Goal: Task Accomplishment & Management: Manage account settings

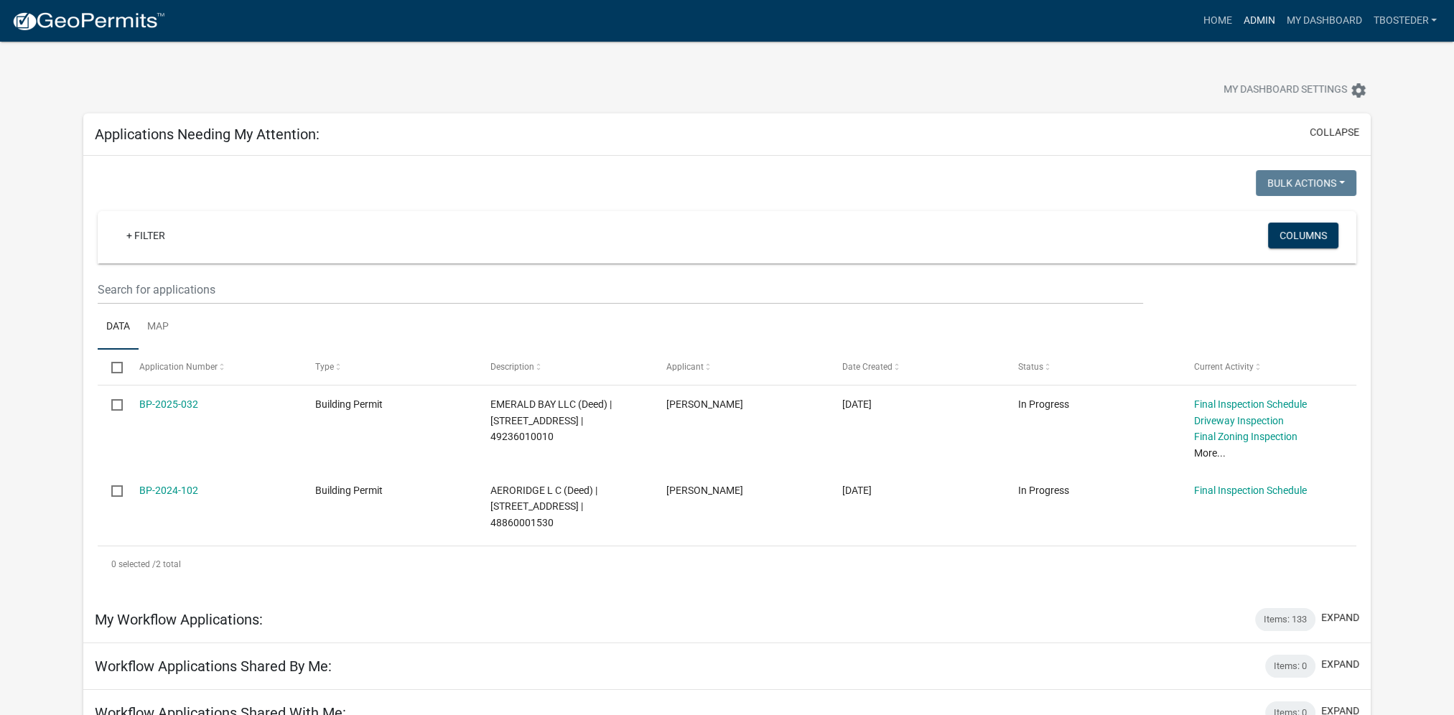
click at [1272, 16] on link "Admin" at bounding box center [1258, 20] width 43 height 27
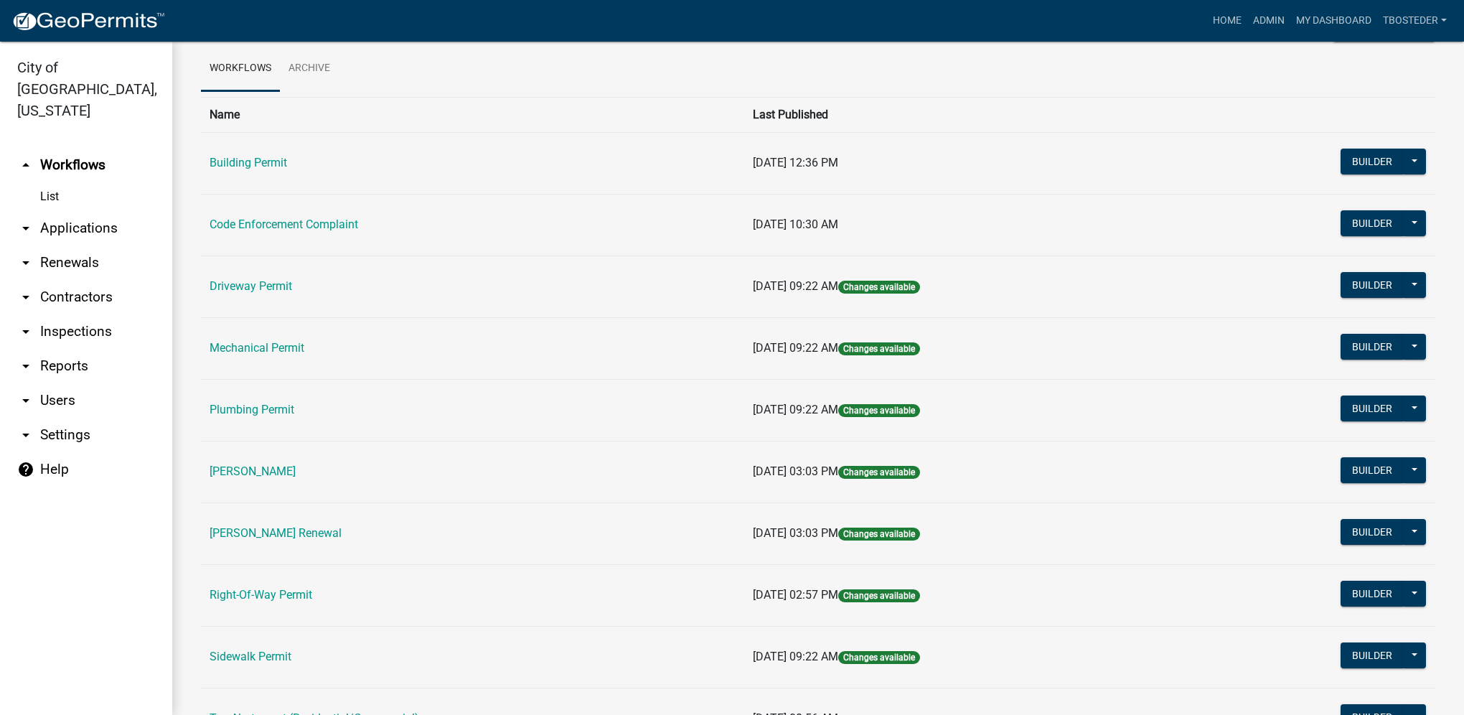
scroll to position [144, 0]
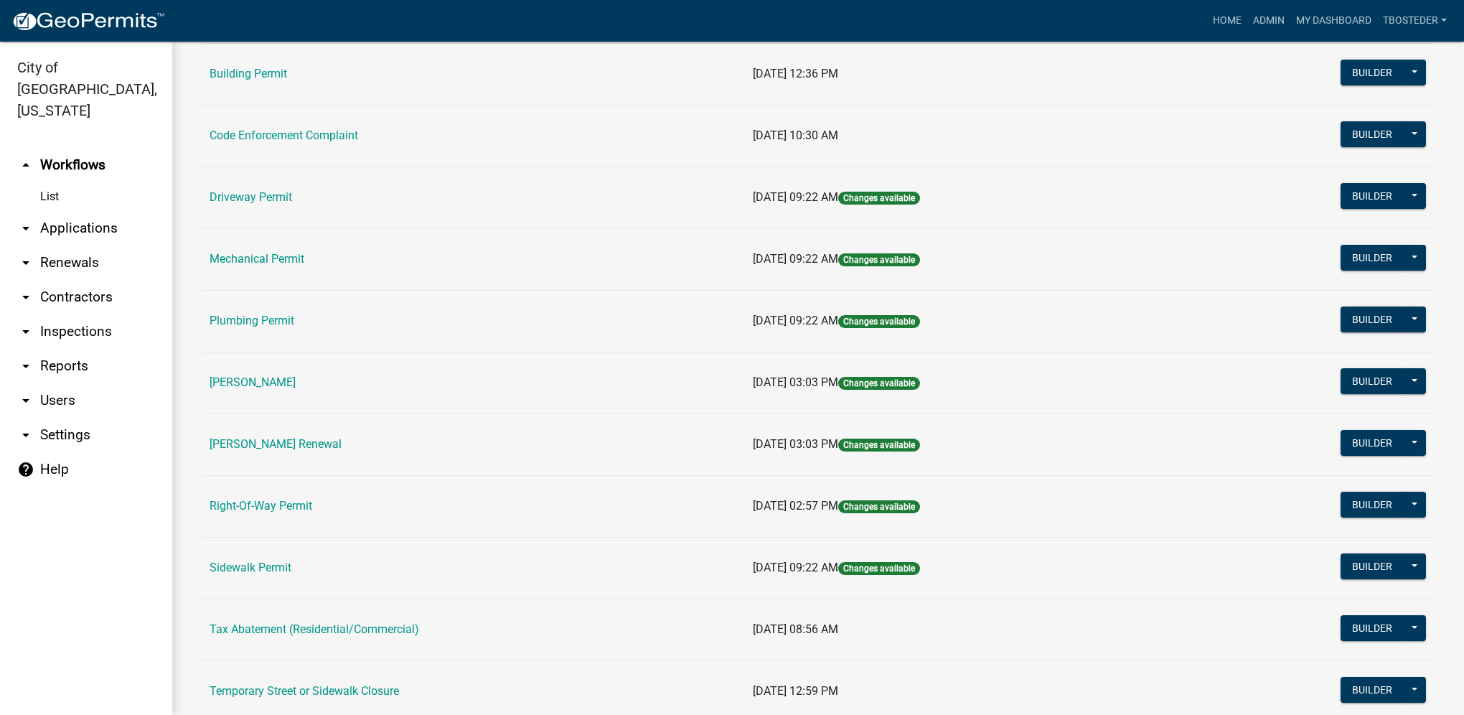
drag, startPoint x: 322, startPoint y: 439, endPoint x: 295, endPoint y: 442, distance: 26.7
click at [322, 439] on link "[PERSON_NAME] Renewal" at bounding box center [276, 444] width 132 height 14
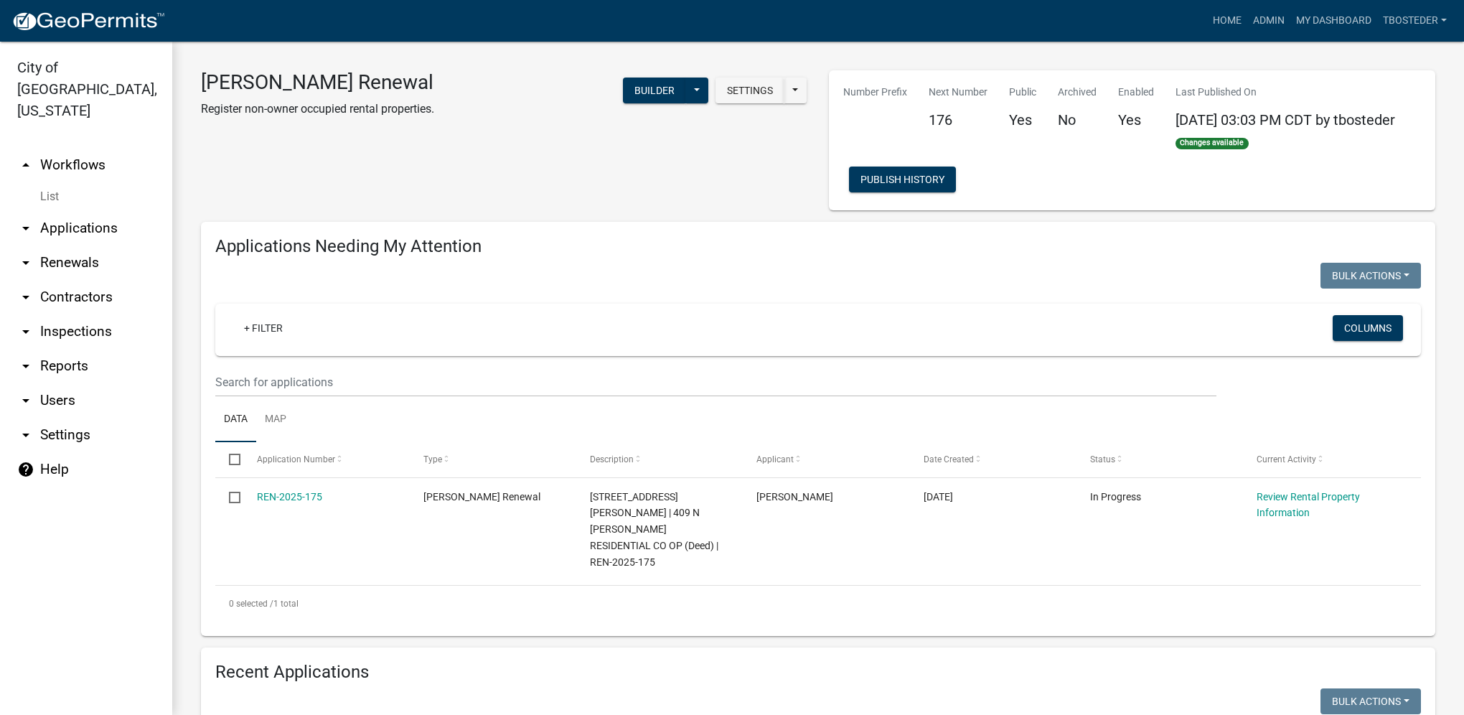
select select "1: 25"
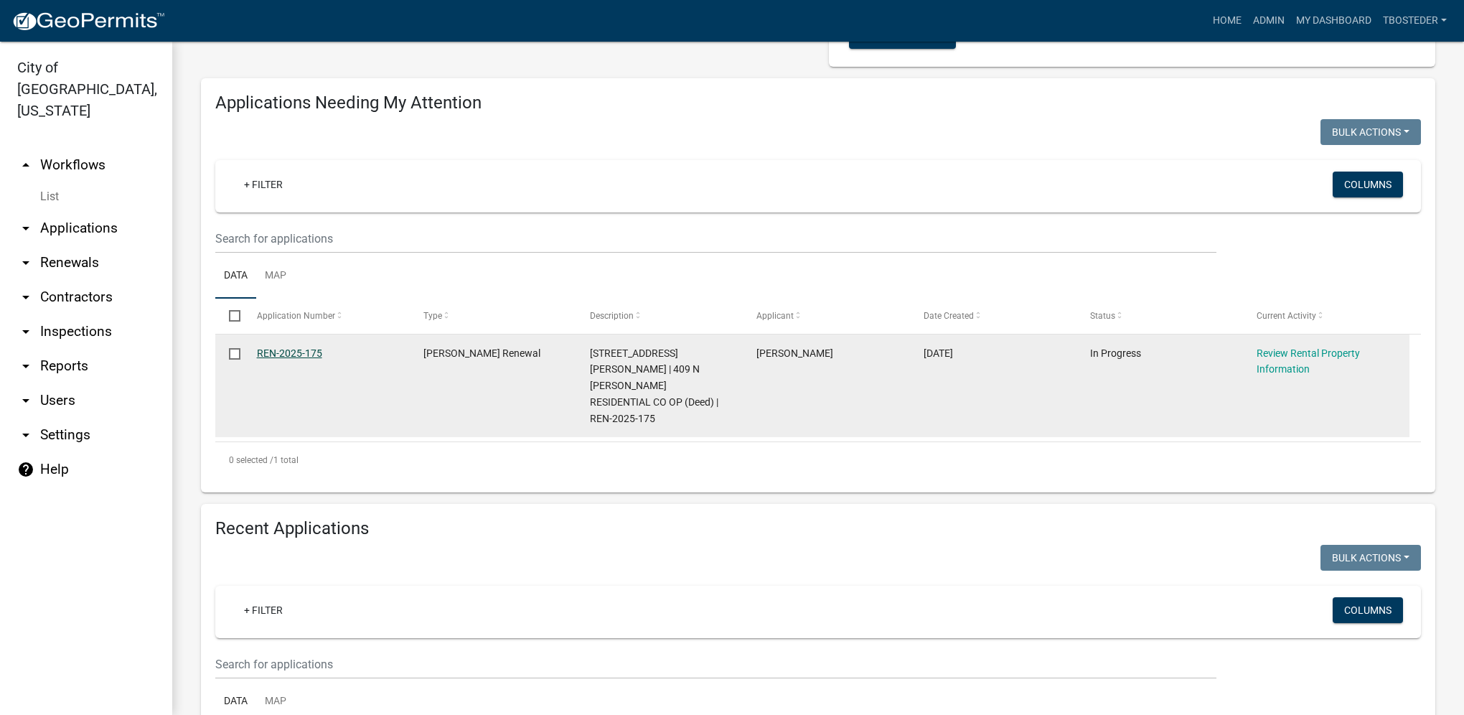
click at [316, 357] on link "REN-2025-175" at bounding box center [289, 352] width 65 height 11
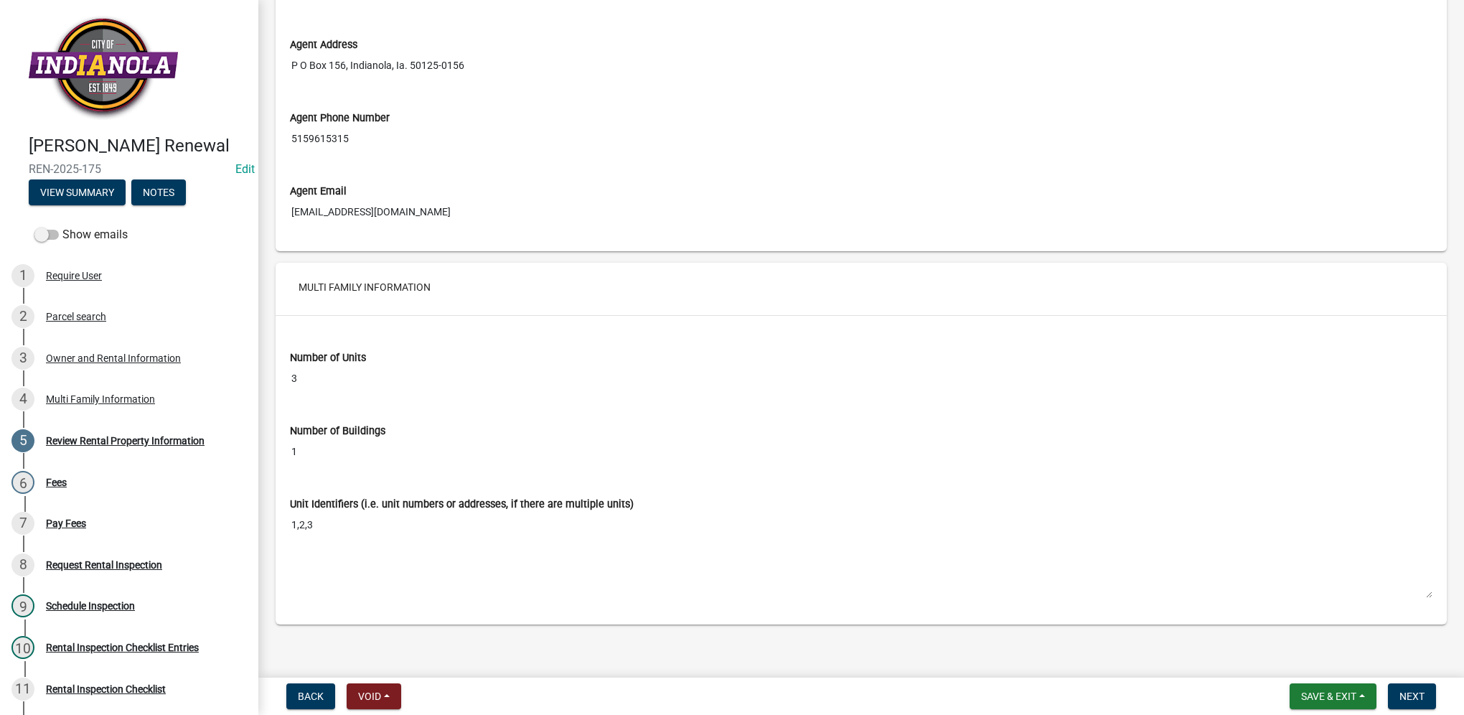
scroll to position [2083, 0]
click at [1416, 691] on span "Next" at bounding box center [1412, 696] width 25 height 11
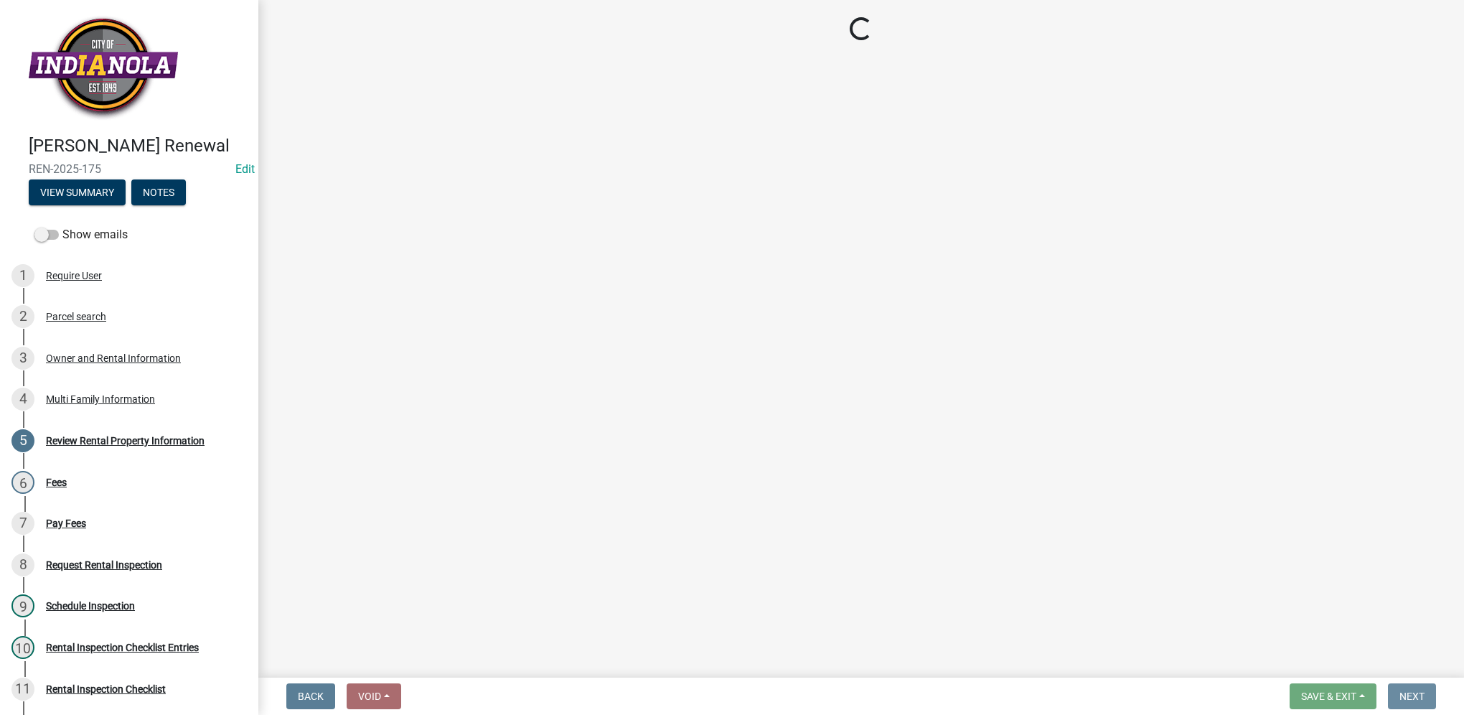
scroll to position [0, 0]
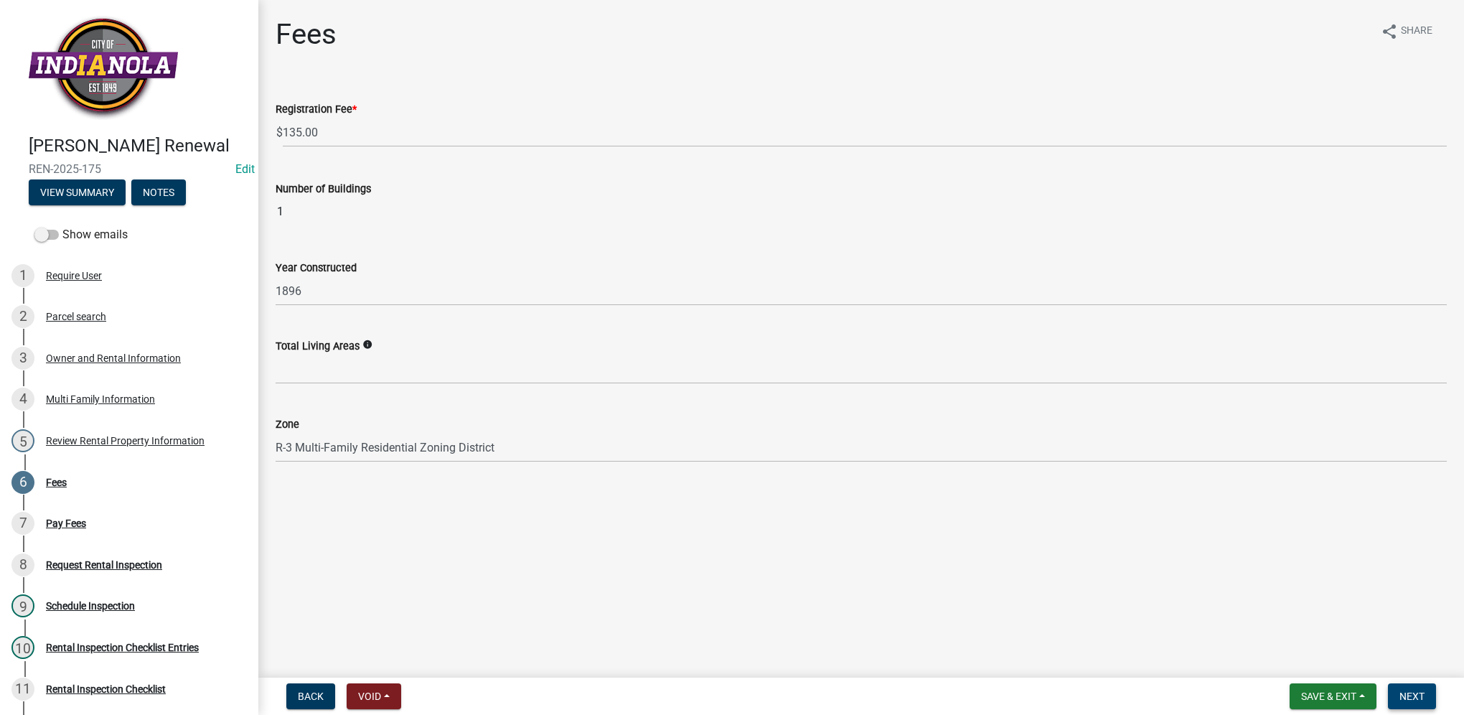
click at [1410, 703] on button "Next" at bounding box center [1412, 696] width 48 height 26
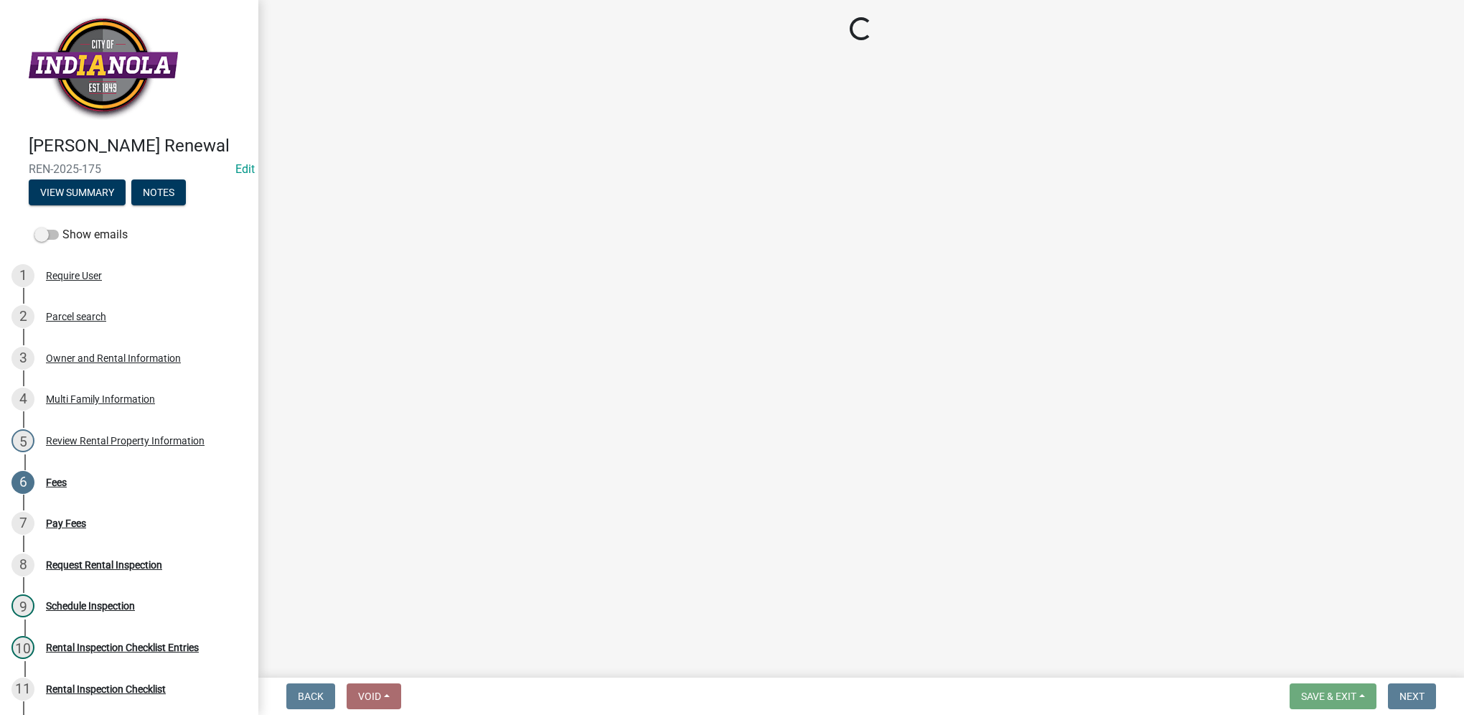
select select "3: 3"
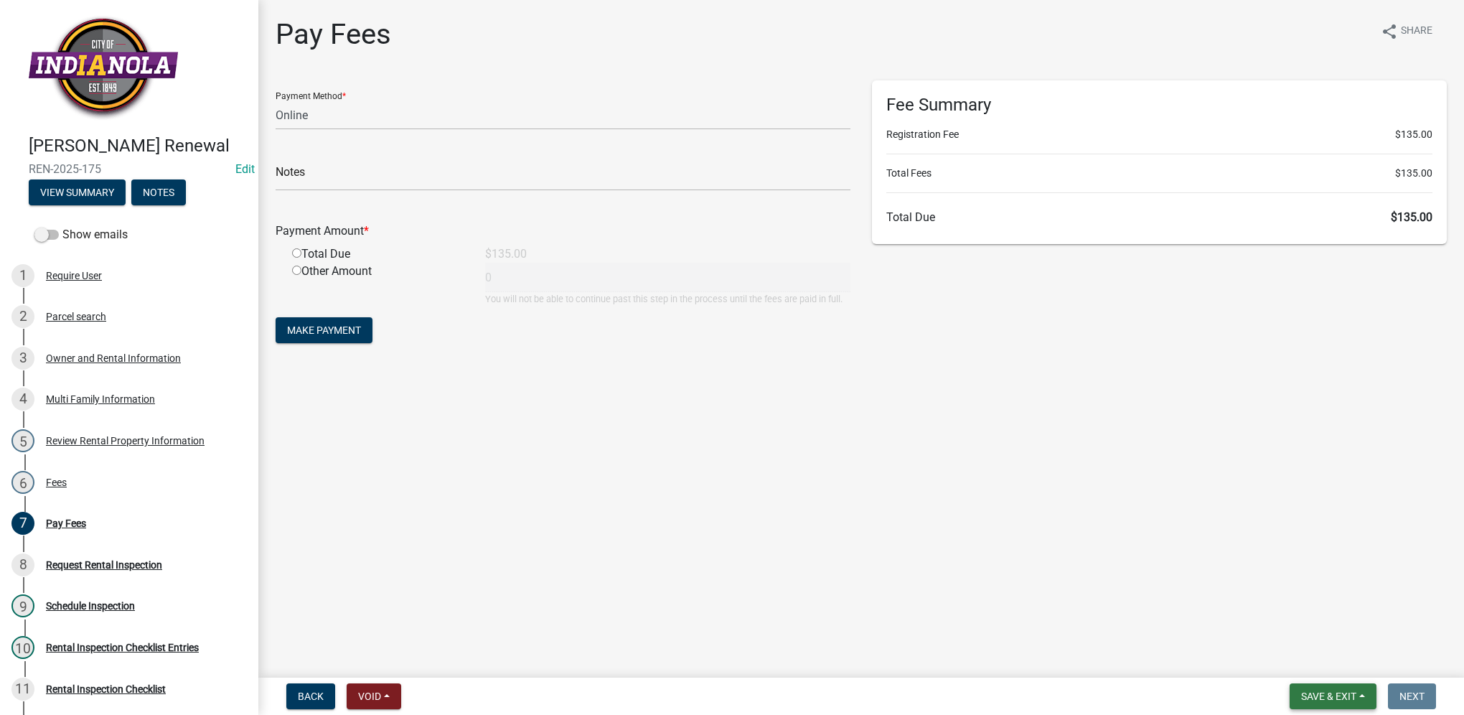
click at [1345, 701] on span "Save & Exit" at bounding box center [1328, 696] width 55 height 11
click at [1331, 665] on button "Save & Exit" at bounding box center [1319, 659] width 115 height 34
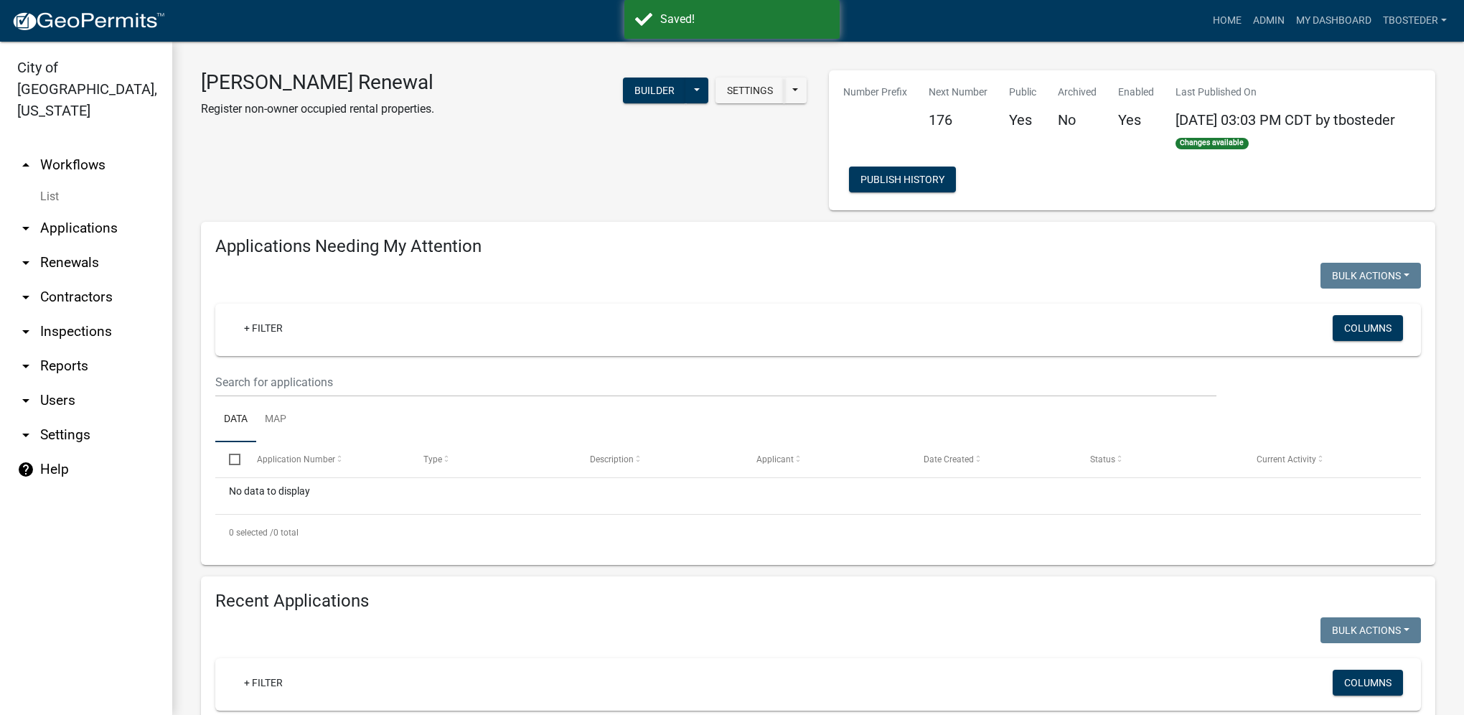
select select "1: 25"
click at [1335, 22] on link "My Dashboard" at bounding box center [1334, 20] width 87 height 27
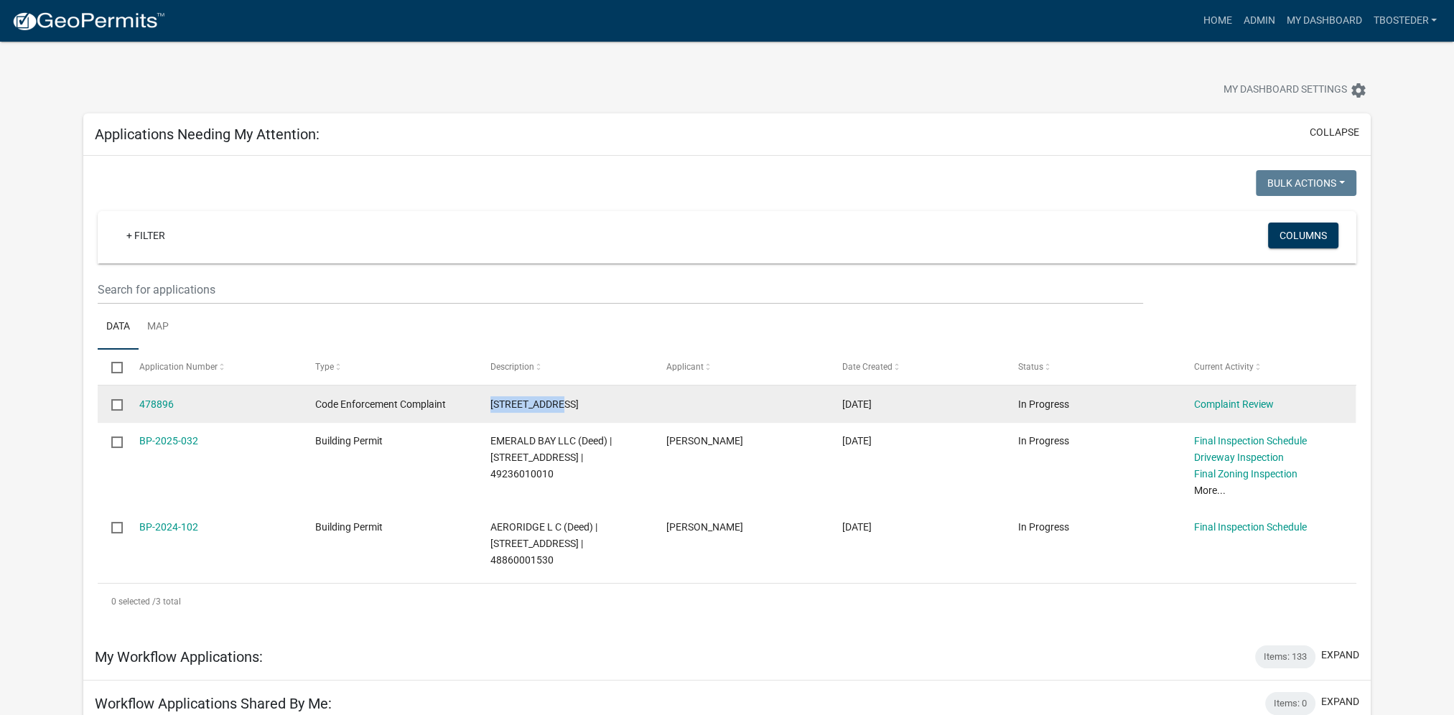
drag, startPoint x: 500, startPoint y: 406, endPoint x: 570, endPoint y: 413, distance: 70.0
click at [570, 413] on datatable-body-cell "[STREET_ADDRESS]" at bounding box center [565, 403] width 176 height 37
drag, startPoint x: 570, startPoint y: 413, endPoint x: 542, endPoint y: 395, distance: 33.3
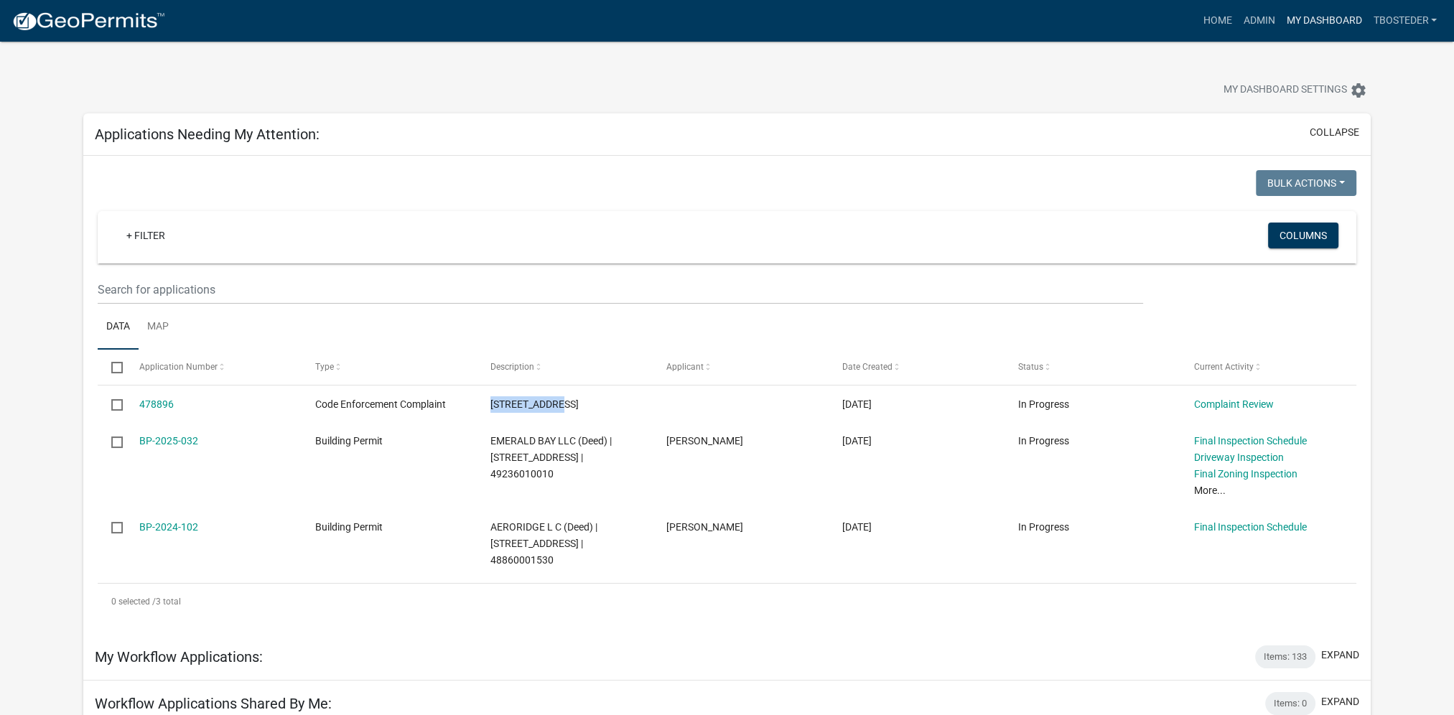
click at [1280, 13] on link "My Dashboard" at bounding box center [1323, 20] width 87 height 27
click at [1268, 16] on link "Admin" at bounding box center [1258, 20] width 43 height 27
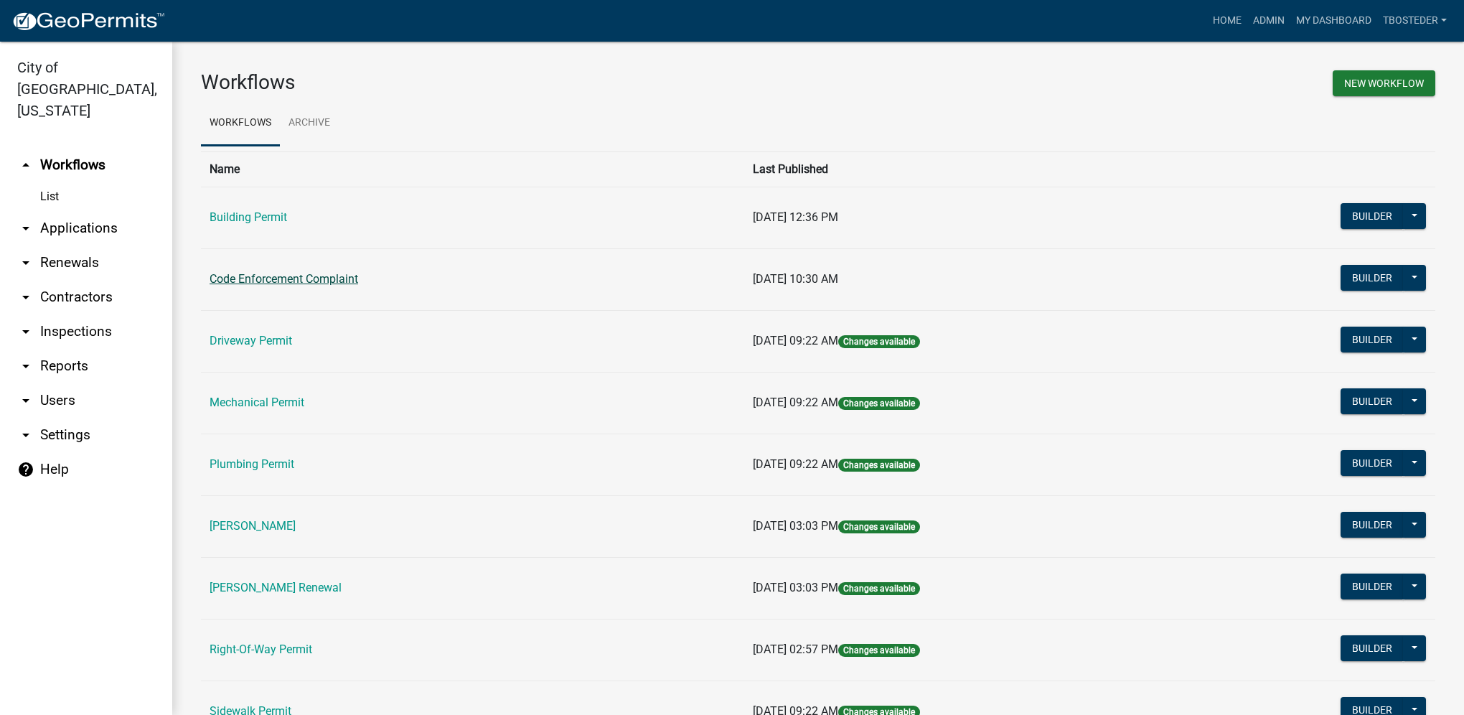
click at [258, 279] on link "Code Enforcement Complaint" at bounding box center [284, 279] width 149 height 14
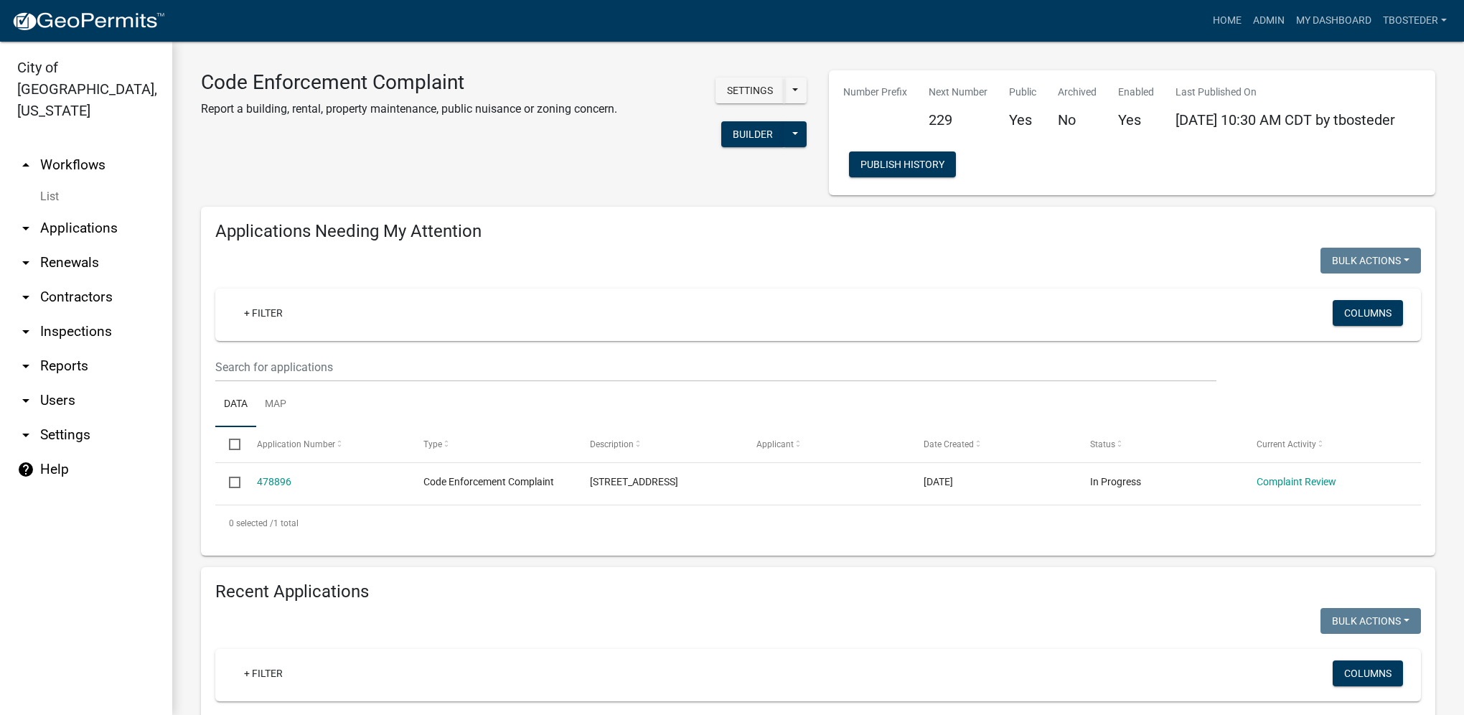
select select "1: 25"
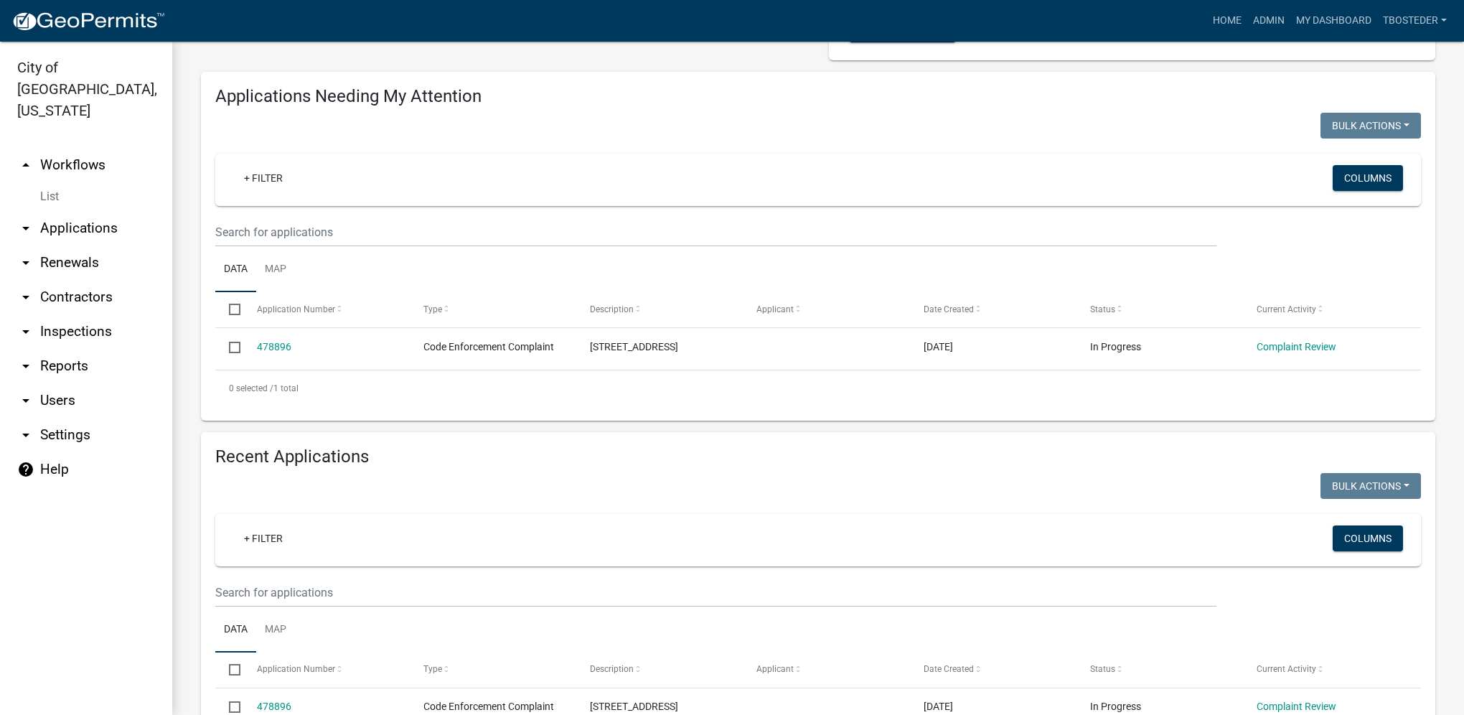
scroll to position [144, 0]
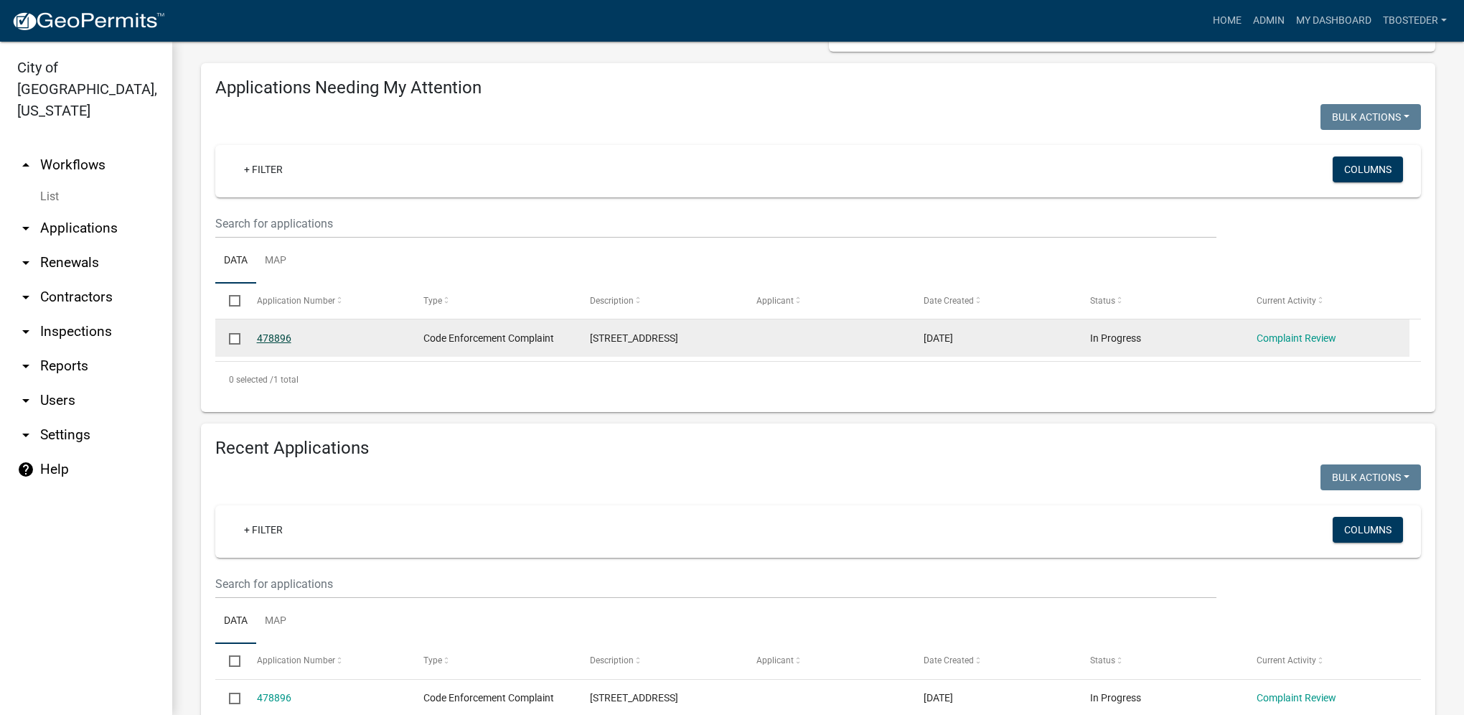
click at [271, 341] on link "478896" at bounding box center [274, 337] width 34 height 11
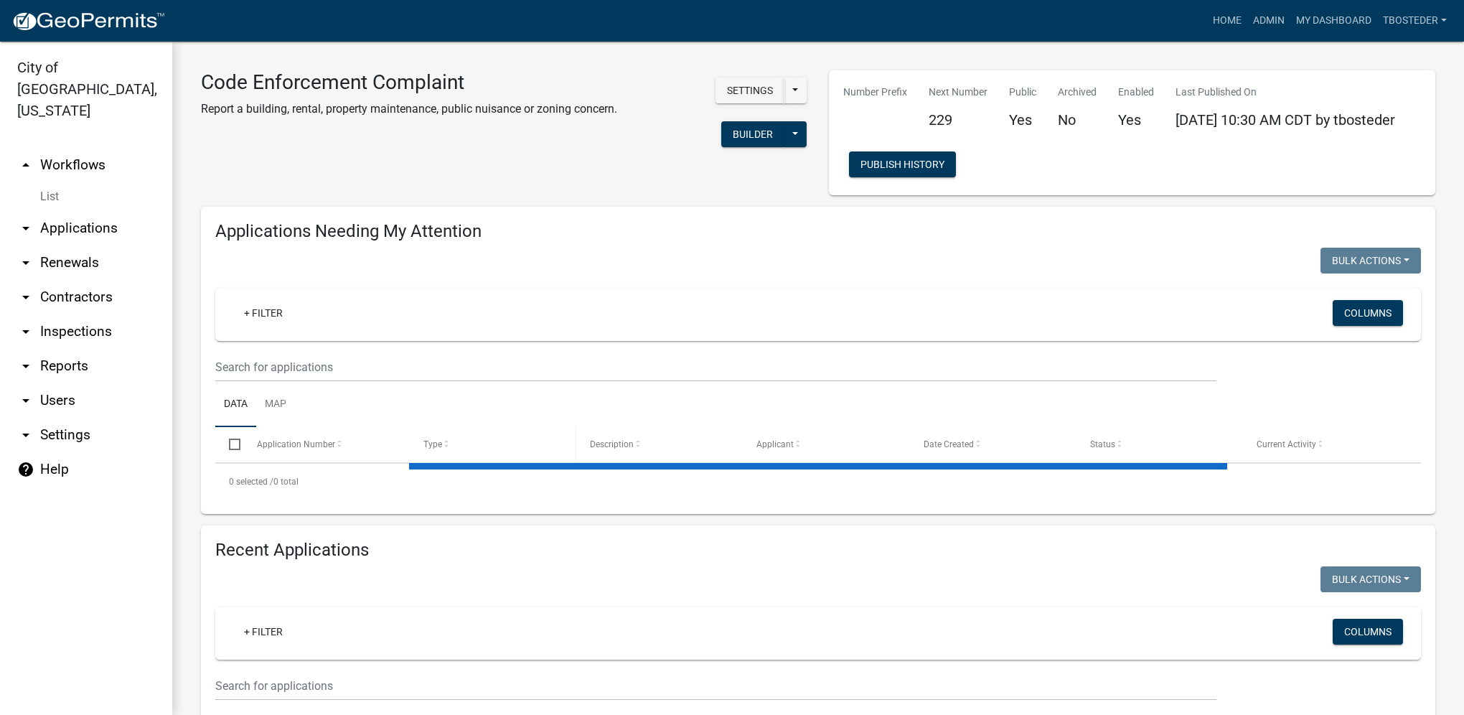
select select "1: 25"
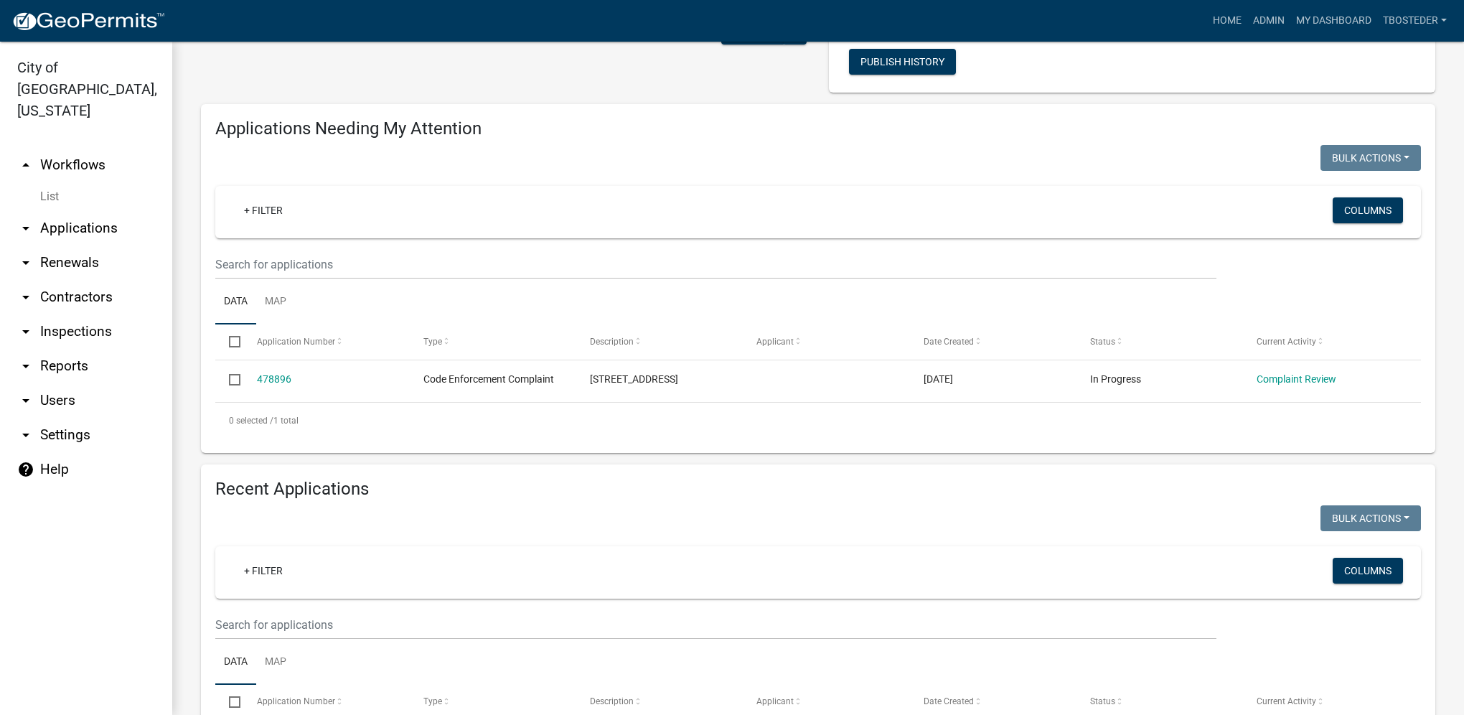
scroll to position [190, 0]
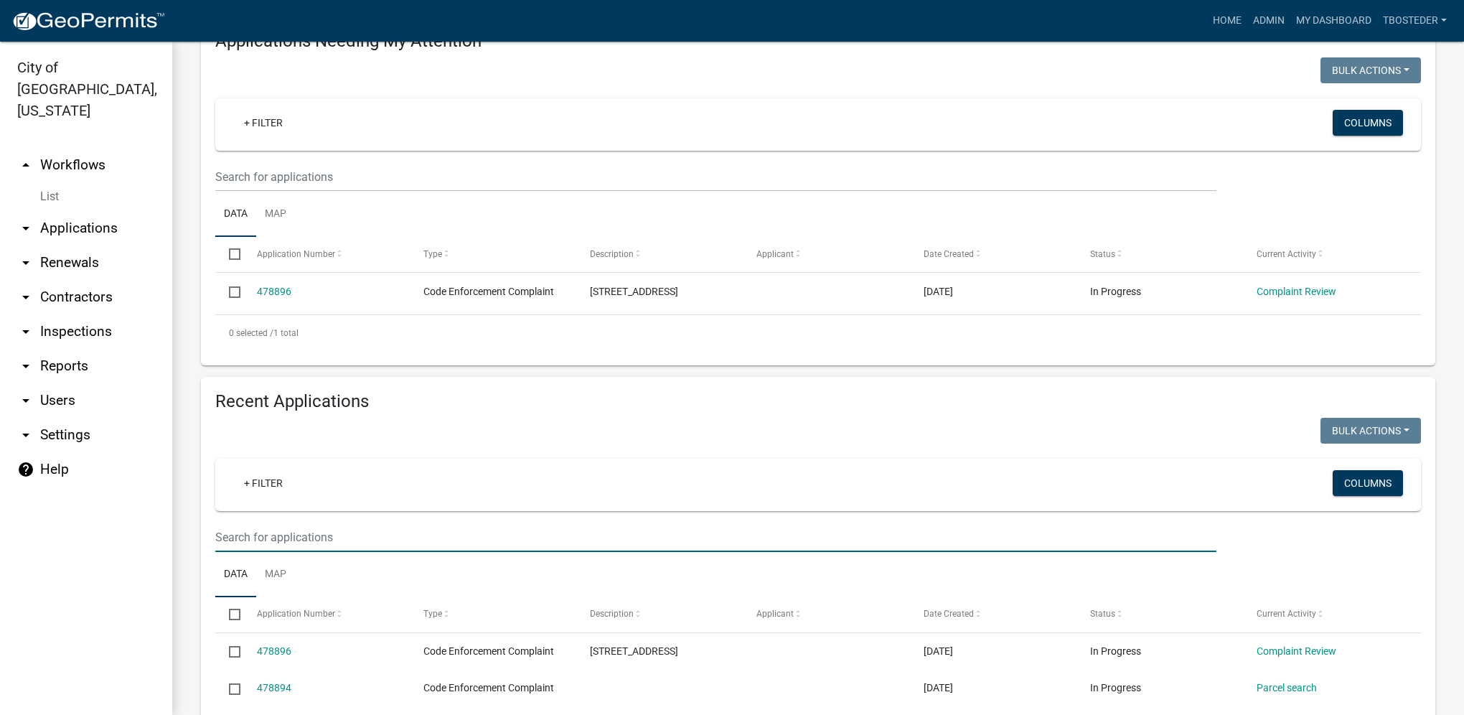
paste input "[STREET_ADDRESS]"
type input "[STREET_ADDRESS]"
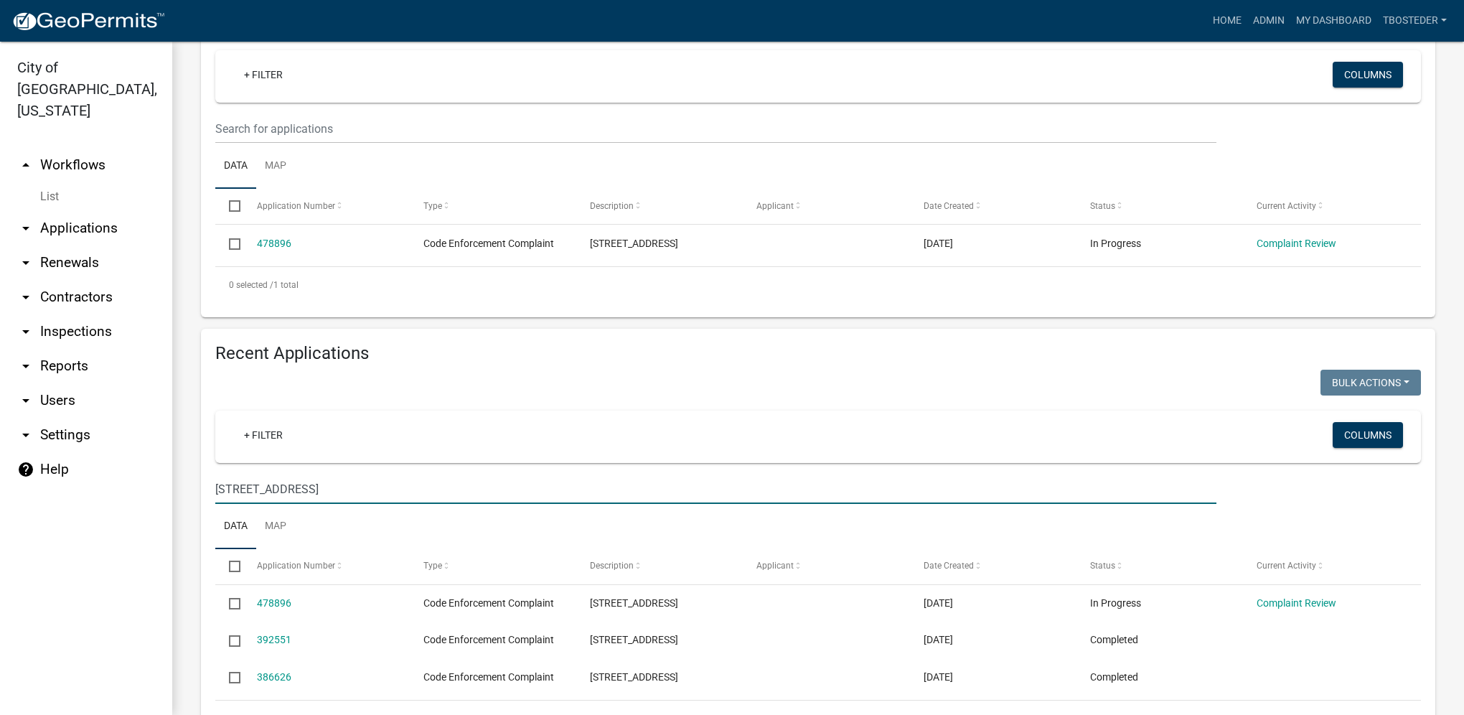
scroll to position [305, 0]
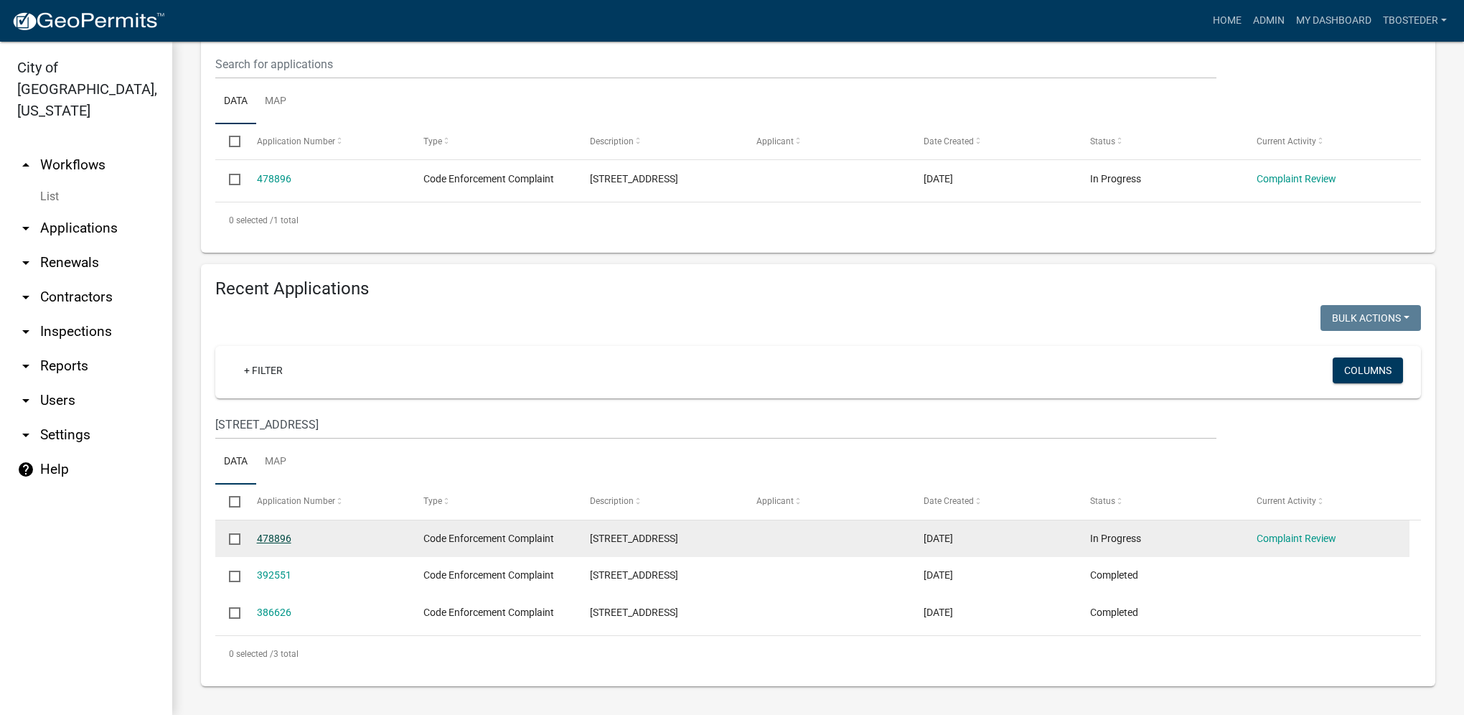
click at [261, 538] on link "478896" at bounding box center [274, 538] width 34 height 11
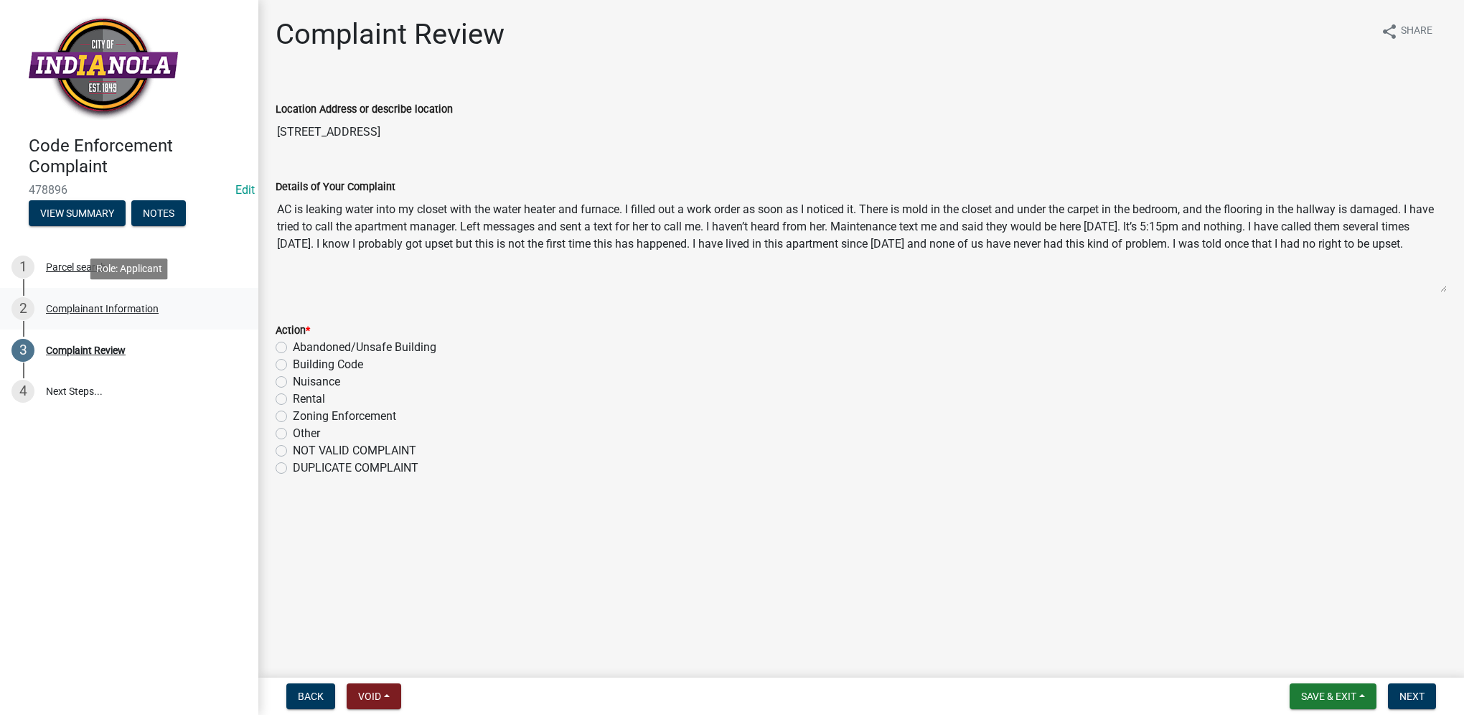
click at [160, 307] on div "2 Complainant Information" at bounding box center [123, 308] width 224 height 23
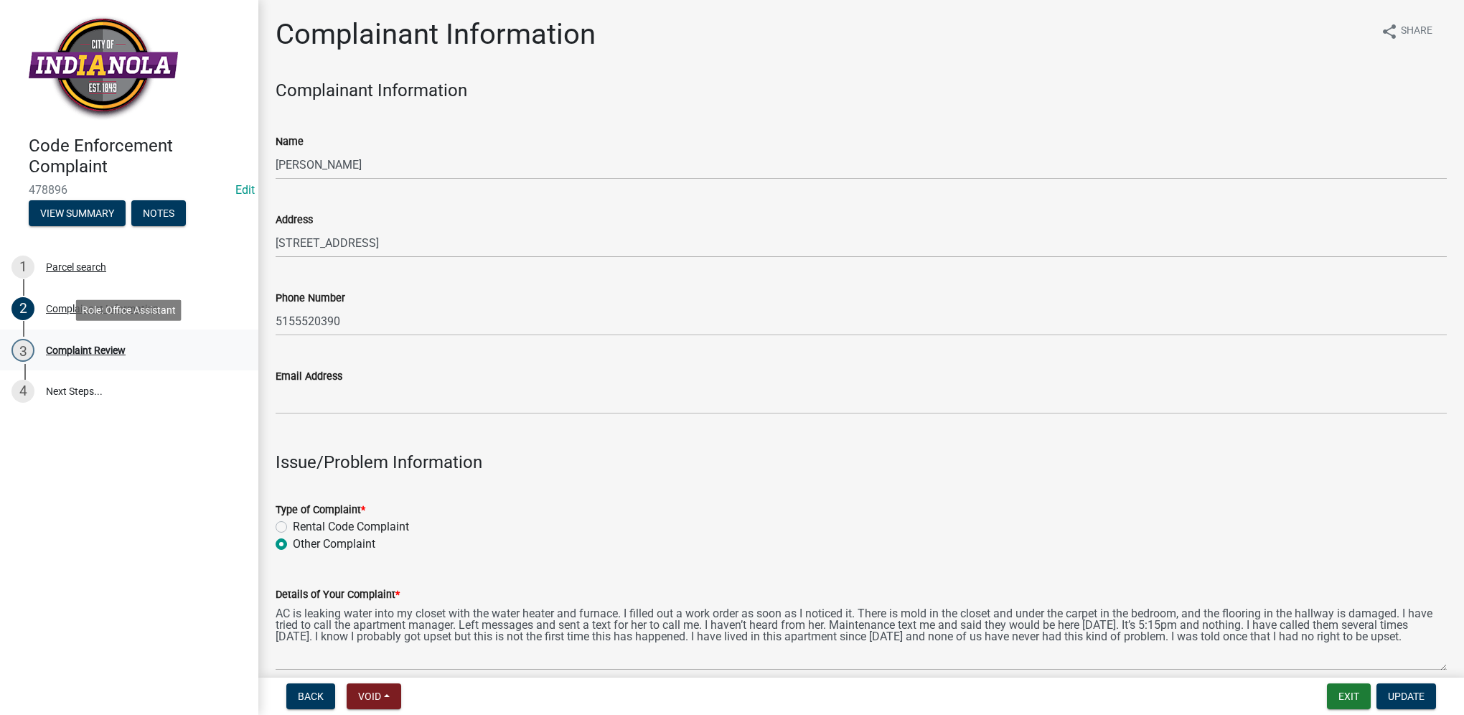
click at [101, 345] on div "Complaint Review" at bounding box center [86, 350] width 80 height 10
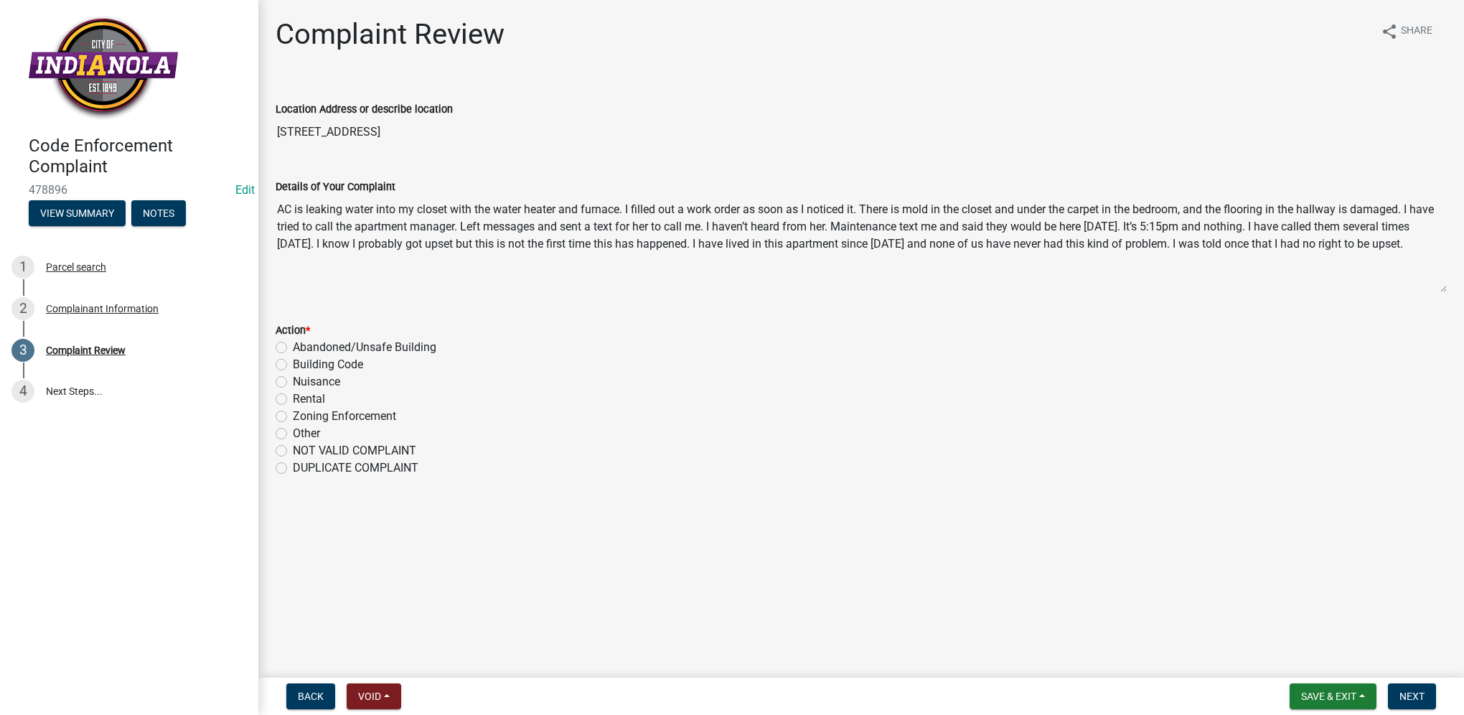
click at [101, 317] on div "2 Complainant Information" at bounding box center [123, 308] width 224 height 23
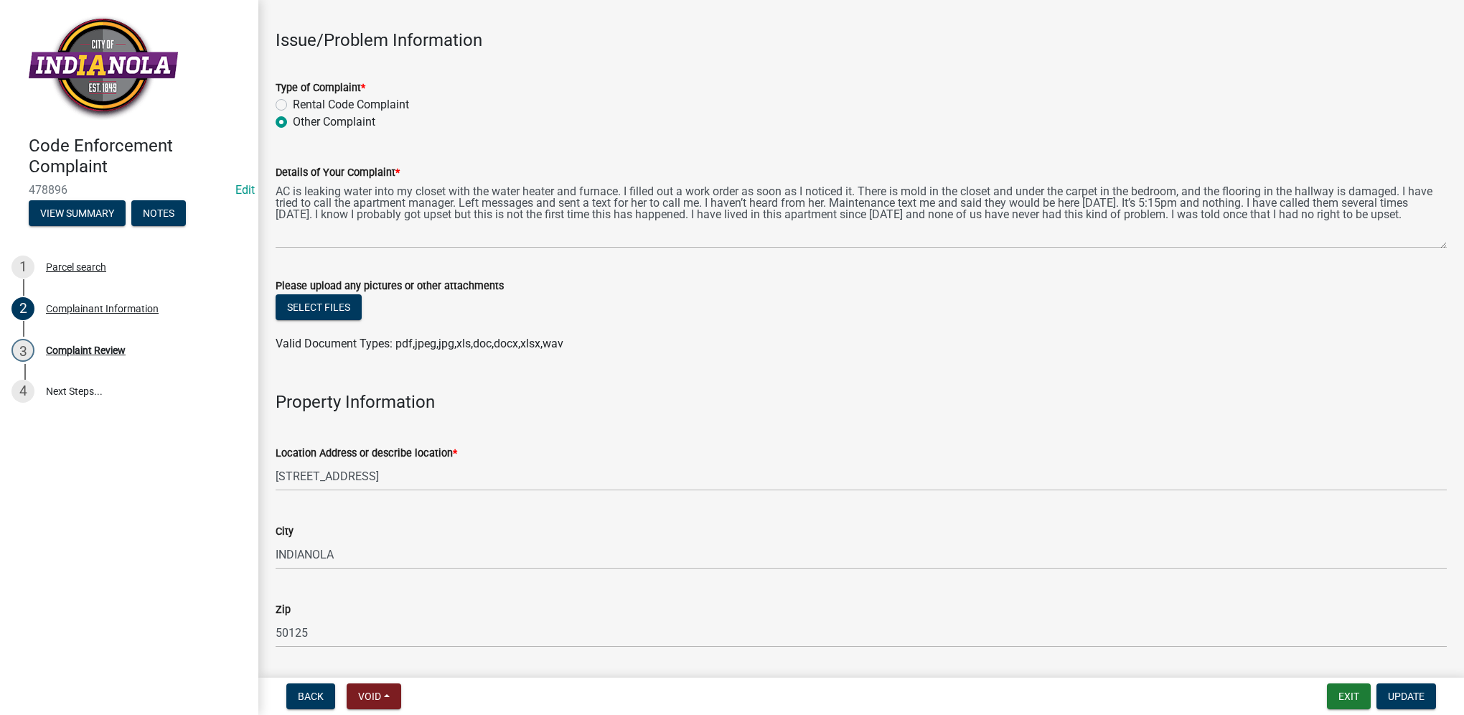
scroll to position [431, 0]
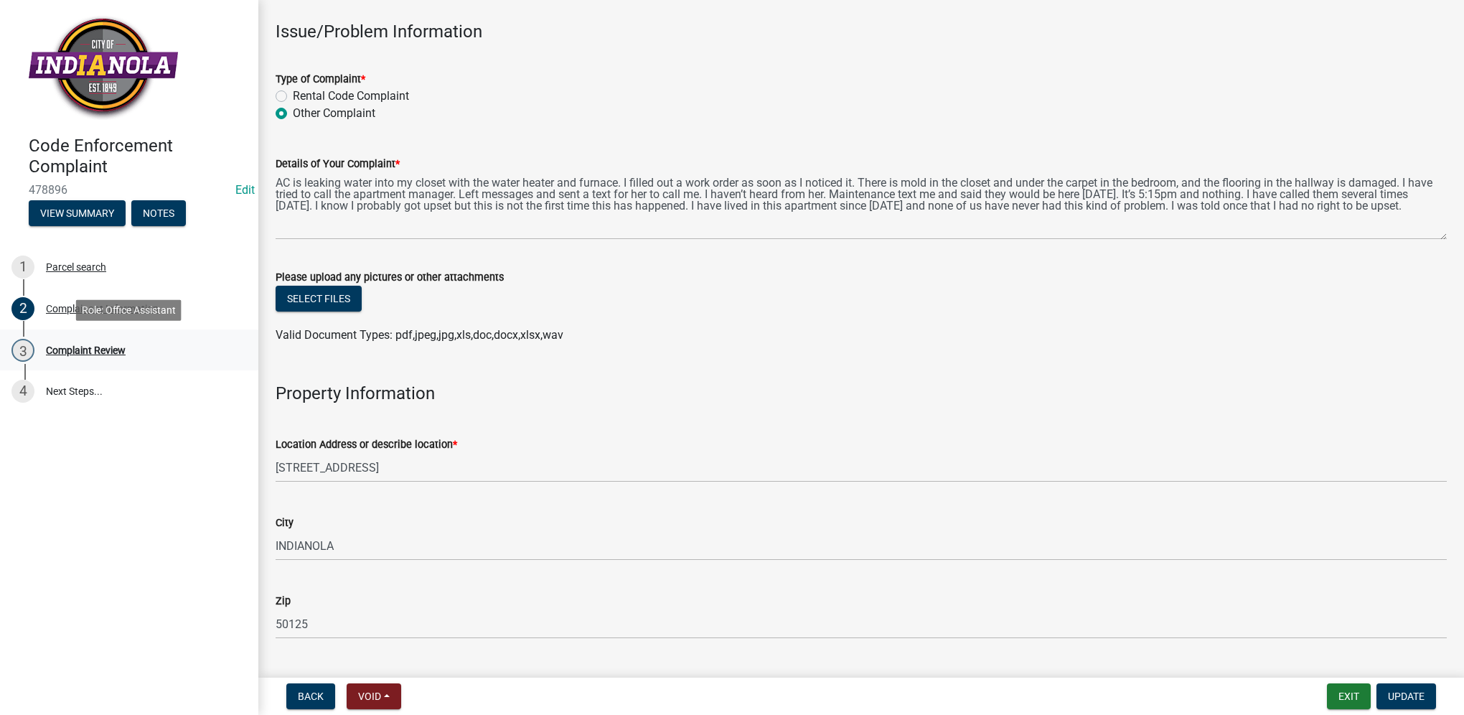
click at [138, 352] on div "3 Complaint Review" at bounding box center [123, 350] width 224 height 23
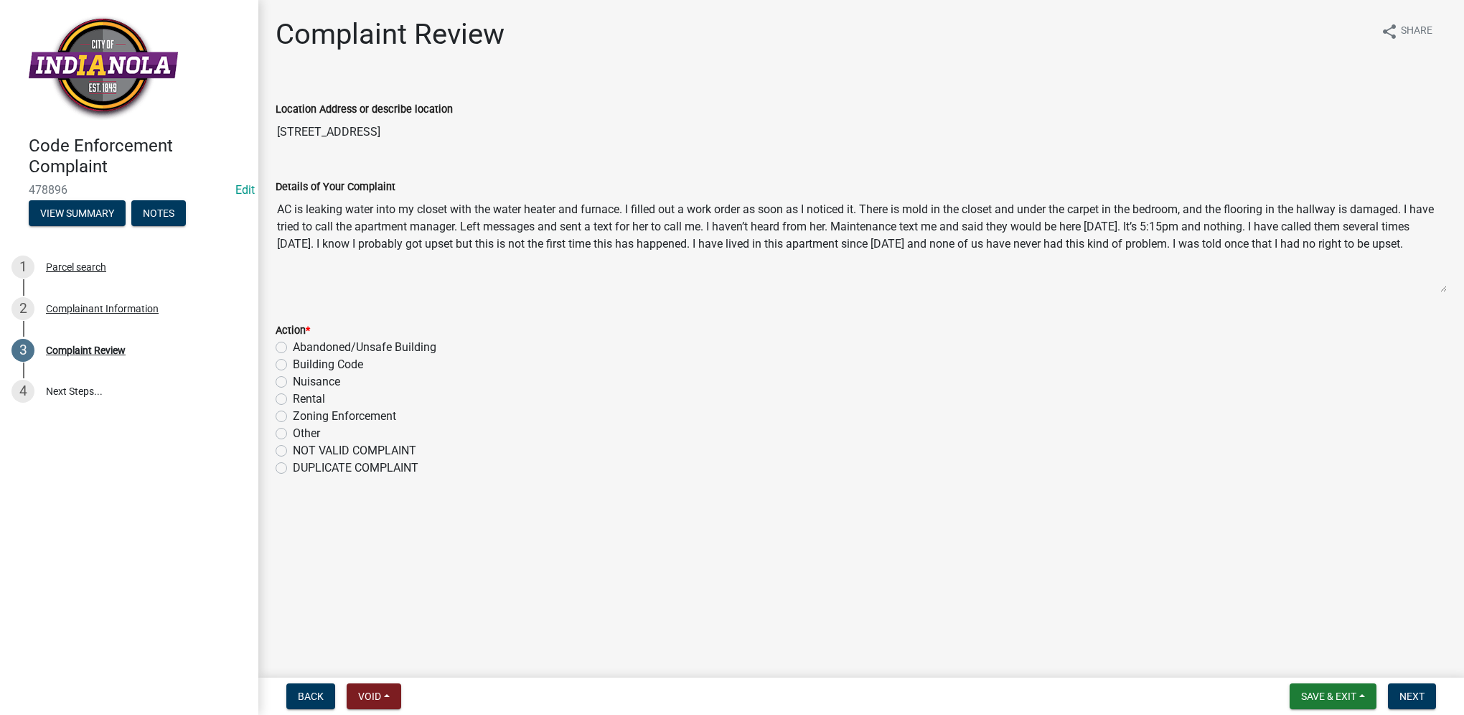
click at [293, 396] on label "Rental" at bounding box center [309, 399] width 32 height 17
click at [293, 396] on input "Rental" at bounding box center [297, 395] width 9 height 9
radio input "true"
click at [1424, 700] on span "Next" at bounding box center [1412, 696] width 25 height 11
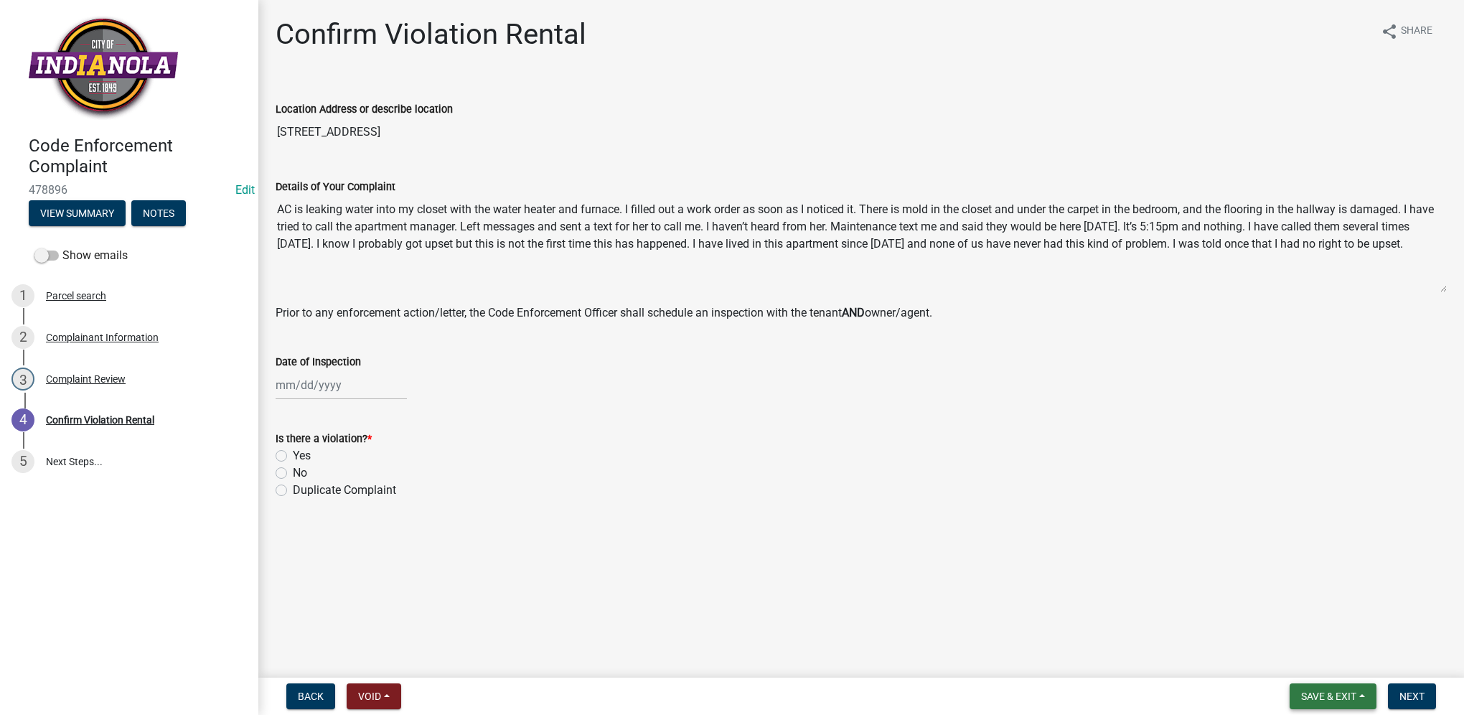
click at [1315, 691] on span "Save & Exit" at bounding box center [1328, 696] width 55 height 11
click at [1301, 663] on button "Save & Exit" at bounding box center [1319, 659] width 115 height 34
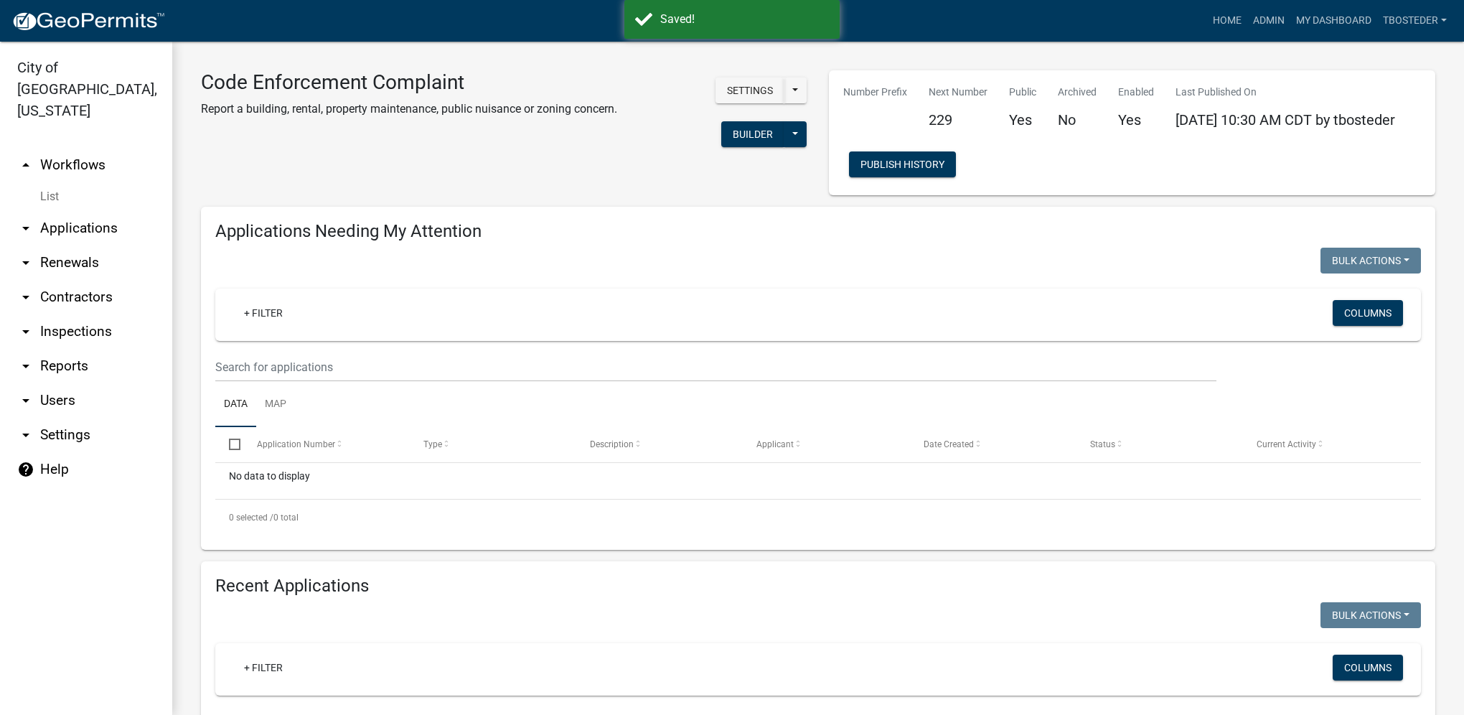
select select "1: 25"
click at [1295, 20] on link "My Dashboard" at bounding box center [1334, 20] width 87 height 27
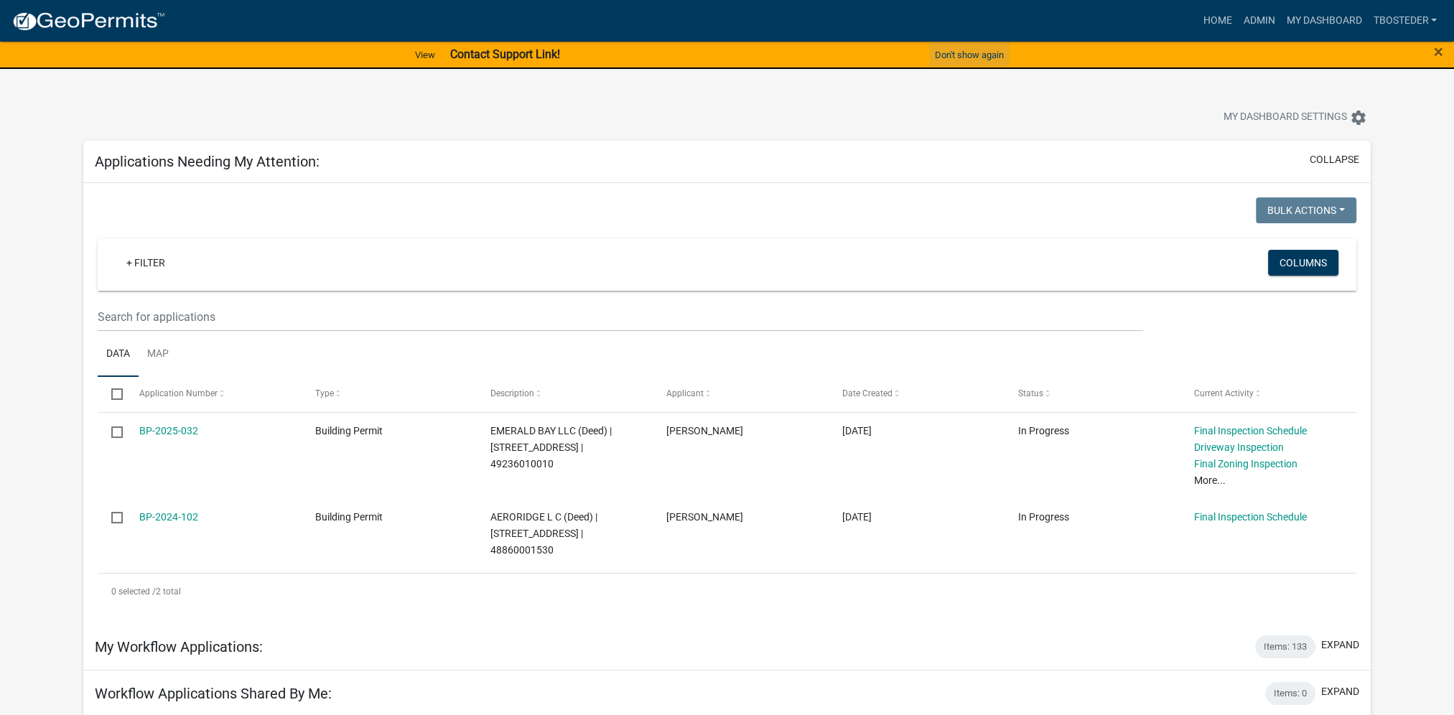
click at [996, 57] on button "Don't show again" at bounding box center [969, 55] width 80 height 24
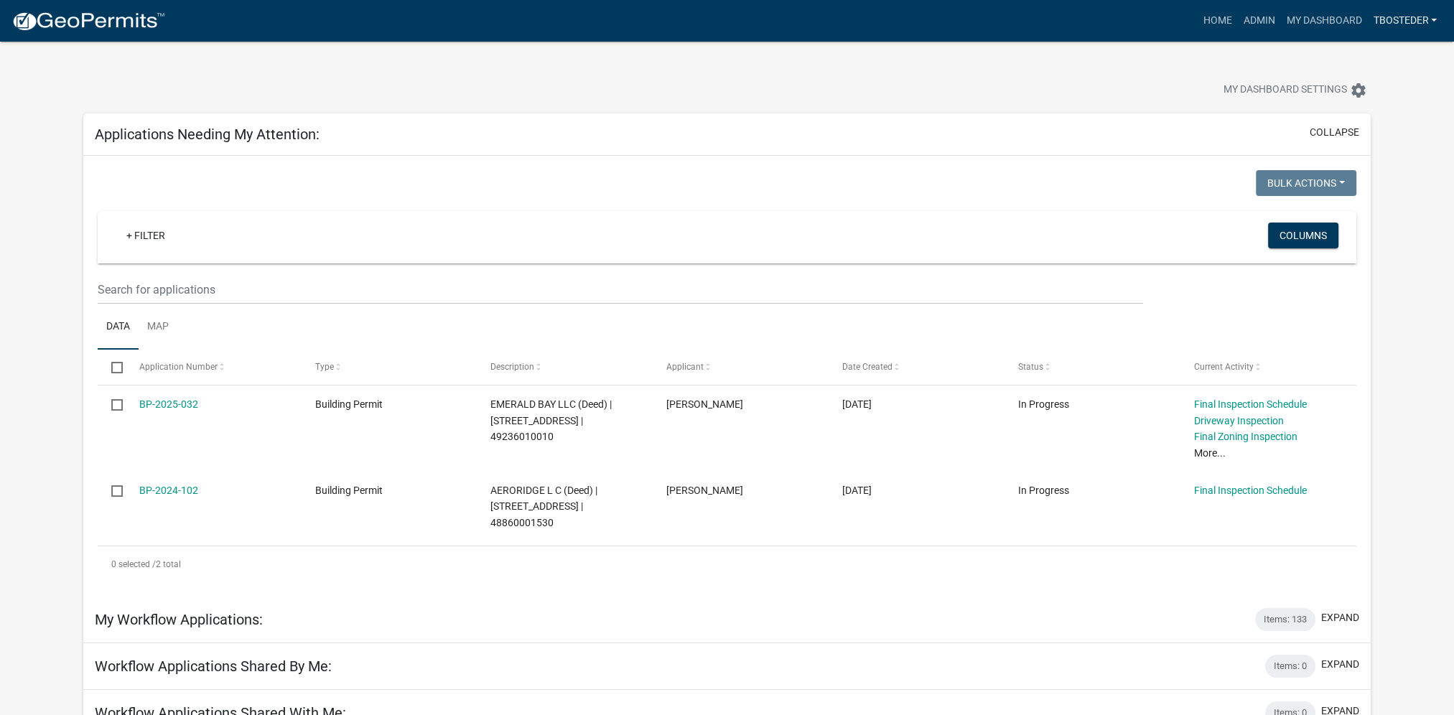
click at [1436, 17] on link "tbosteder" at bounding box center [1404, 20] width 75 height 27
click at [884, 144] on div "Applications Needing My Attention: collapse" at bounding box center [726, 134] width 1287 height 42
click at [1255, 20] on link "Admin" at bounding box center [1258, 20] width 43 height 27
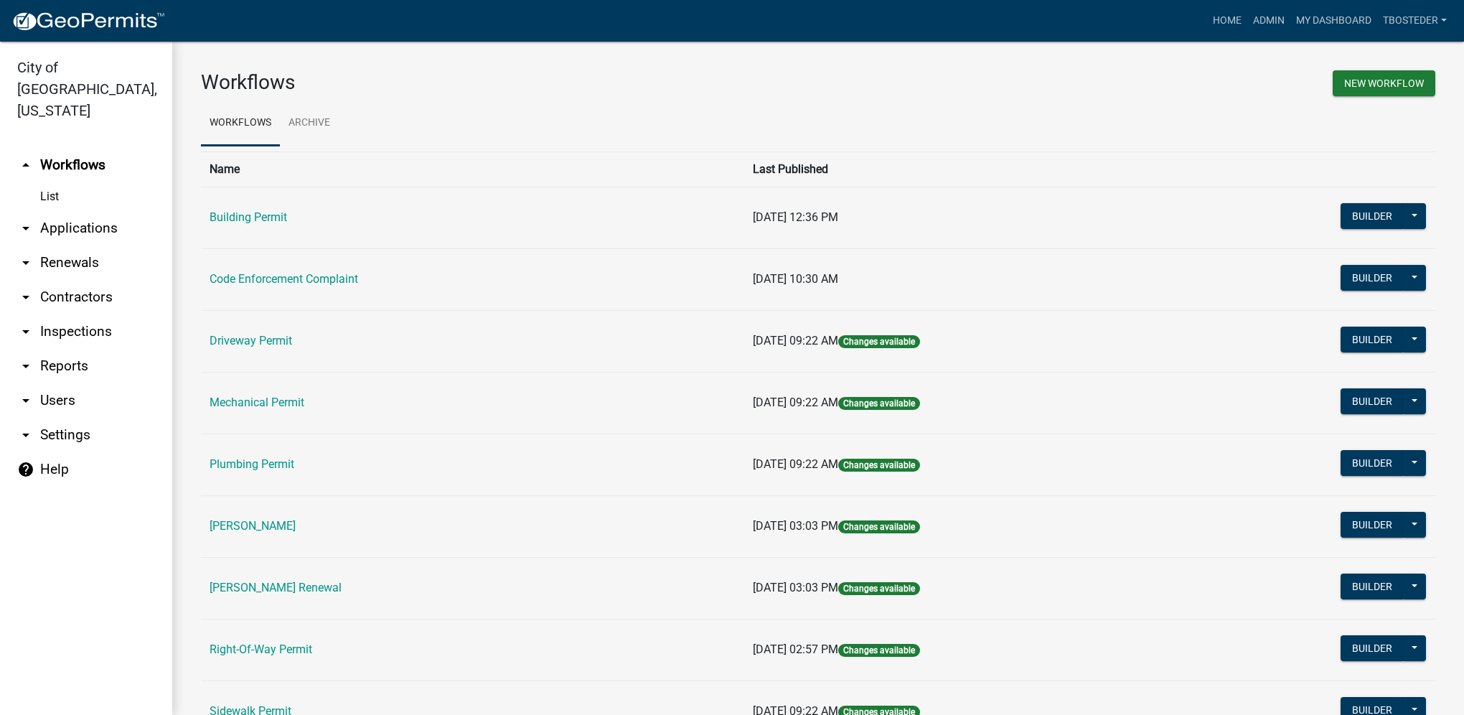
click at [104, 349] on link "arrow_drop_down Reports" at bounding box center [86, 366] width 172 height 34
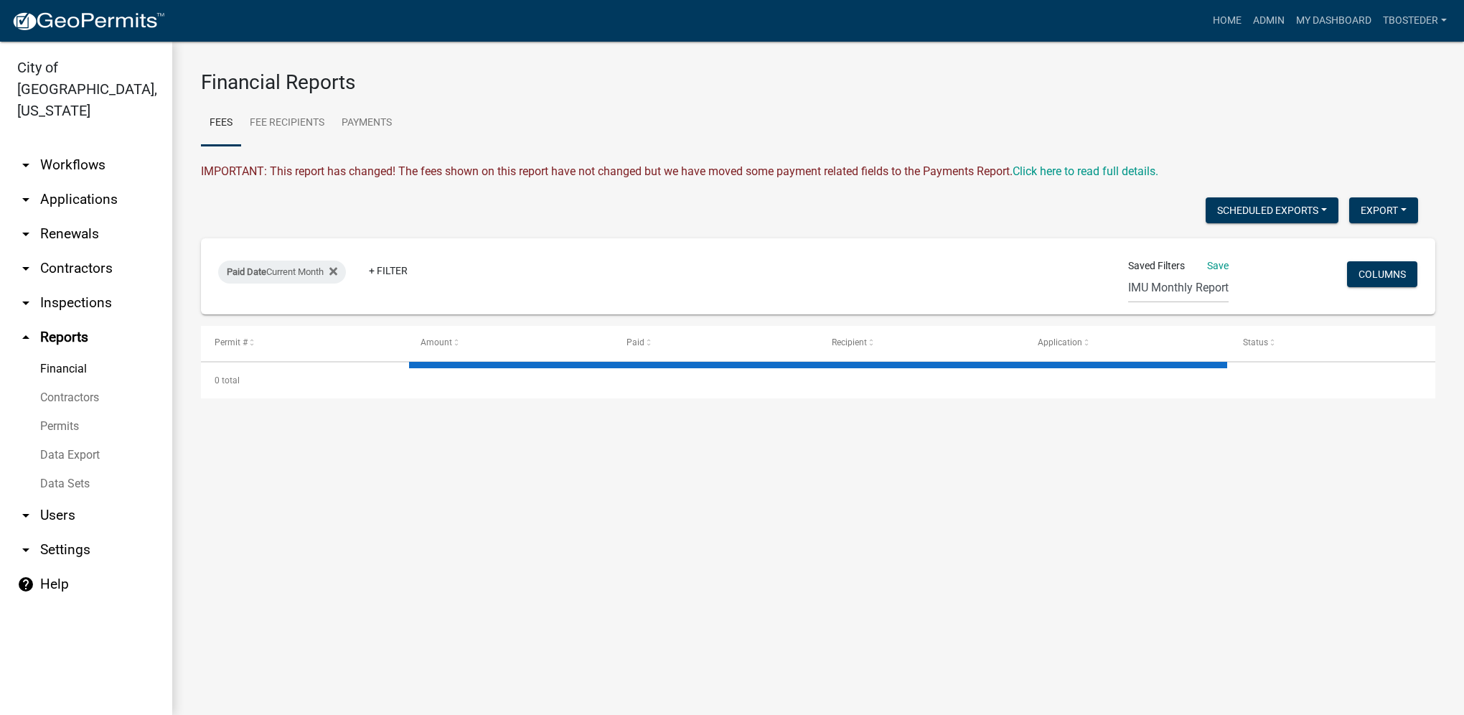
click at [78, 355] on link "Financial" at bounding box center [86, 369] width 172 height 29
select select "2: 50"
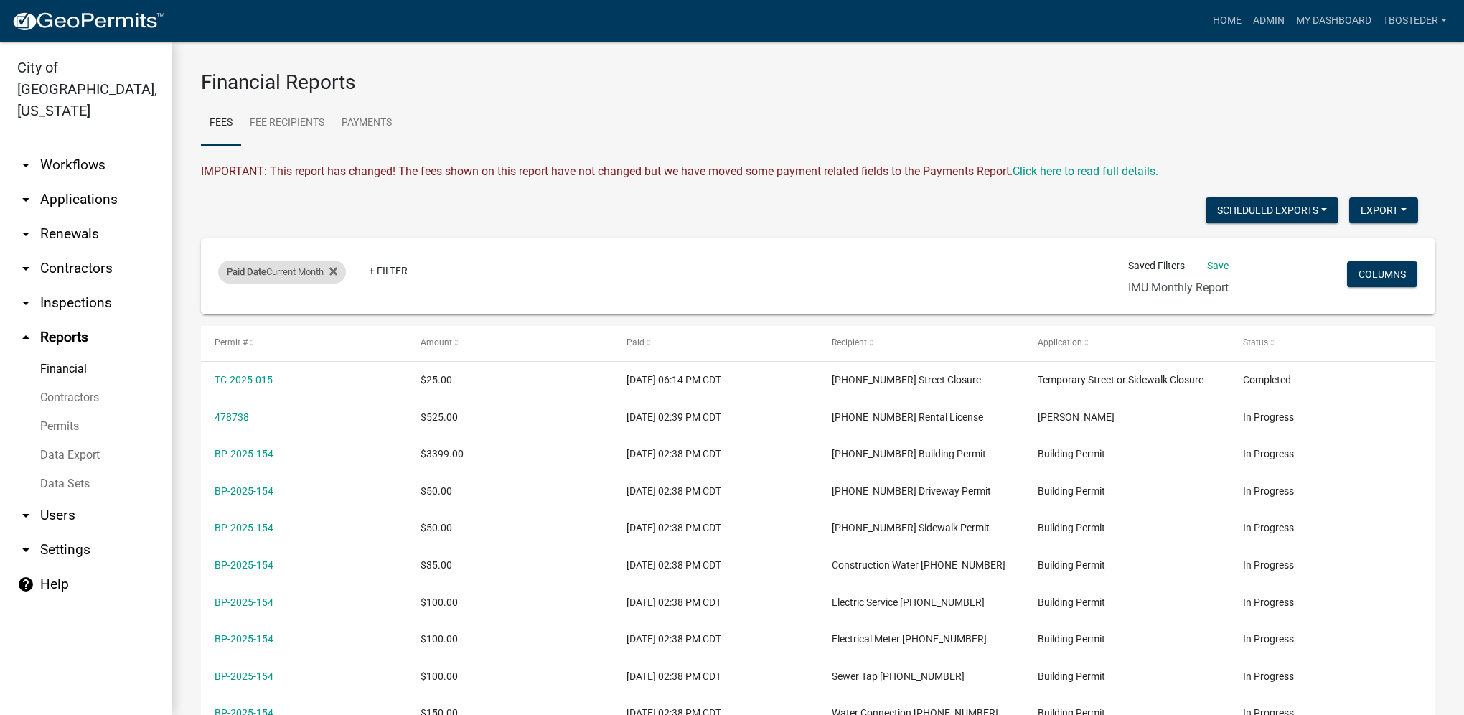
click at [307, 273] on div "Paid Date Current Month" at bounding box center [282, 272] width 128 height 23
click at [327, 330] on select "[DATE] [DATE] Current Week Previous Week Current Month Last Month Current Calen…" at bounding box center [285, 325] width 144 height 29
select select "previous_1_day"
click at [213, 311] on select "[DATE] [DATE] Current Week Previous Week Current Month Last Month Current Calen…" at bounding box center [285, 325] width 144 height 29
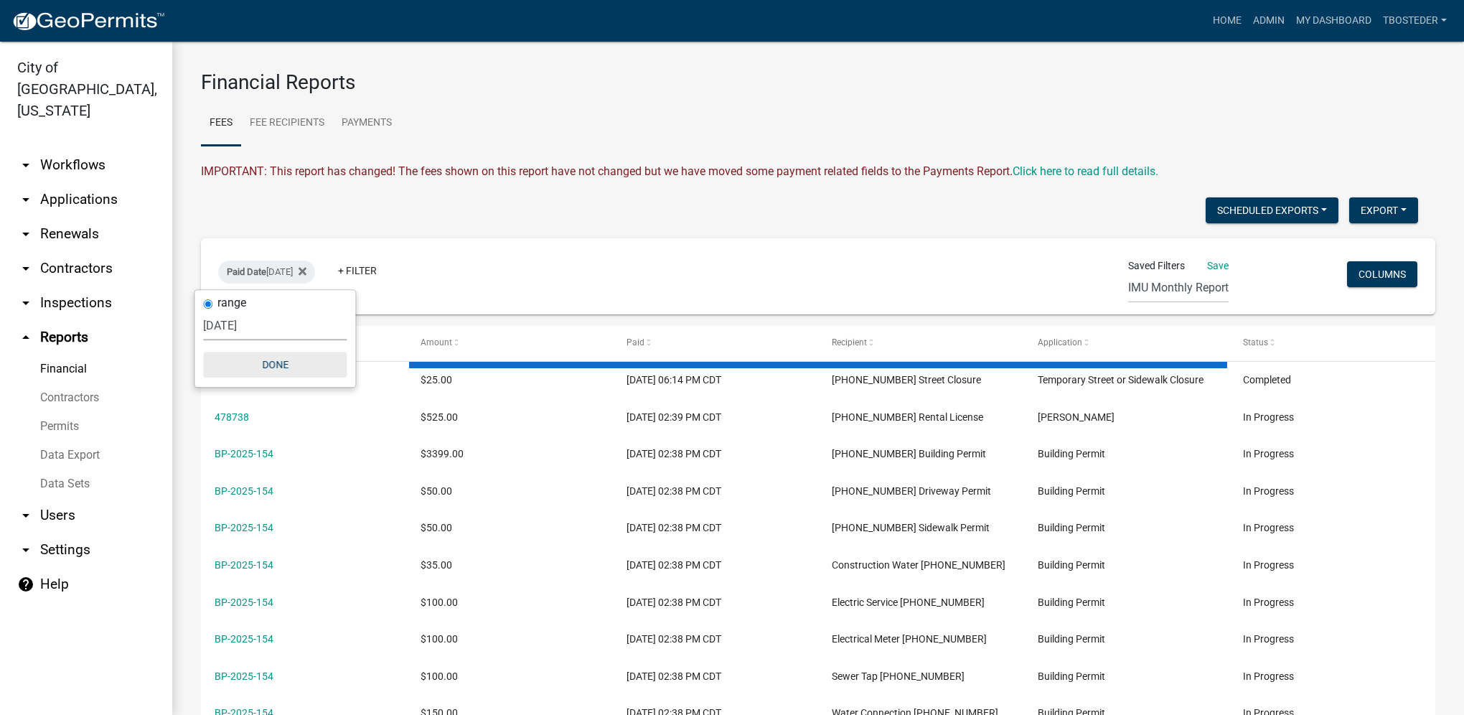
click at [318, 364] on button "Done" at bounding box center [275, 365] width 144 height 26
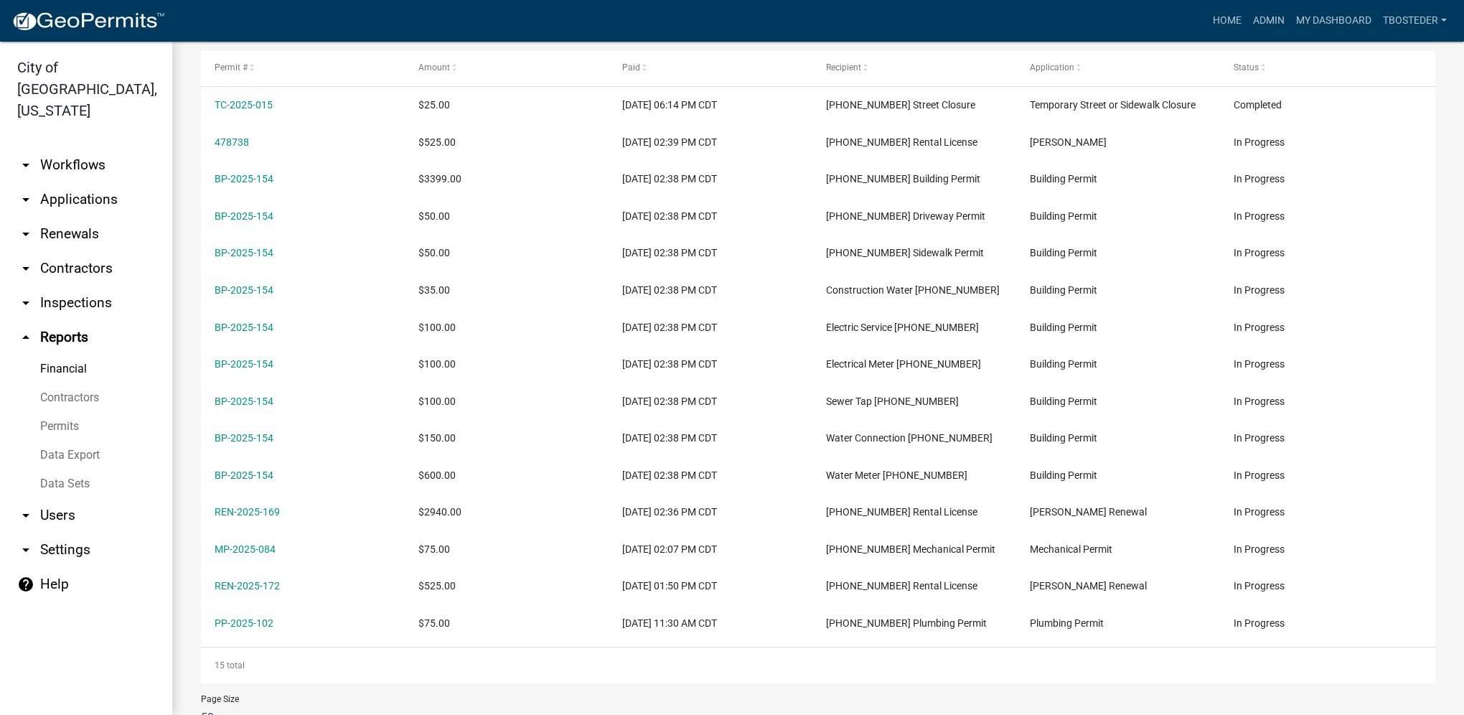
scroll to position [258, 0]
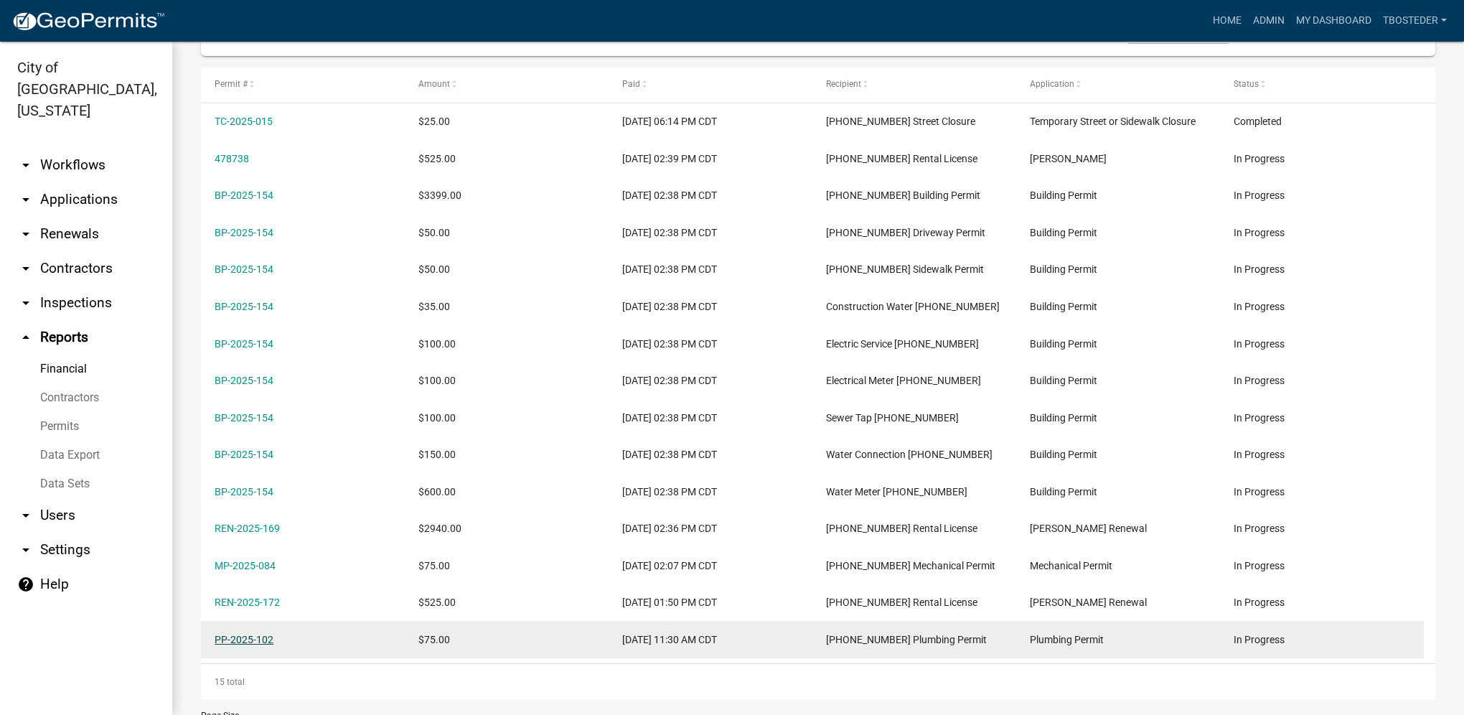
click at [253, 637] on link "PP-2025-102" at bounding box center [244, 639] width 59 height 11
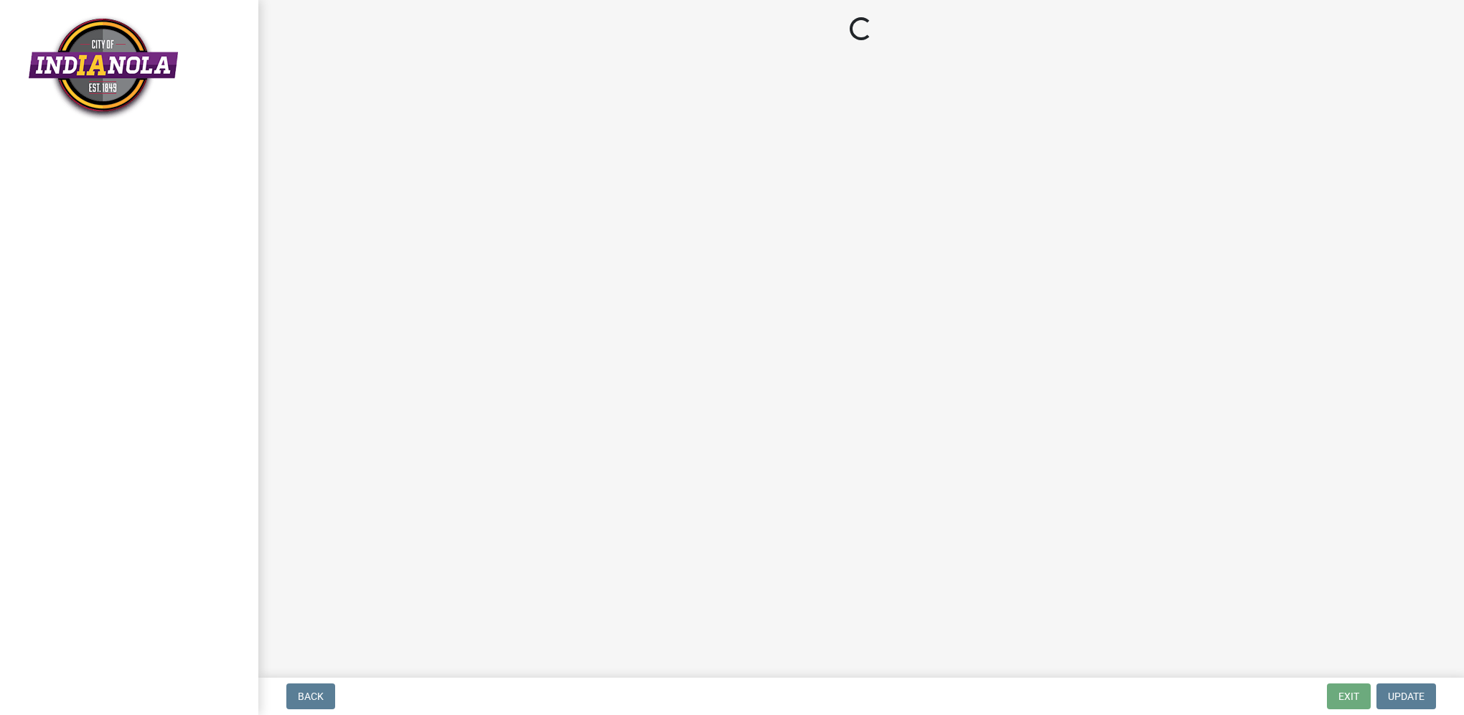
select select "90b36dbe-a3c5-433e-a0e2-0f20ac40aee5"
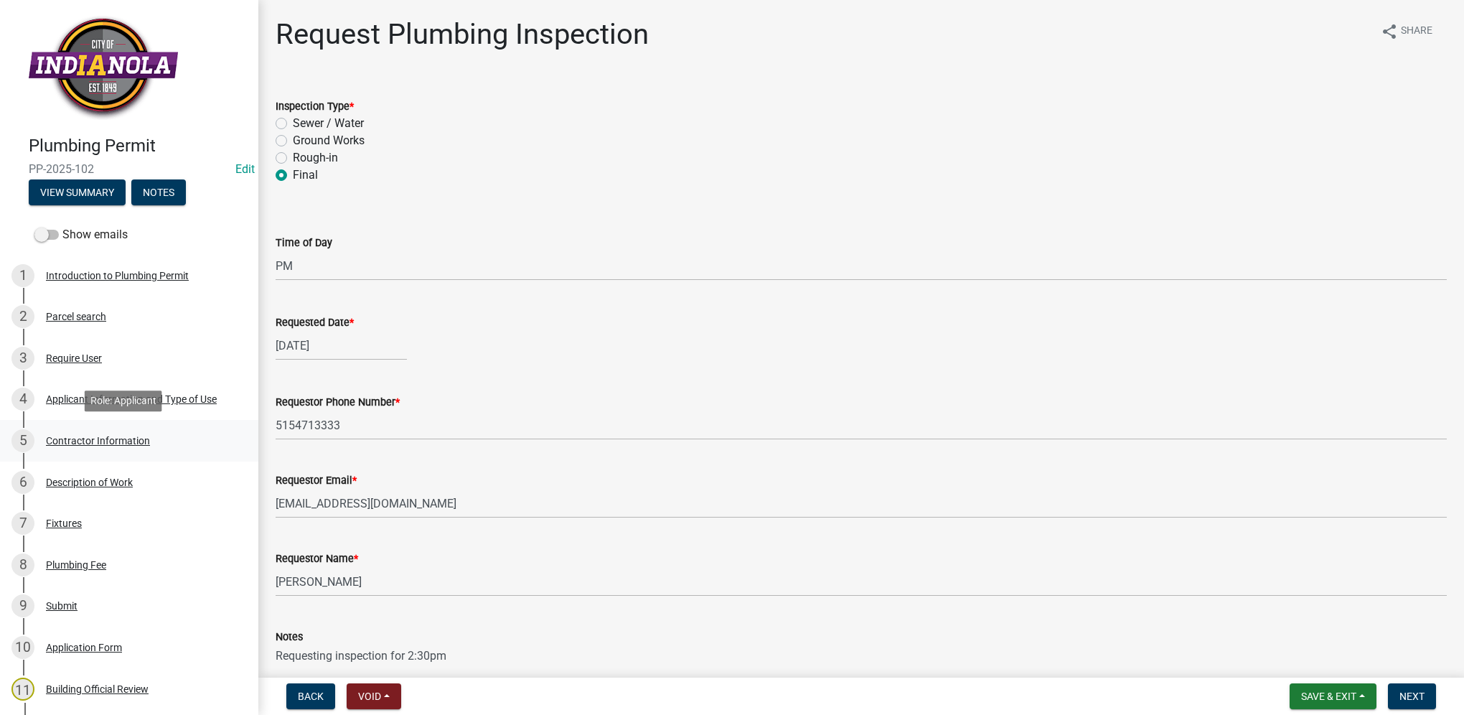
click at [145, 439] on div "Contractor Information" at bounding box center [98, 441] width 104 height 10
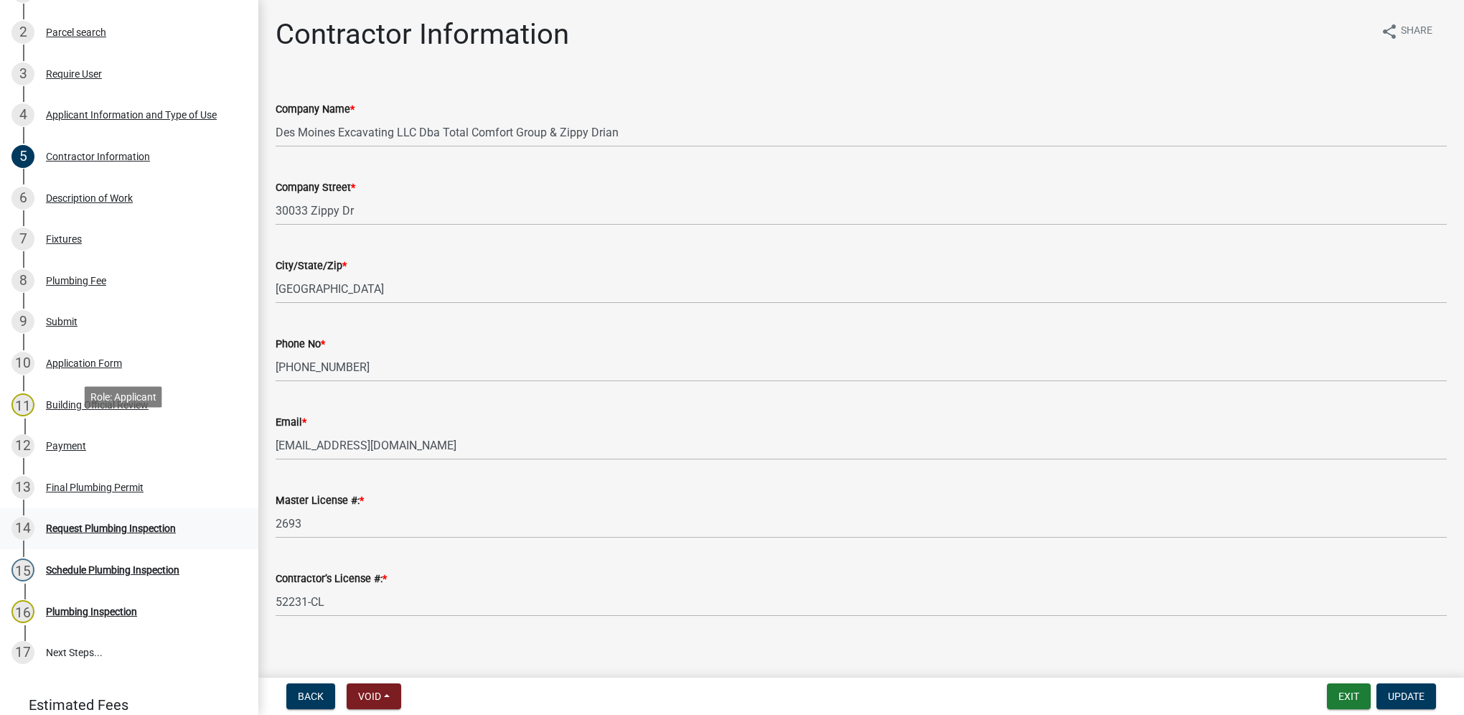
scroll to position [376, 0]
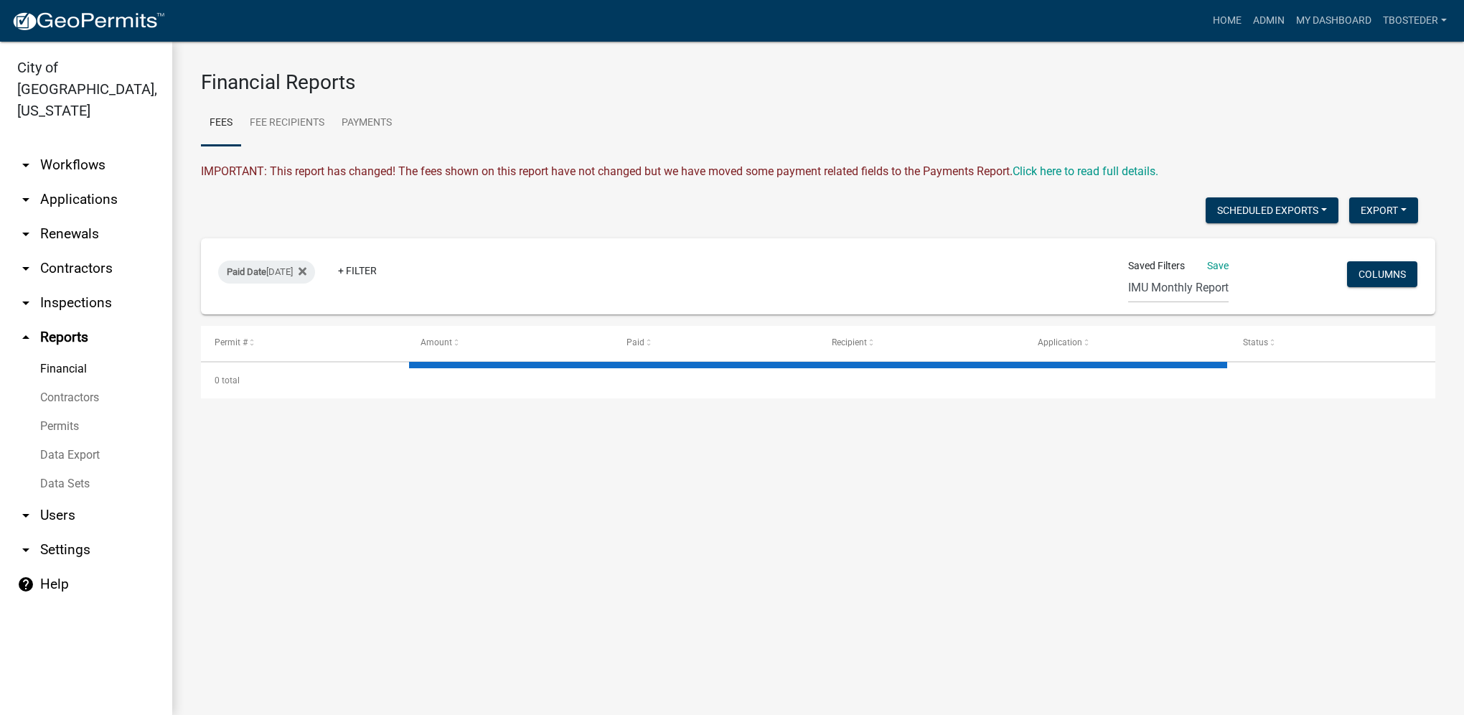
select select "2: 50"
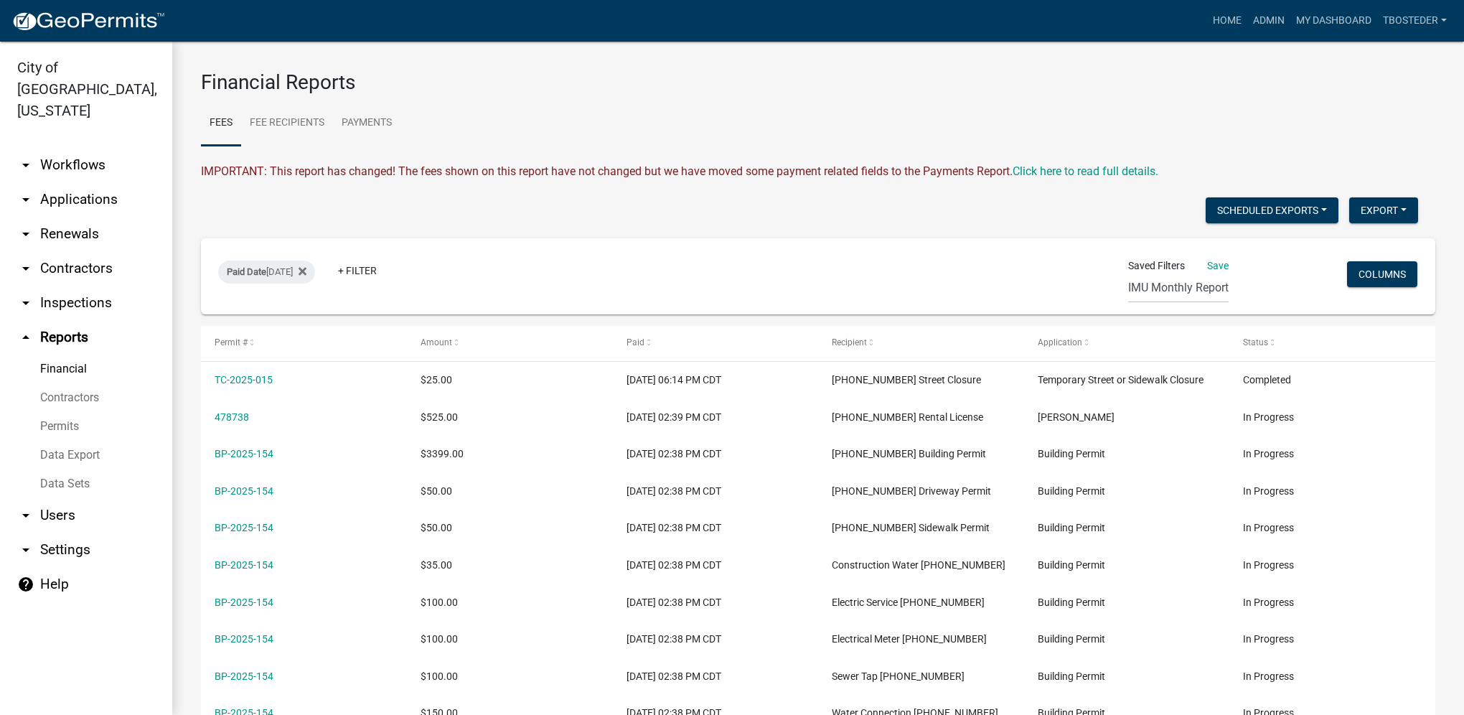
scroll to position [333, 0]
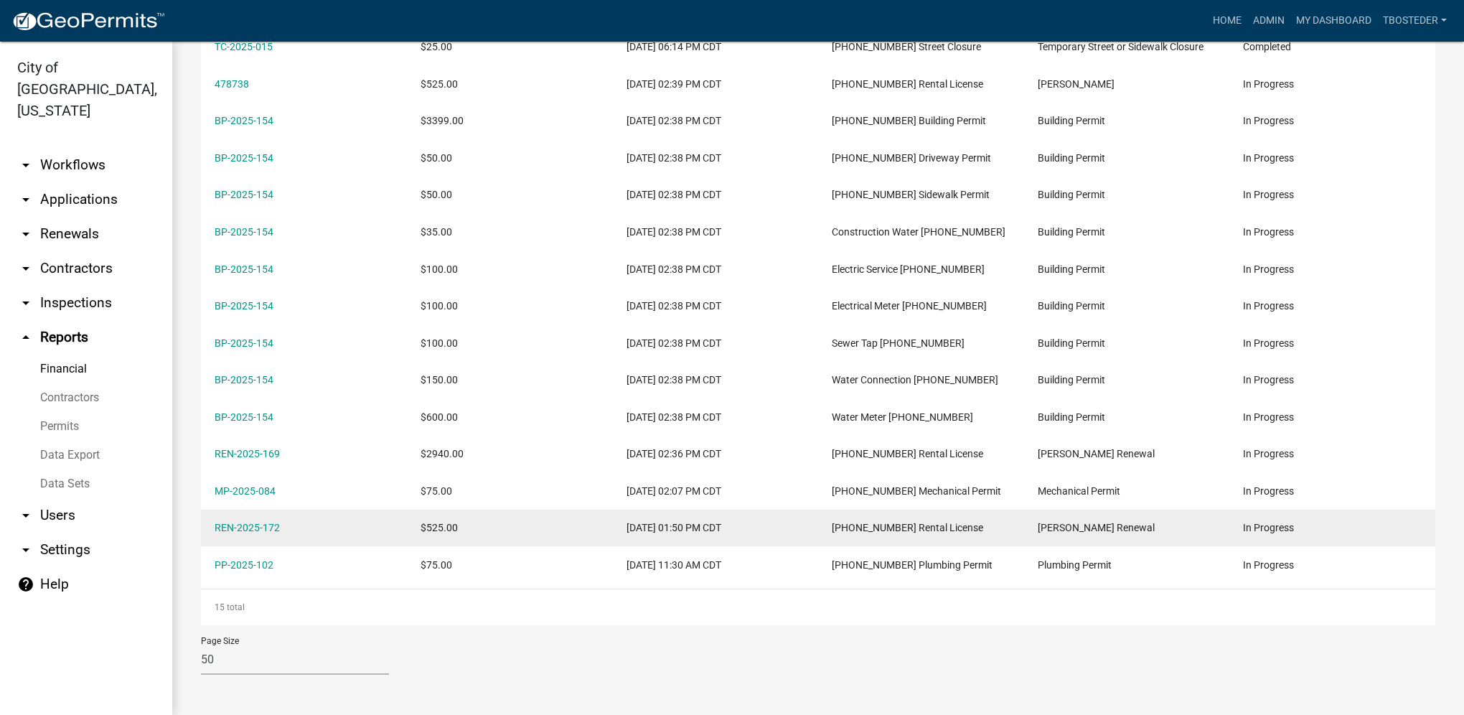
drag, startPoint x: 314, startPoint y: 533, endPoint x: 210, endPoint y: 511, distance: 106.3
click at [210, 511] on datatable-body-cell "REN-2025-172" at bounding box center [304, 528] width 206 height 37
drag, startPoint x: 210, startPoint y: 511, endPoint x: 235, endPoint y: 530, distance: 31.3
copy link "REN-2025-172"
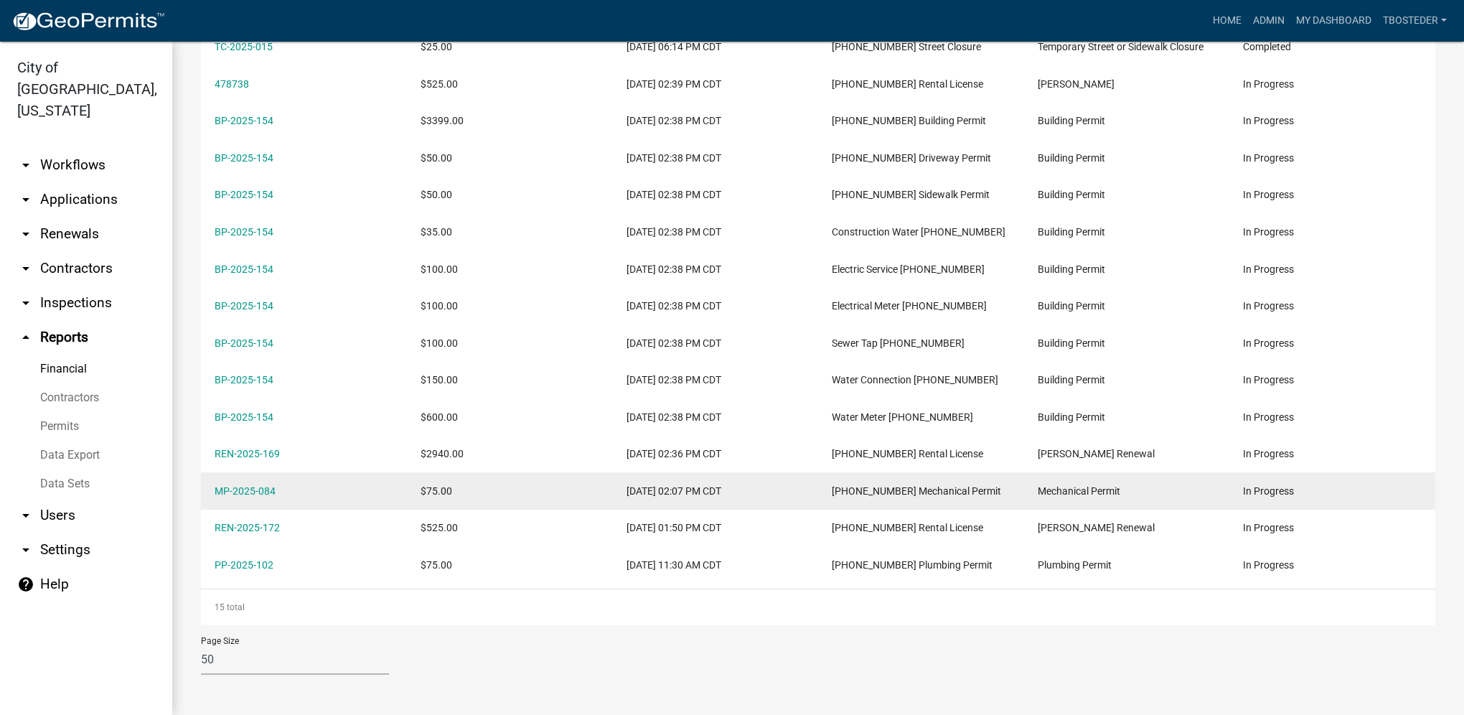
scroll to position [261, 0]
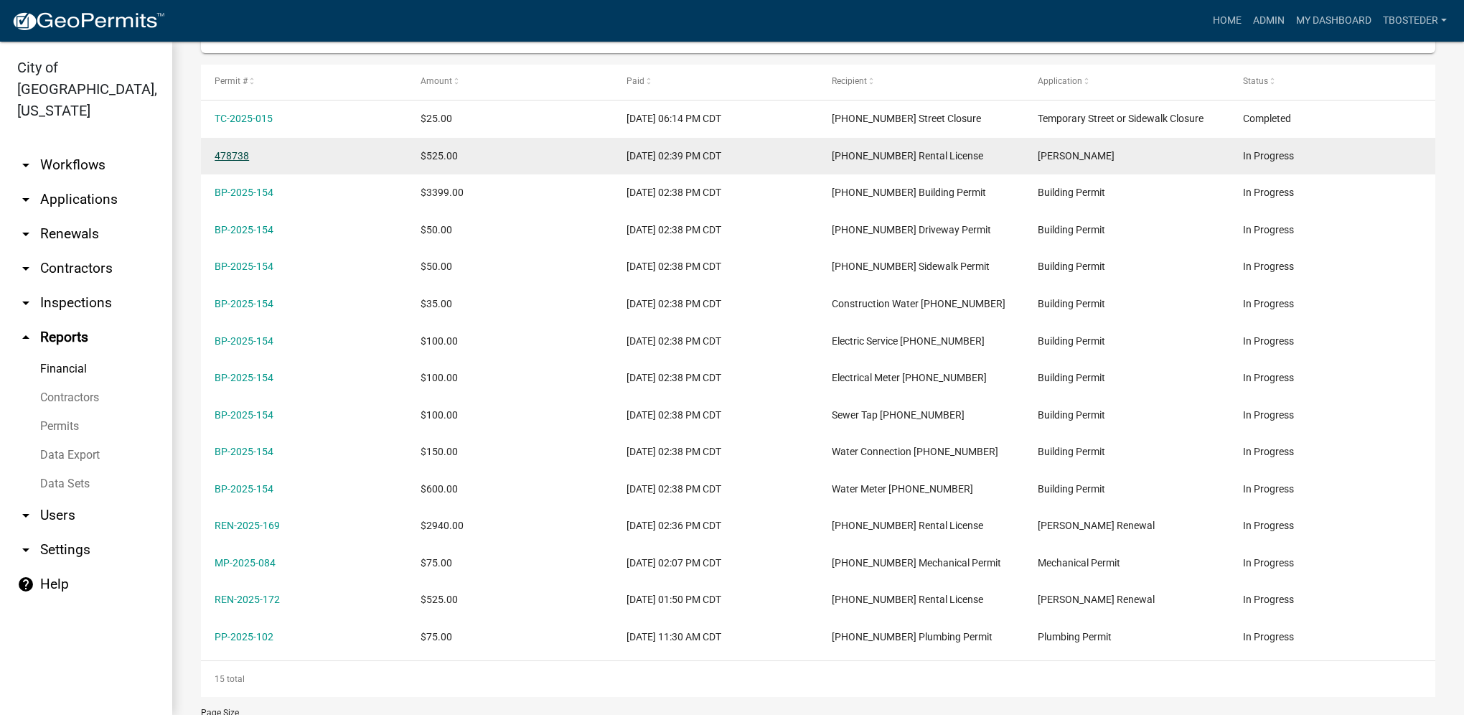
click at [240, 158] on link "478738" at bounding box center [232, 155] width 34 height 11
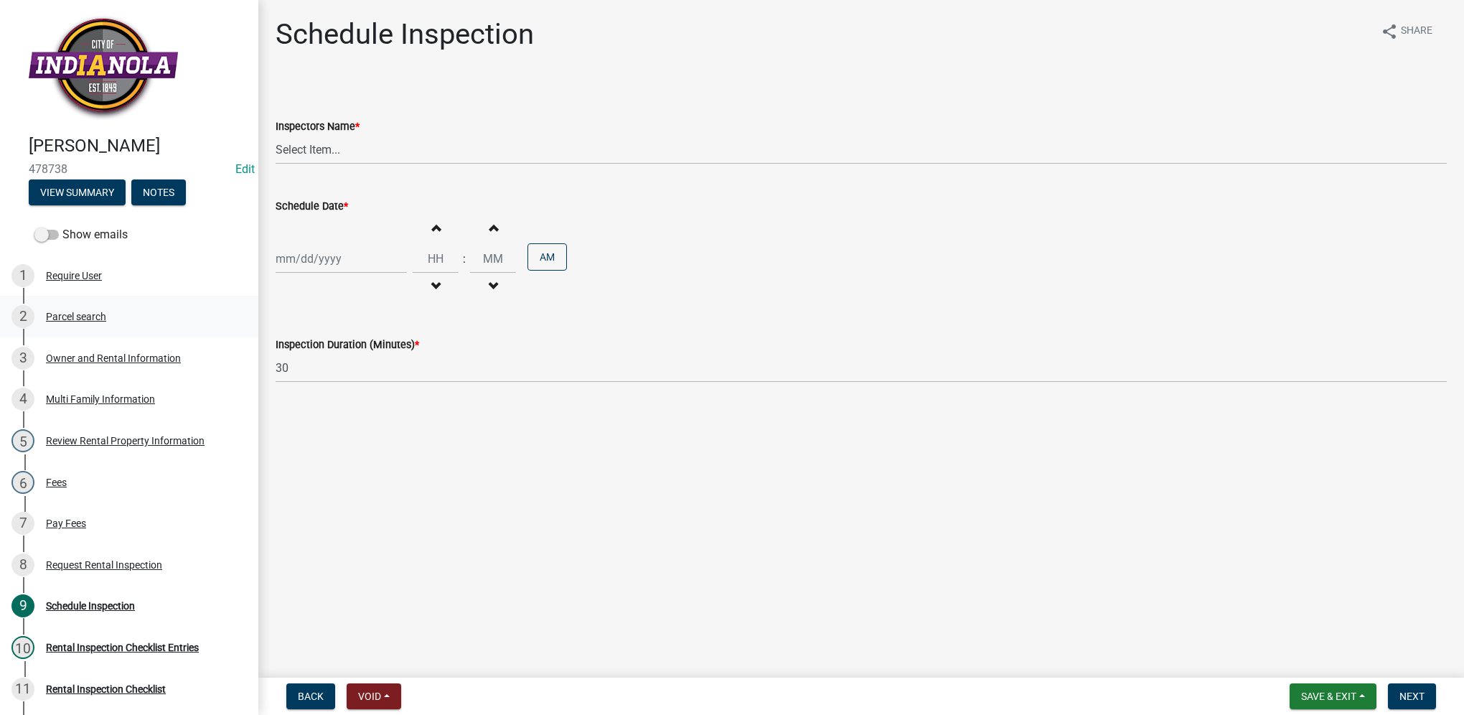
click at [90, 323] on div "2 Parcel search" at bounding box center [123, 316] width 224 height 23
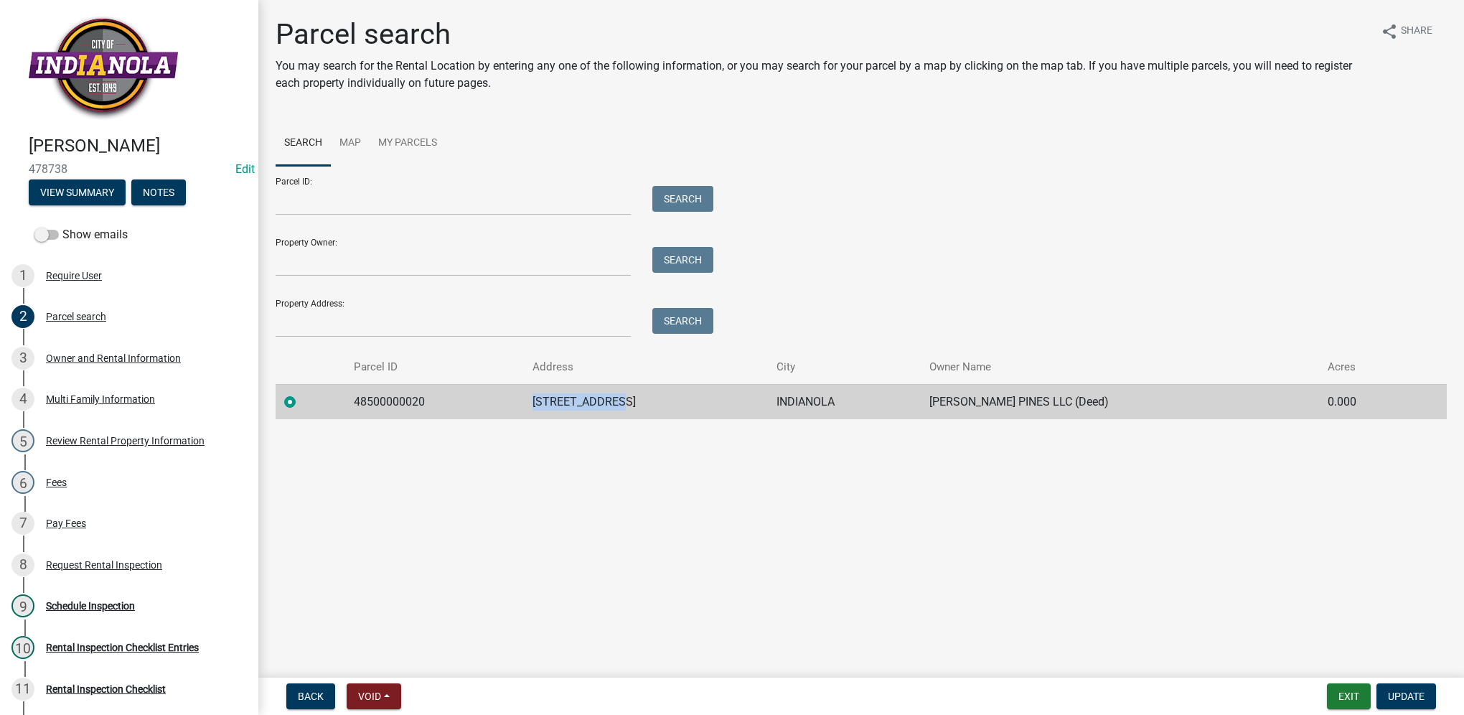
drag, startPoint x: 556, startPoint y: 406, endPoint x: 668, endPoint y: 409, distance: 112.7
click at [668, 409] on td "[STREET_ADDRESS]" at bounding box center [646, 401] width 244 height 35
drag, startPoint x: 668, startPoint y: 409, endPoint x: 645, endPoint y: 404, distance: 24.2
copy td "[STREET_ADDRESS]"
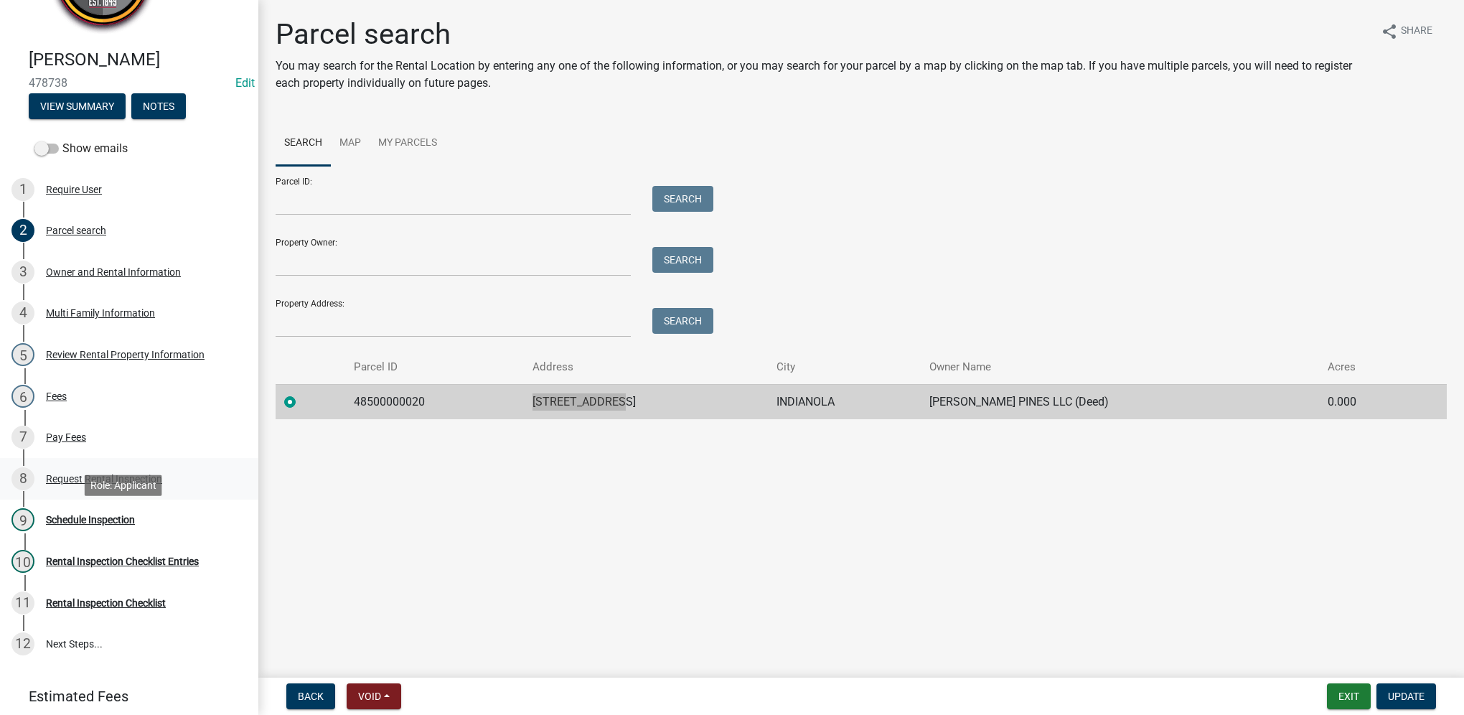
scroll to position [169, 0]
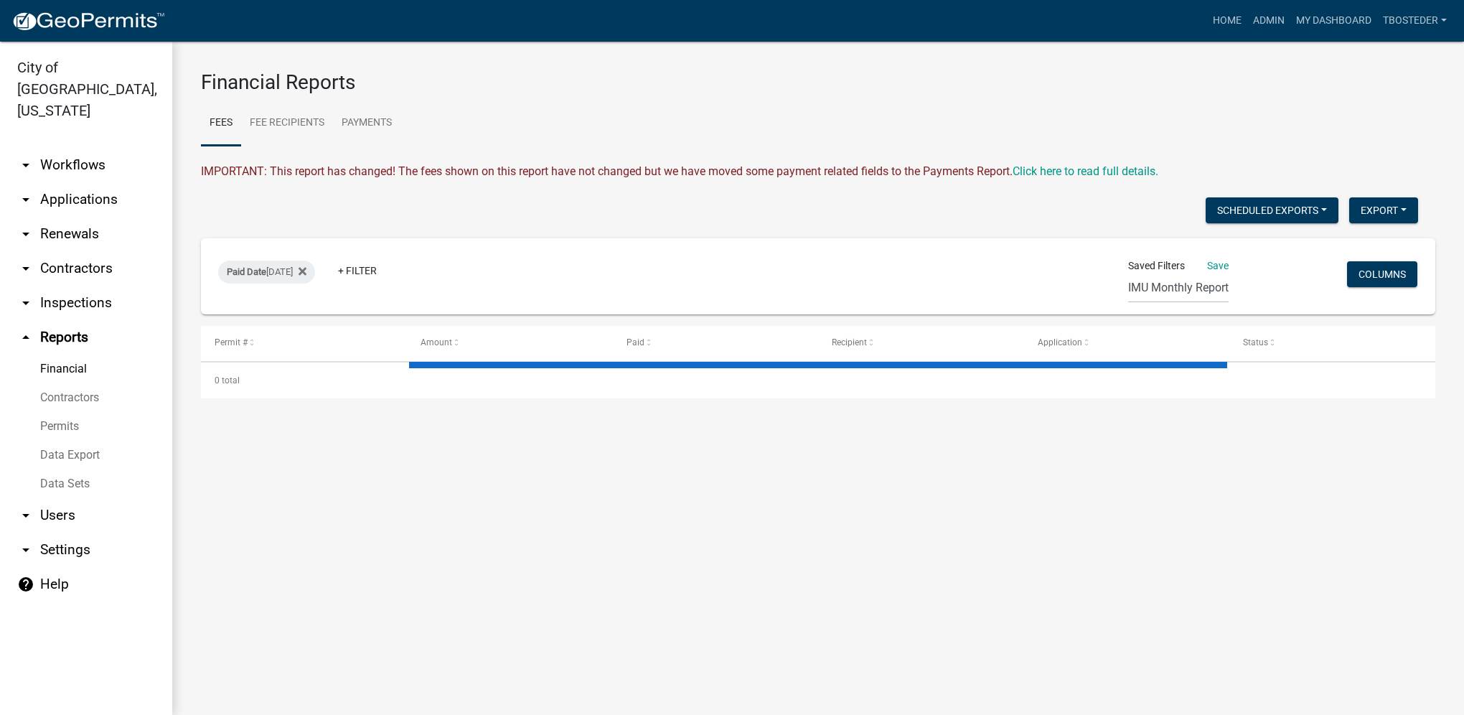
select select "2: 50"
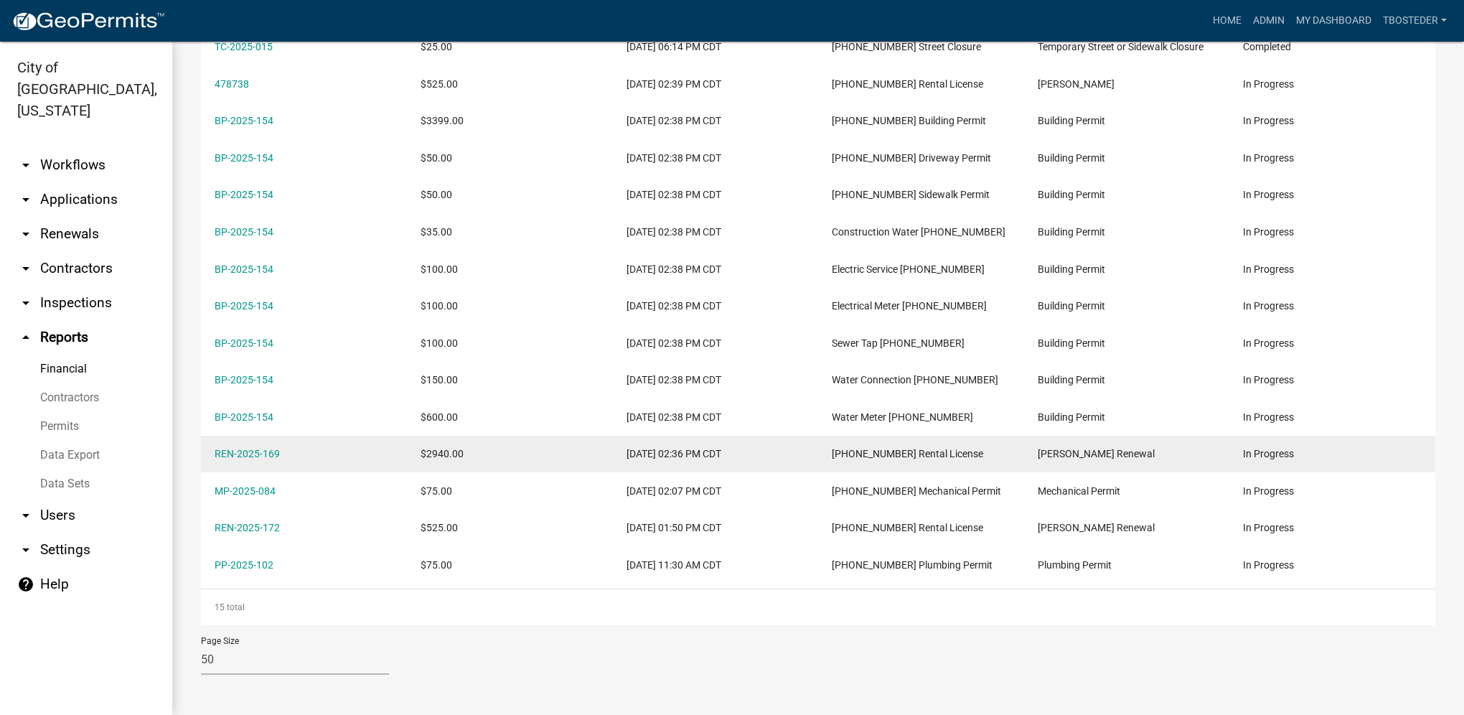
scroll to position [261, 0]
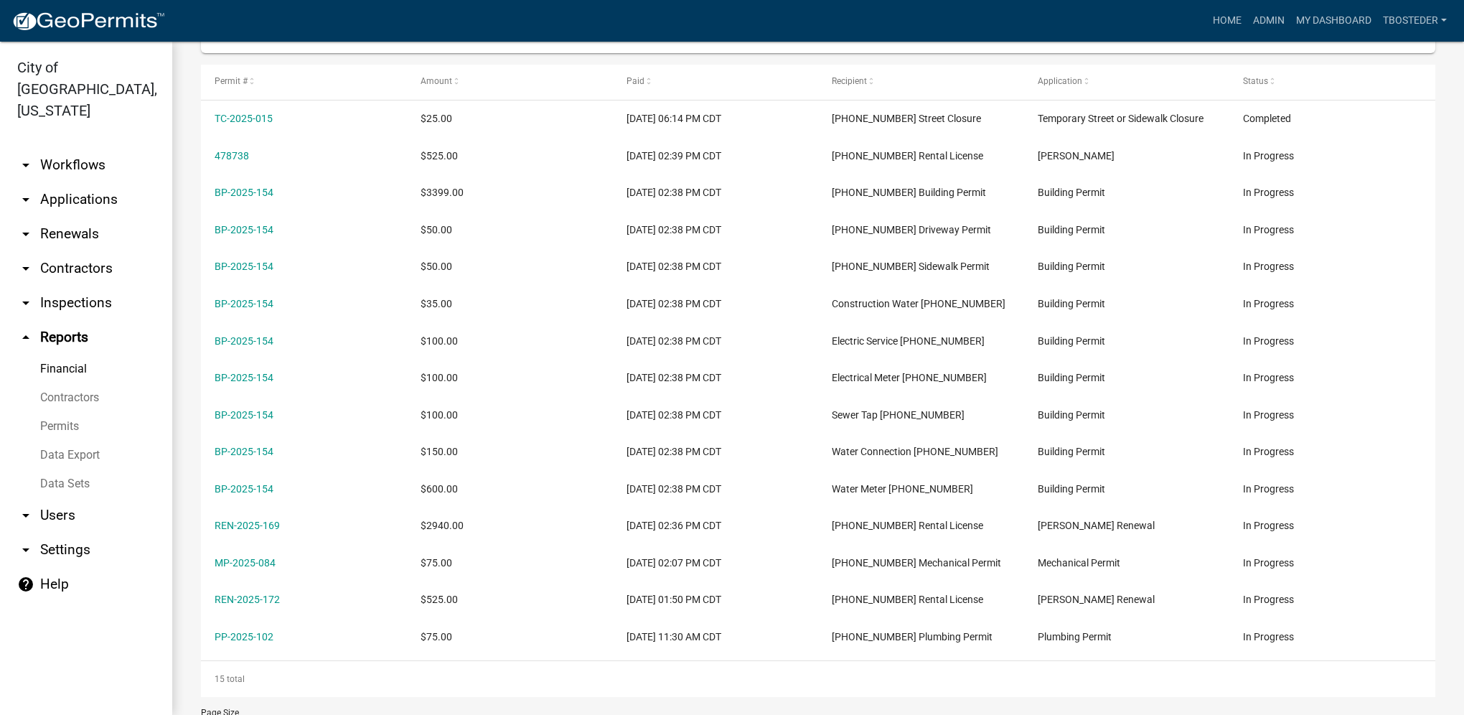
drag, startPoint x: 293, startPoint y: 120, endPoint x: 198, endPoint y: 129, distance: 95.2
click at [198, 129] on div "Financial Reports Fees Fee Recipients Payments IMPORTANT: This report has chang…" at bounding box center [818, 283] width 1292 height 1006
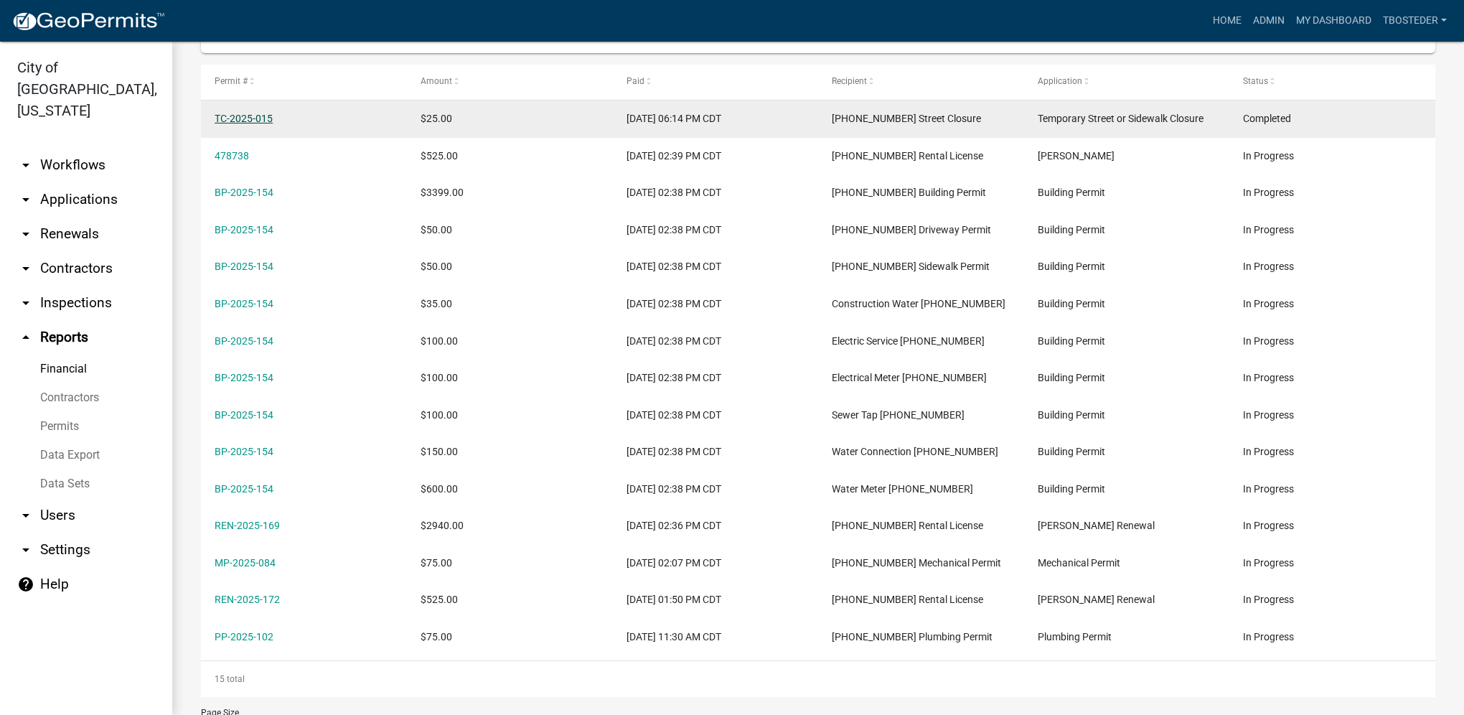
drag, startPoint x: 198, startPoint y: 129, endPoint x: 253, endPoint y: 121, distance: 55.8
copy datatable-body-row "TC-2025-015"
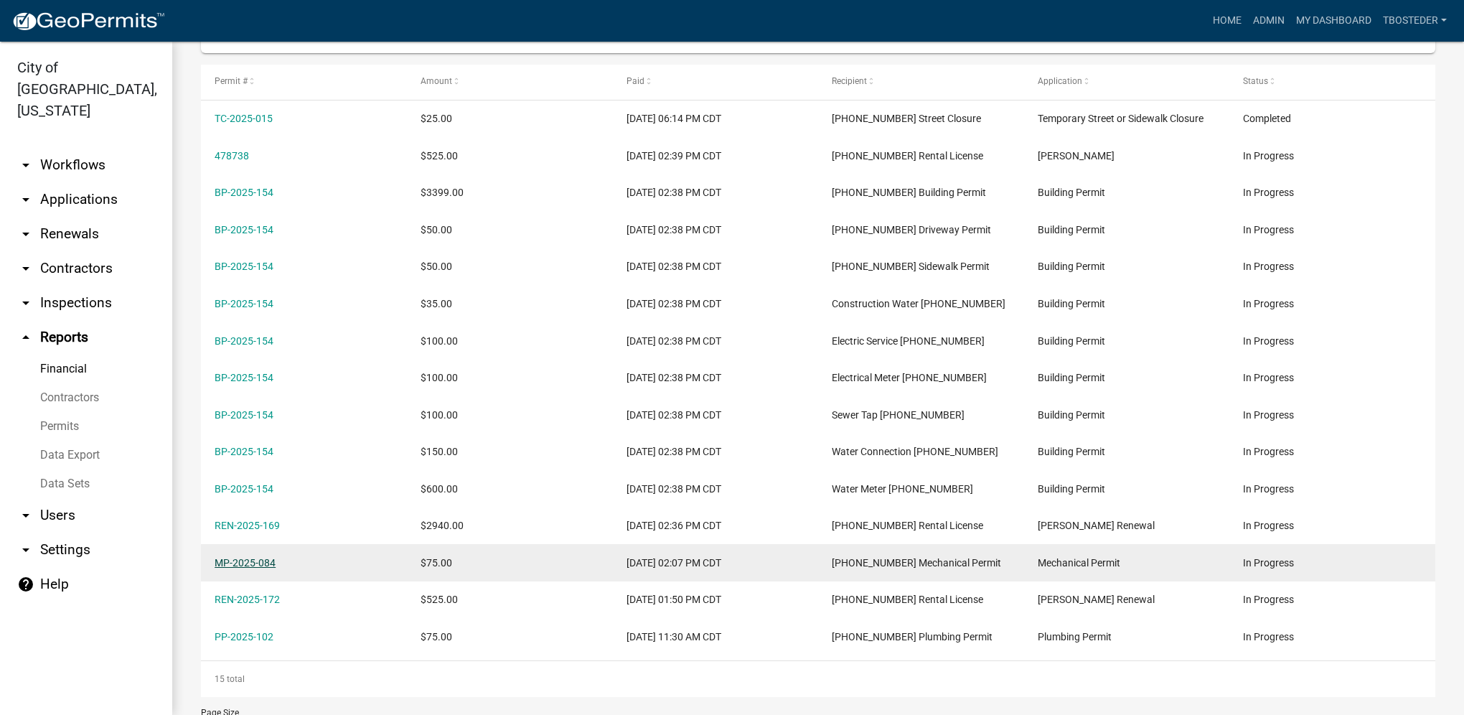
click at [273, 565] on link "MP-2025-084" at bounding box center [245, 562] width 61 height 11
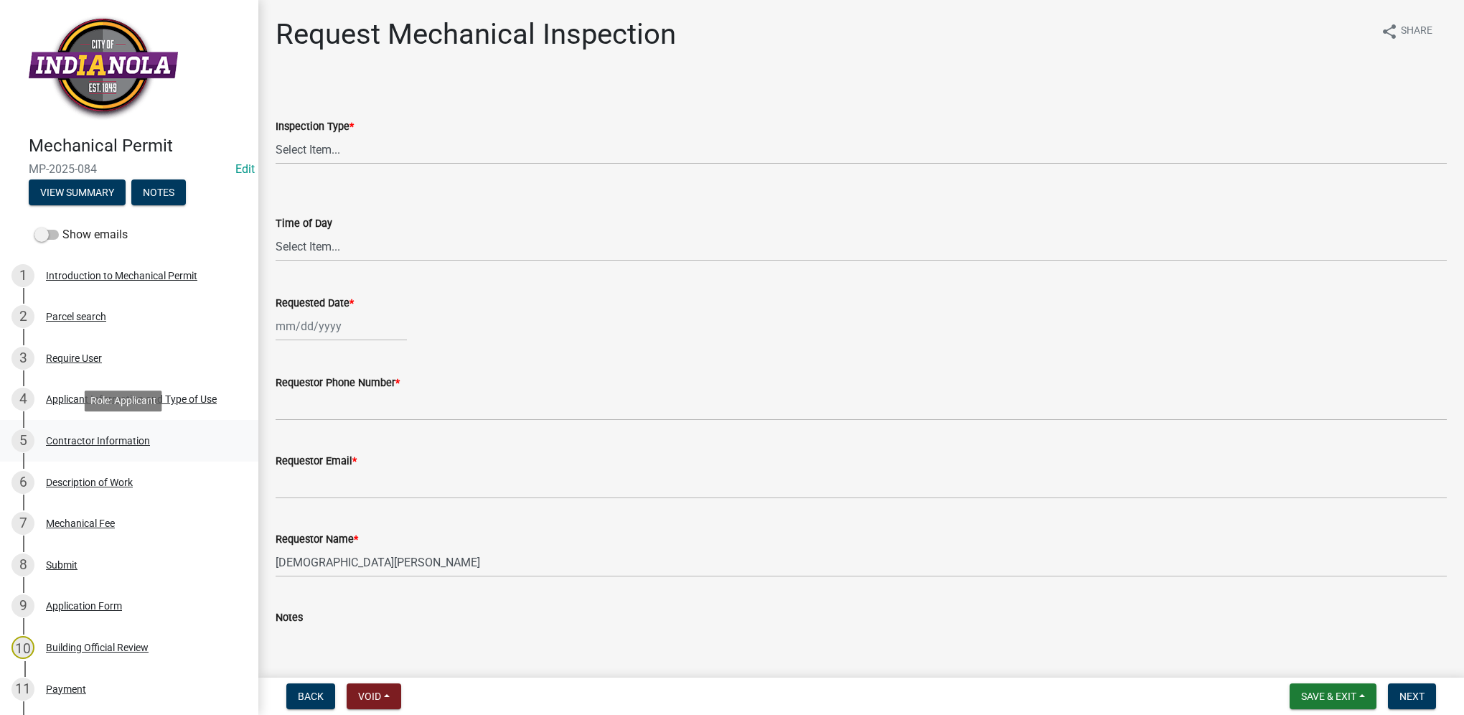
click at [125, 449] on div "5 Contractor Information" at bounding box center [123, 440] width 224 height 23
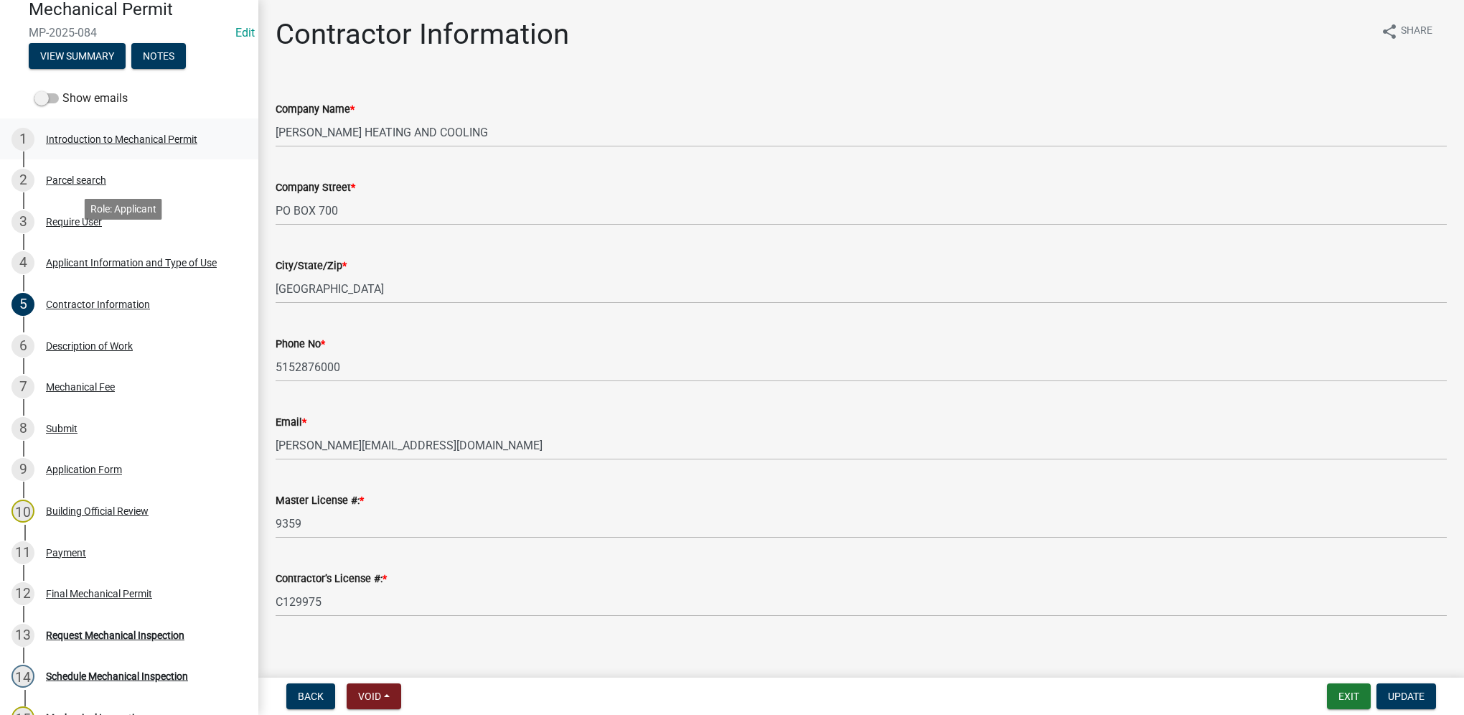
scroll to position [144, 0]
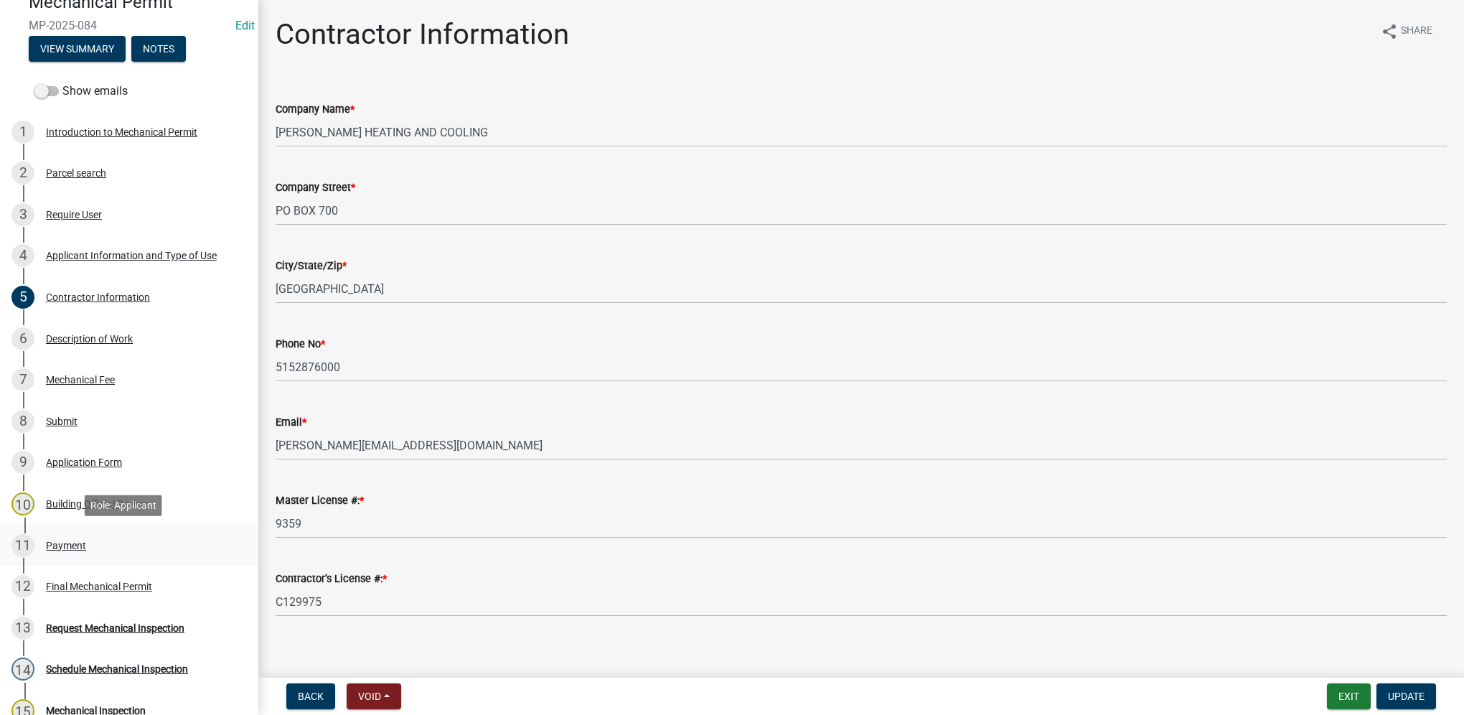
click at [92, 537] on div "11 Payment" at bounding box center [123, 545] width 224 height 23
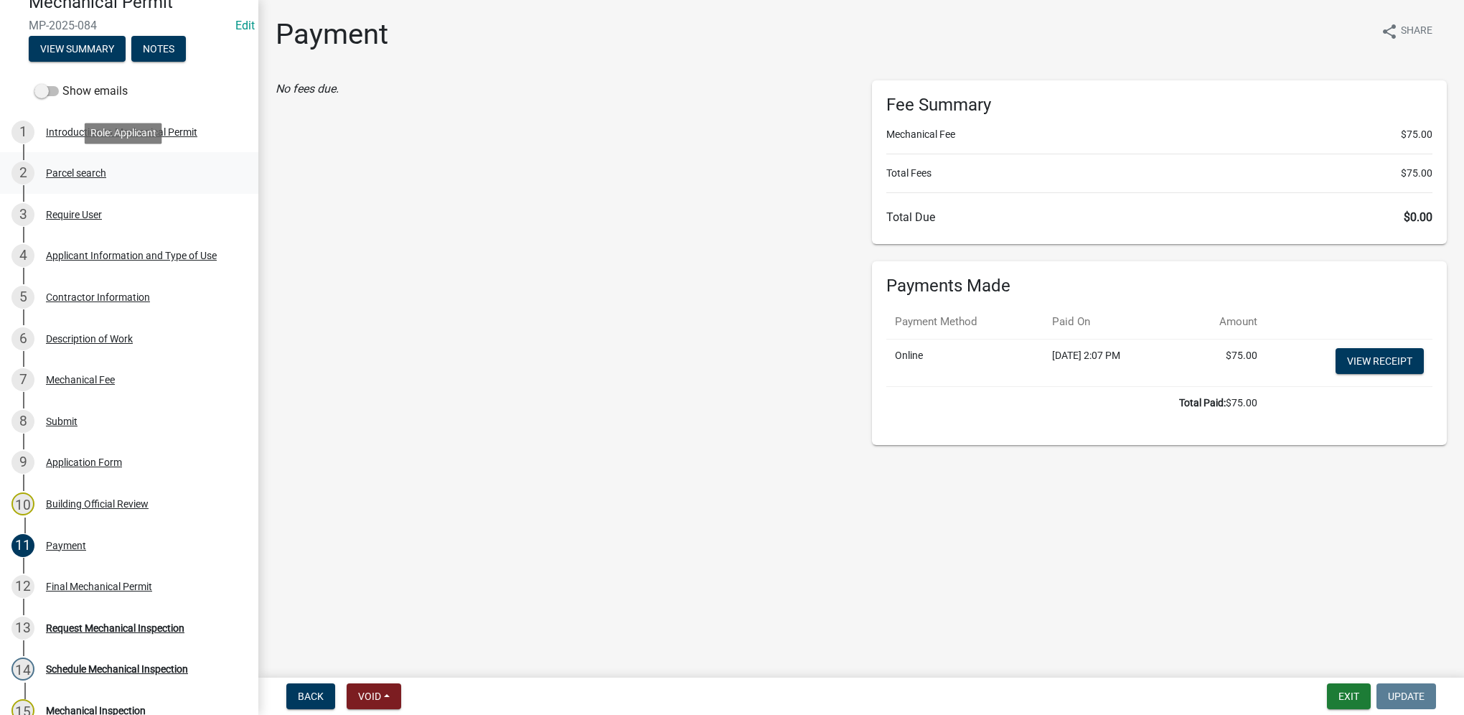
click at [105, 177] on div "Parcel search" at bounding box center [76, 173] width 60 height 10
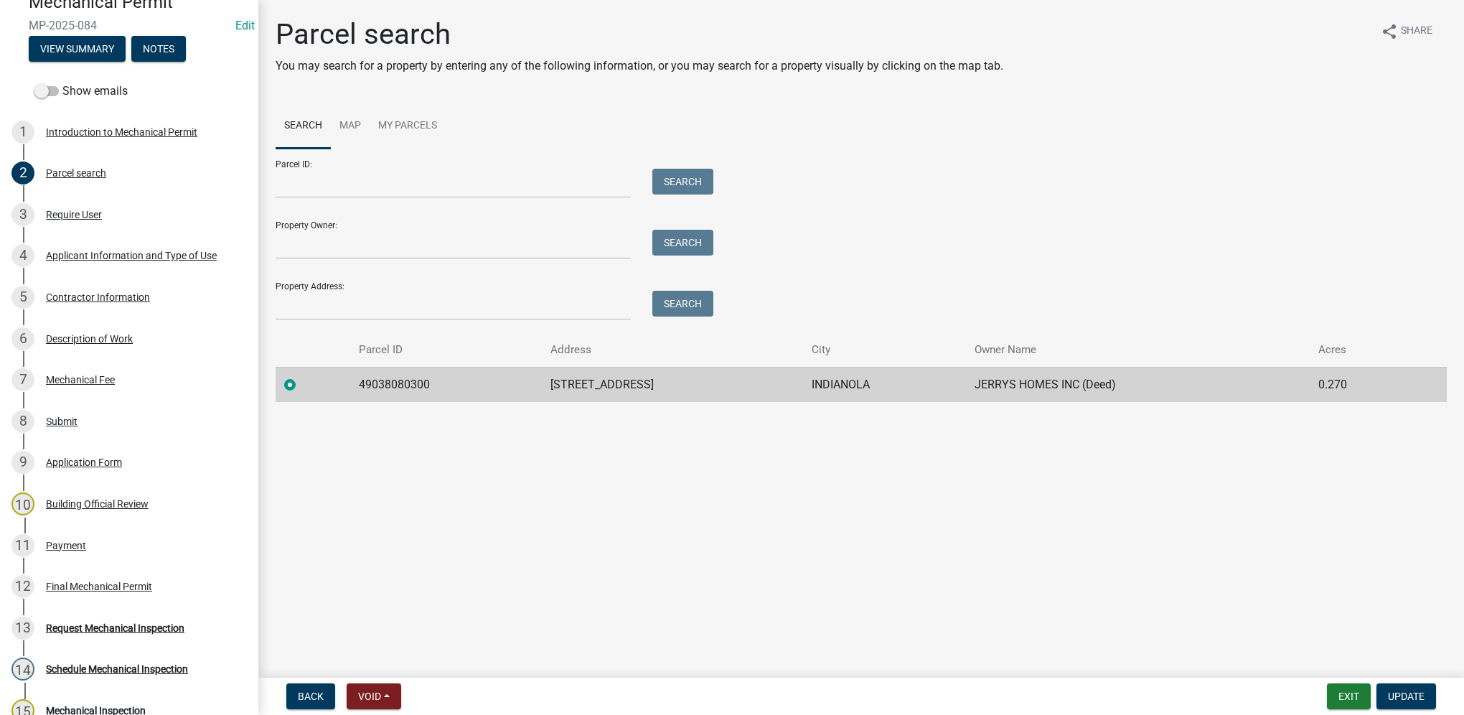
drag, startPoint x: 103, startPoint y: 19, endPoint x: 36, endPoint y: 17, distance: 66.8
click at [36, 17] on div "Mechanical Permit MP-2025-084 Edit View Summary Notes" at bounding box center [128, 23] width 235 height 85
drag, startPoint x: 36, startPoint y: 17, endPoint x: 43, endPoint y: 23, distance: 9.2
copy span "MP-2025-084"
click at [107, 294] on div "Contractor Information" at bounding box center [98, 297] width 104 height 10
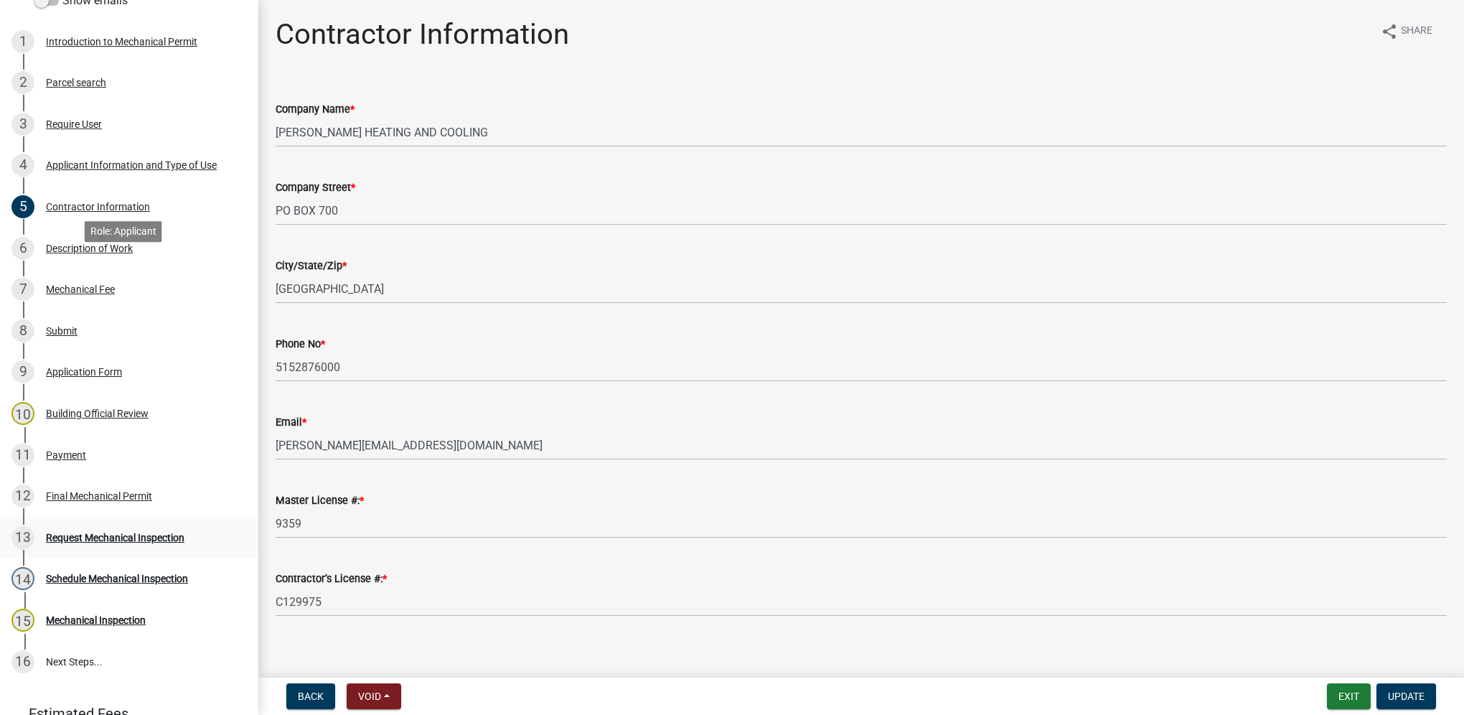
scroll to position [335, 0]
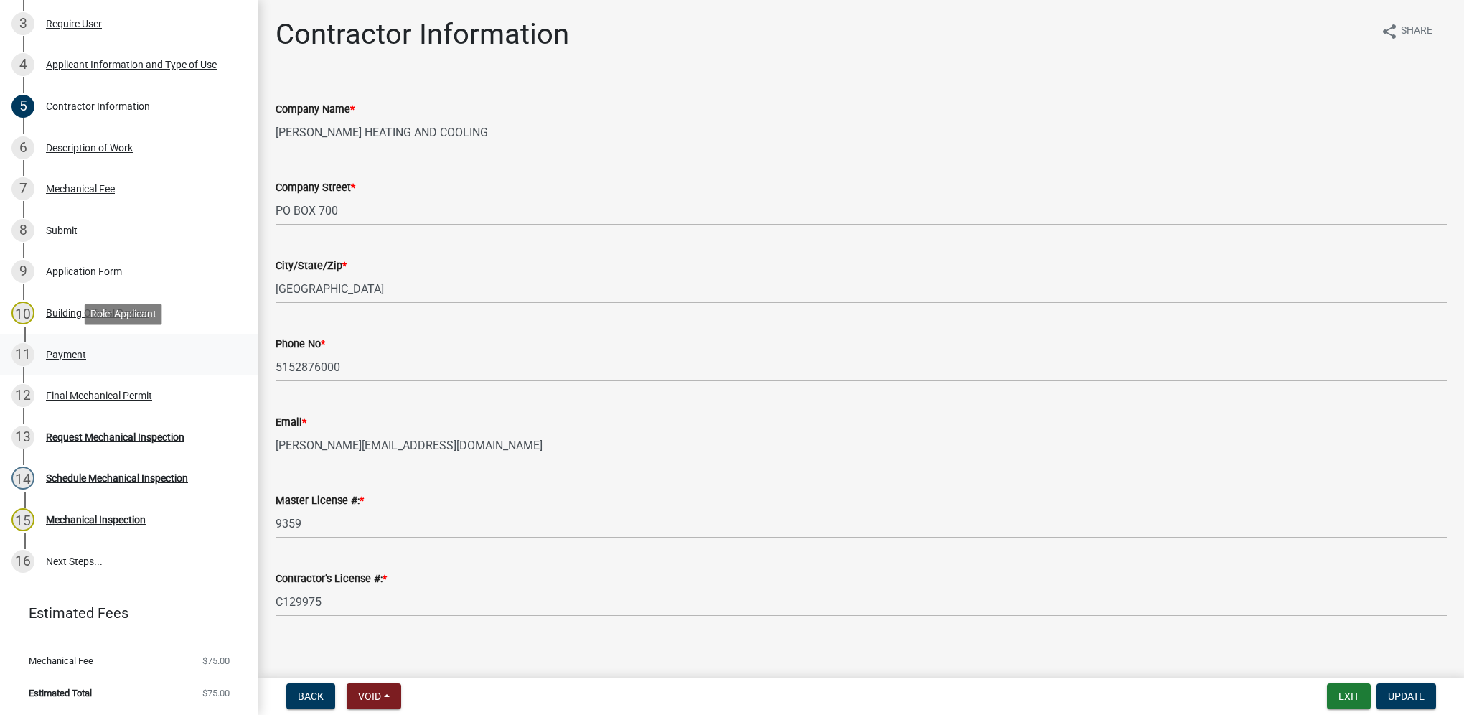
click at [155, 345] on div "11 Payment" at bounding box center [123, 354] width 224 height 23
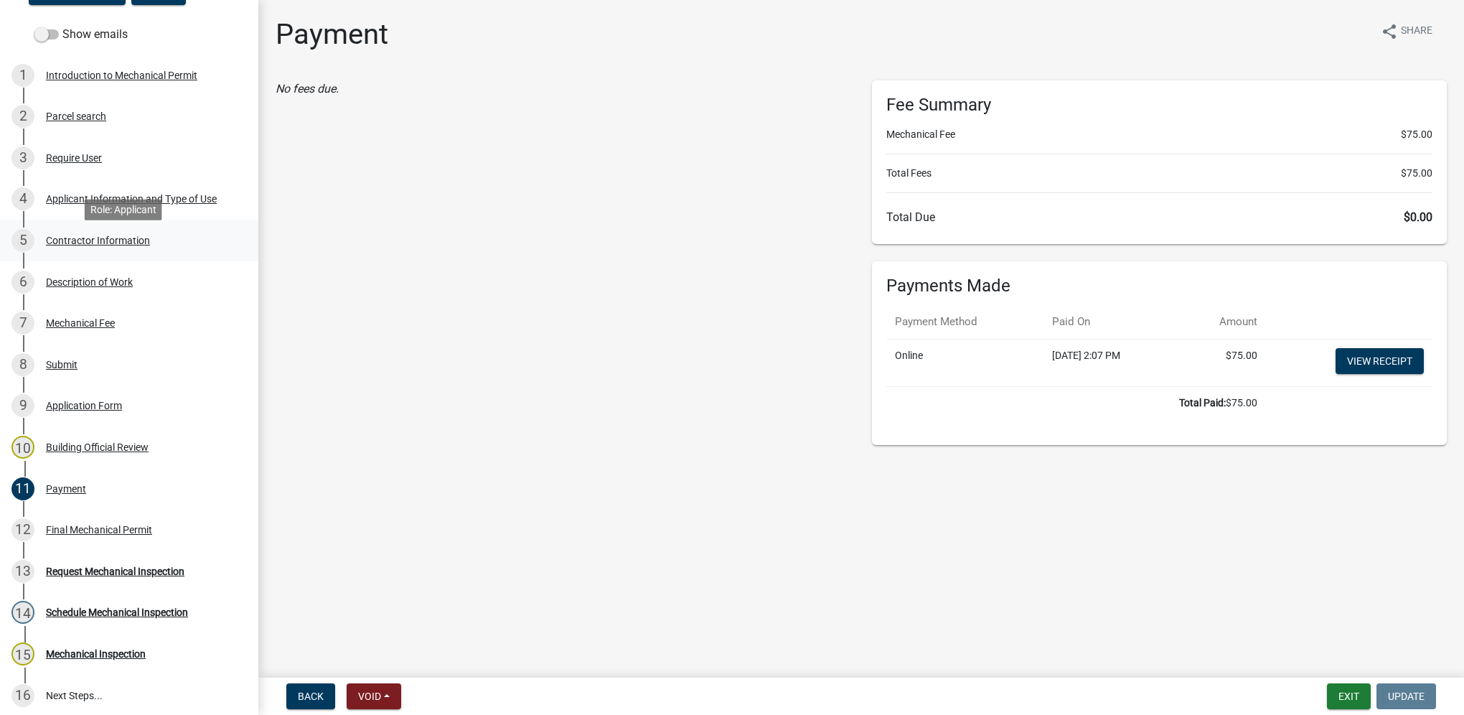
scroll to position [191, 0]
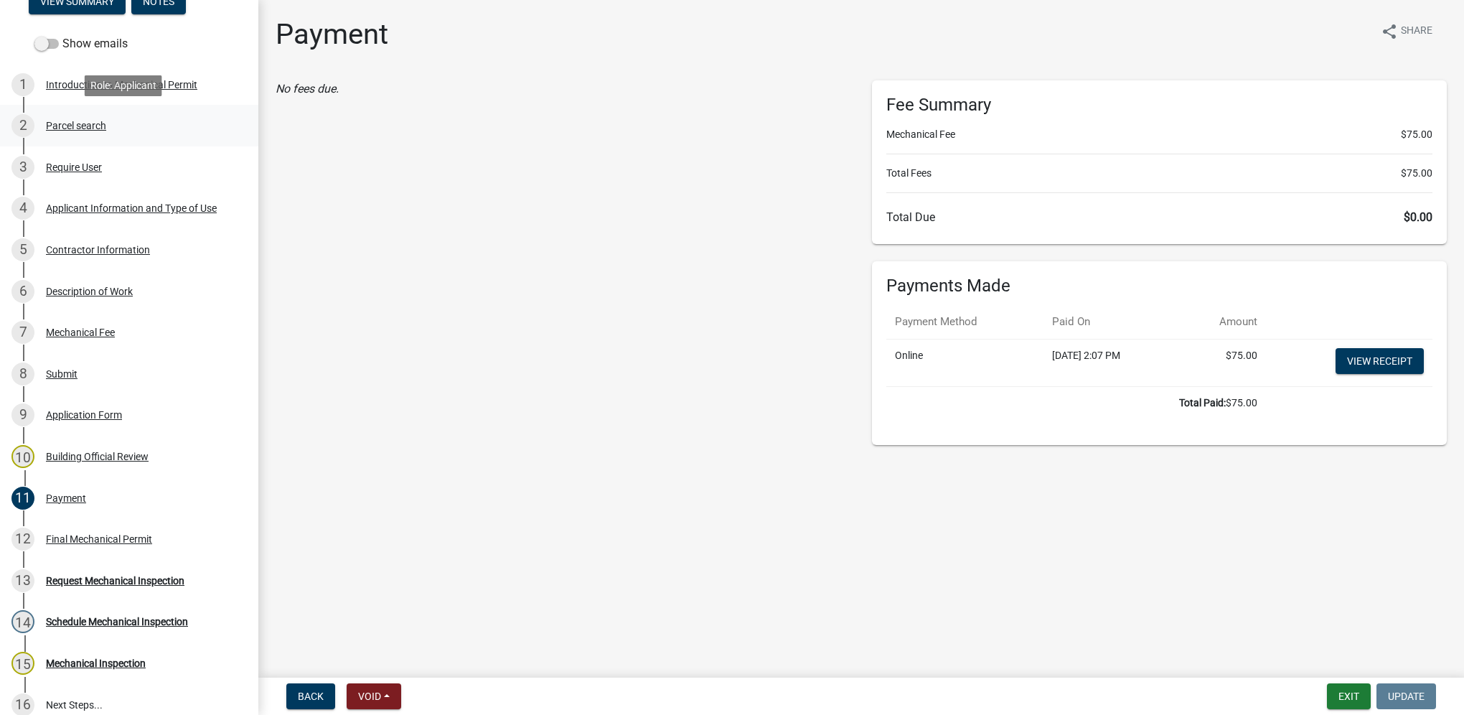
click at [88, 132] on div "2 Parcel search" at bounding box center [123, 125] width 224 height 23
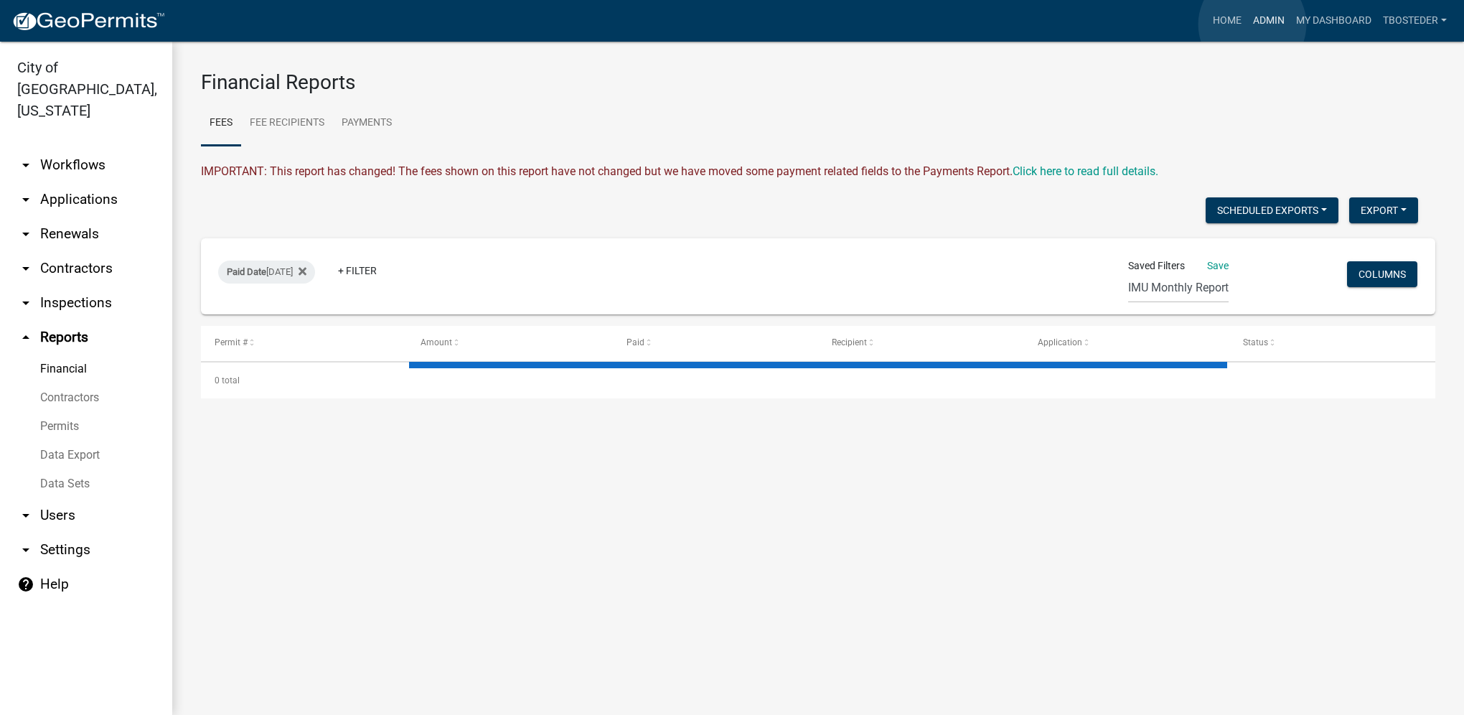
click at [1253, 24] on link "Admin" at bounding box center [1269, 20] width 43 height 27
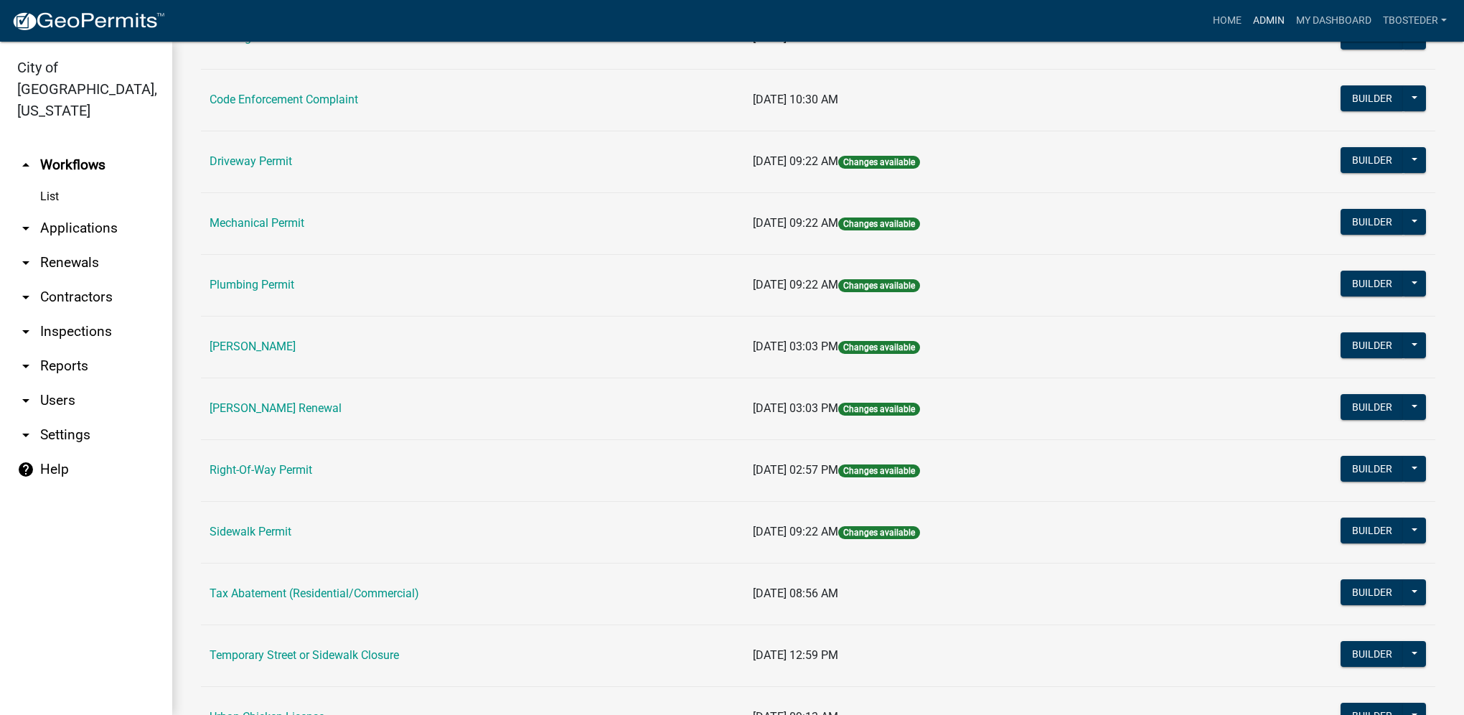
scroll to position [215, 0]
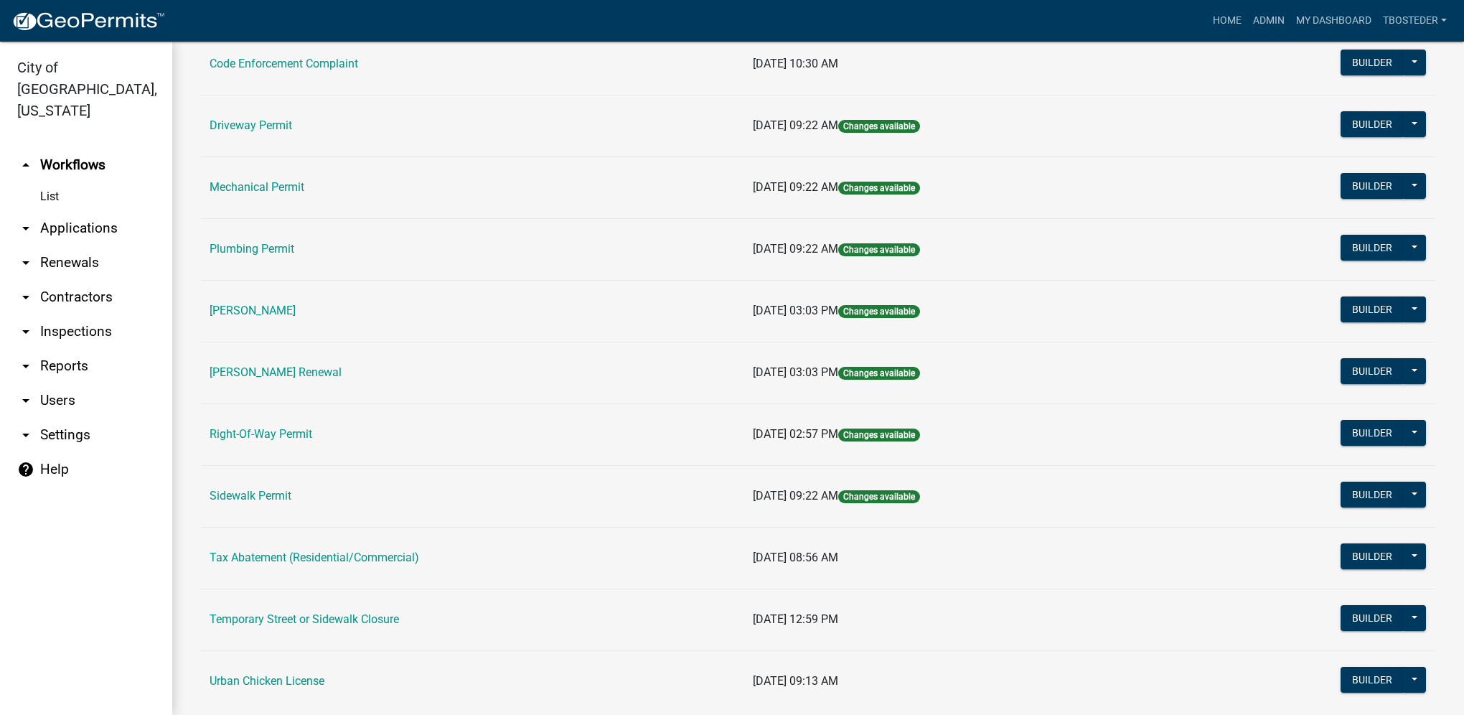
click at [292, 197] on td "Mechanical Permit" at bounding box center [472, 187] width 543 height 62
click at [291, 190] on link "Mechanical Permit" at bounding box center [257, 187] width 95 height 14
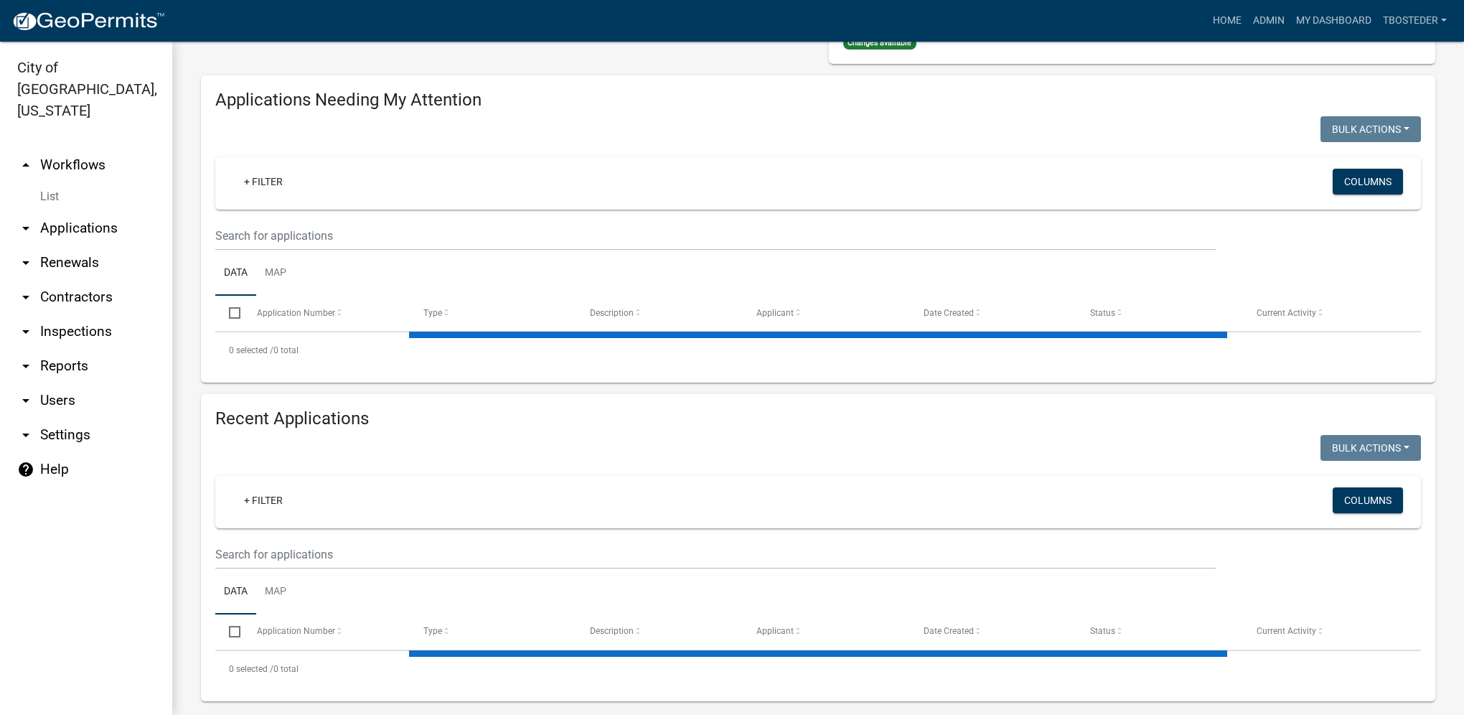
scroll to position [164, 0]
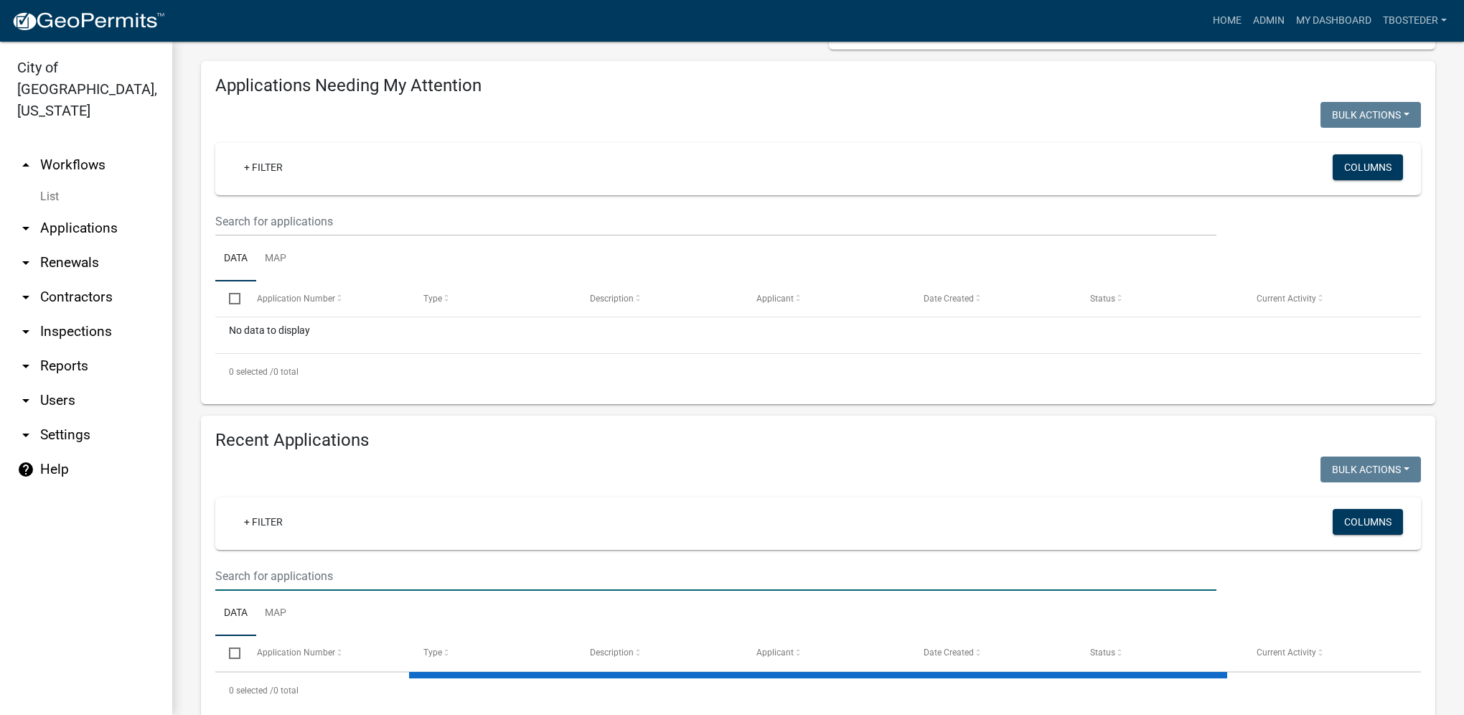
drag, startPoint x: 350, startPoint y: 551, endPoint x: 327, endPoint y: 575, distance: 34.0
select select "1: 25"
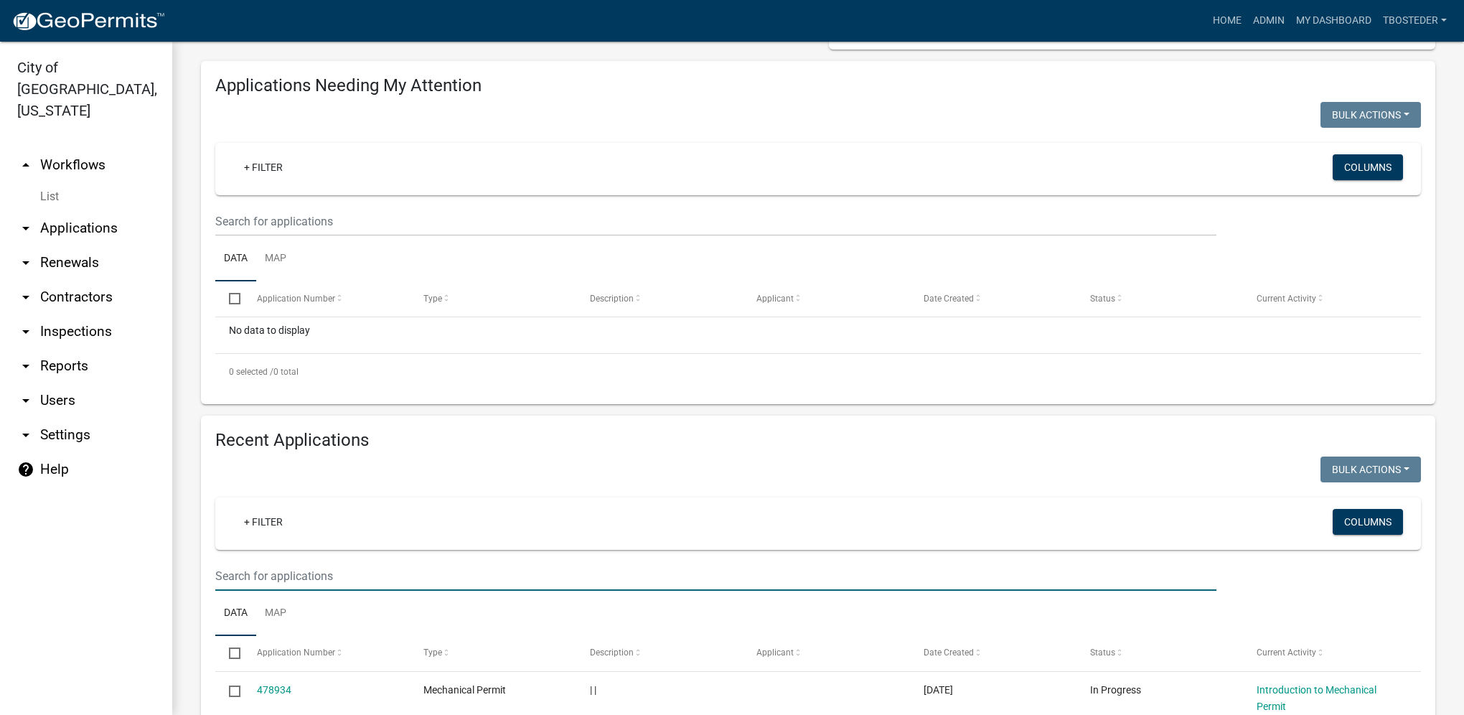
paste input "502 N 20TH"
type input "502 N 20TH"
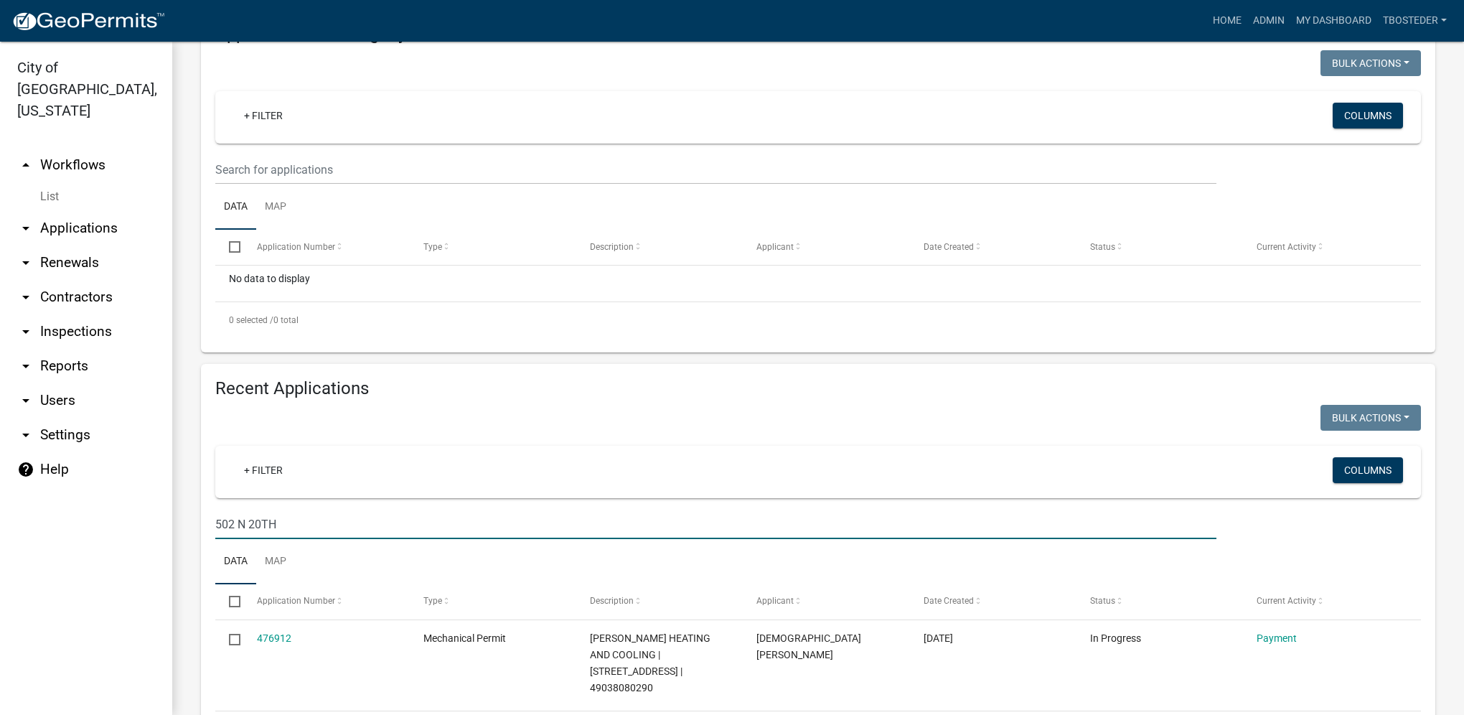
scroll to position [274, 0]
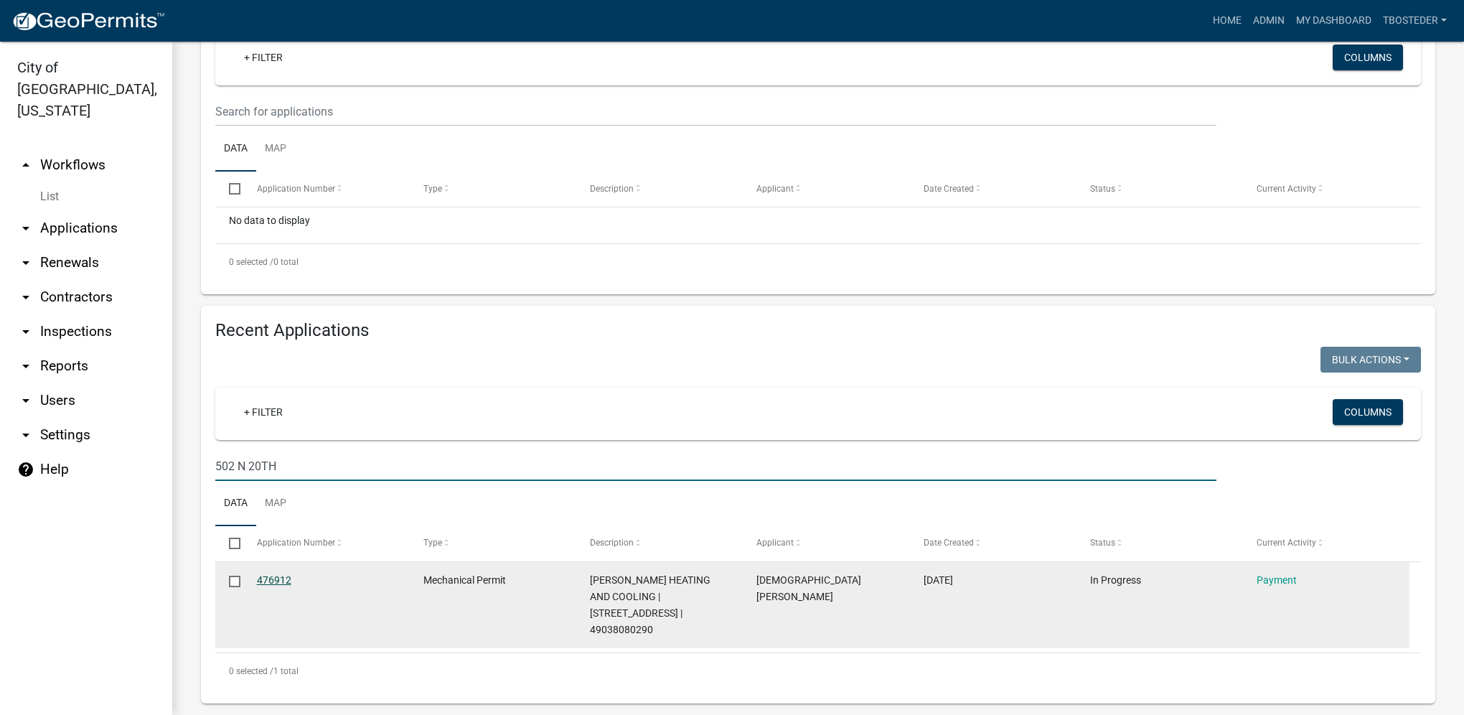
click at [273, 581] on link "476912" at bounding box center [274, 579] width 34 height 11
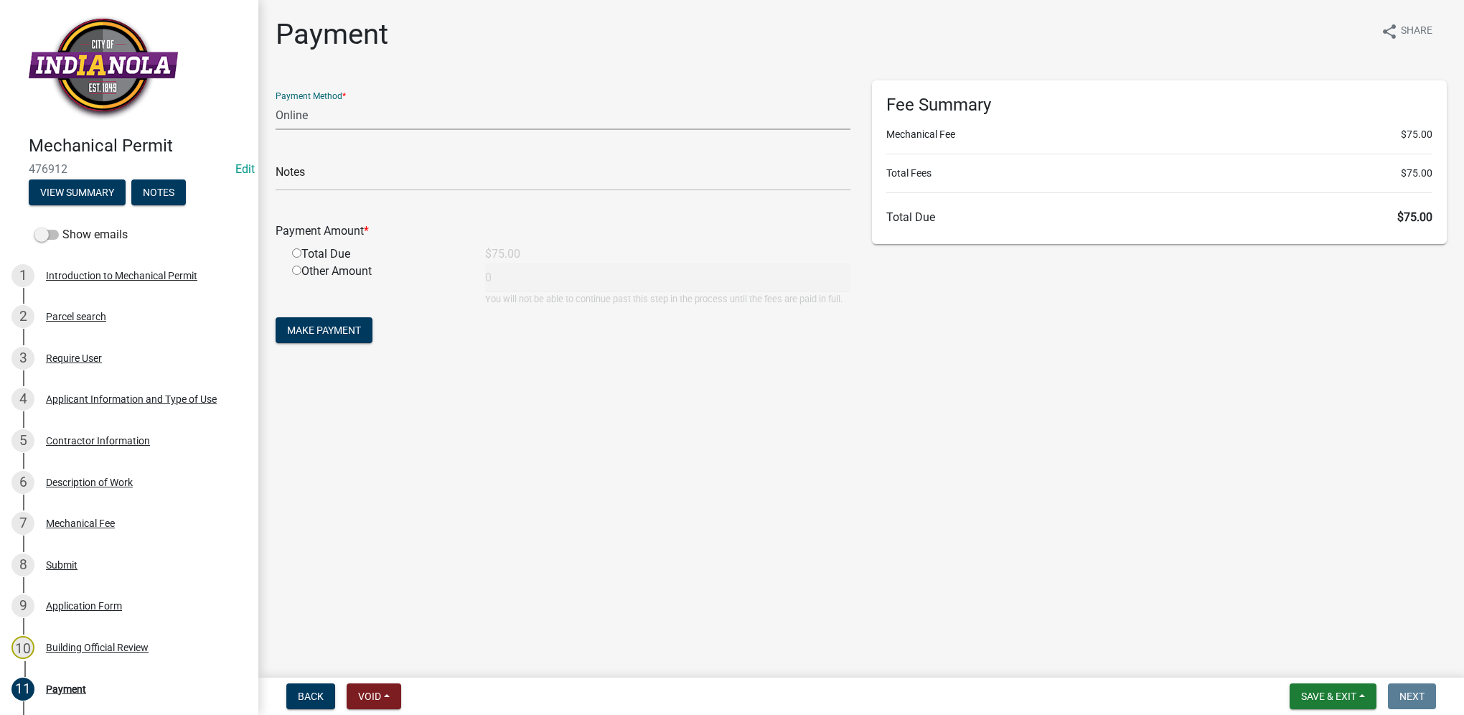
click at [318, 123] on select "Credit Card POS Check Cash Online" at bounding box center [563, 115] width 575 height 29
select select "0: 2"
click at [276, 101] on select "Credit Card POS Check Cash Online" at bounding box center [563, 115] width 575 height 29
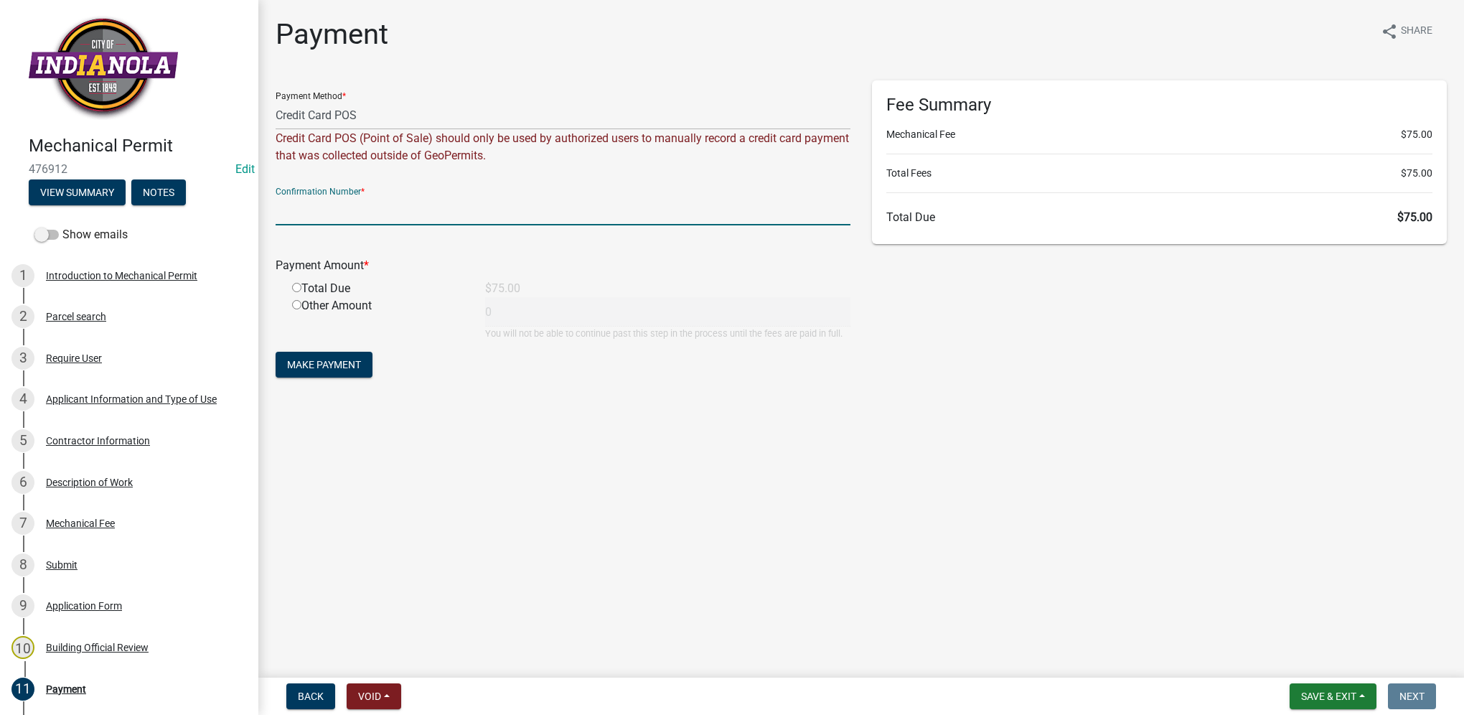
paste input "89978146"
type input "89978146"
click at [299, 289] on input "radio" at bounding box center [296, 287] width 9 height 9
radio input "true"
type input "75"
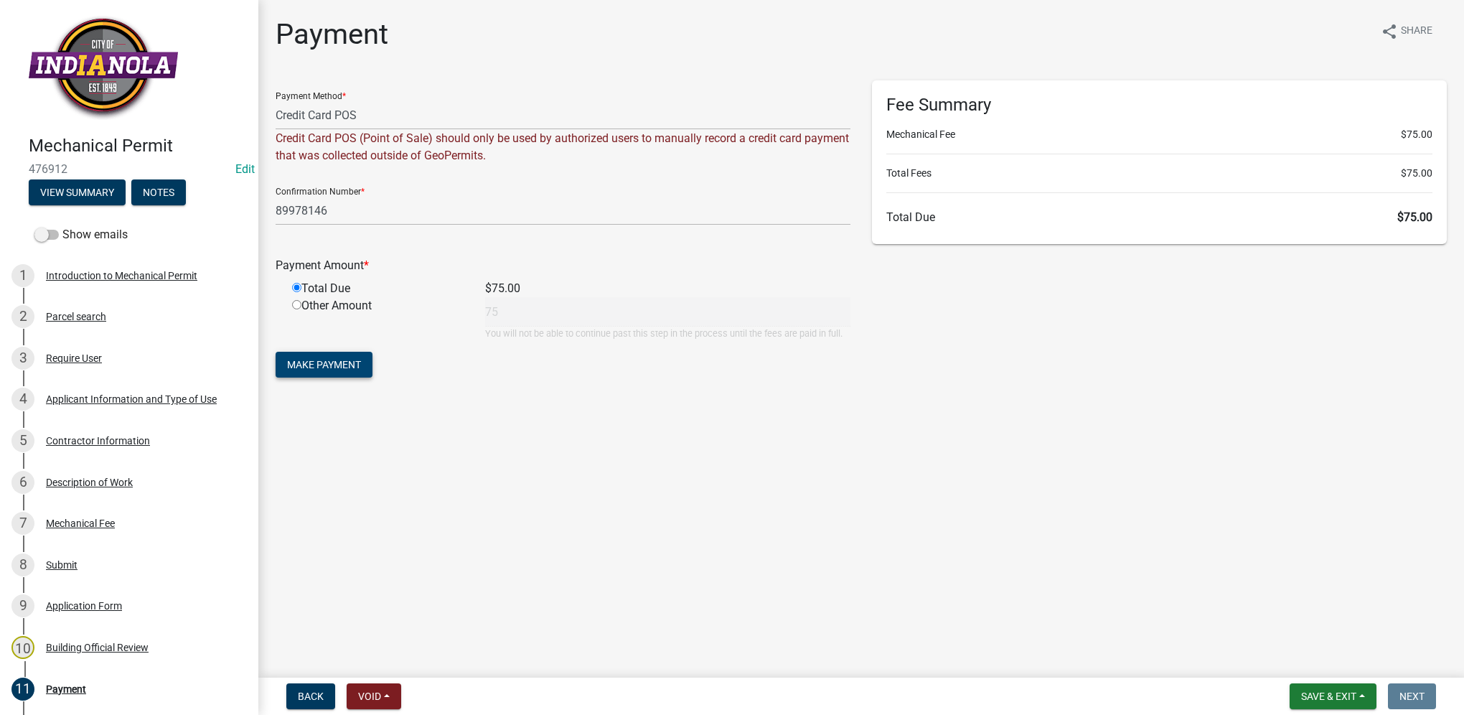
click at [345, 370] on span "Make Payment" at bounding box center [324, 364] width 74 height 11
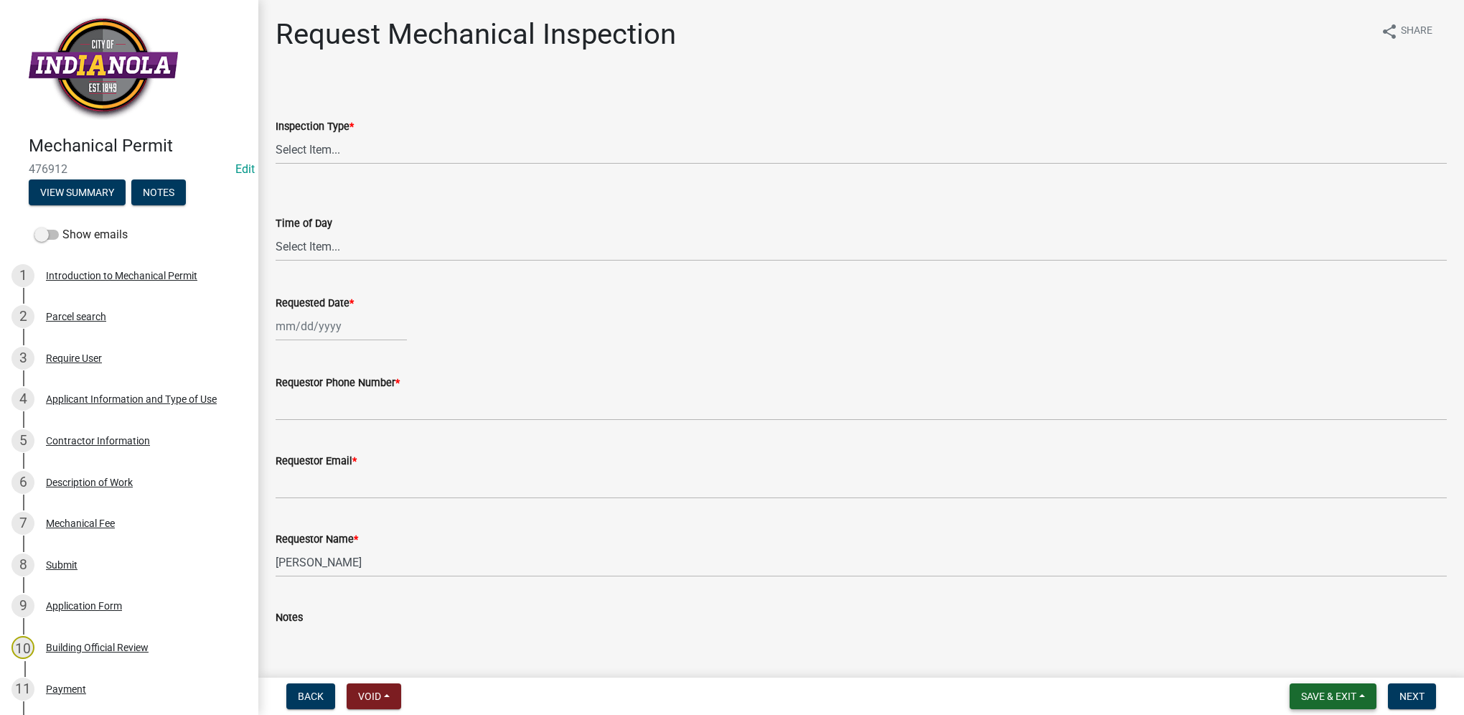
click at [1327, 701] on span "Save & Exit" at bounding box center [1328, 696] width 55 height 11
click at [1319, 656] on button "Save & Exit" at bounding box center [1319, 659] width 115 height 34
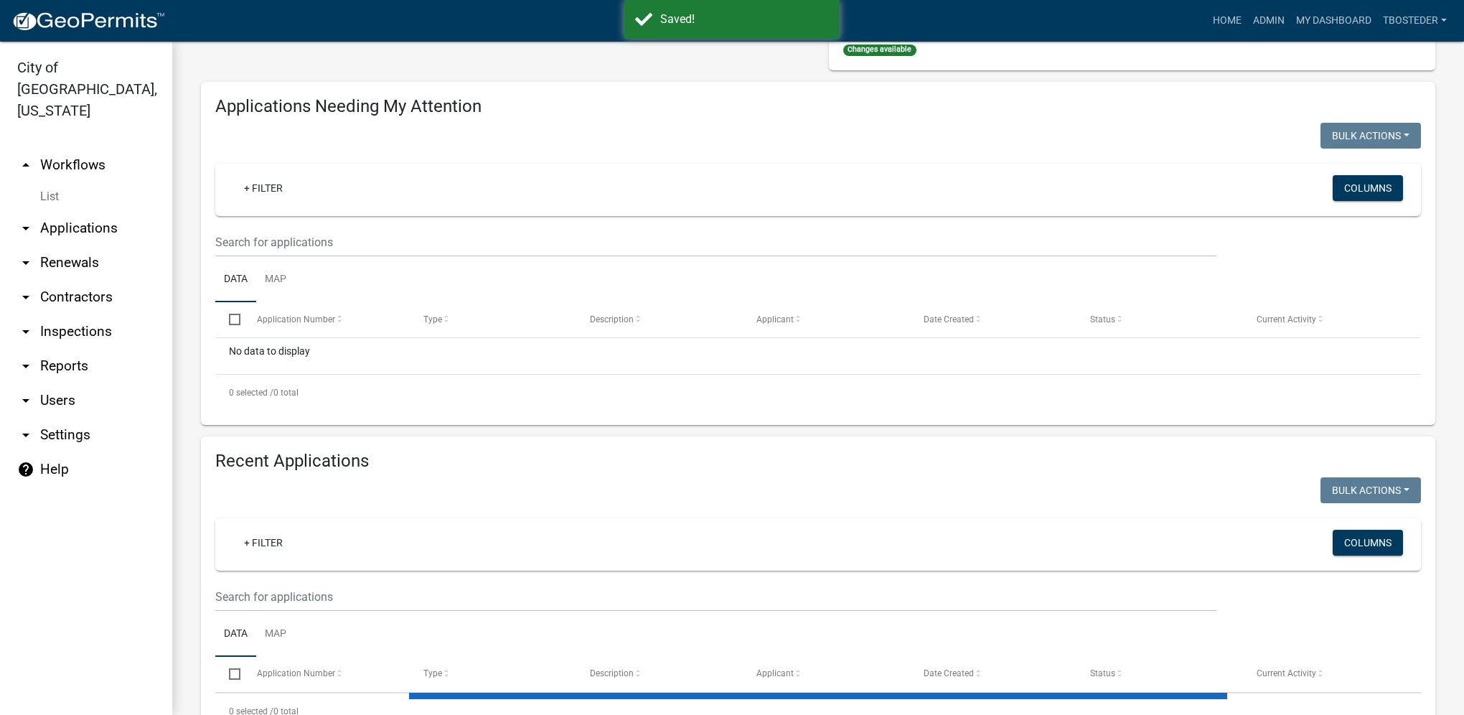
select select "1: 25"
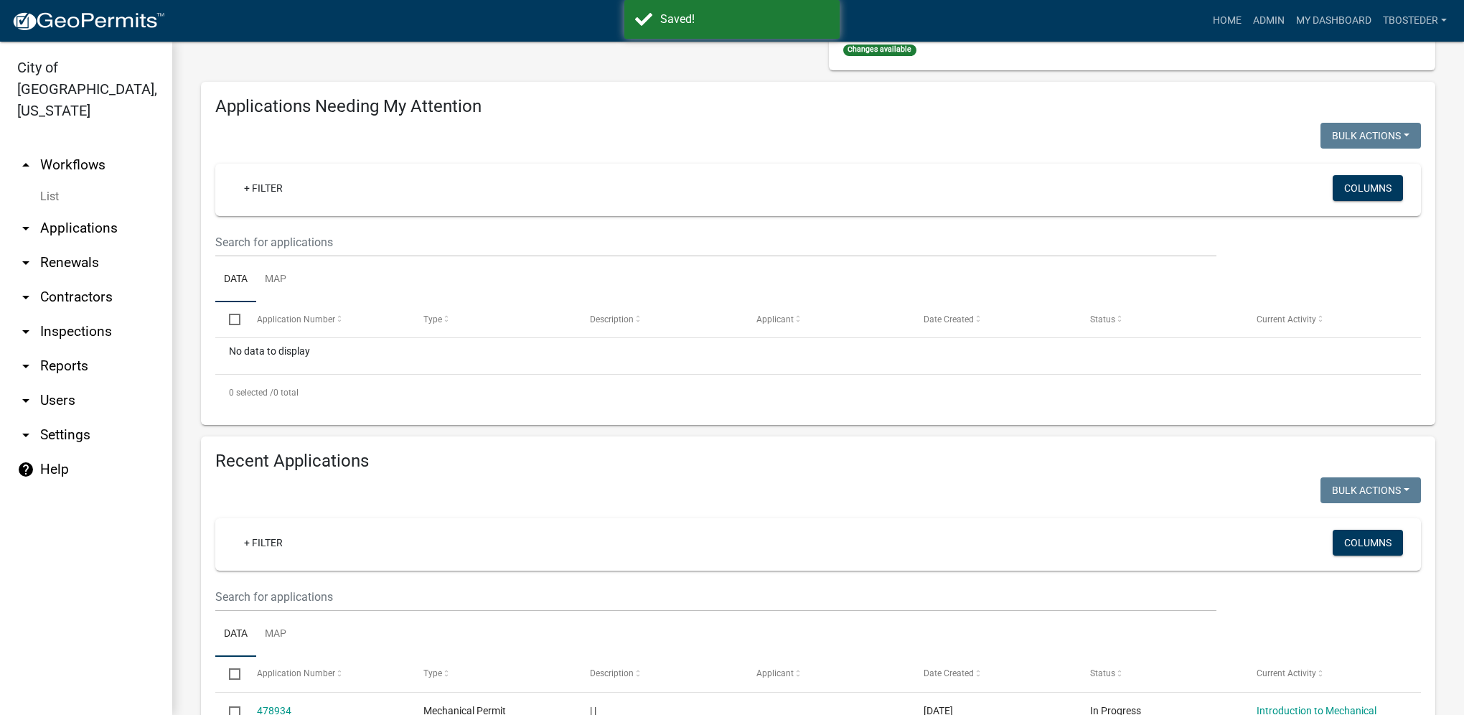
scroll to position [200, 0]
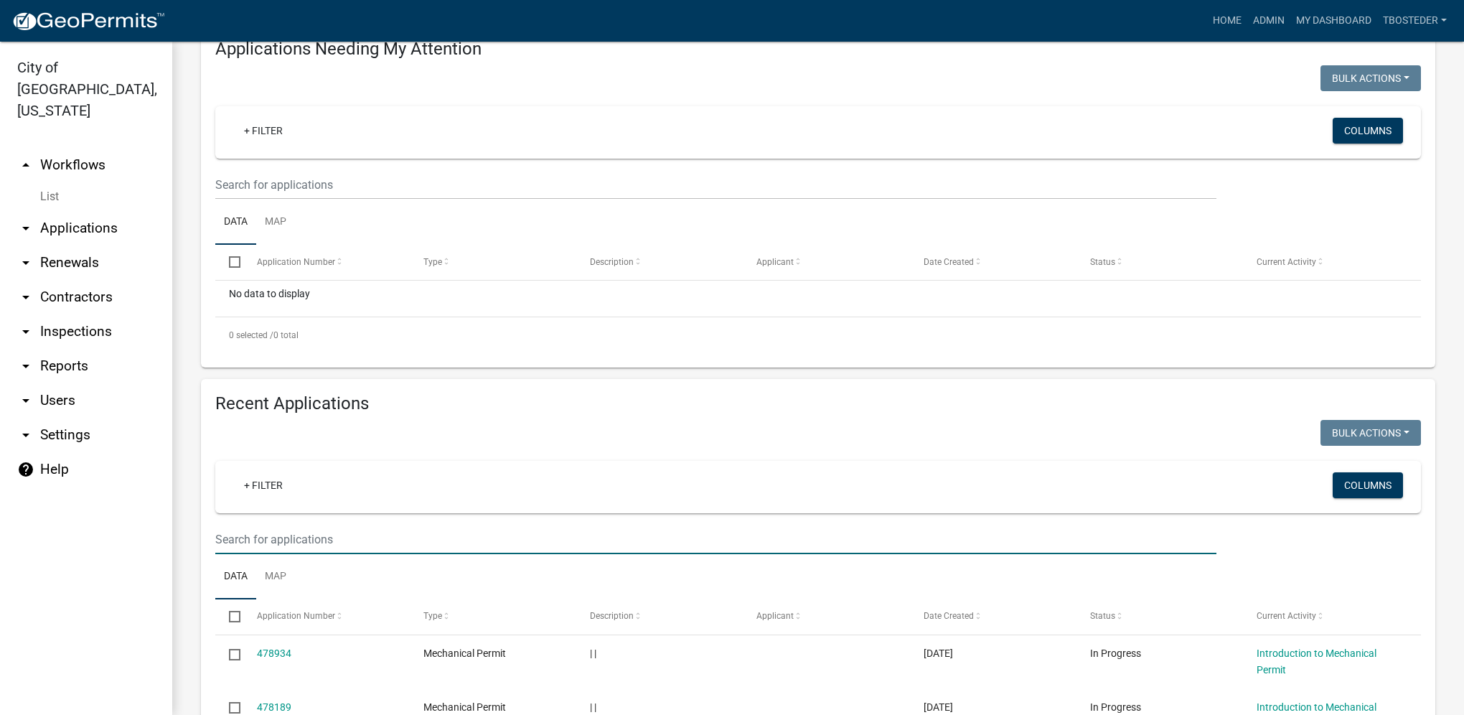
paste input "89978146"
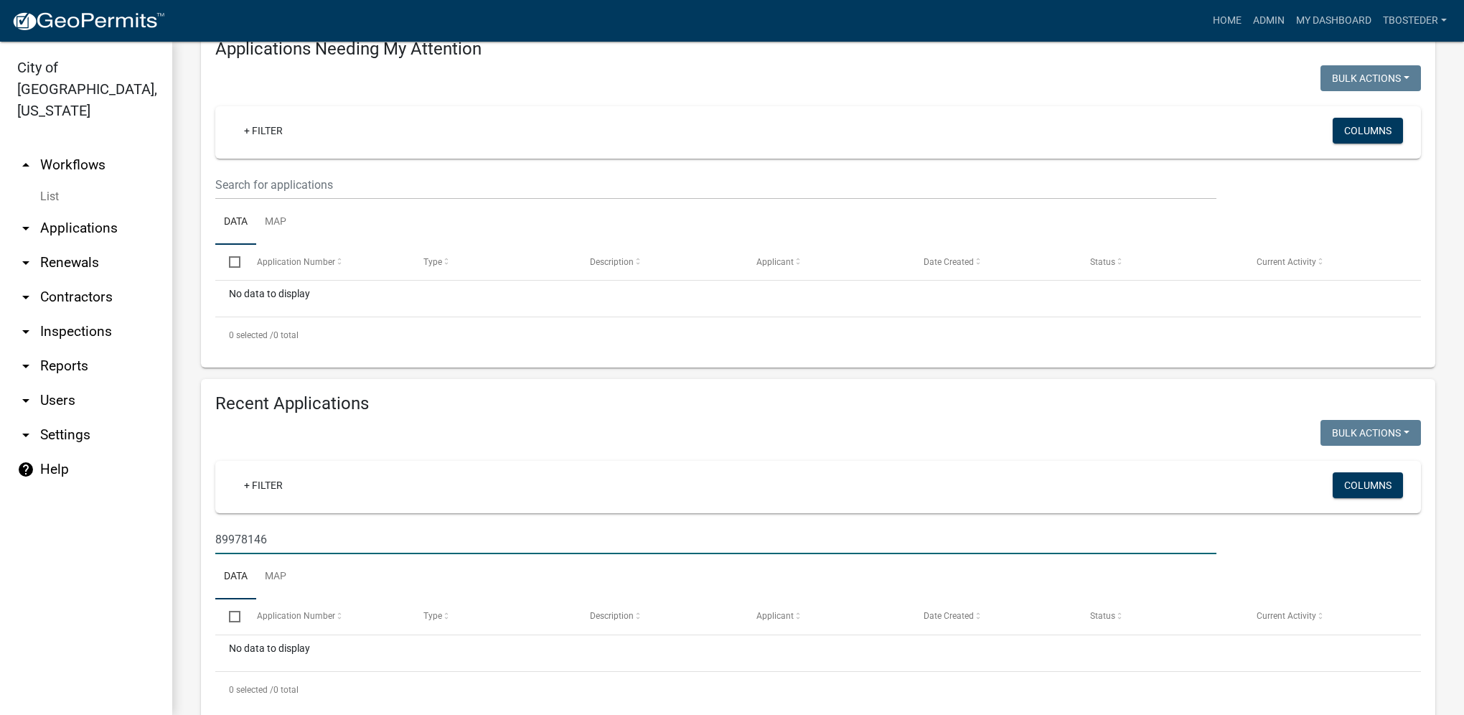
drag, startPoint x: 187, startPoint y: 551, endPoint x: 157, endPoint y: 548, distance: 29.5
click at [157, 548] on div "City of [GEOGRAPHIC_DATA], [US_STATE] arrow_drop_up Workflows List arrow_drop_d…" at bounding box center [732, 378] width 1464 height 673
type input "502 n 20th"
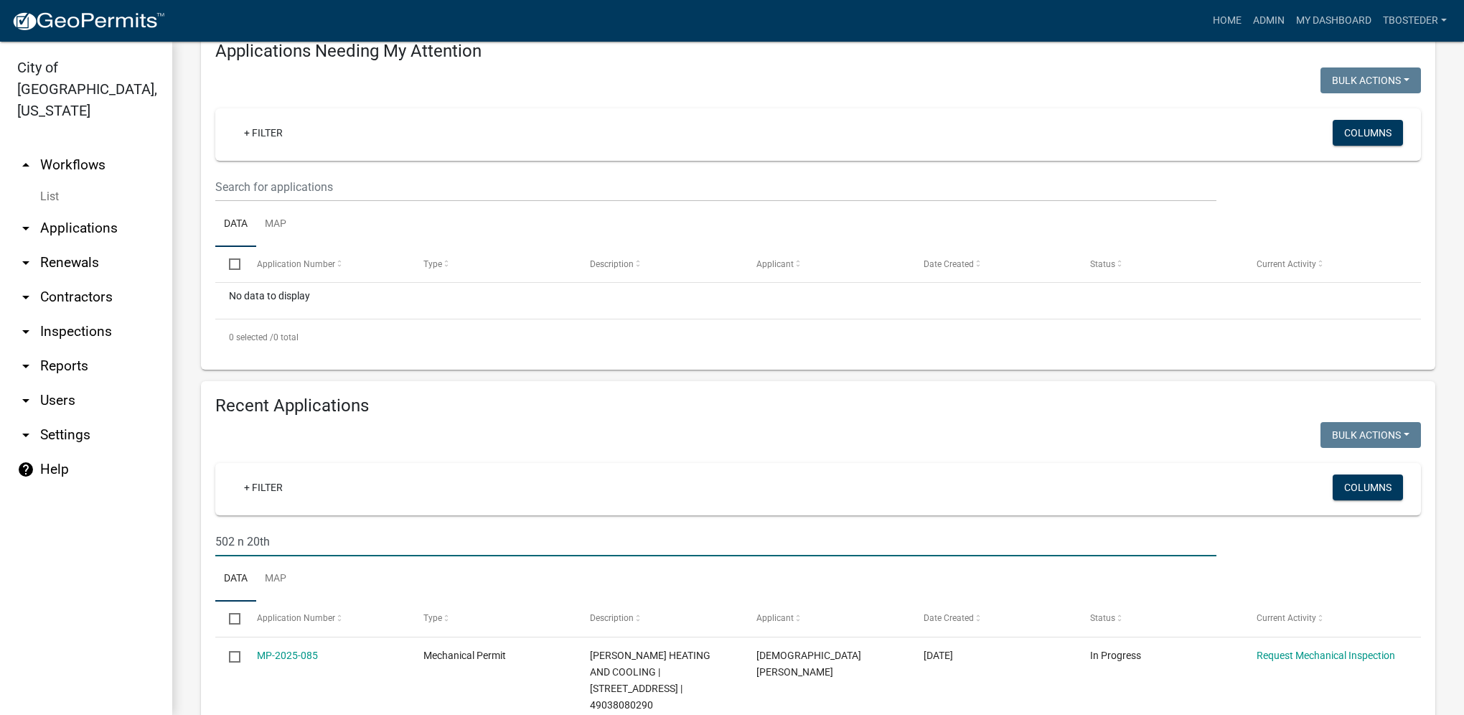
scroll to position [0, 0]
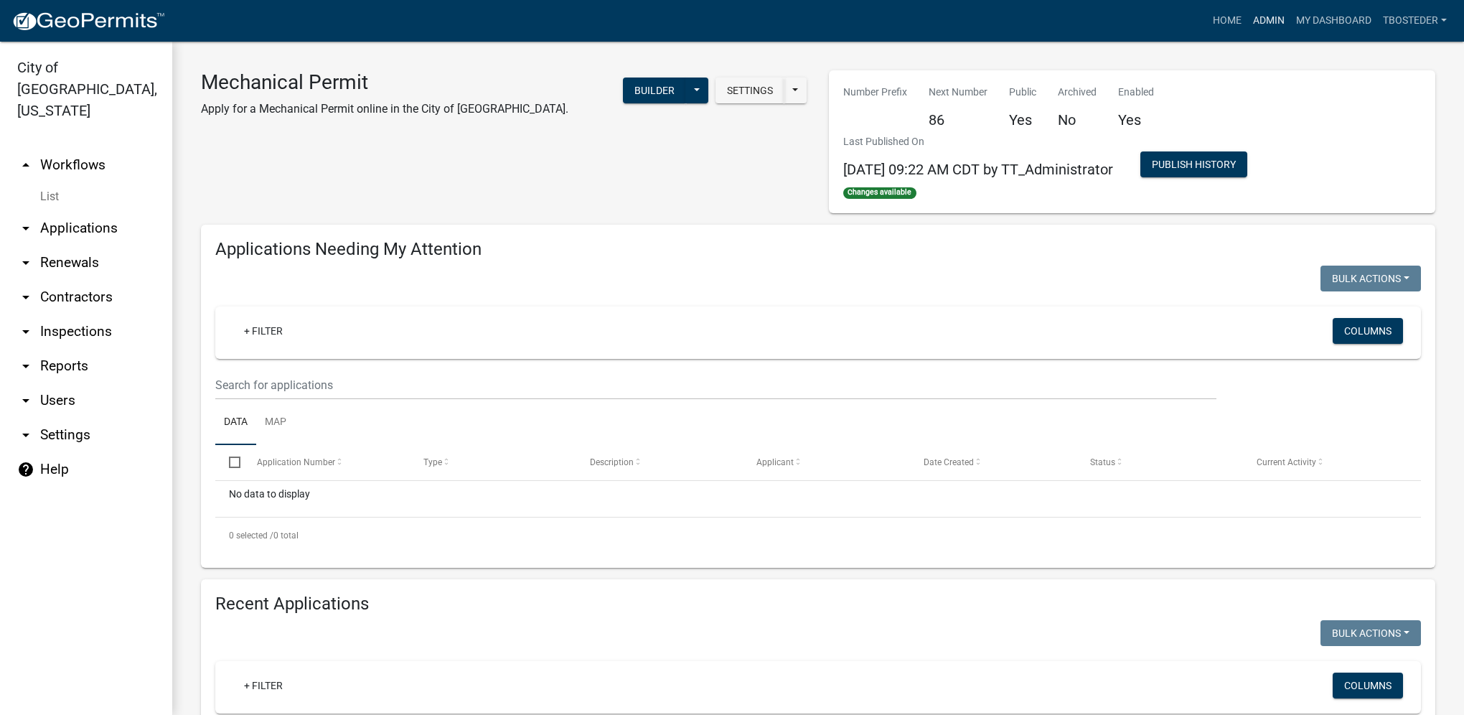
click at [1265, 17] on link "Admin" at bounding box center [1269, 20] width 43 height 27
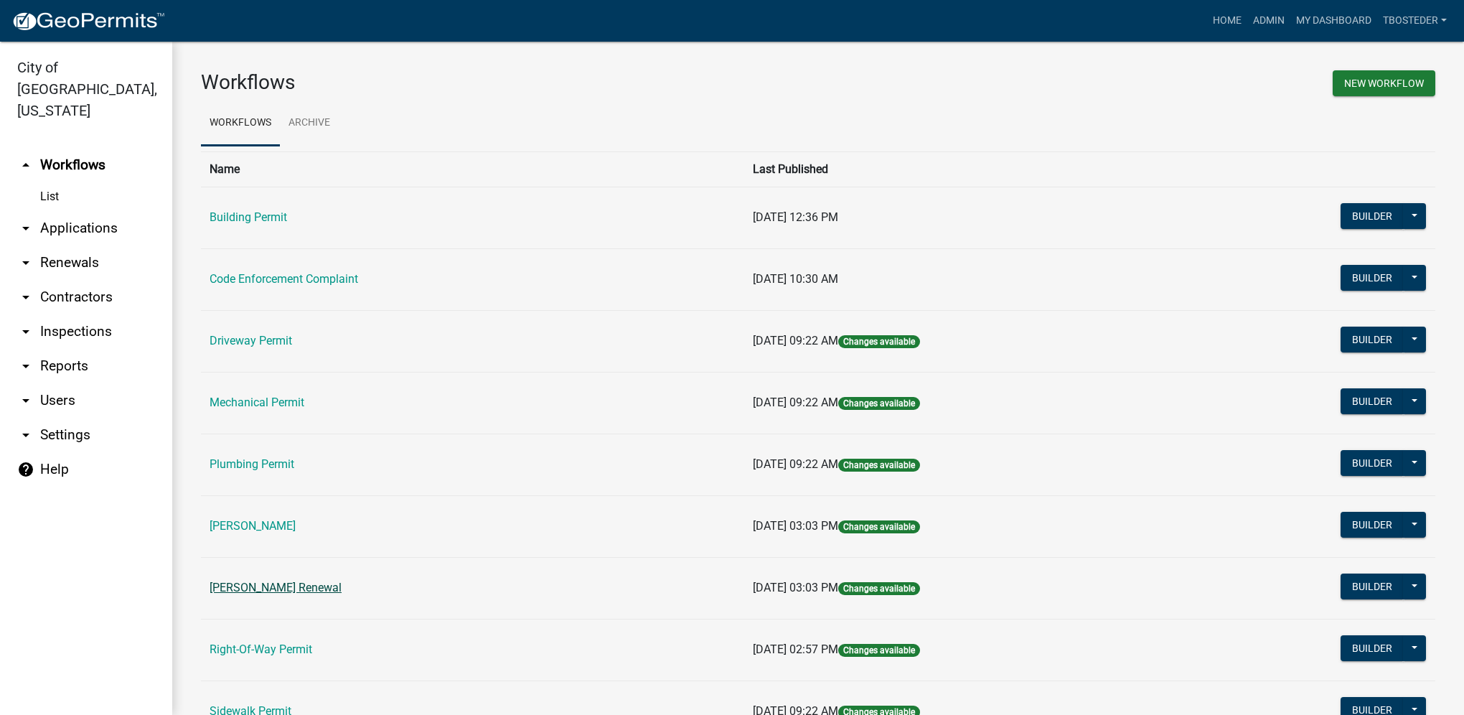
click at [304, 582] on link "[PERSON_NAME] Renewal" at bounding box center [276, 588] width 132 height 14
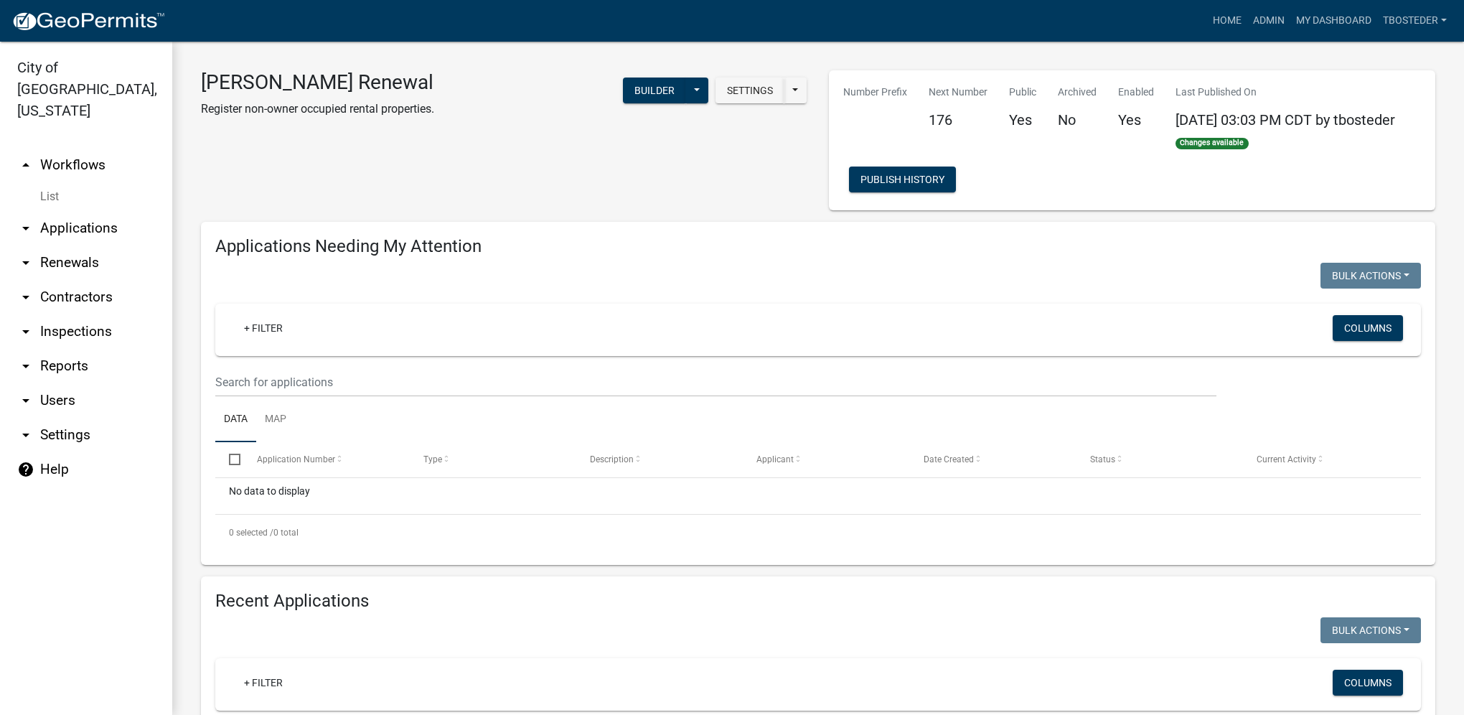
select select "1: 25"
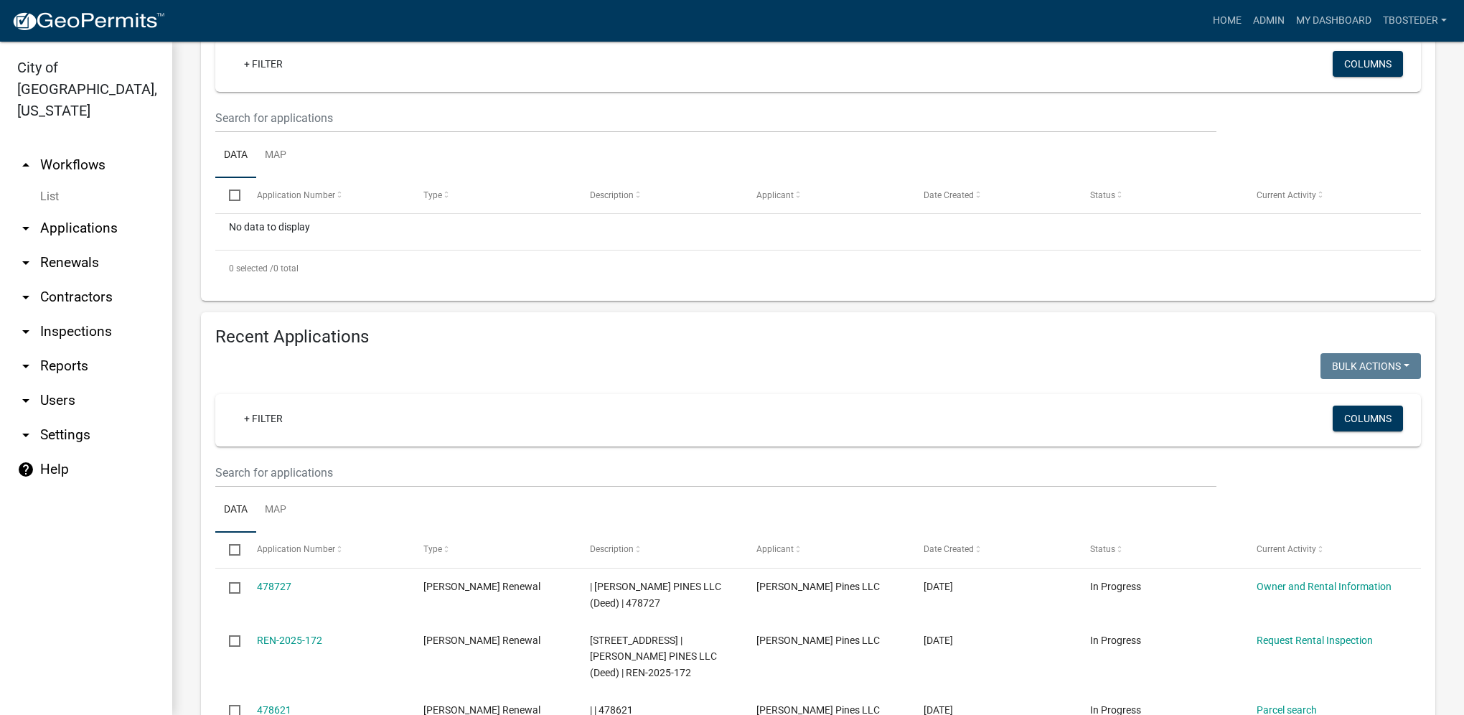
scroll to position [359, 0]
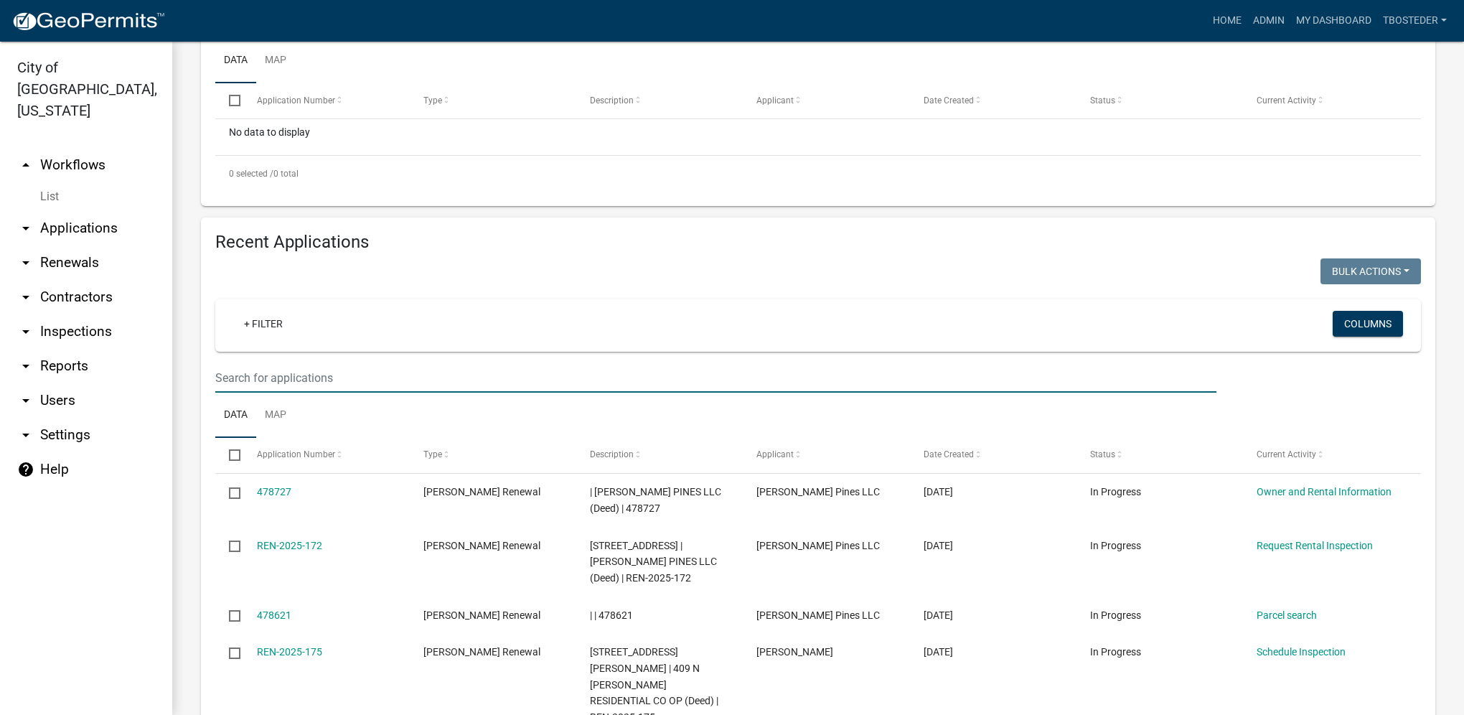
click at [322, 382] on input "text" at bounding box center [715, 377] width 1001 height 29
type input "901 s r"
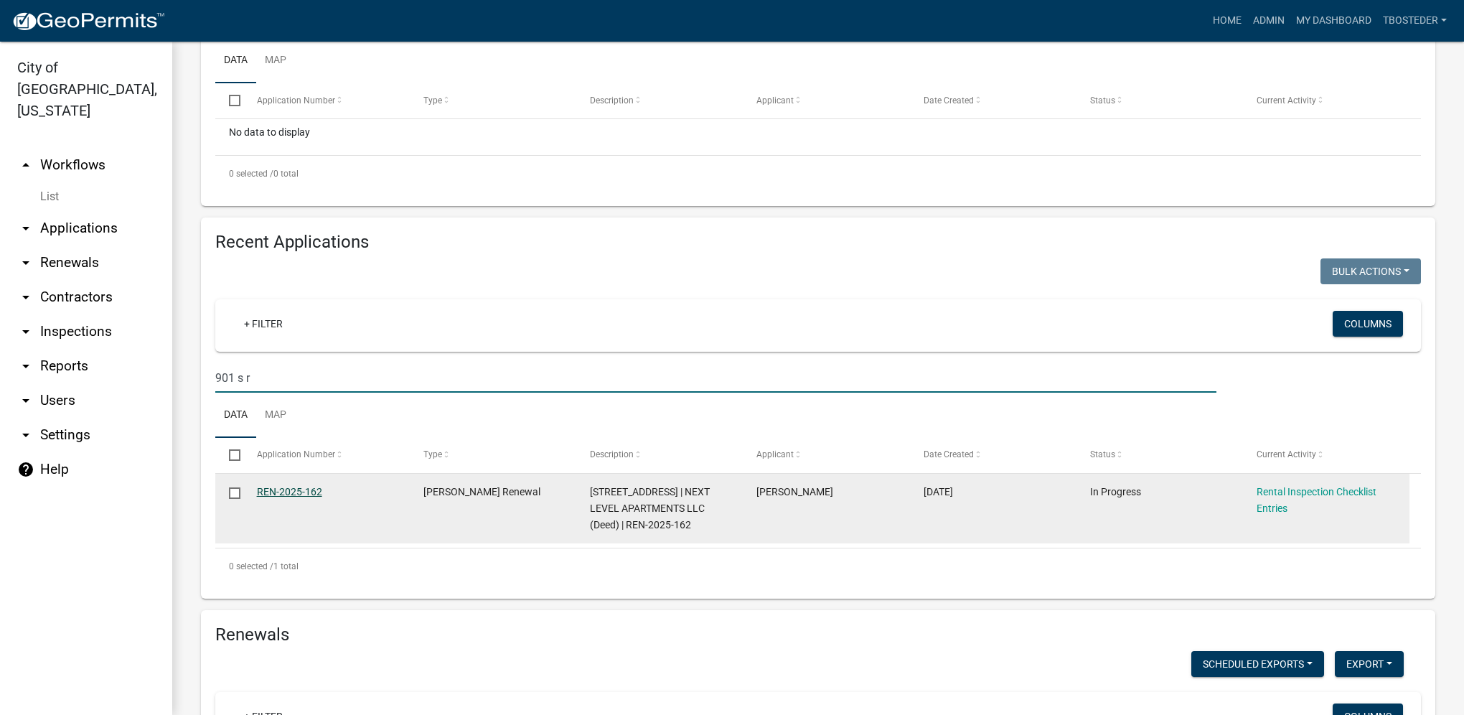
click at [290, 497] on link "REN-2025-162" at bounding box center [289, 491] width 65 height 11
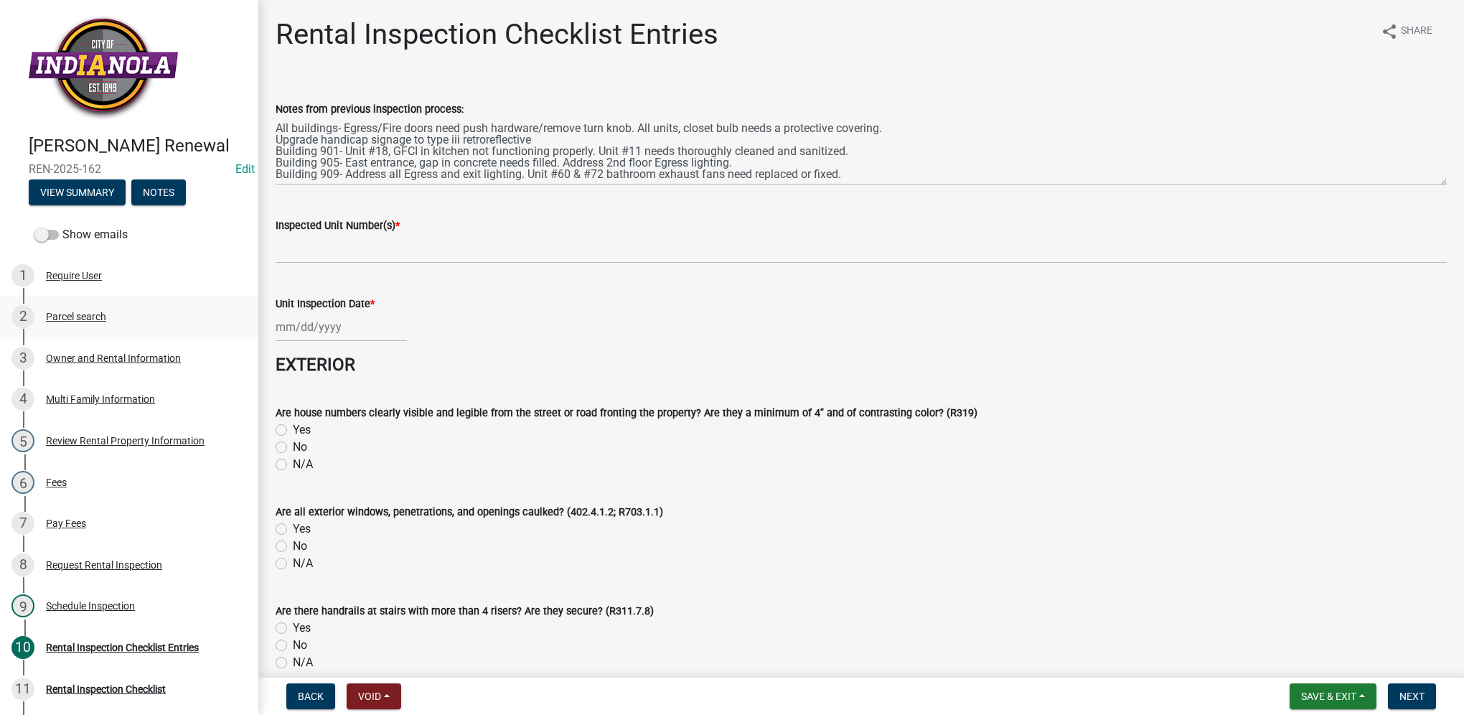
click at [108, 328] on div "2 Parcel search" at bounding box center [123, 316] width 224 height 23
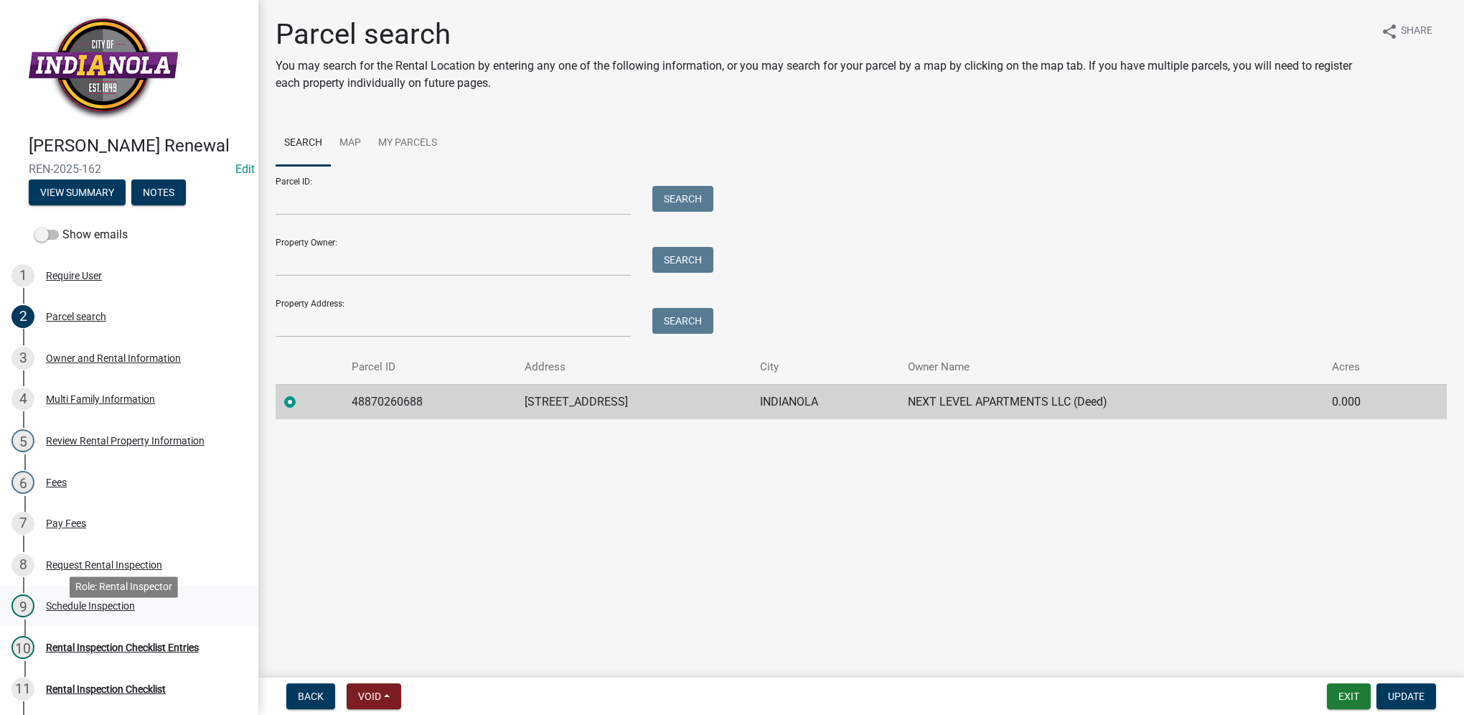
click at [114, 611] on div "Schedule Inspection" at bounding box center [90, 606] width 89 height 10
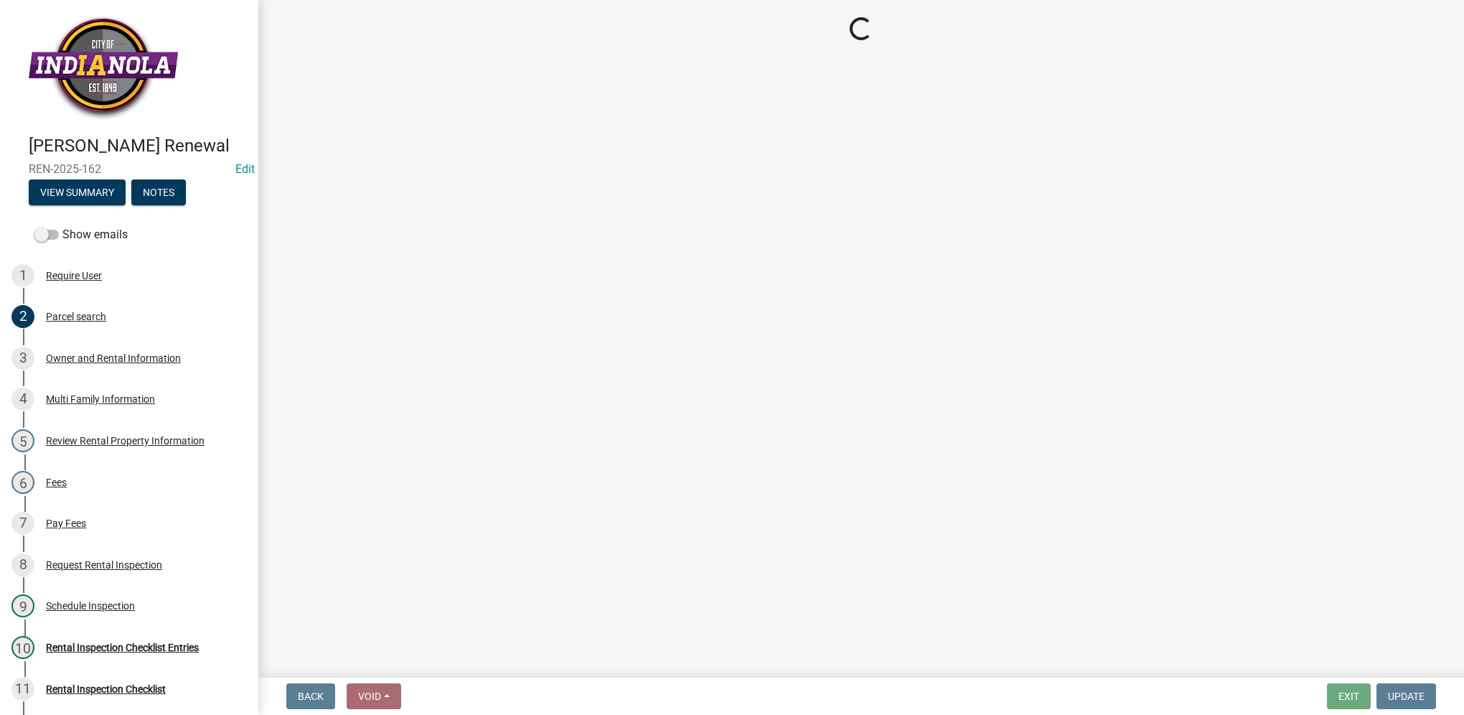
select select "252c9b68-f941-49e4-9705-8f6b19d23831"
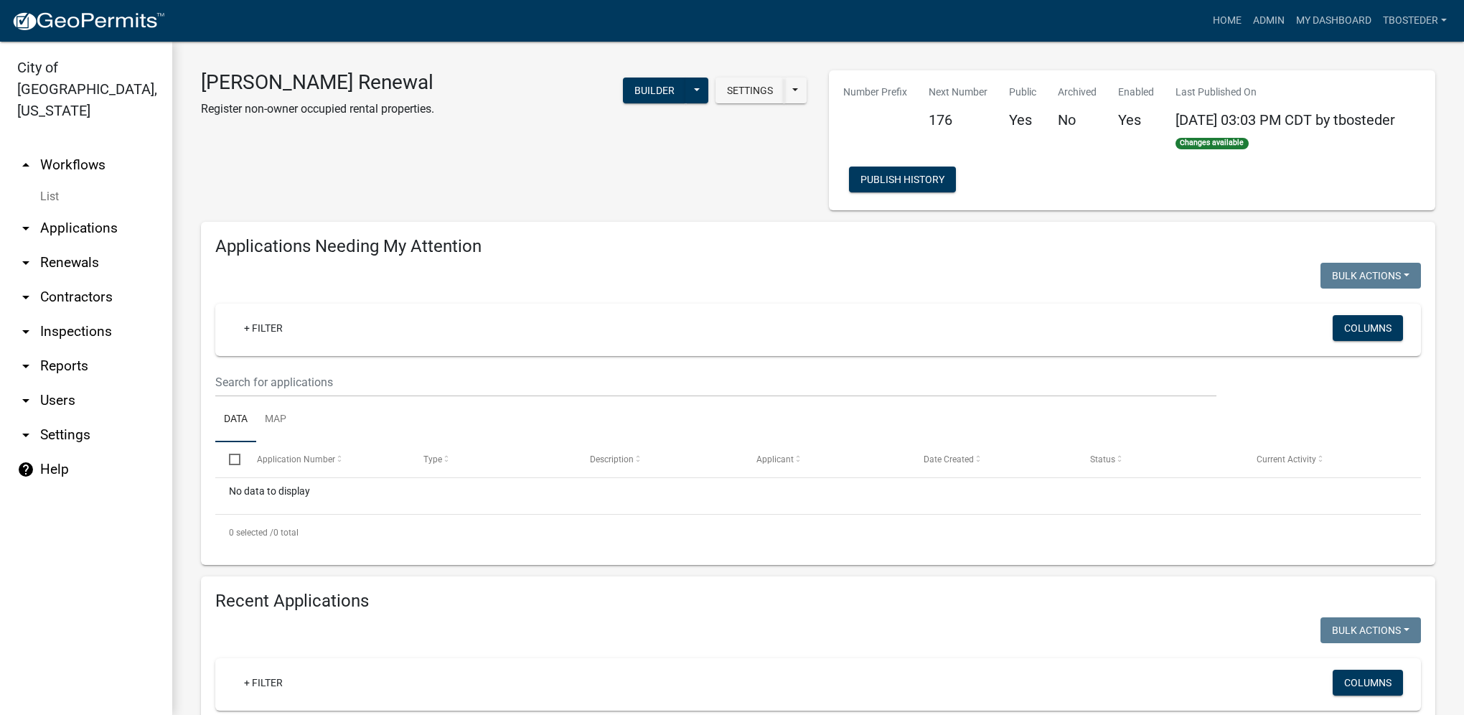
select select "1: 25"
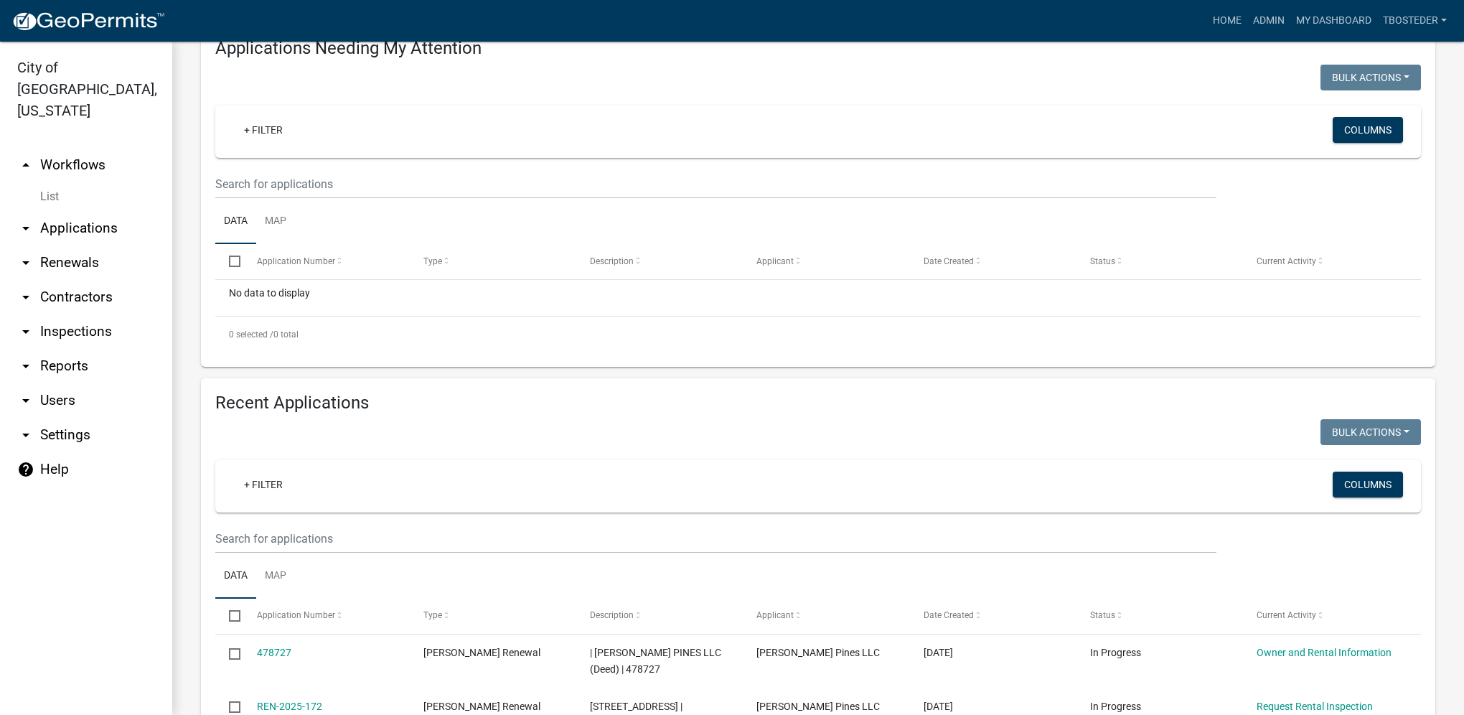
scroll to position [215, 0]
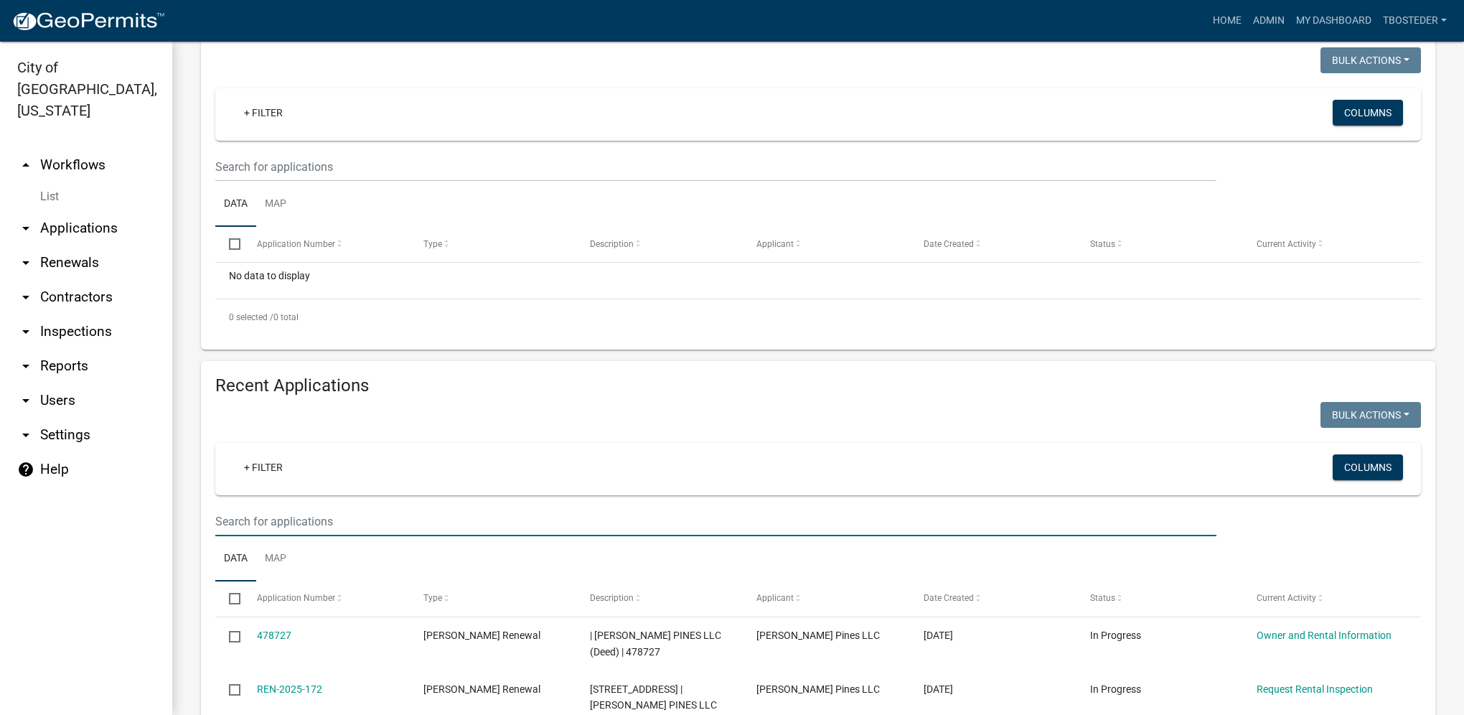
click at [331, 512] on input "text" at bounding box center [715, 521] width 1001 height 29
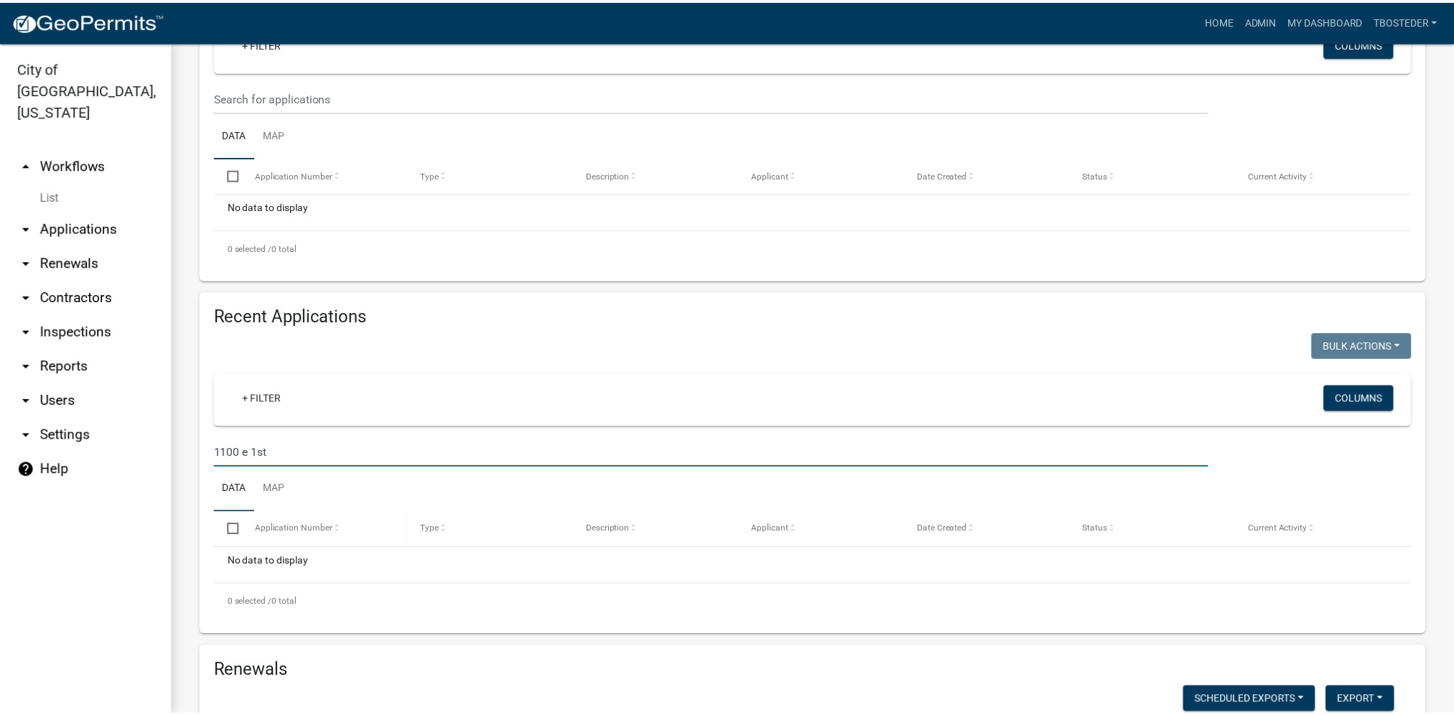
scroll to position [287, 0]
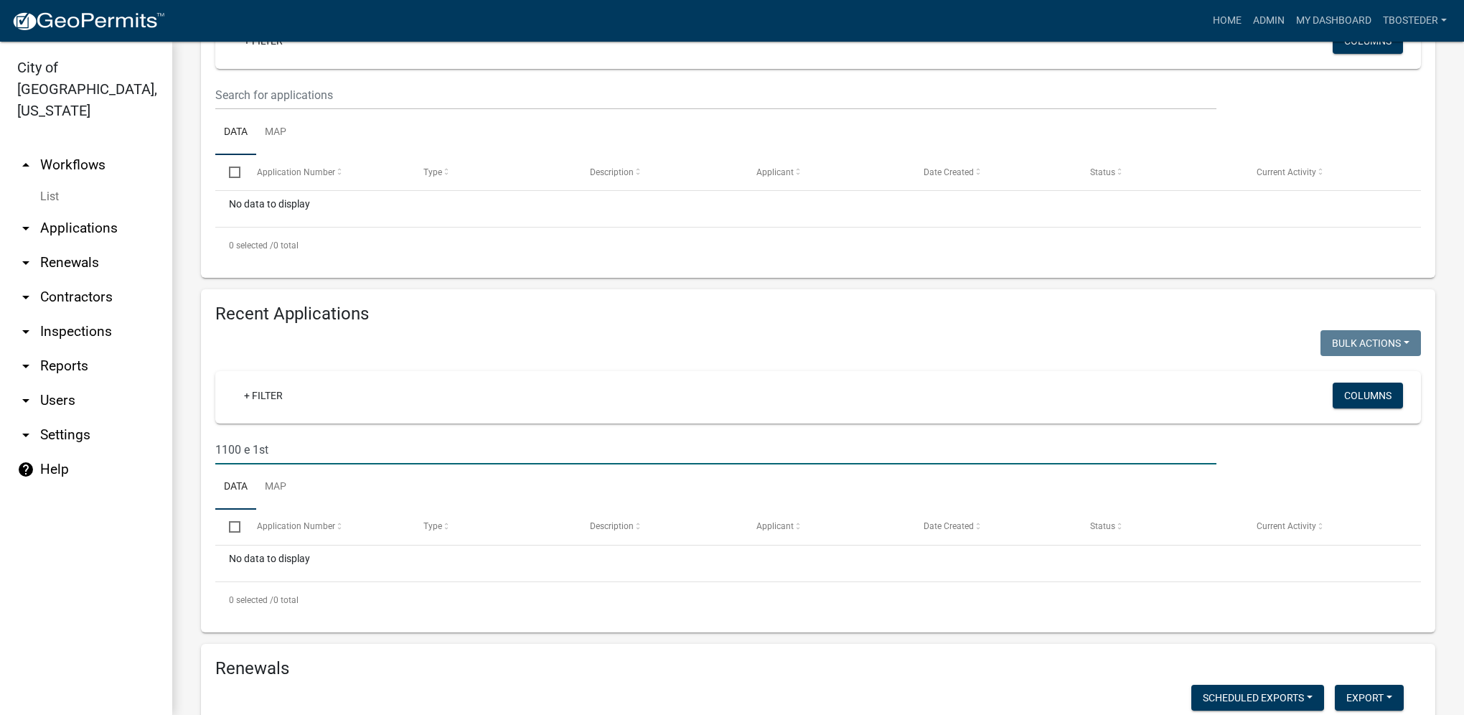
drag, startPoint x: 302, startPoint y: 459, endPoint x: 184, endPoint y: 438, distance: 119.7
type input "[PERSON_NAME]"
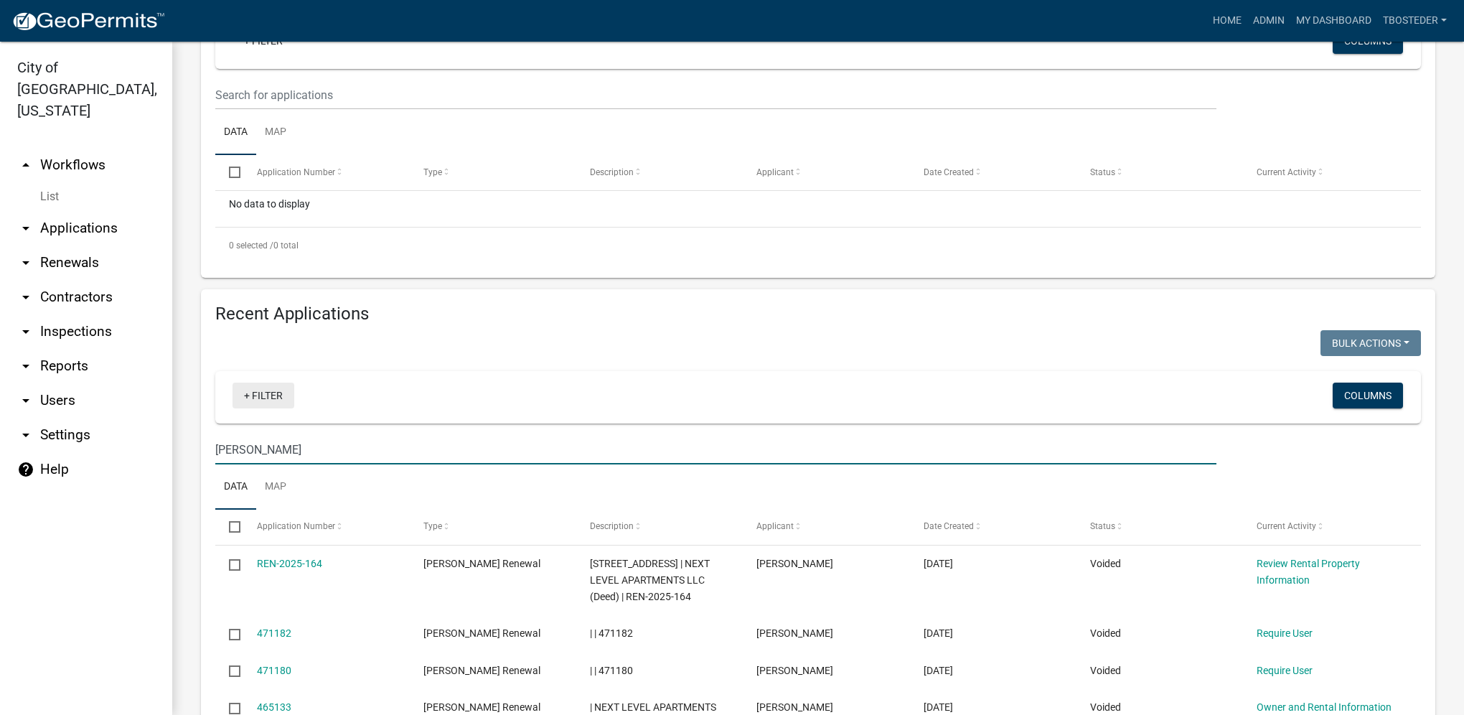
click at [269, 401] on link "+ Filter" at bounding box center [264, 396] width 62 height 26
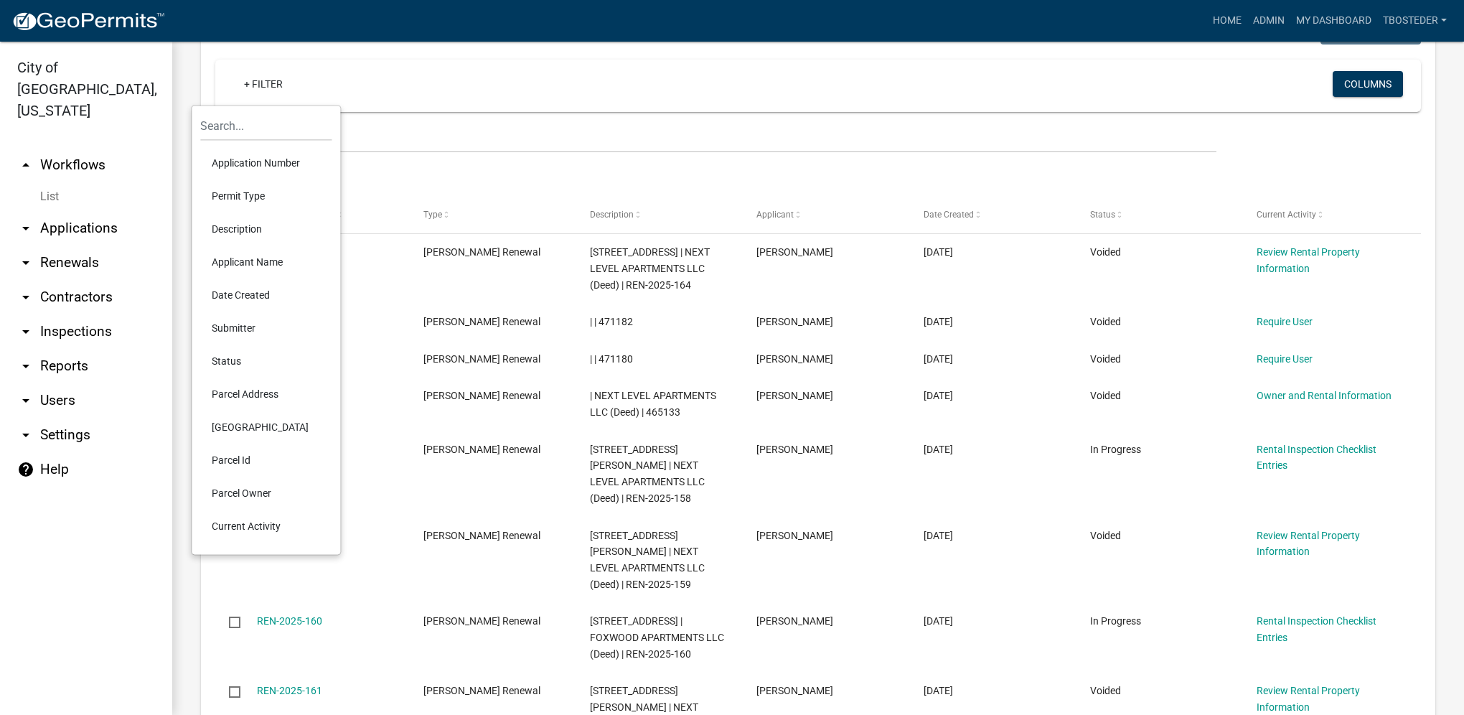
scroll to position [574, 0]
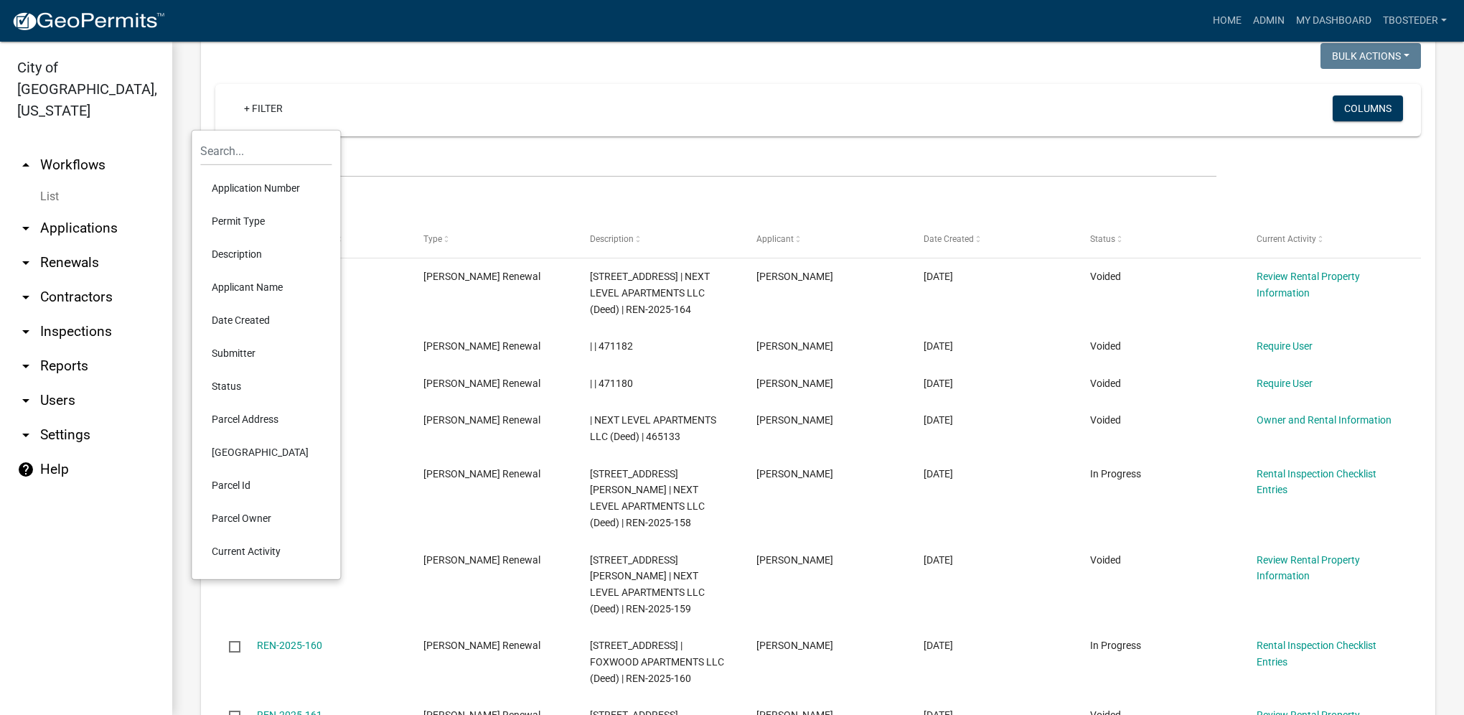
click at [235, 388] on li "Status" at bounding box center [265, 386] width 131 height 33
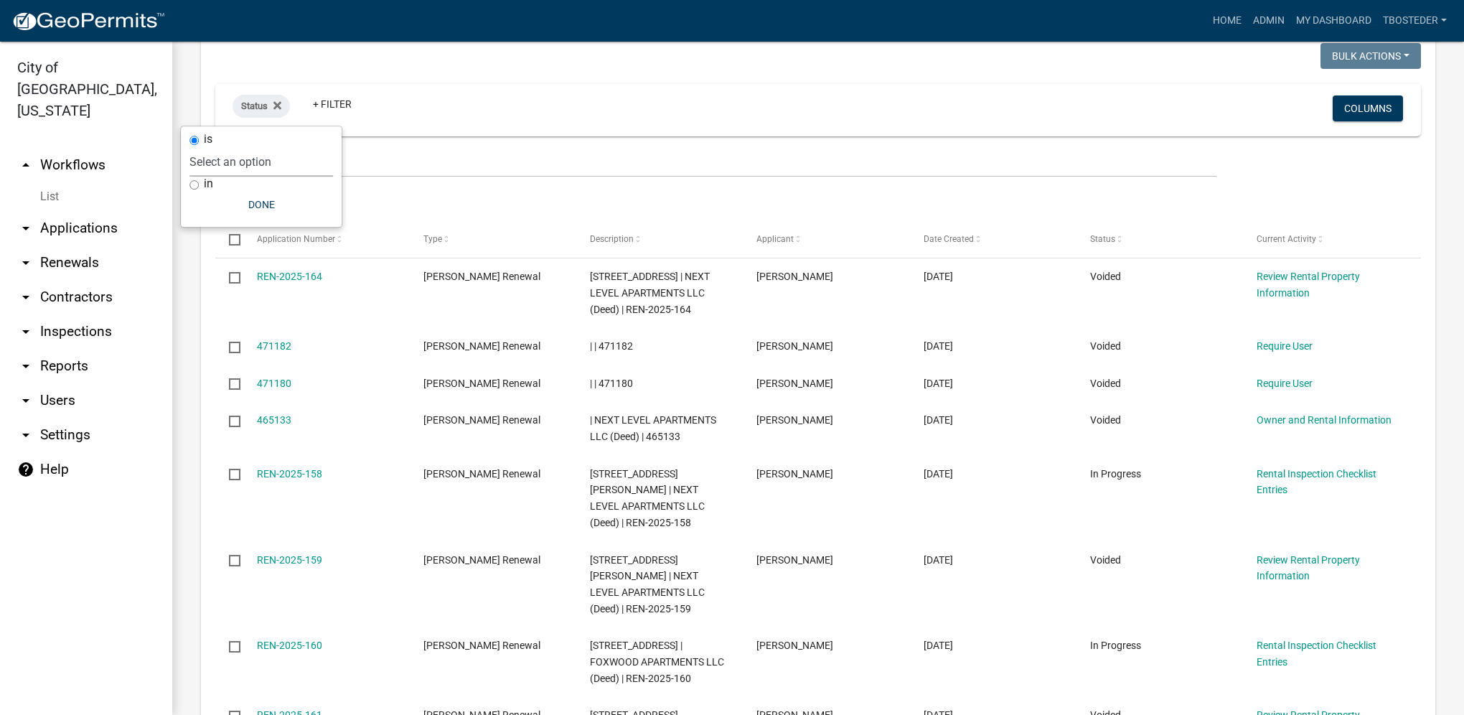
click at [240, 169] on select "Select an option Not Started In Progress Completed Expired Locked Withdrawn Voi…" at bounding box center [262, 161] width 144 height 29
select select "1"
click at [218, 147] on select "Select an option Not Started In Progress Completed Expired Locked Withdrawn Voi…" at bounding box center [262, 161] width 144 height 29
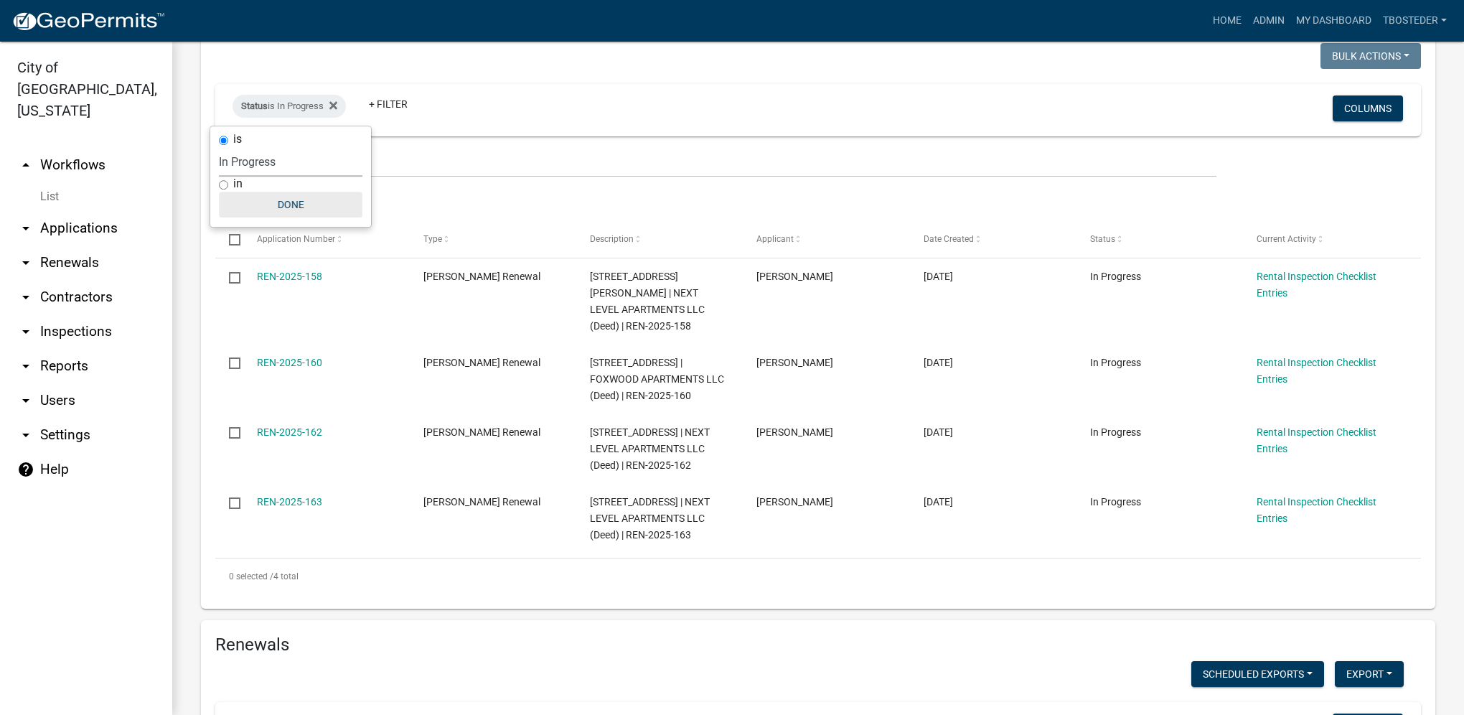
click at [255, 207] on button "Done" at bounding box center [291, 205] width 144 height 26
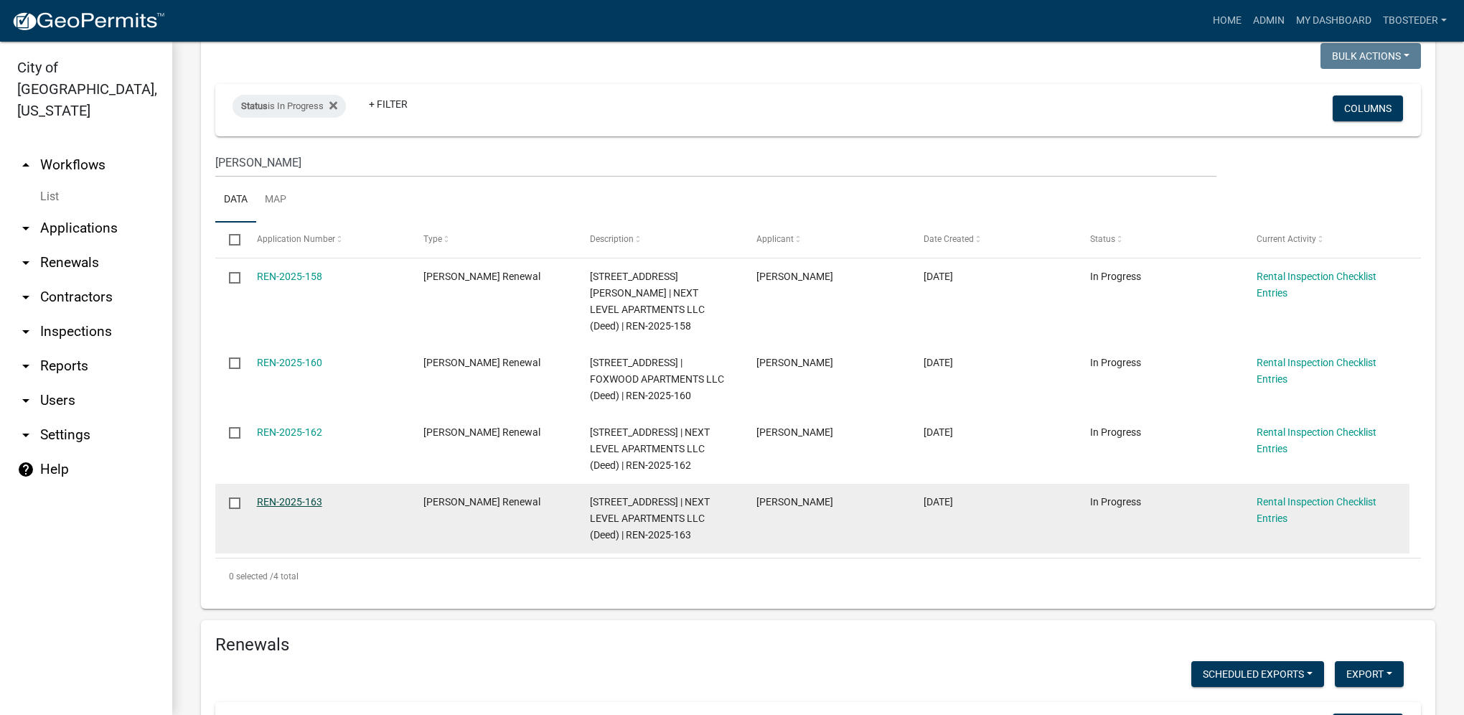
click at [317, 496] on link "REN-2025-163" at bounding box center [289, 501] width 65 height 11
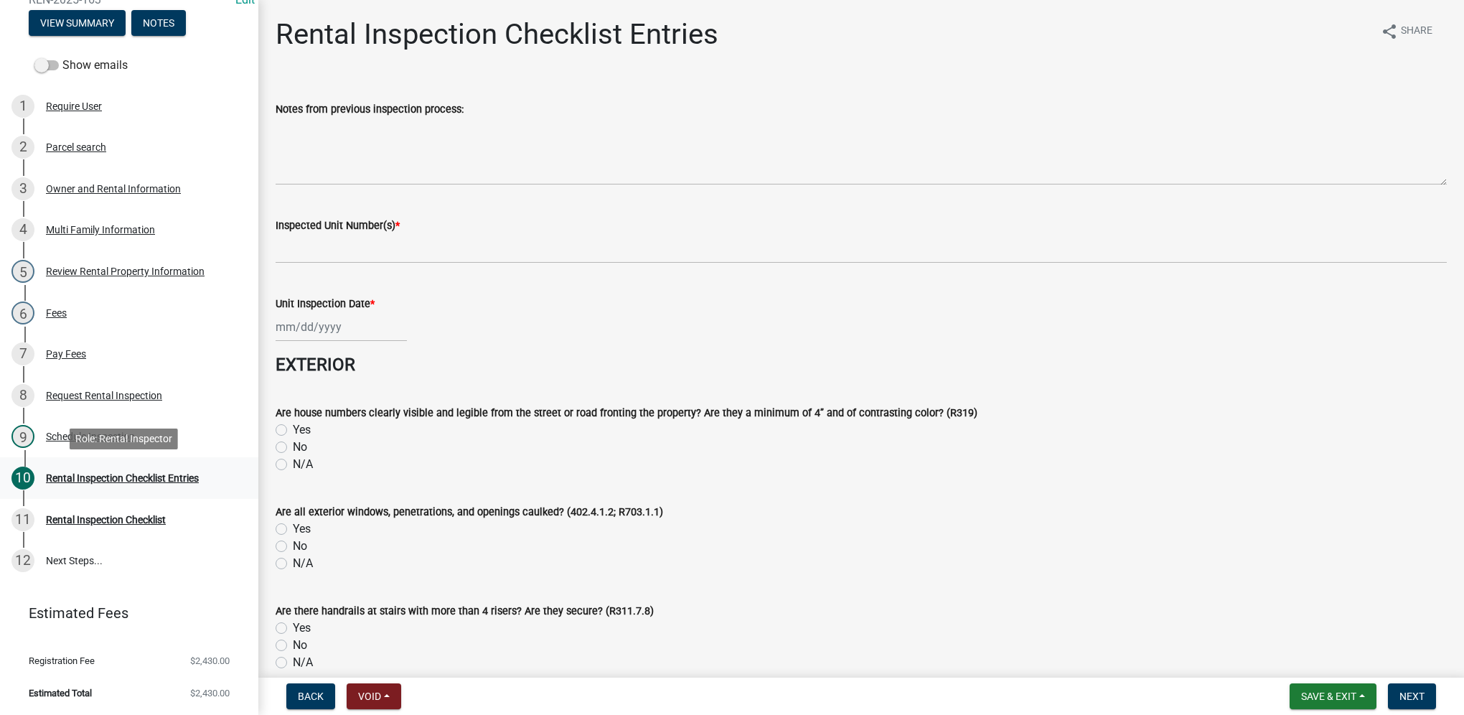
scroll to position [190, 0]
click at [110, 433] on div "Schedule Inspection" at bounding box center [90, 436] width 89 height 10
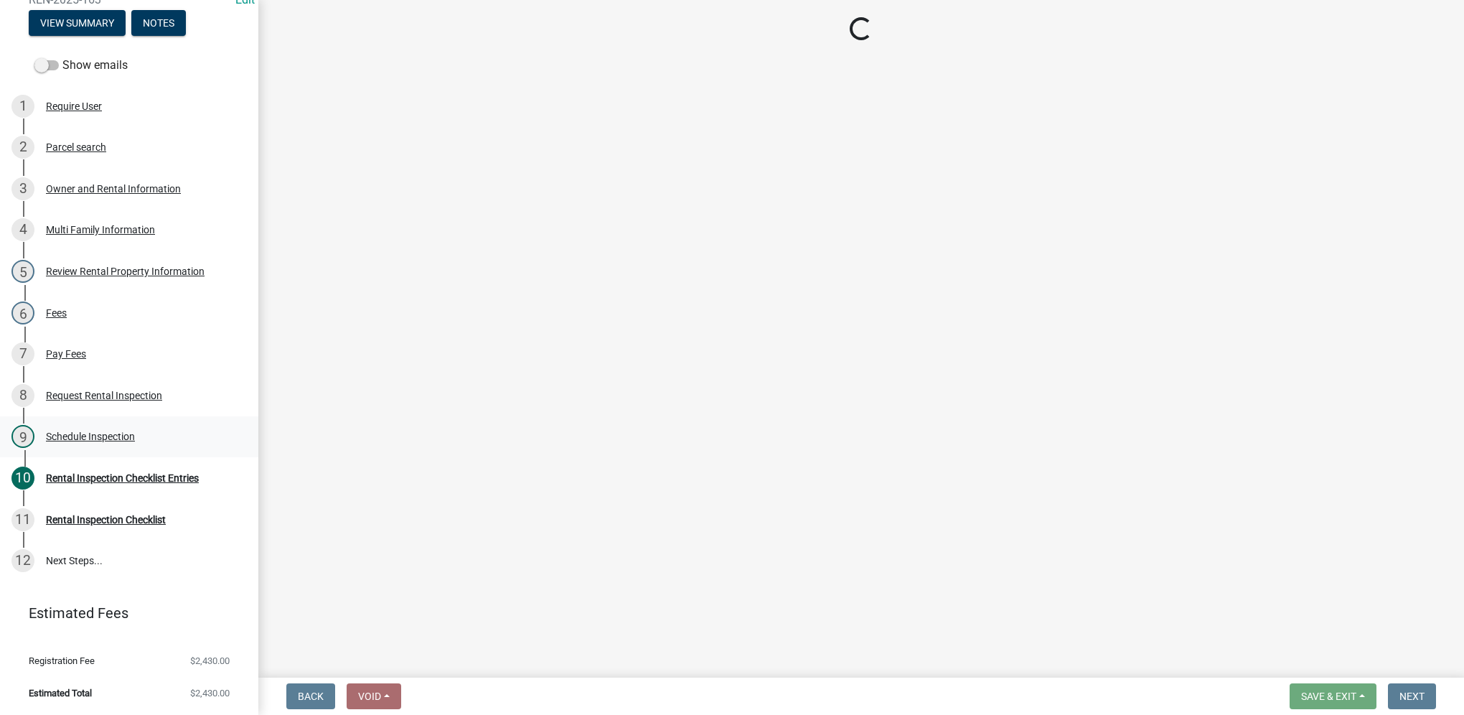
select select "252c9b68-f941-49e4-9705-8f6b19d23831"
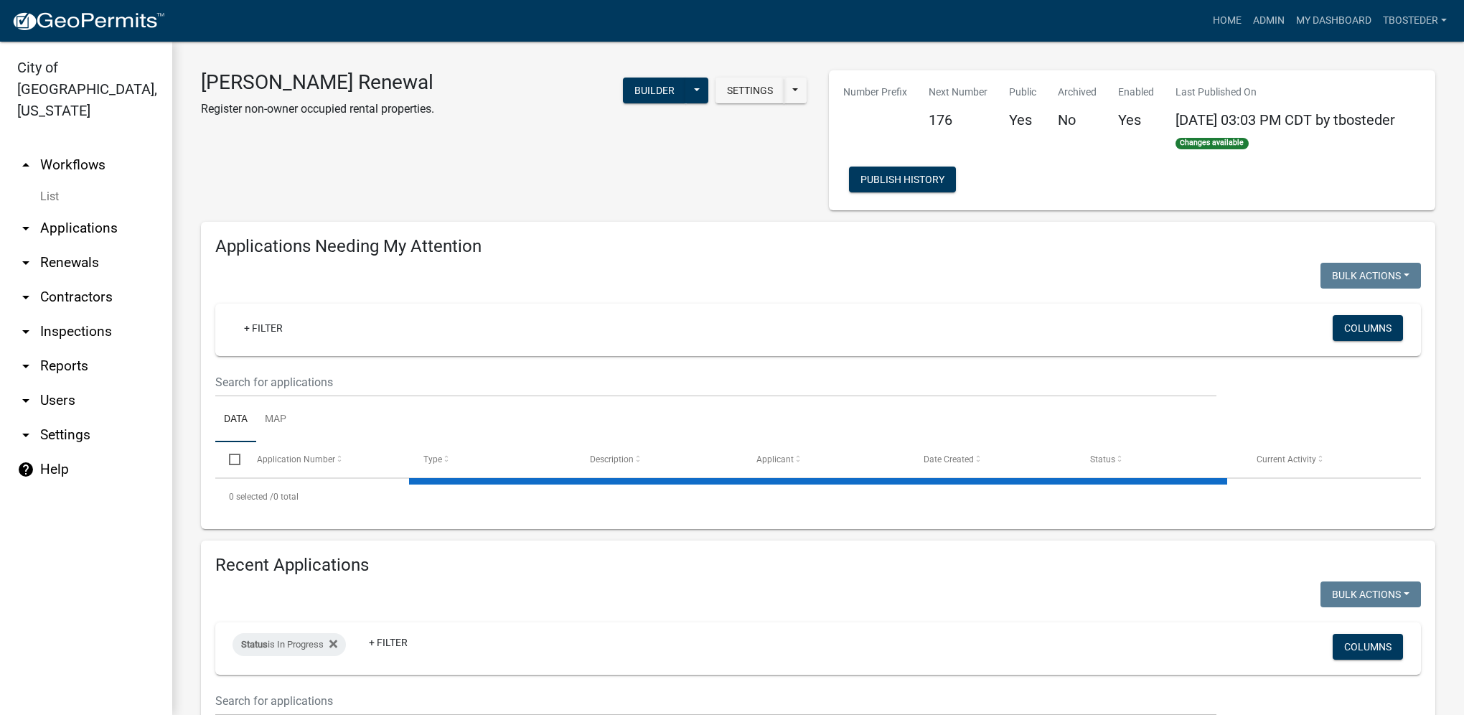
select select "1: 25"
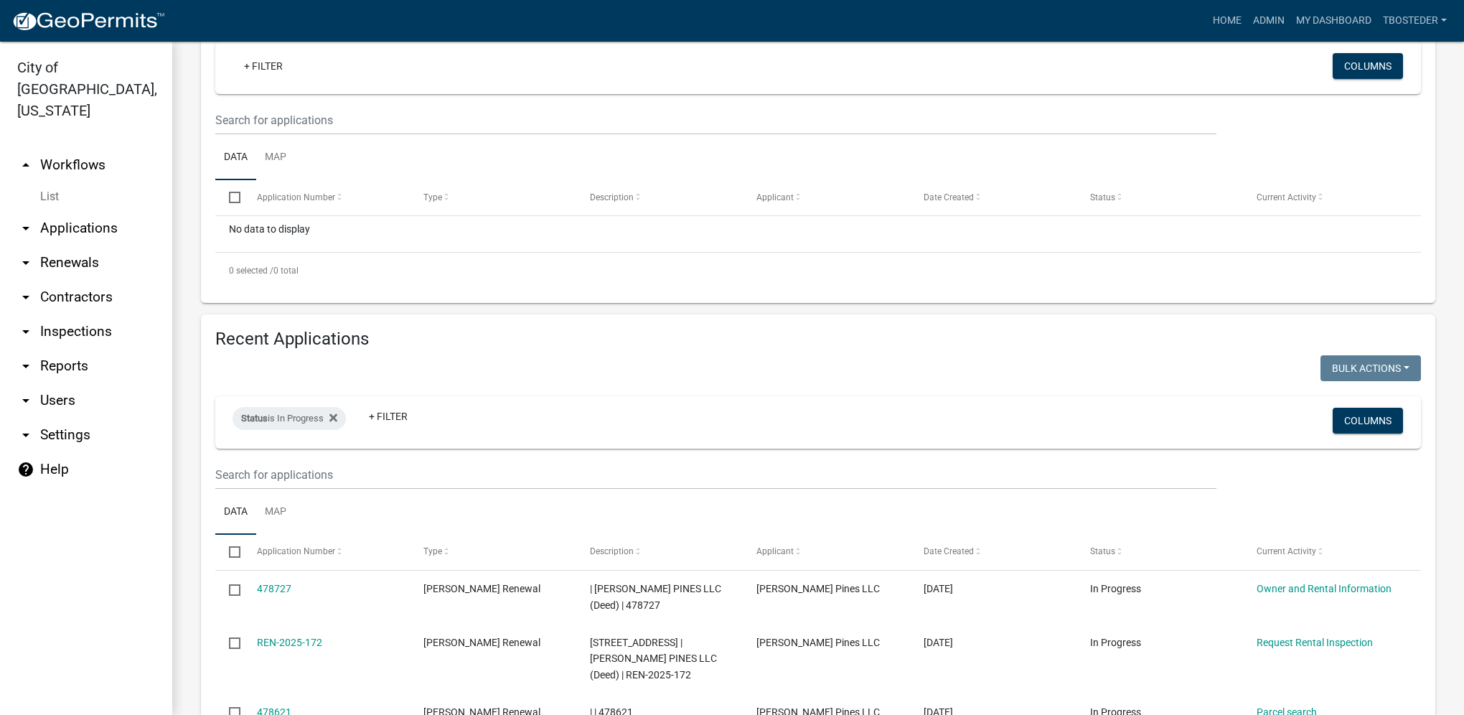
scroll to position [287, 0]
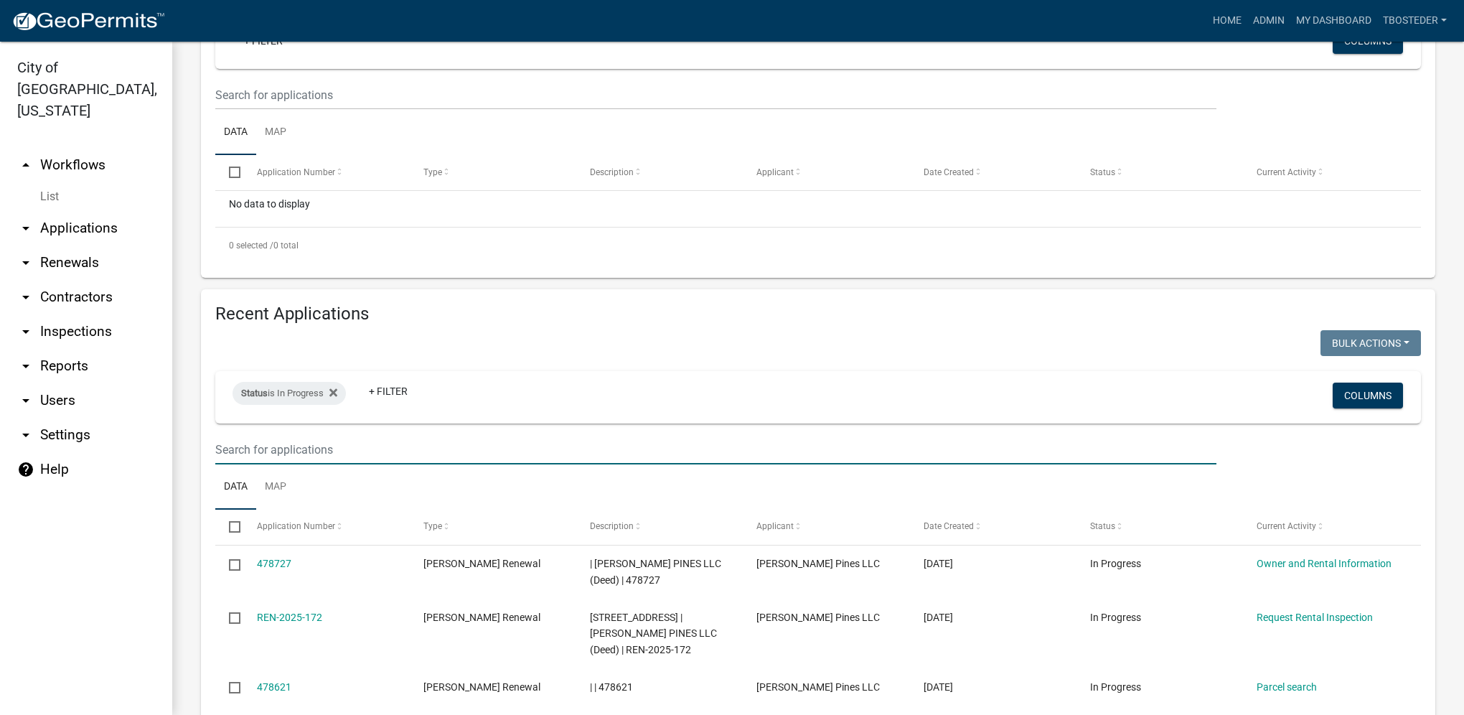
click at [254, 454] on input "text" at bounding box center [715, 449] width 1001 height 29
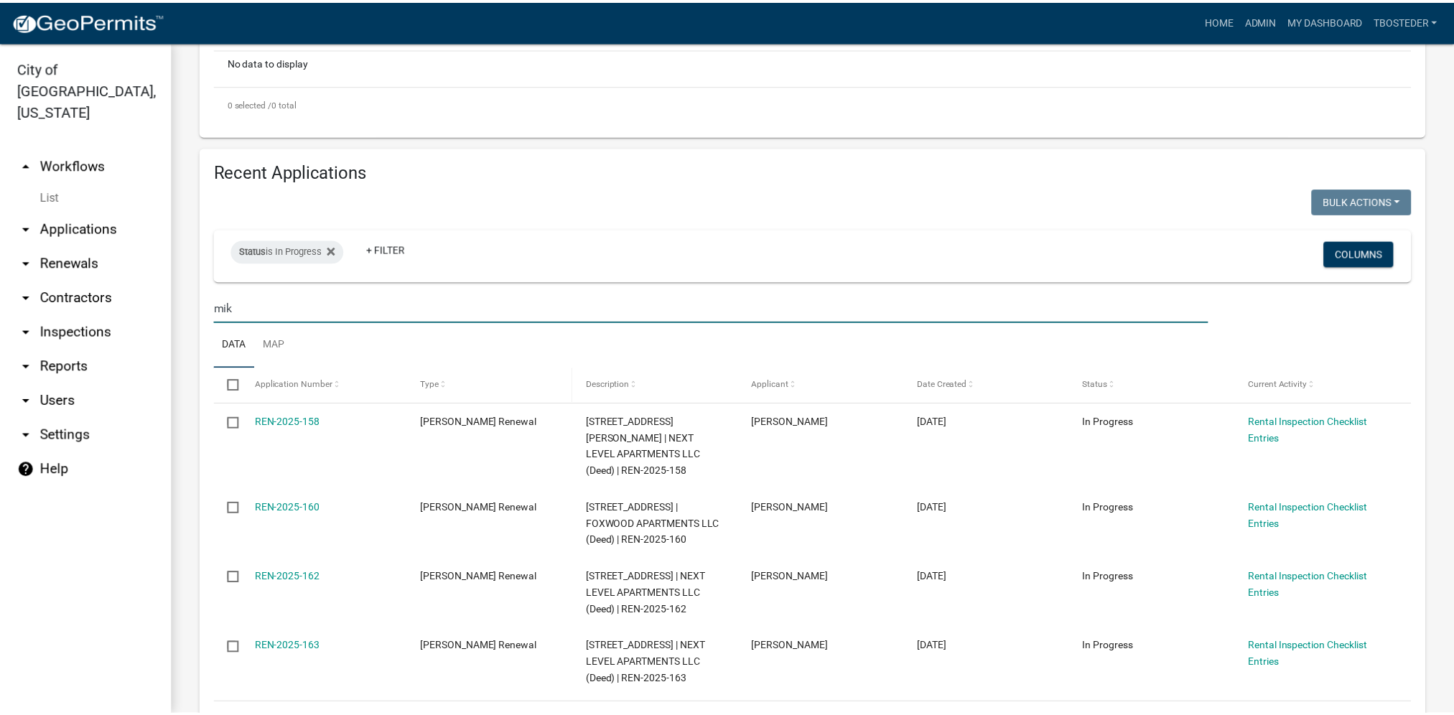
scroll to position [431, 0]
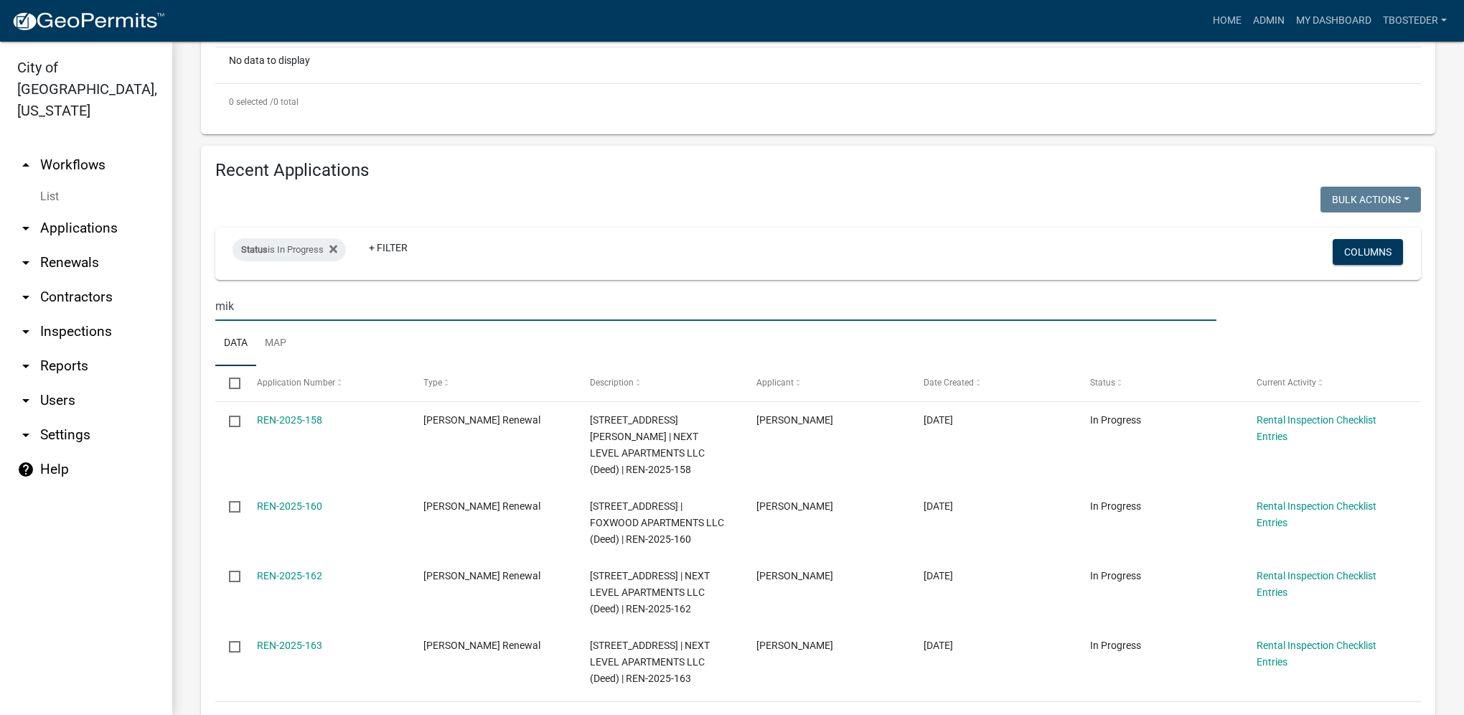
type input "mik"
drag, startPoint x: 233, startPoint y: 314, endPoint x: 212, endPoint y: 310, distance: 20.4
click at [212, 310] on div "mik" at bounding box center [716, 305] width 1023 height 29
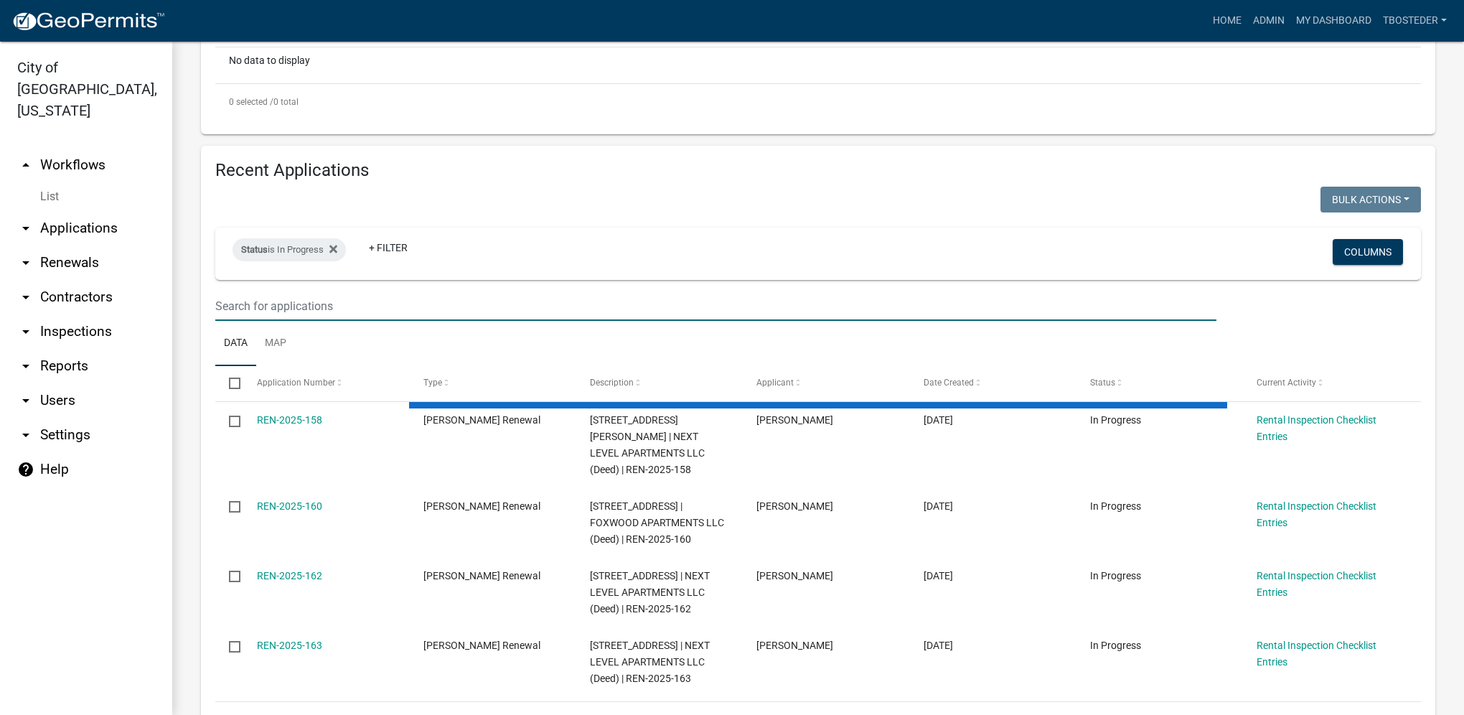
select select "1: 25"
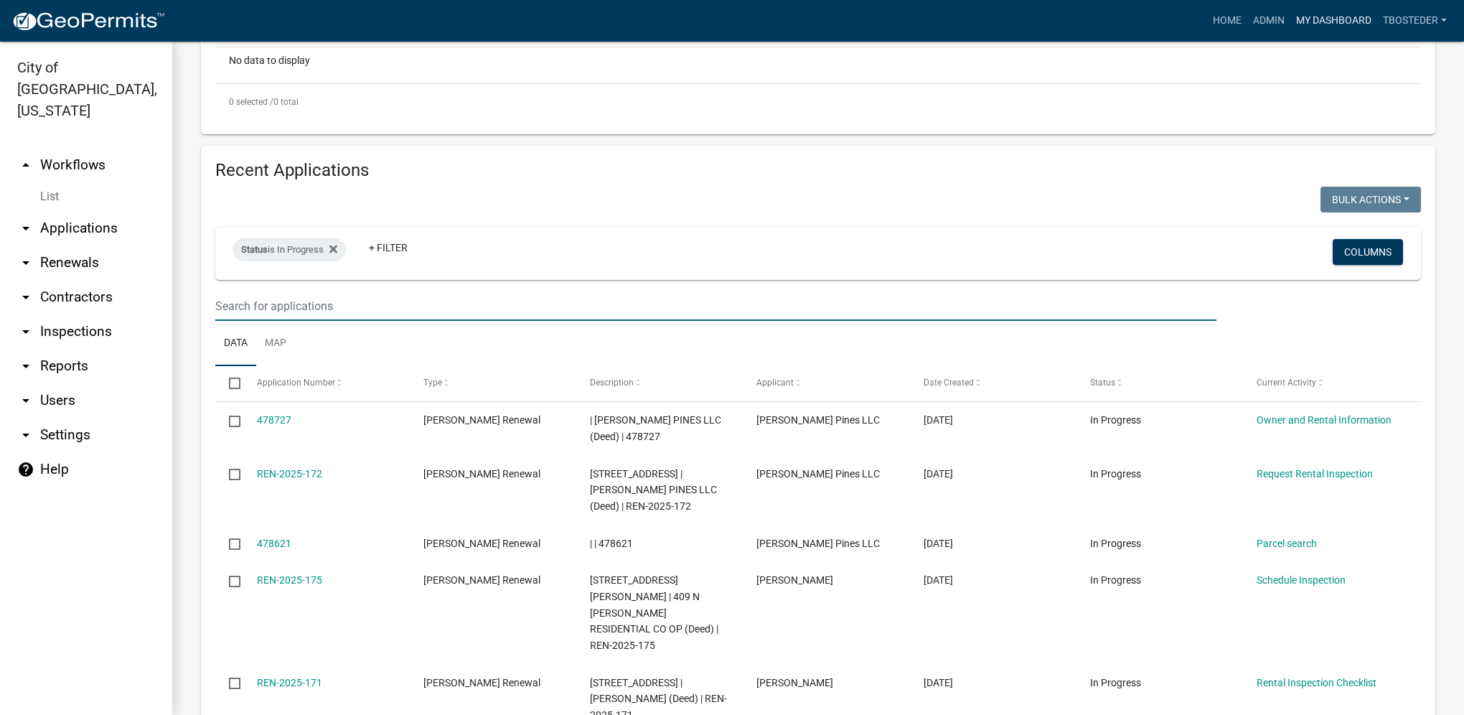
click at [1311, 20] on link "My Dashboard" at bounding box center [1334, 20] width 87 height 27
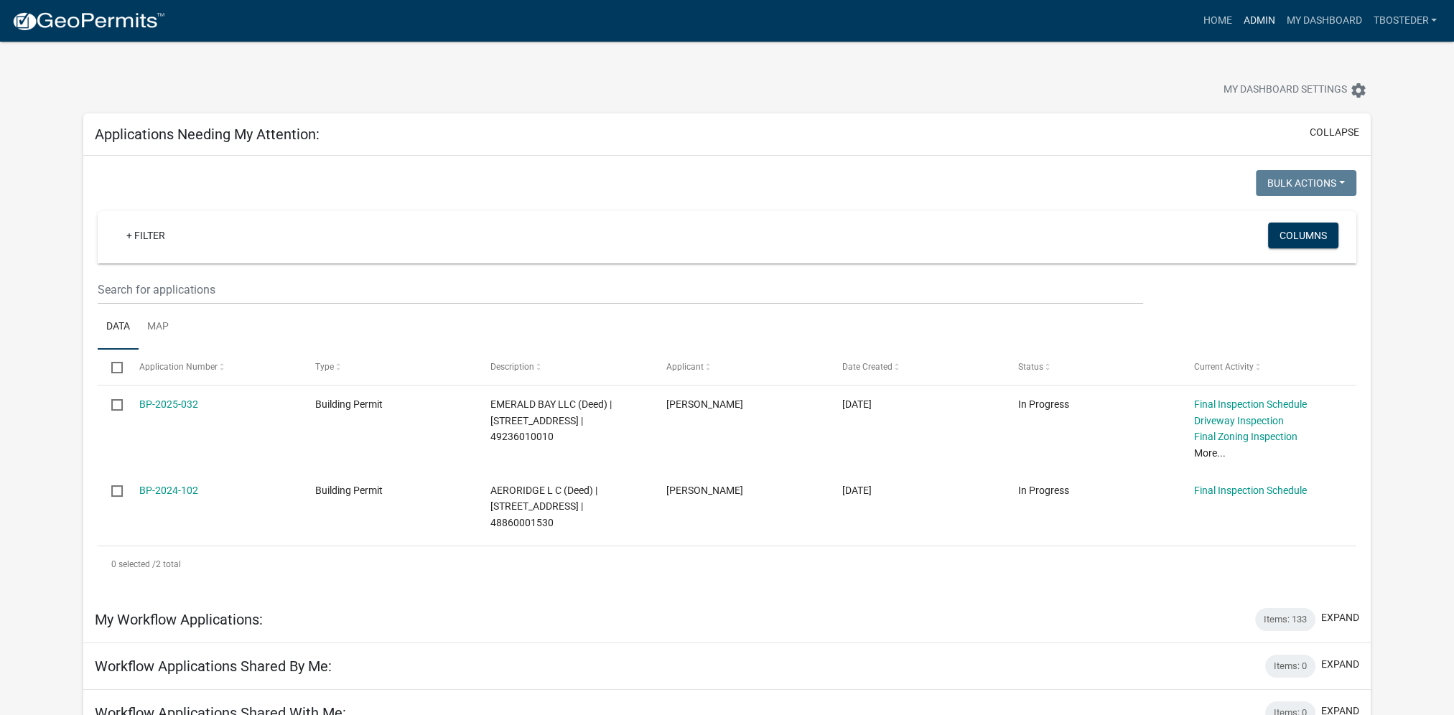
click at [1255, 32] on link "Admin" at bounding box center [1258, 20] width 43 height 27
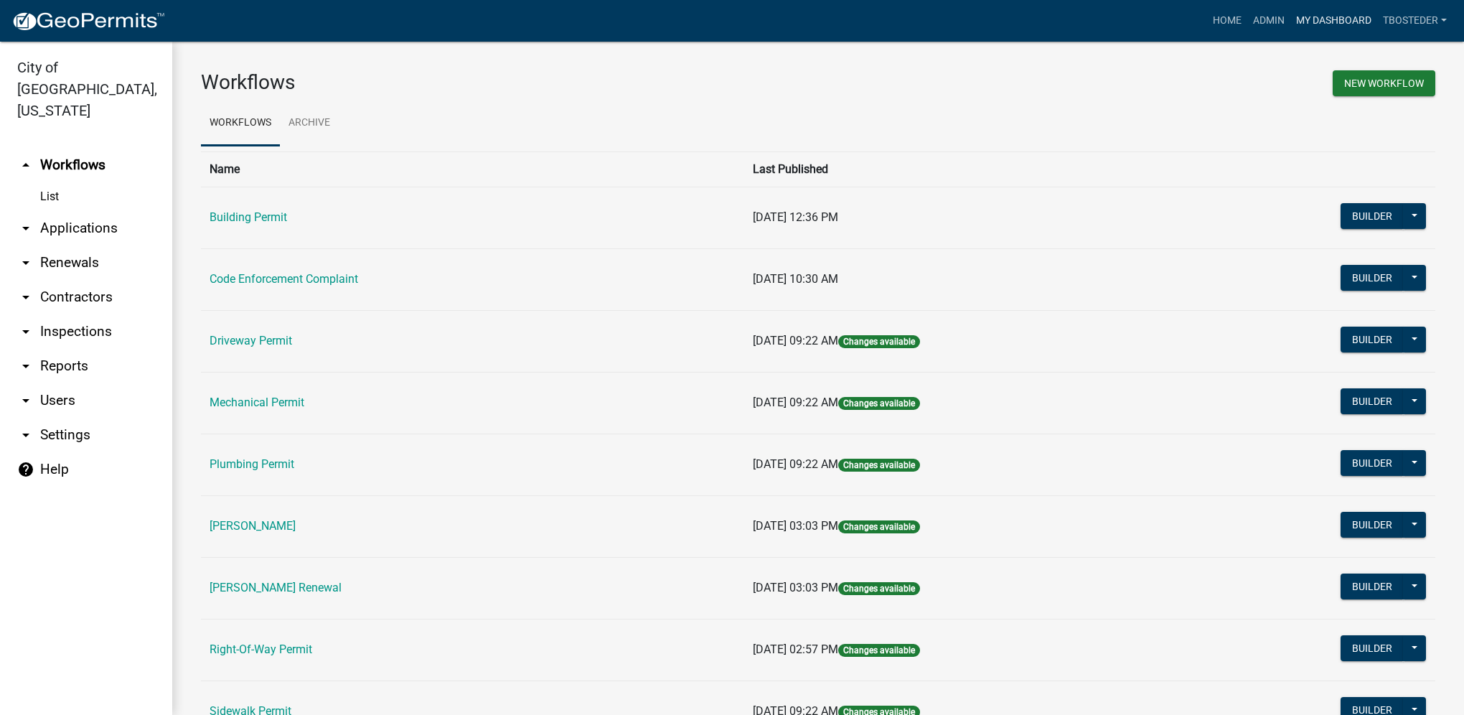
click at [1325, 18] on link "My Dashboard" at bounding box center [1334, 20] width 87 height 27
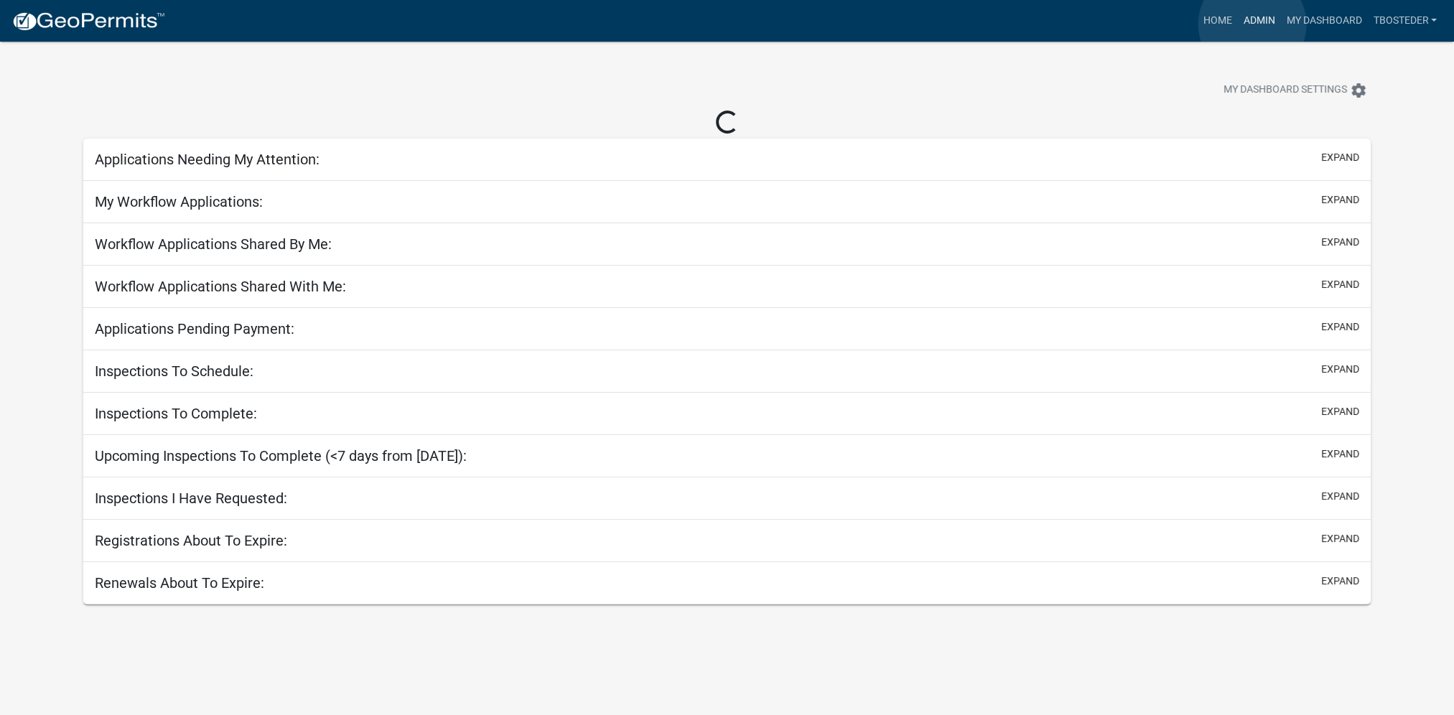
click at [1252, 24] on link "Admin" at bounding box center [1258, 20] width 43 height 27
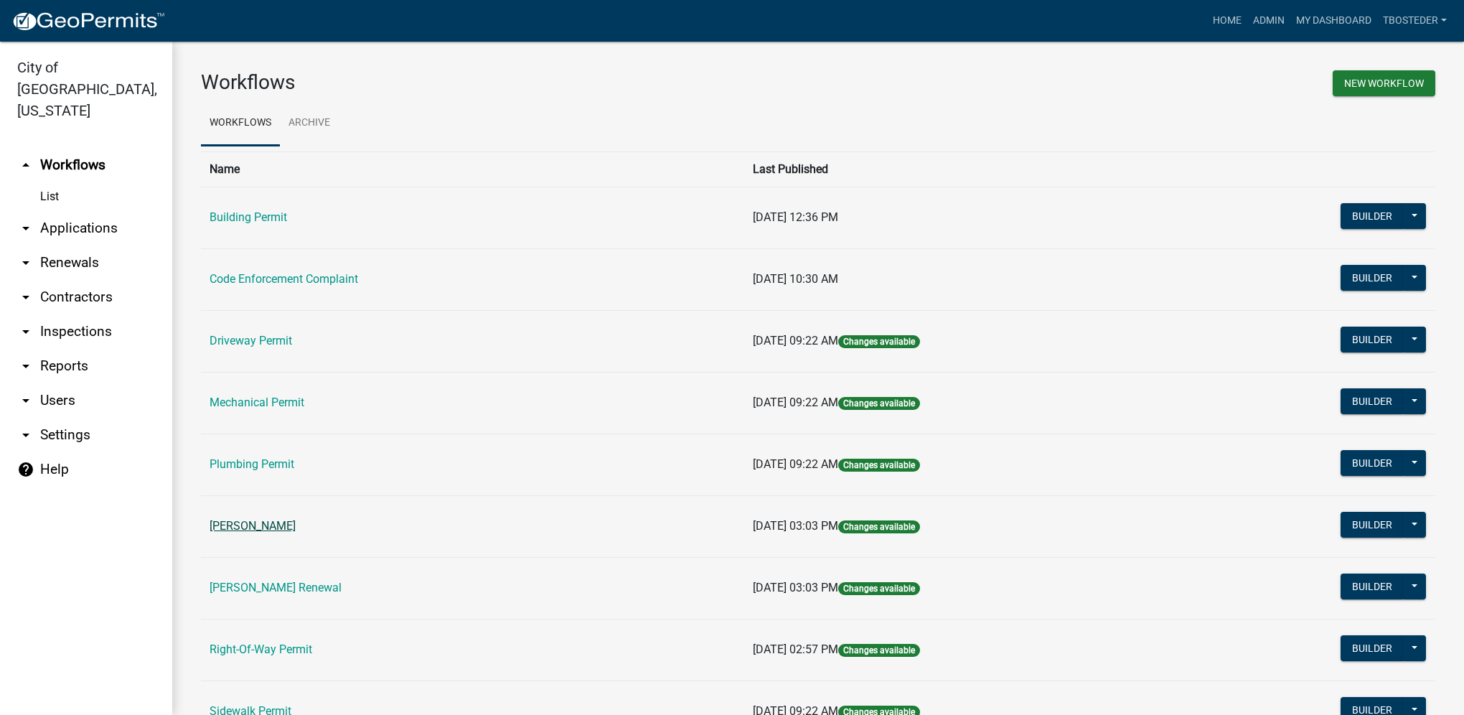
click at [272, 523] on link "[PERSON_NAME]" at bounding box center [253, 526] width 86 height 14
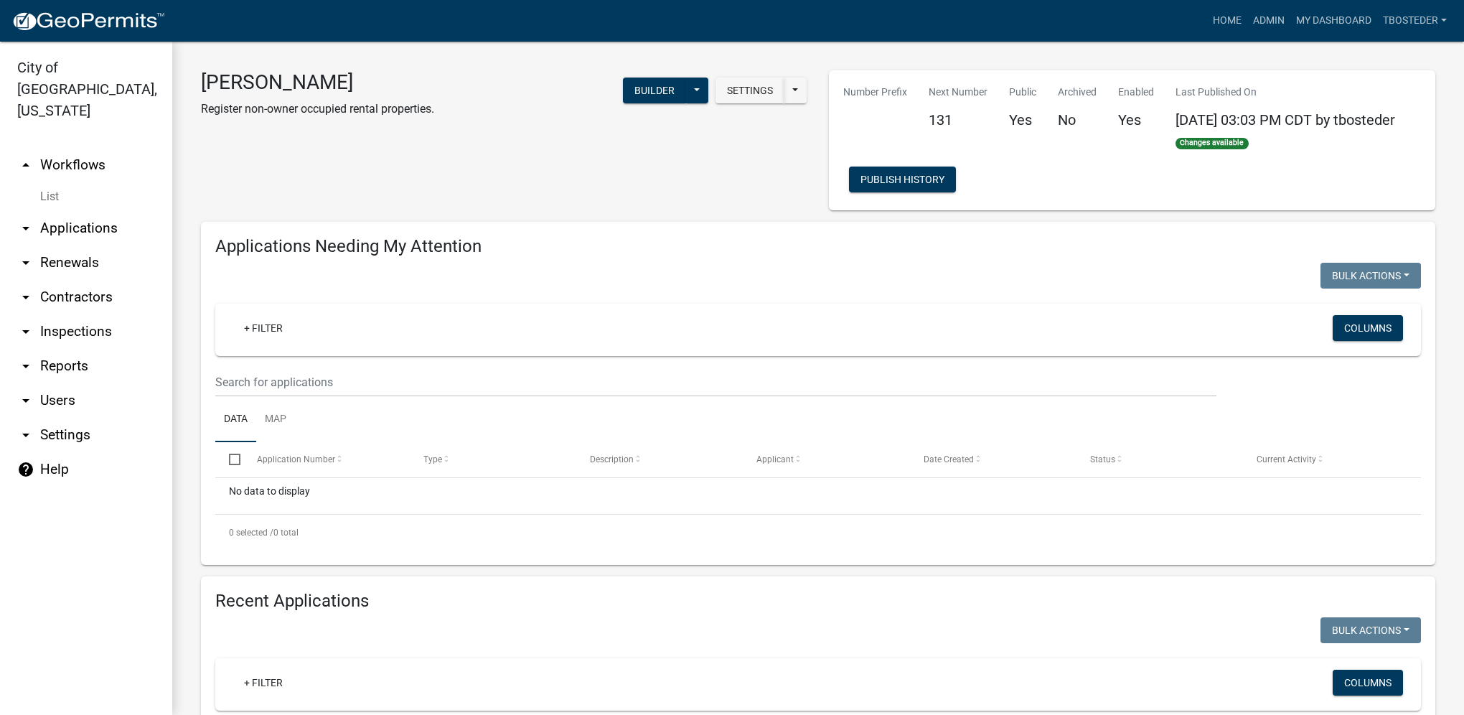
select select "1: 25"
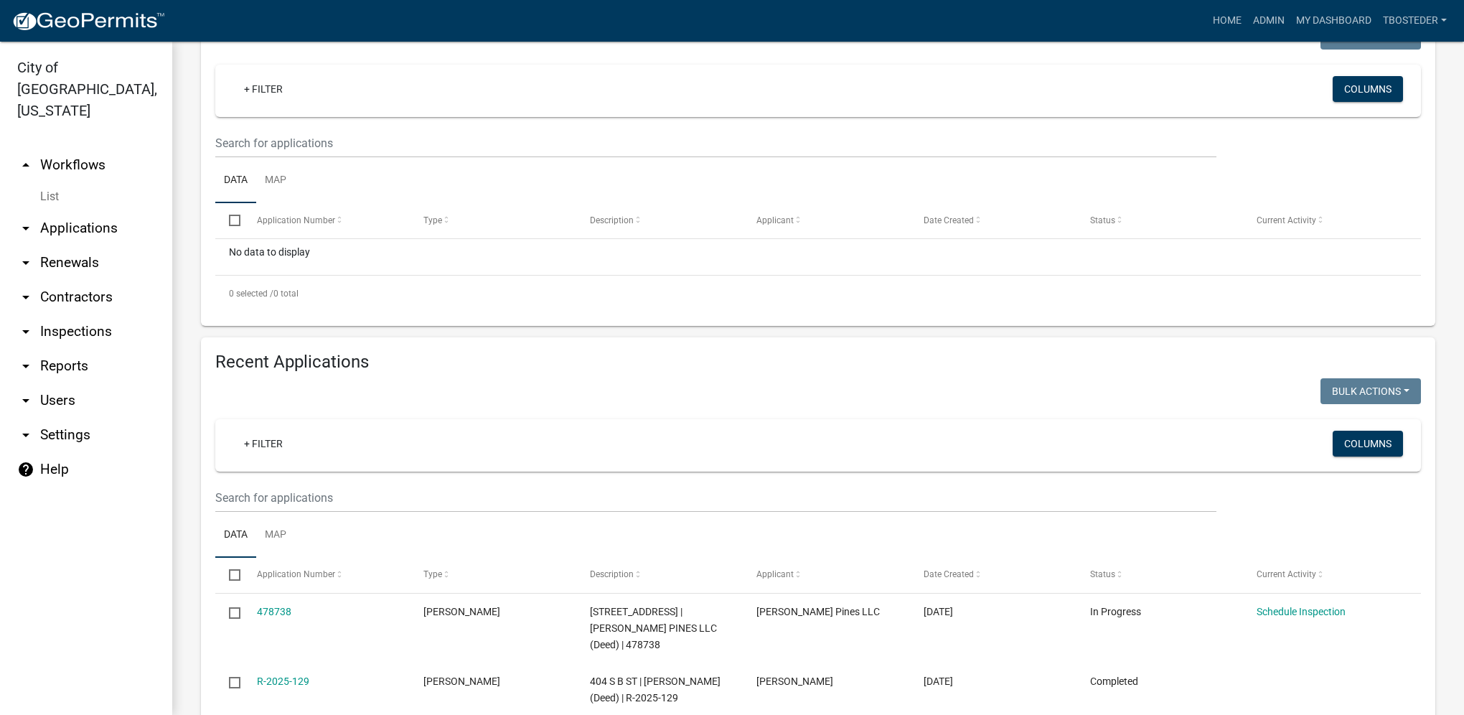
scroll to position [287, 0]
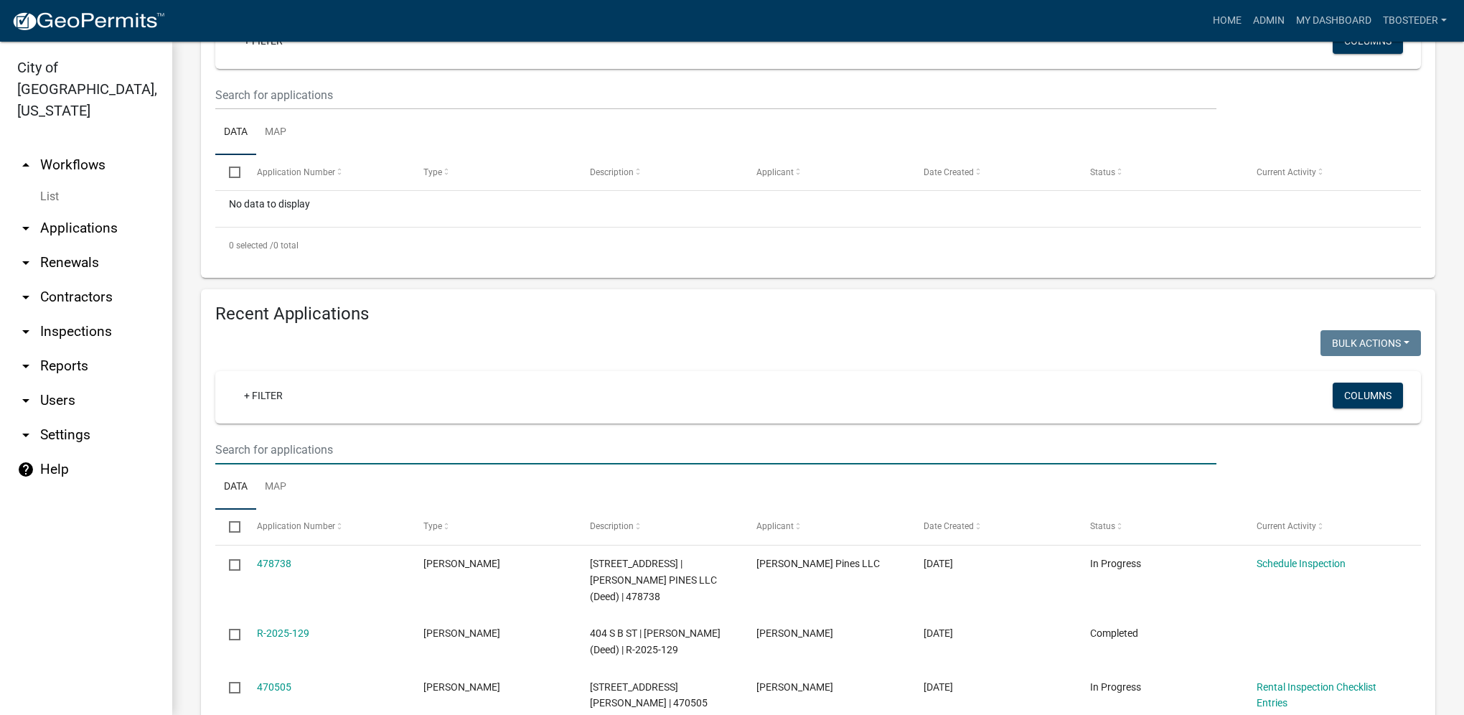
click at [323, 455] on input "text" at bounding box center [715, 449] width 1001 height 29
type input "409 n howard"
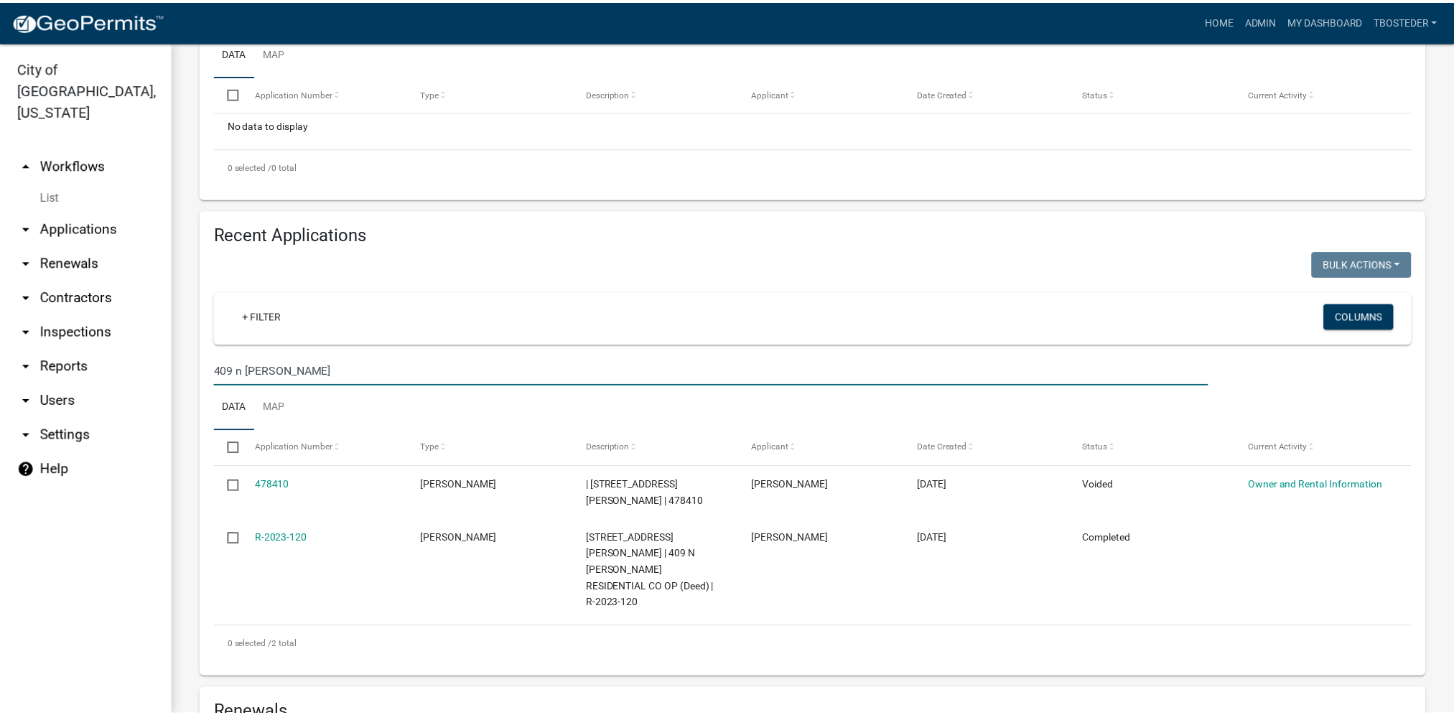
scroll to position [503, 0]
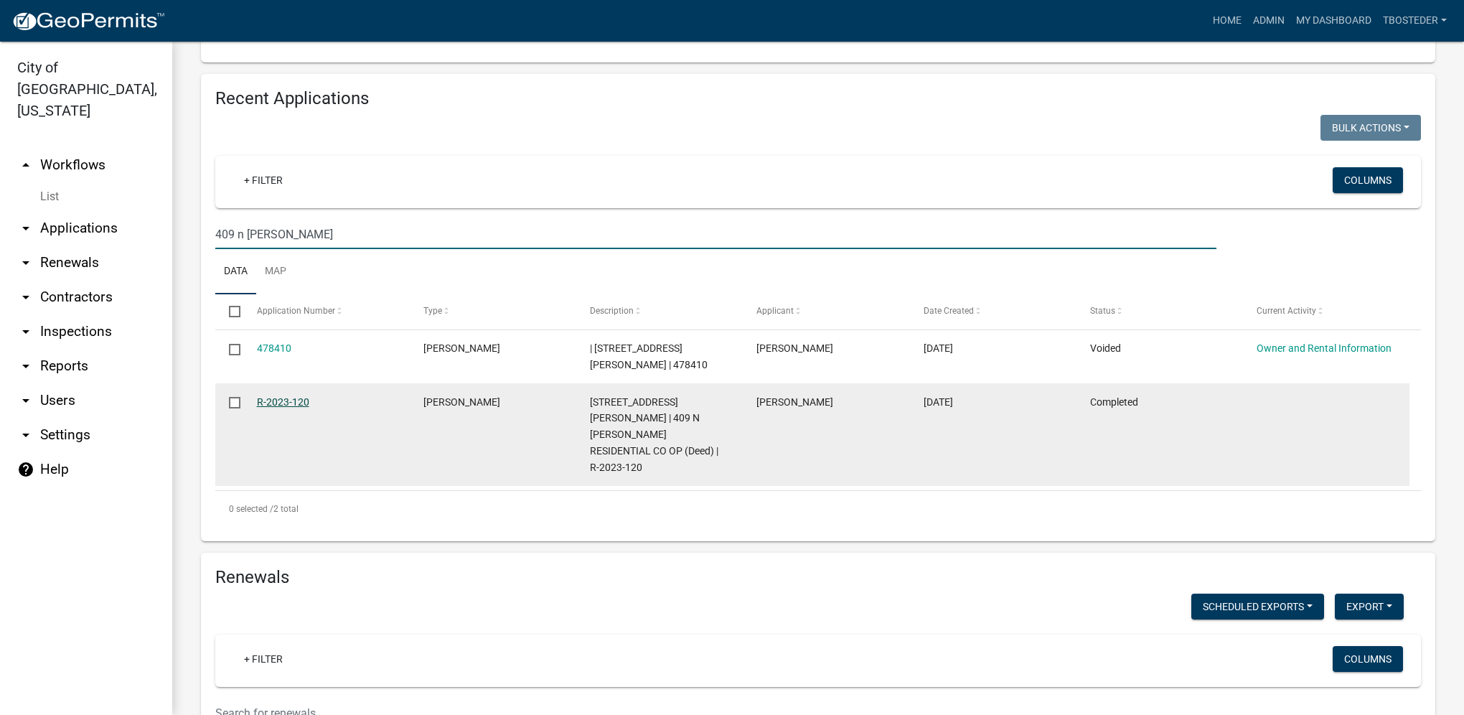
click at [300, 408] on link "R-2023-120" at bounding box center [283, 401] width 52 height 11
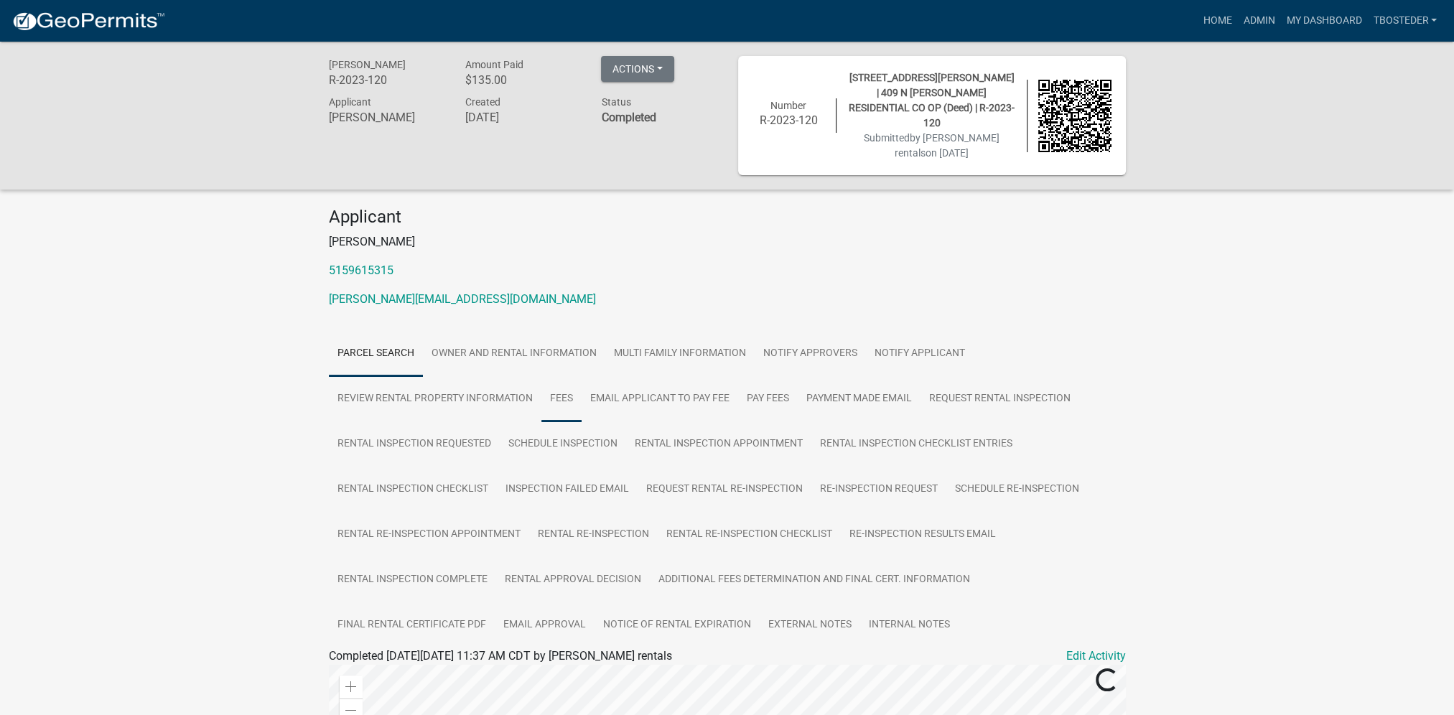
click at [557, 382] on link "Fees" at bounding box center [561, 399] width 40 height 46
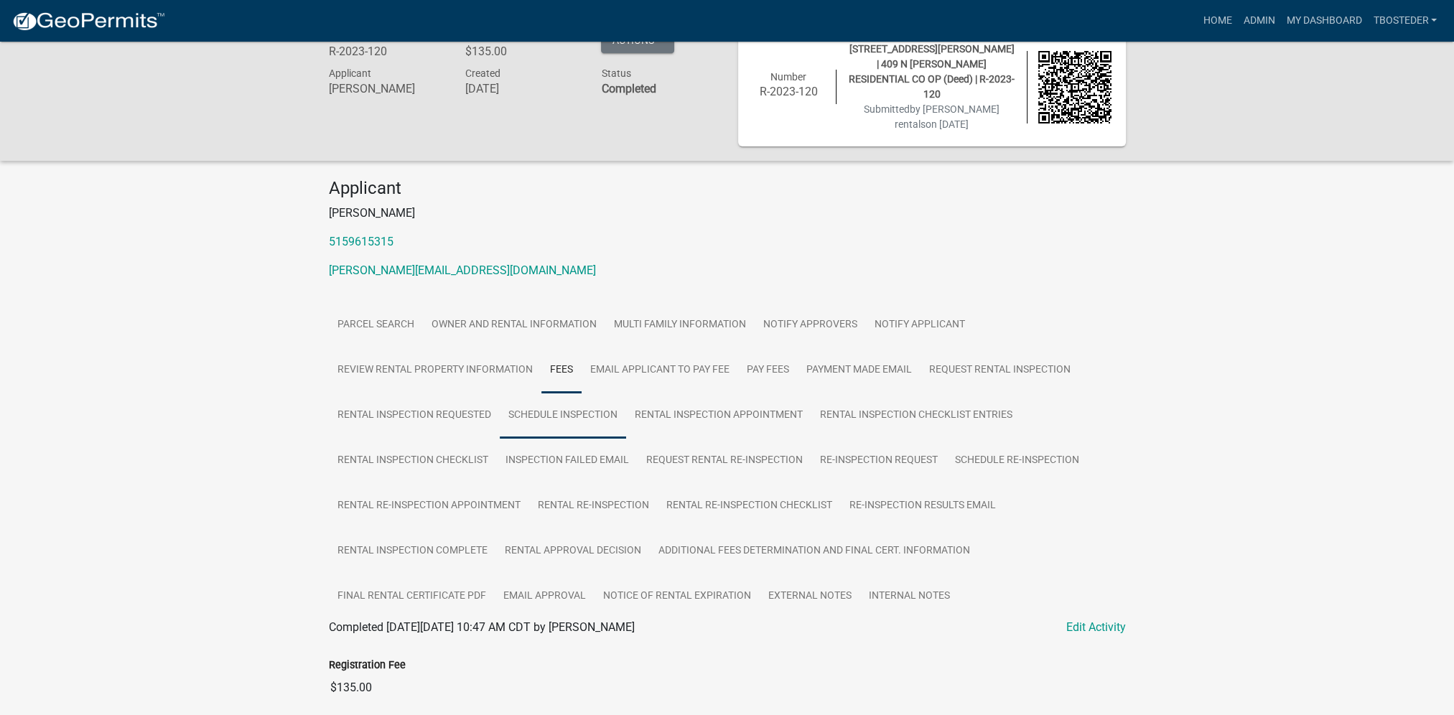
scroll to position [42, 0]
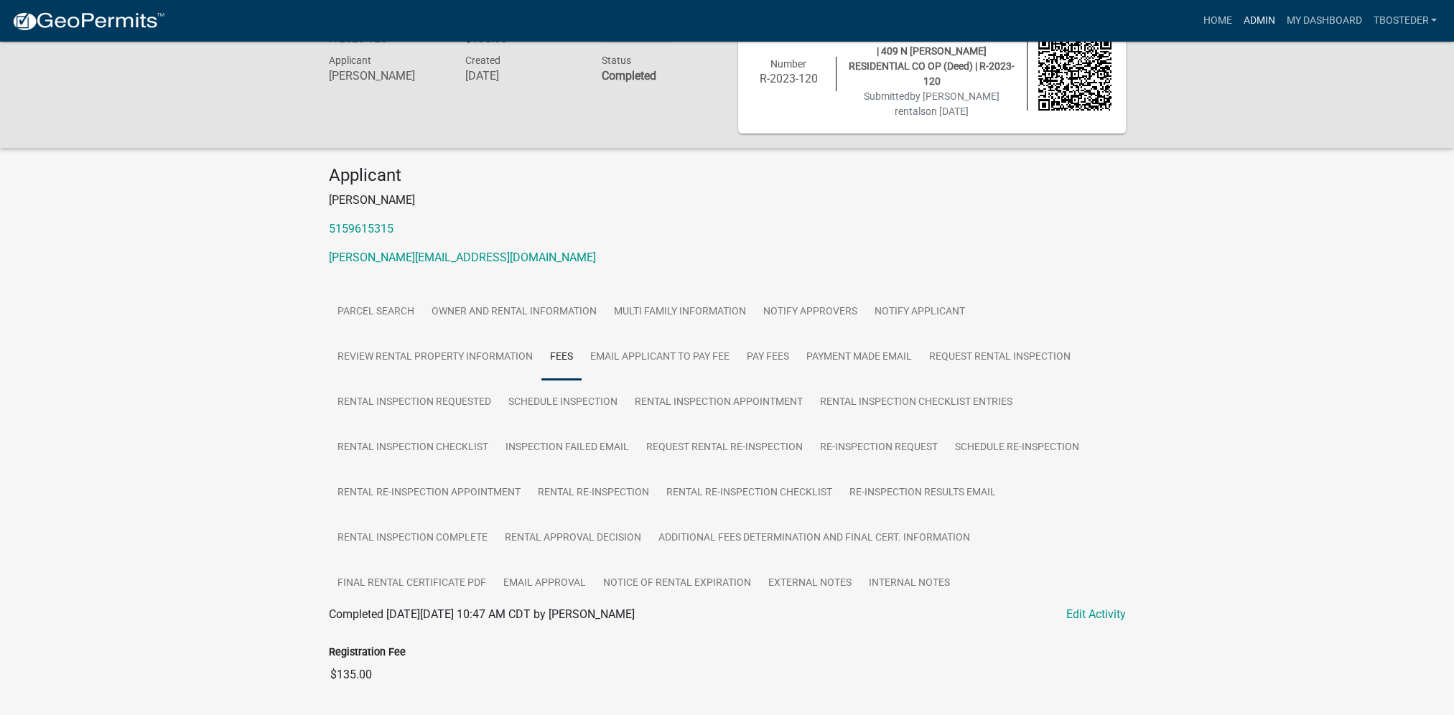
click at [1270, 29] on link "Admin" at bounding box center [1258, 20] width 43 height 27
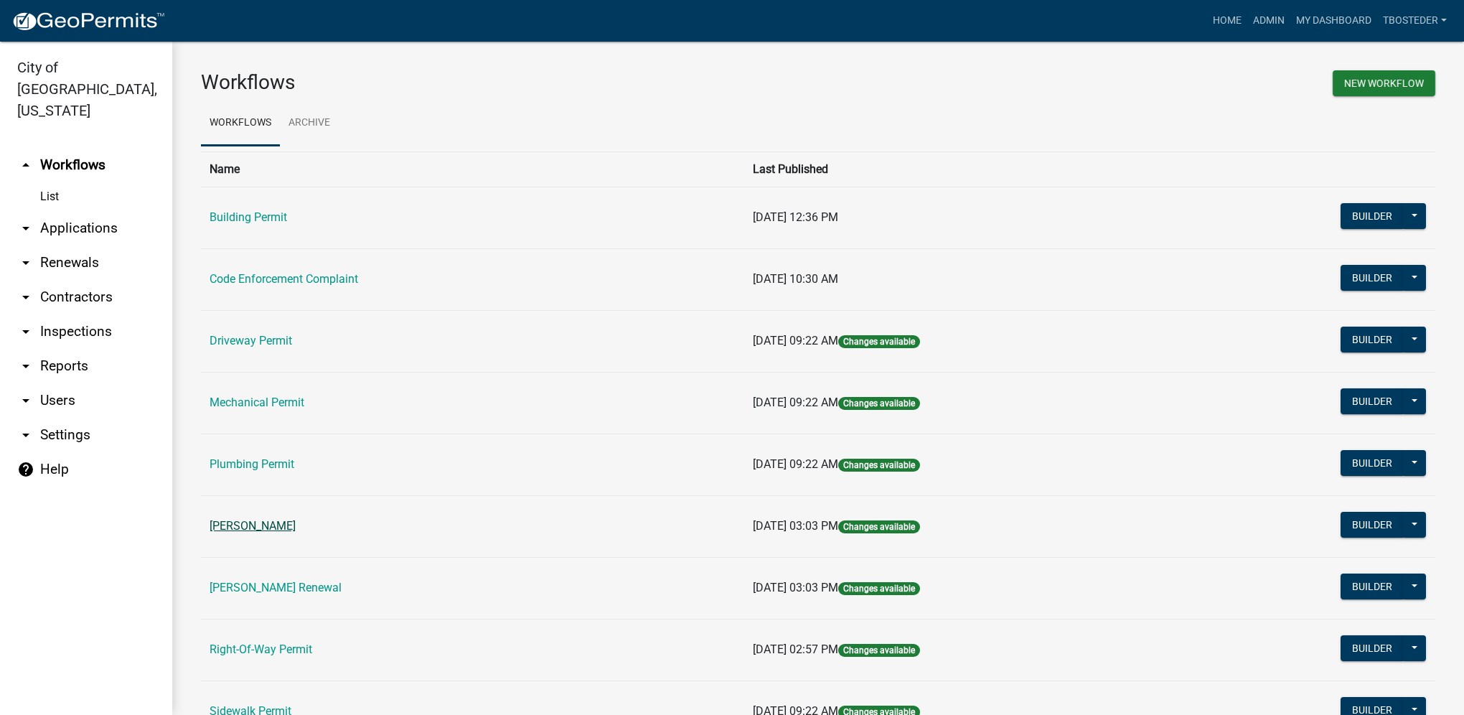
click at [251, 520] on link "[PERSON_NAME]" at bounding box center [253, 526] width 86 height 14
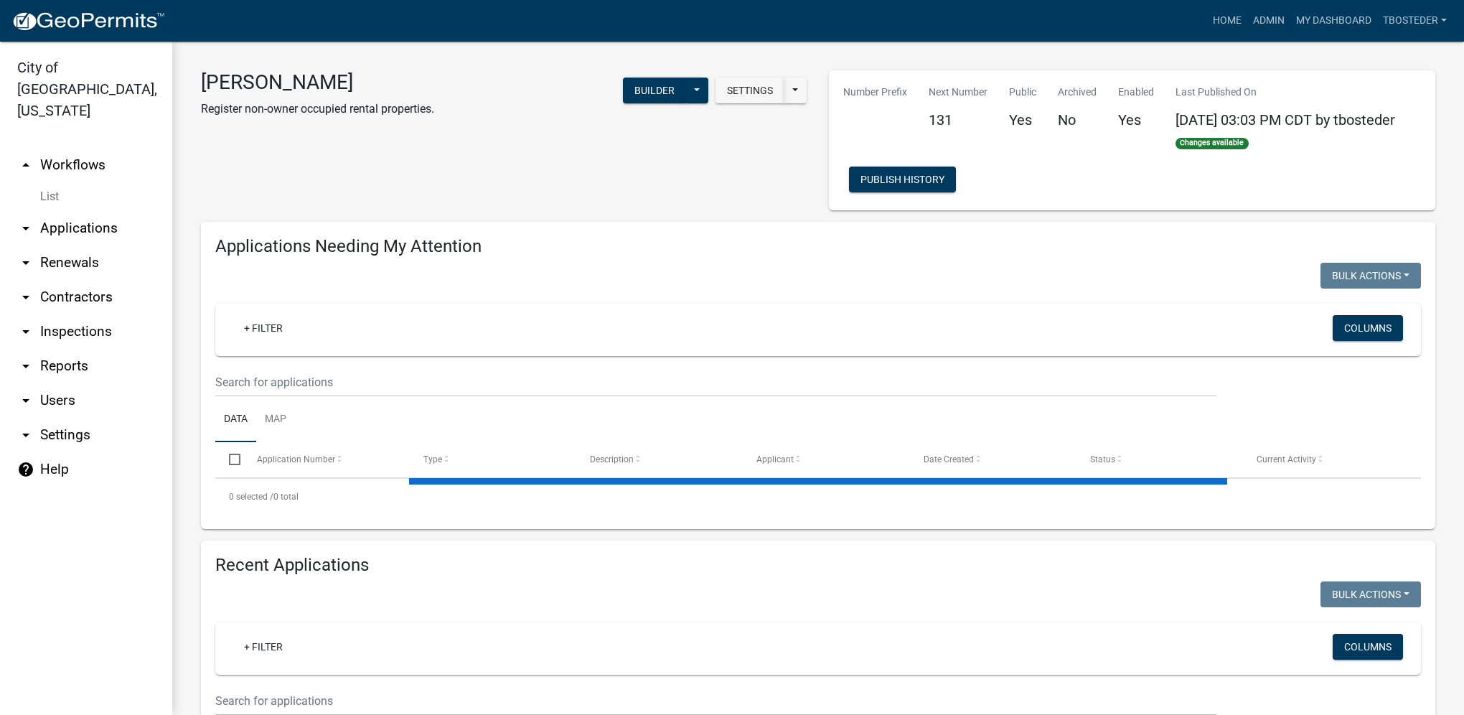
select select "1: 25"
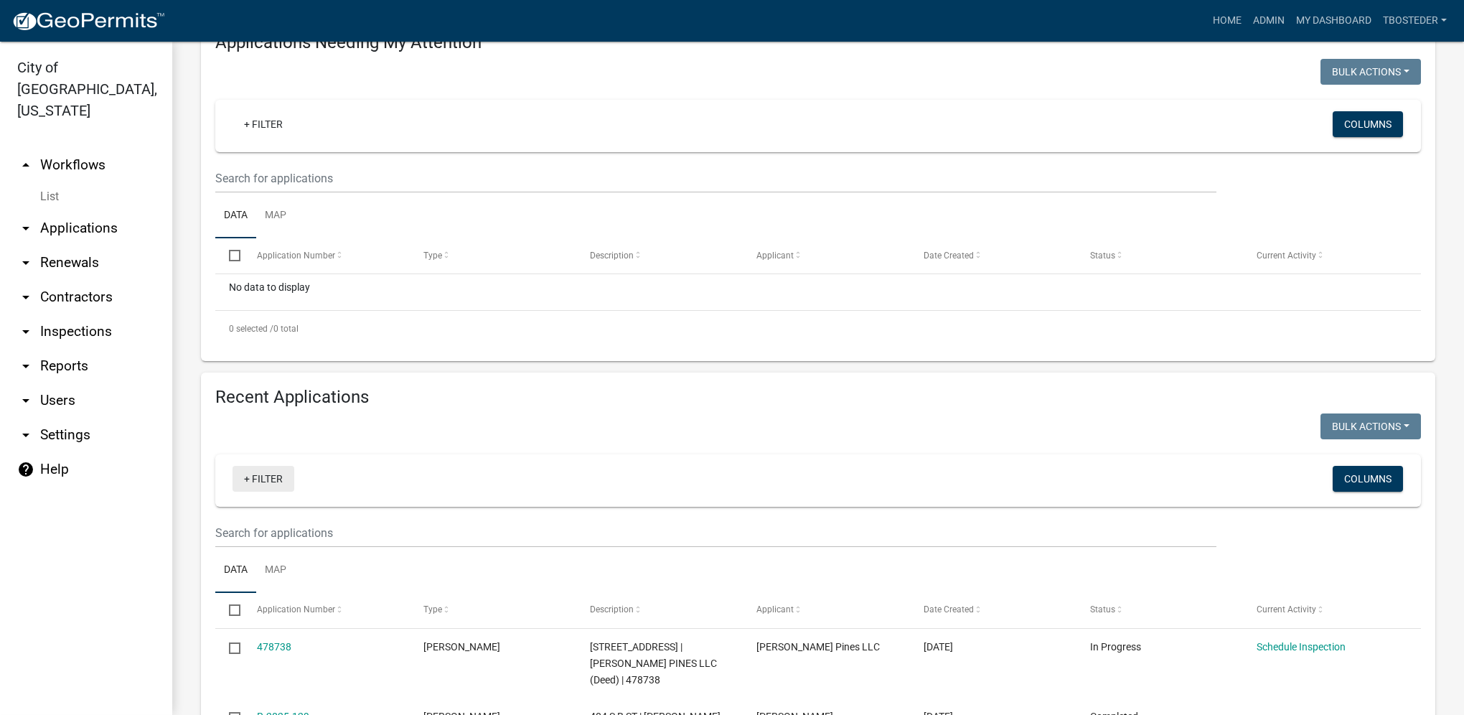
scroll to position [215, 0]
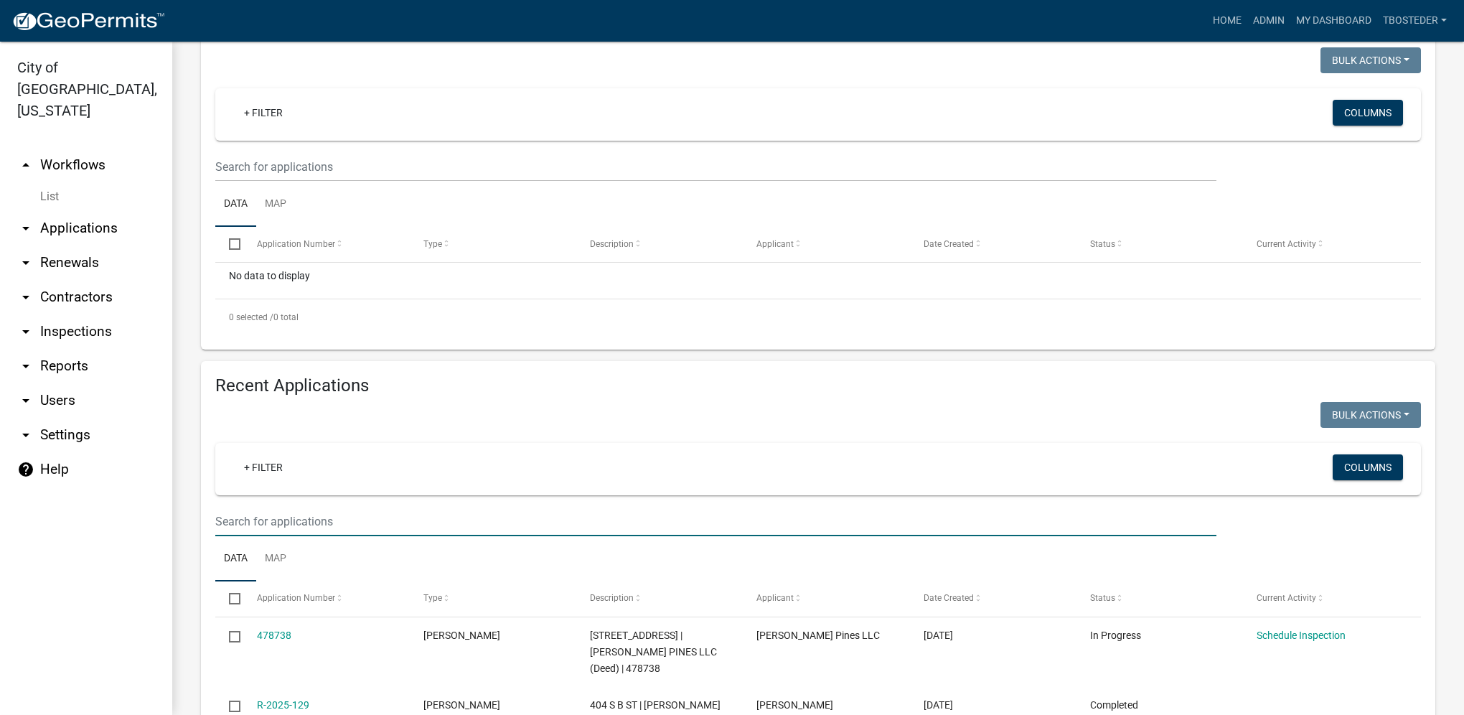
paste input "[STREET_ADDRESS]"
type input "[STREET_ADDRESS]"
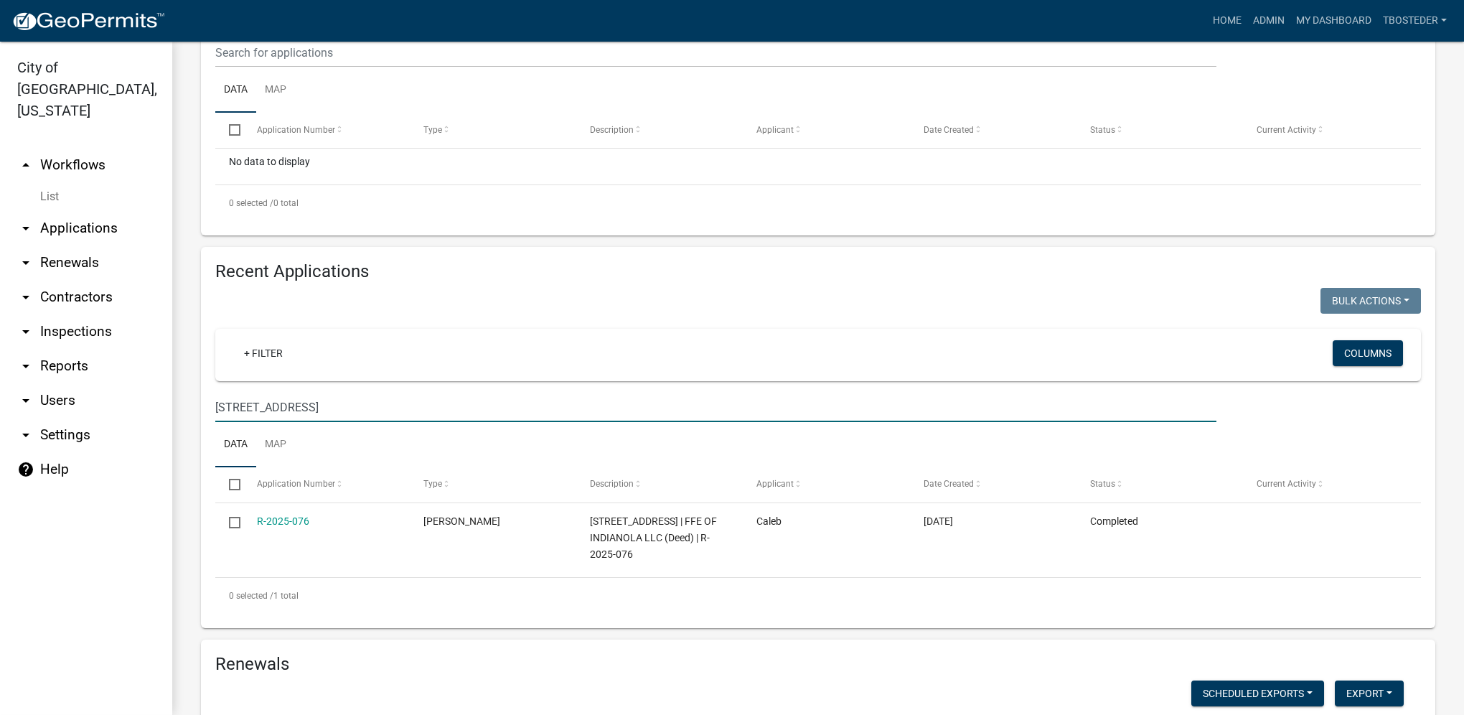
scroll to position [359, 0]
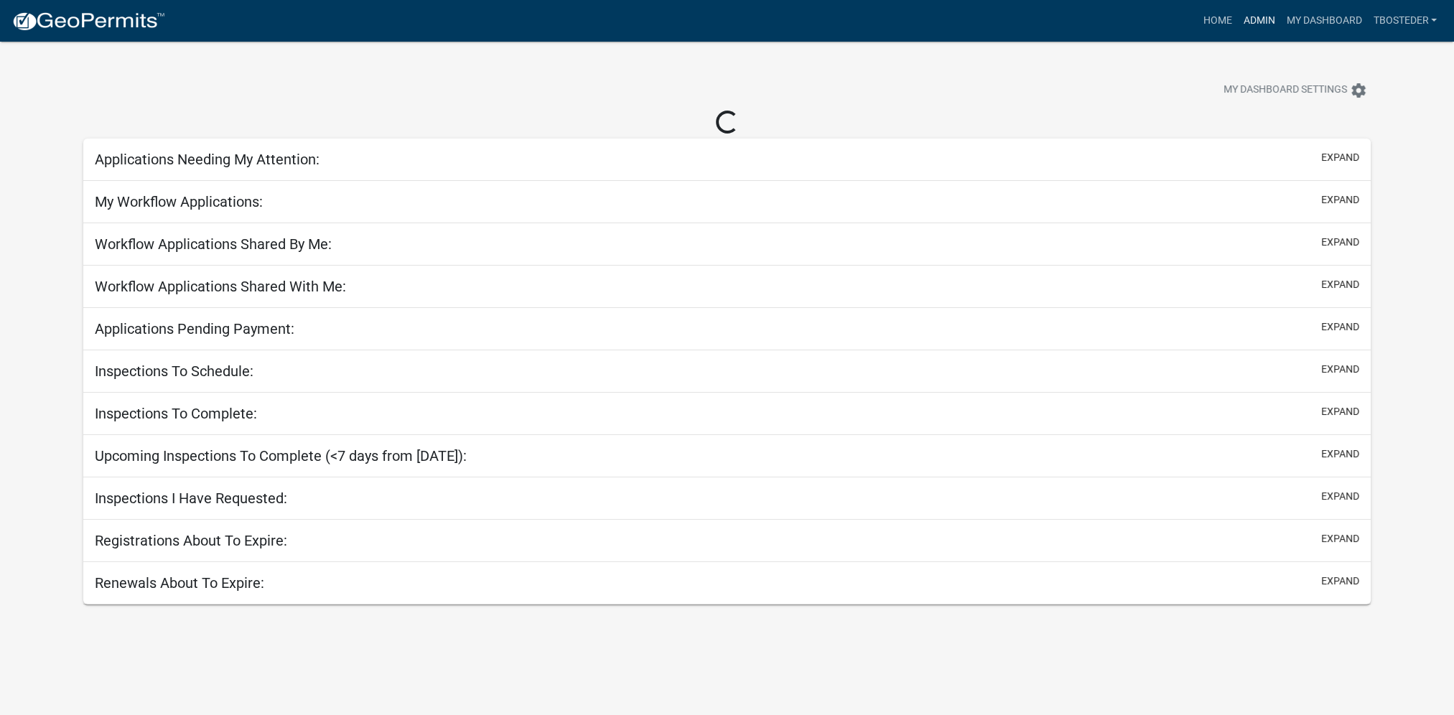
click at [1243, 21] on link "Admin" at bounding box center [1258, 20] width 43 height 27
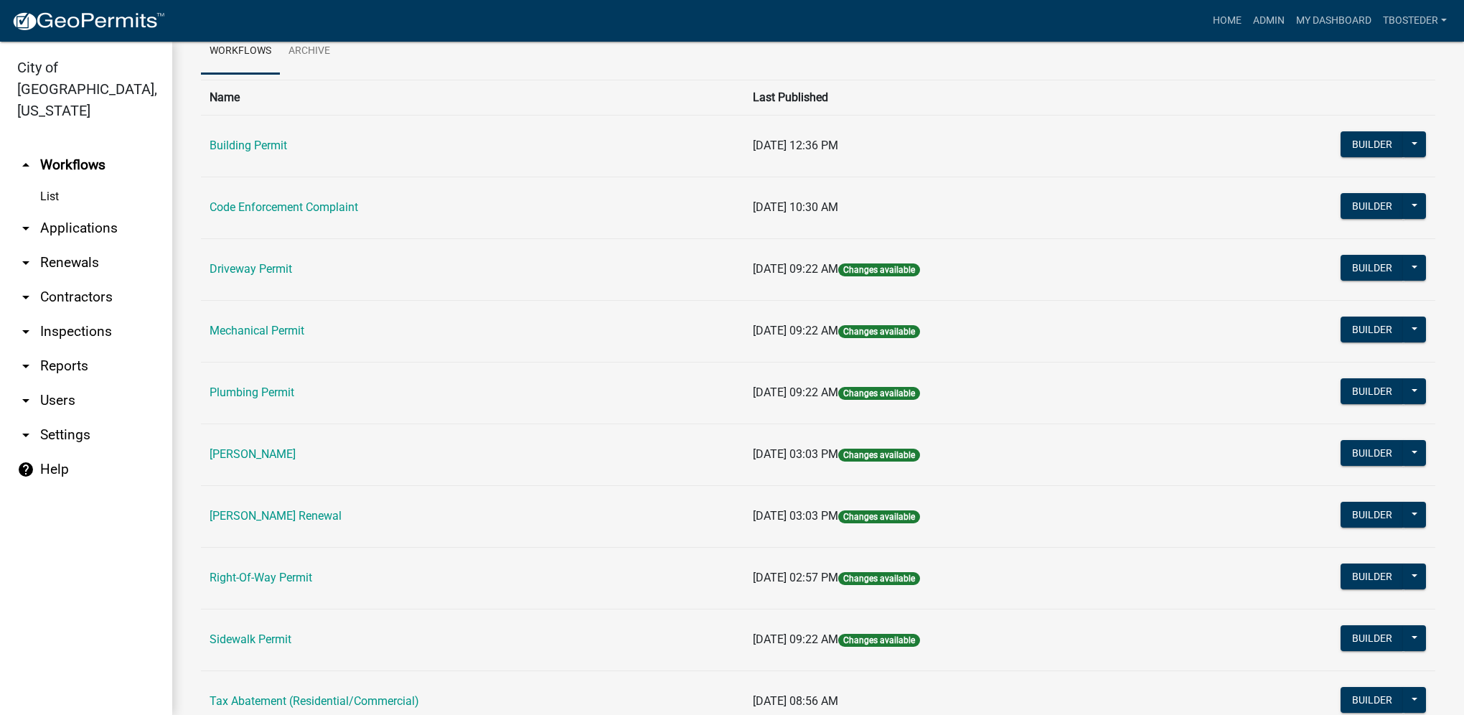
scroll to position [144, 0]
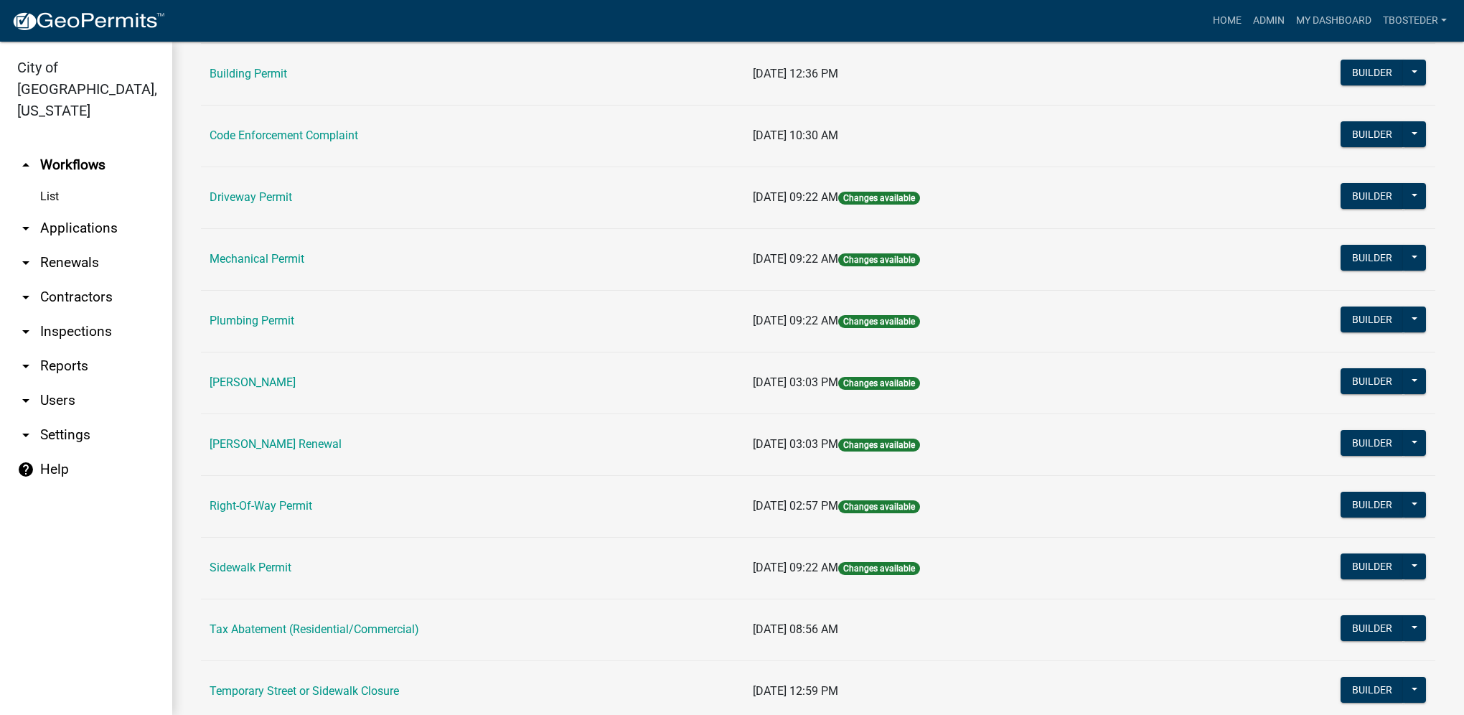
click at [340, 438] on link "[PERSON_NAME] Renewal" at bounding box center [276, 444] width 132 height 14
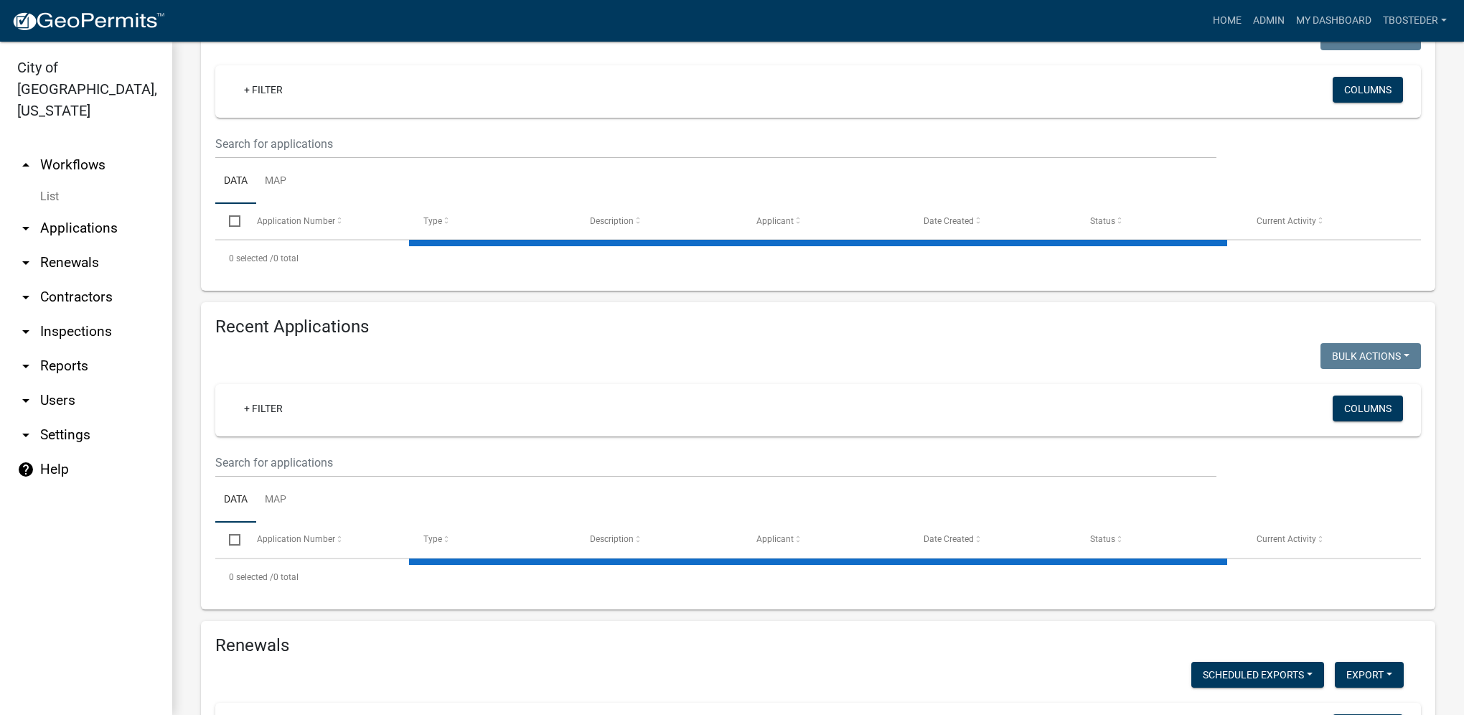
scroll to position [287, 0]
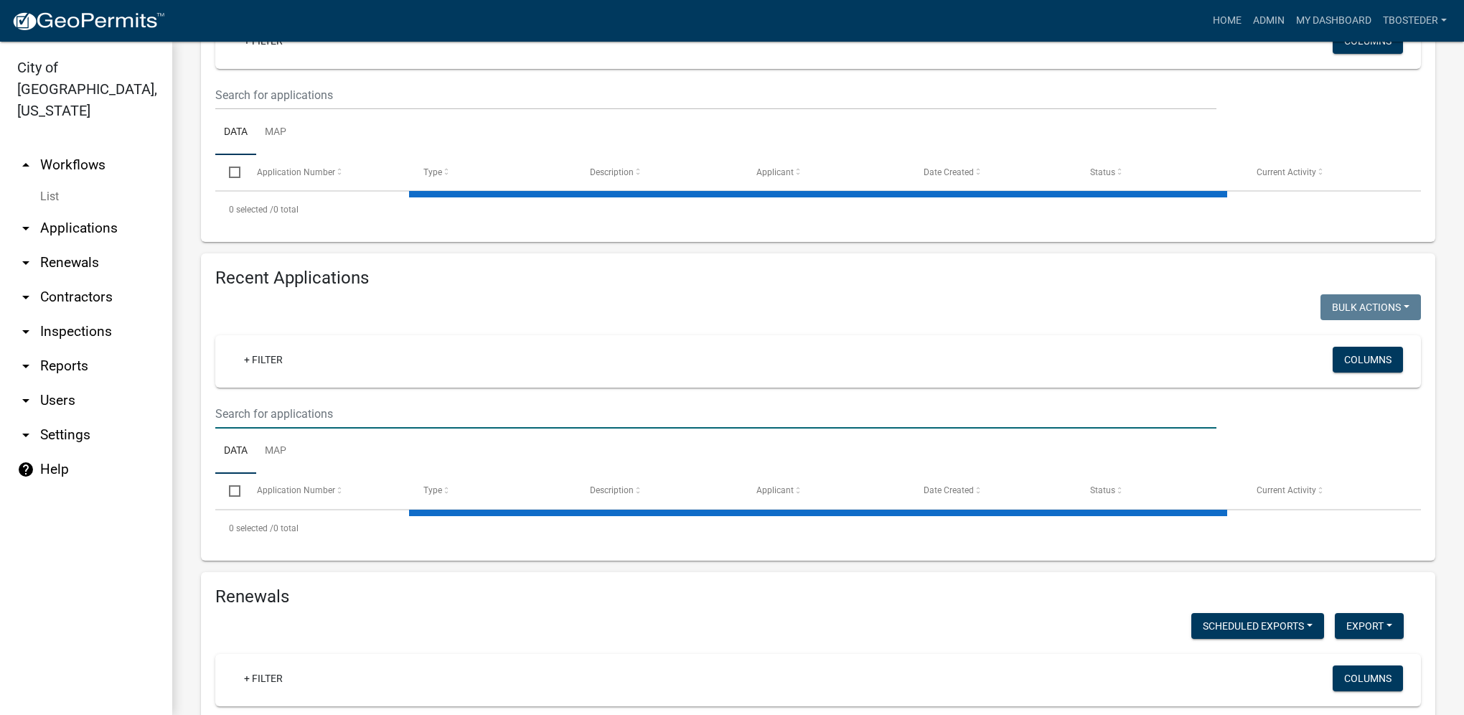
click at [293, 419] on input "text" at bounding box center [715, 413] width 1001 height 29
select select "1: 25"
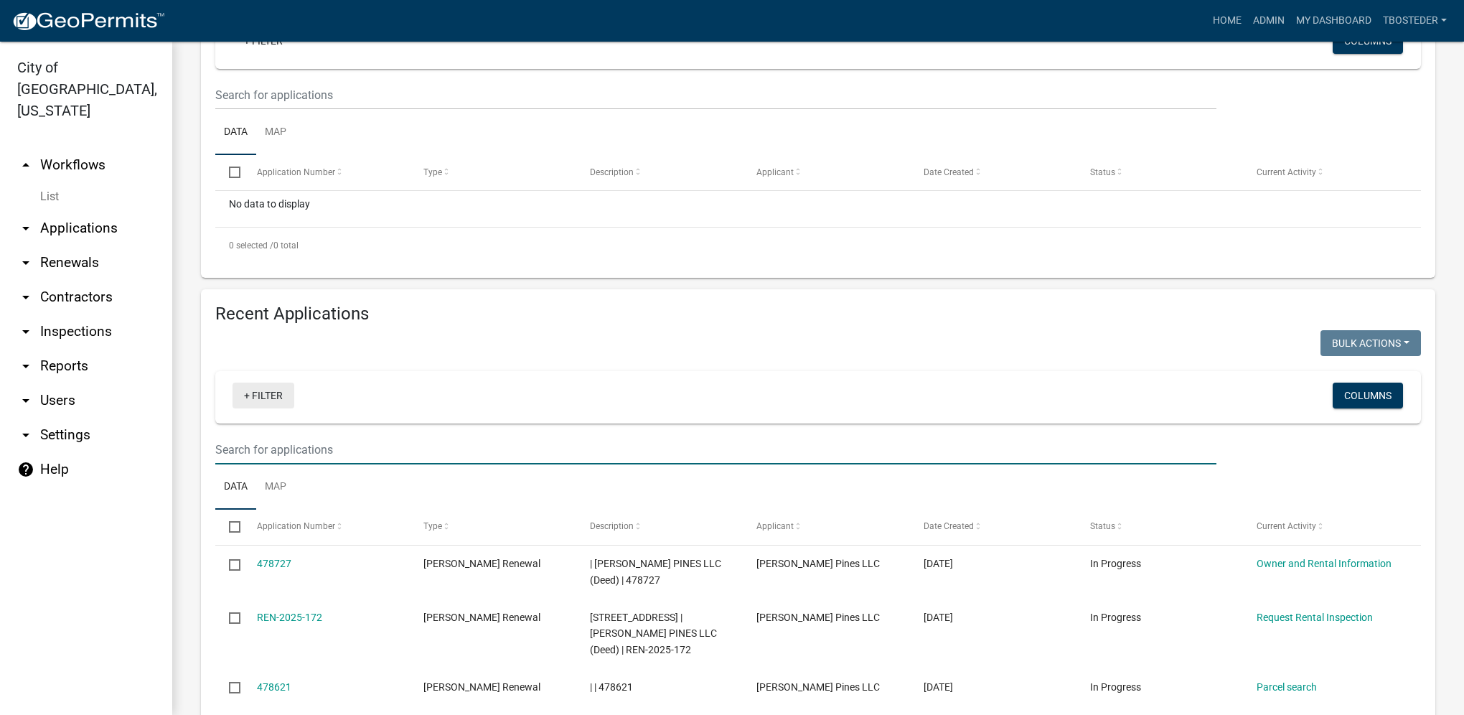
click at [293, 408] on link "+ Filter" at bounding box center [264, 396] width 62 height 26
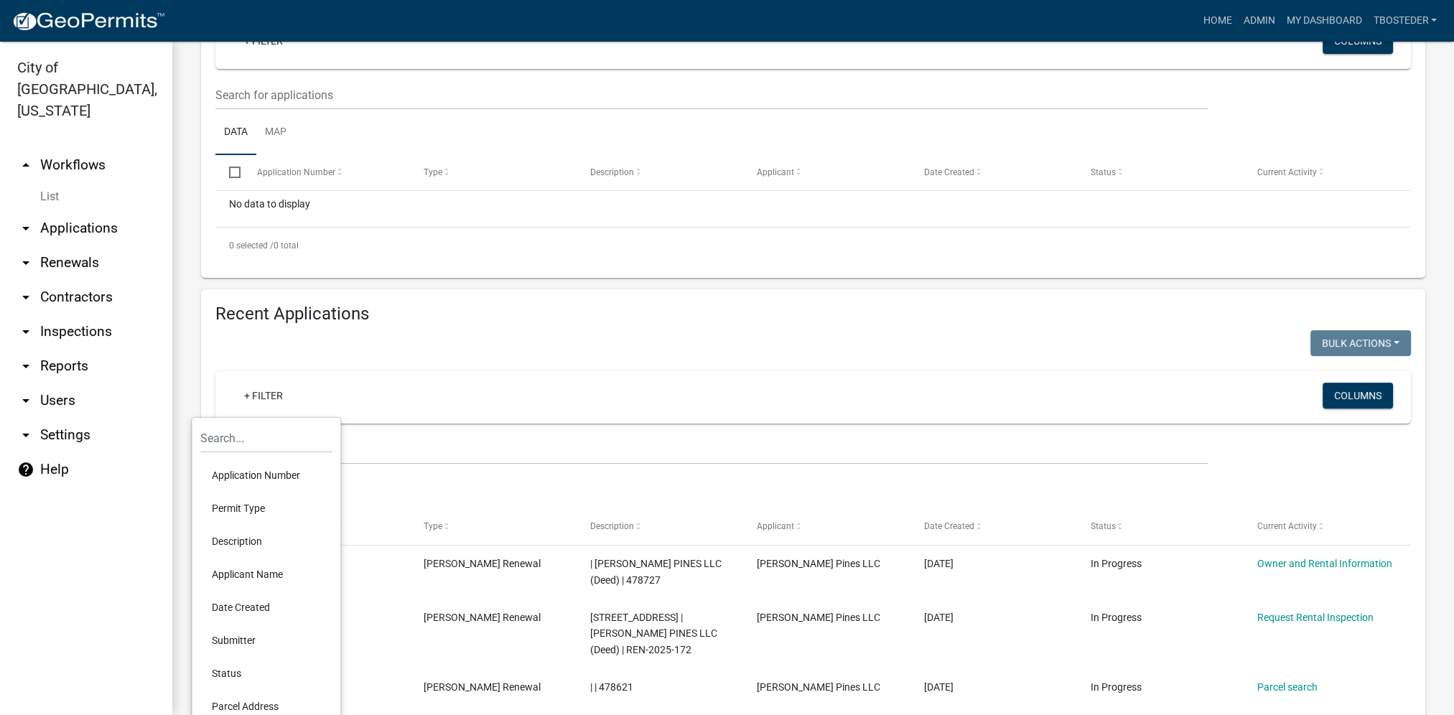
click at [380, 314] on h4 "Recent Applications" at bounding box center [812, 314] width 1195 height 21
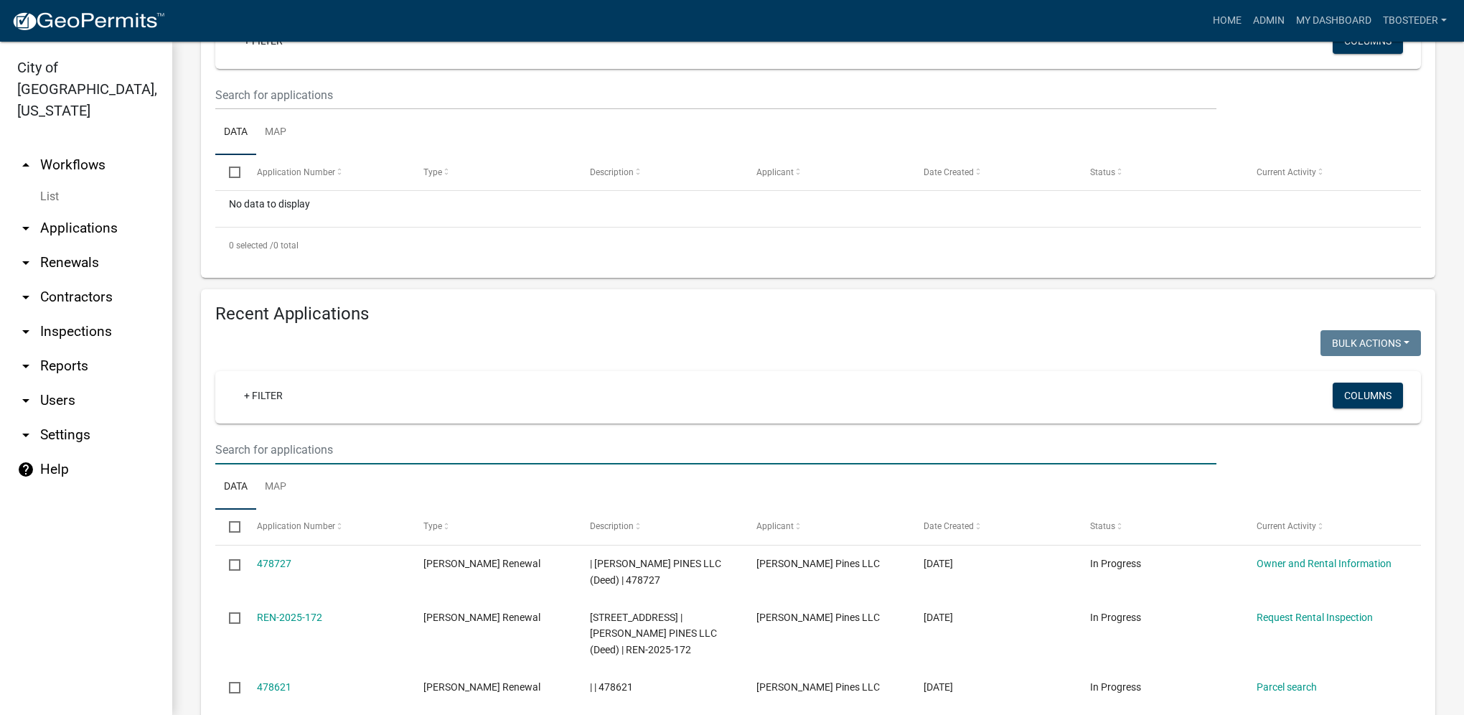
click at [268, 449] on input "text" at bounding box center [715, 449] width 1001 height 29
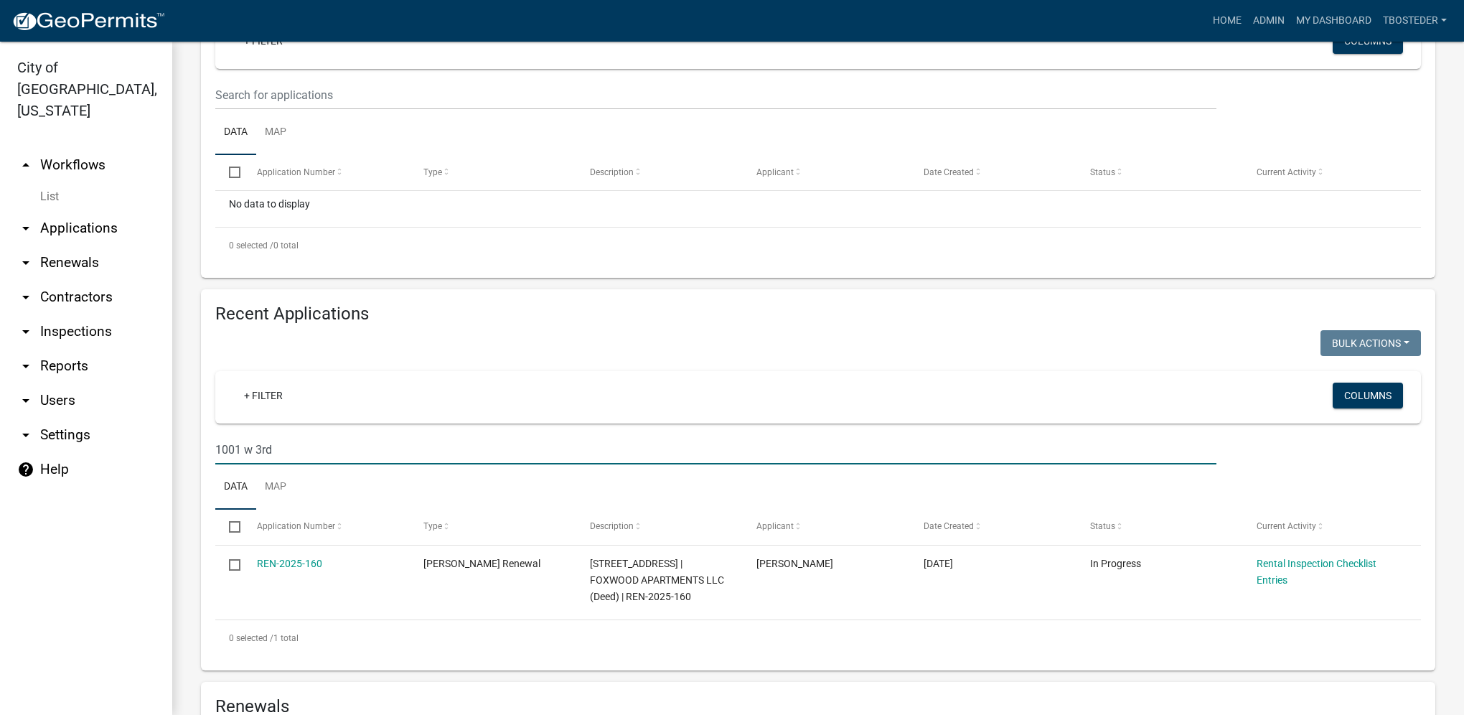
type input "1001 w 3rd"
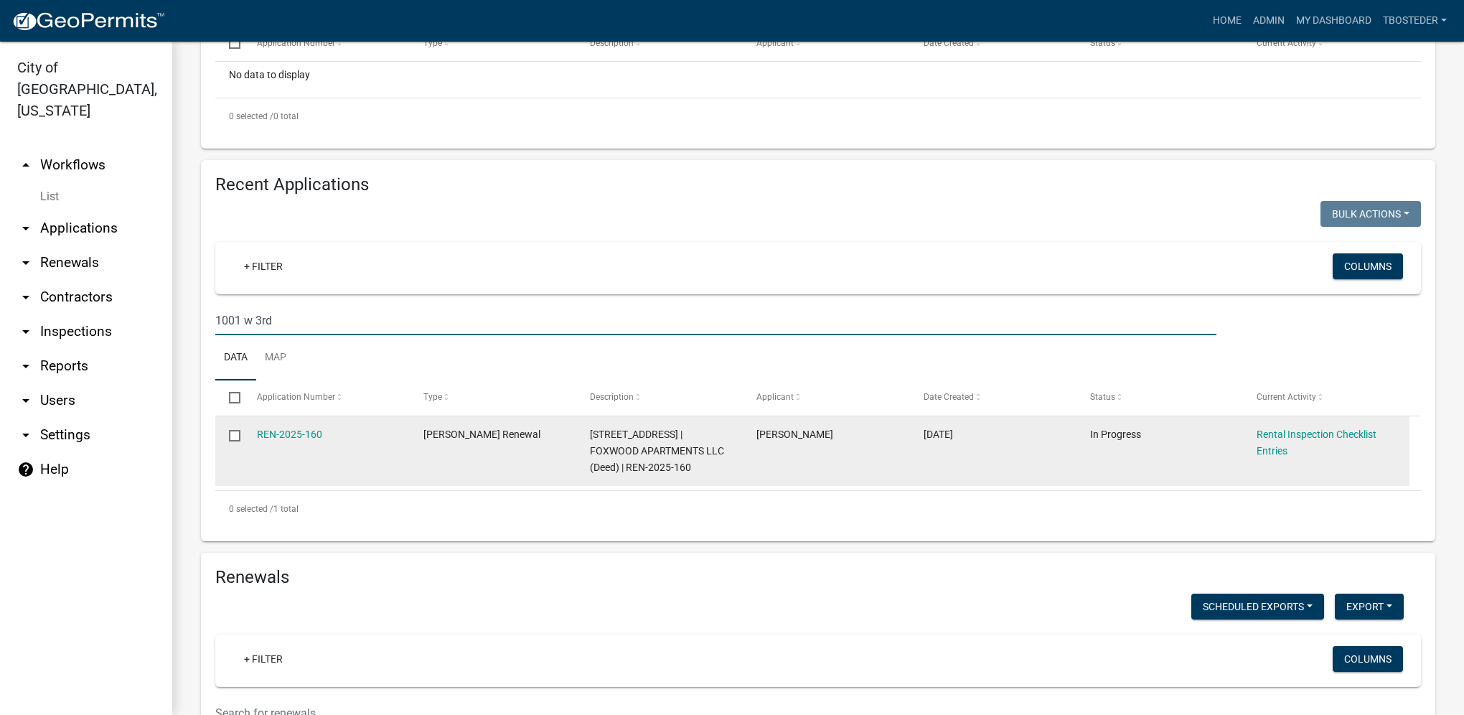
scroll to position [431, 0]
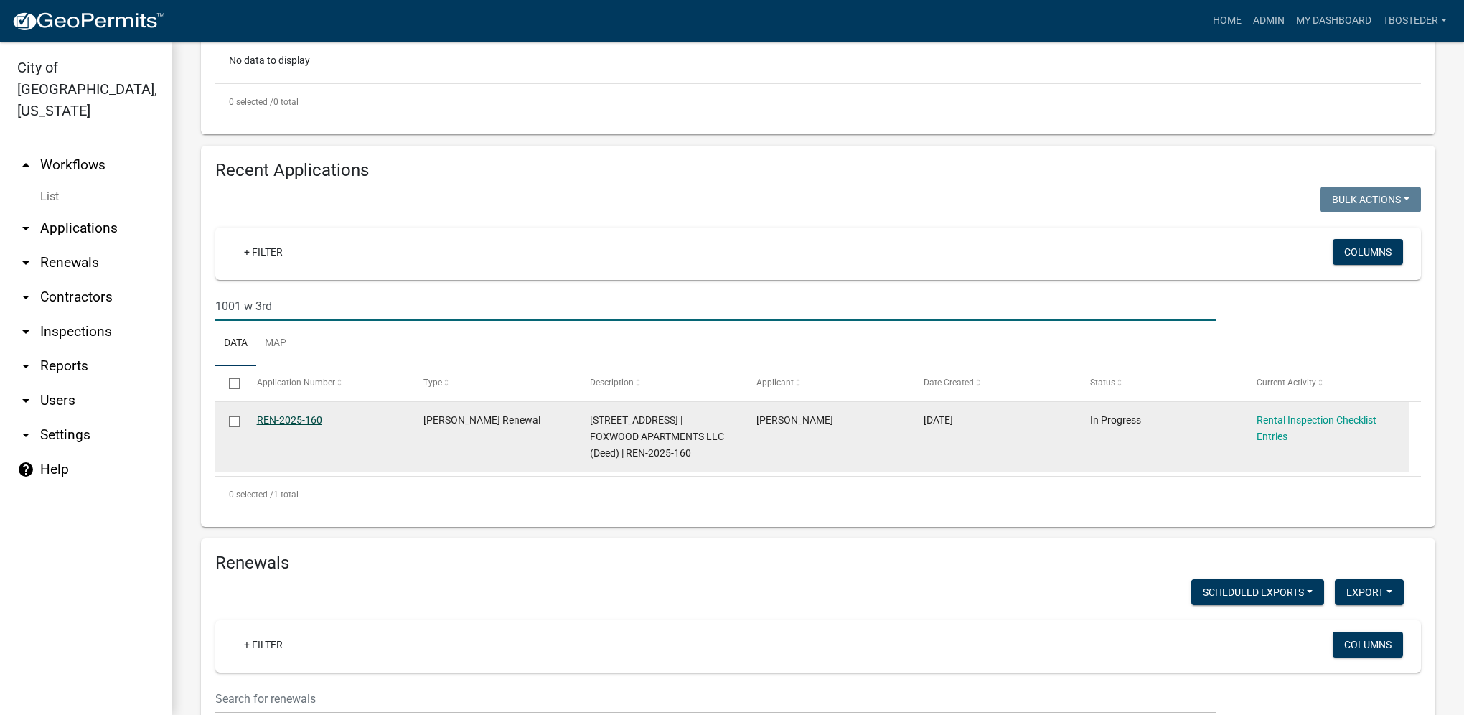
click at [312, 424] on link "REN-2025-160" at bounding box center [289, 419] width 65 height 11
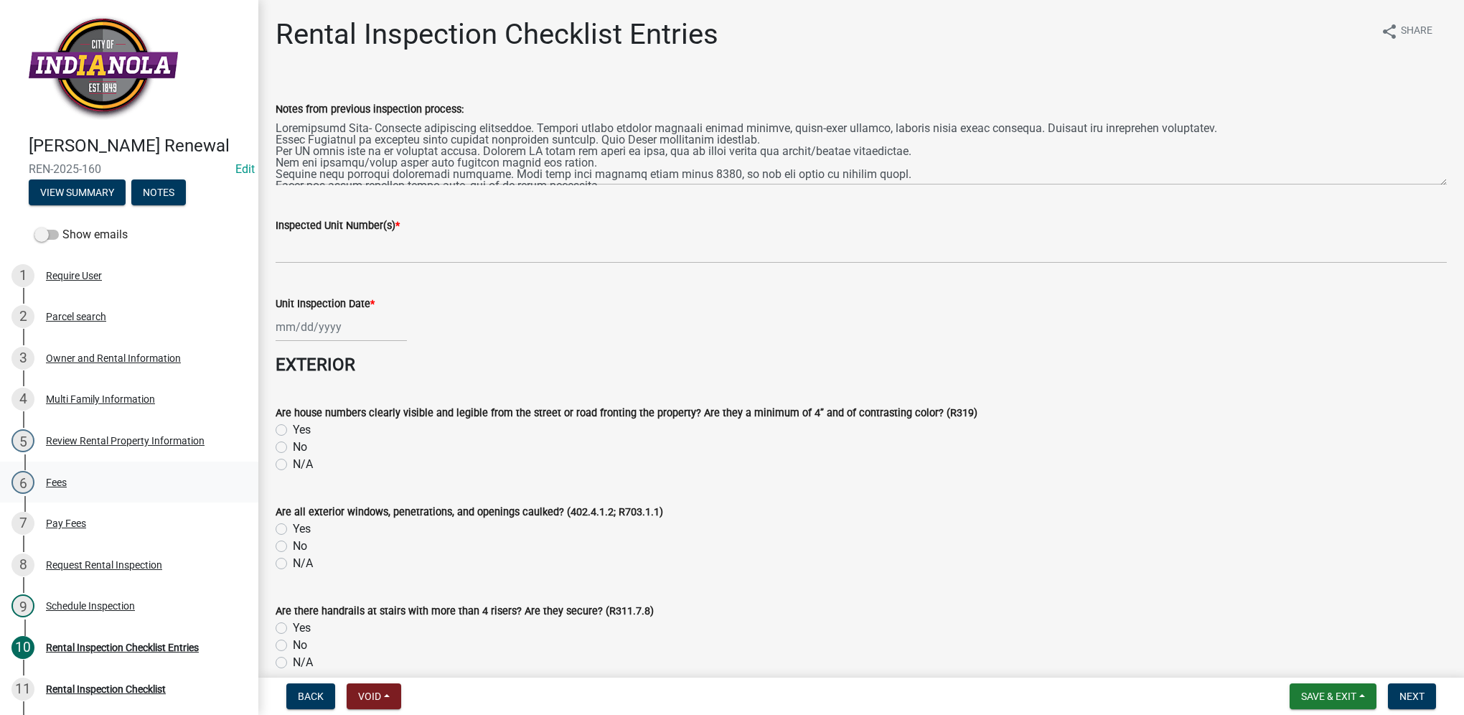
scroll to position [72, 0]
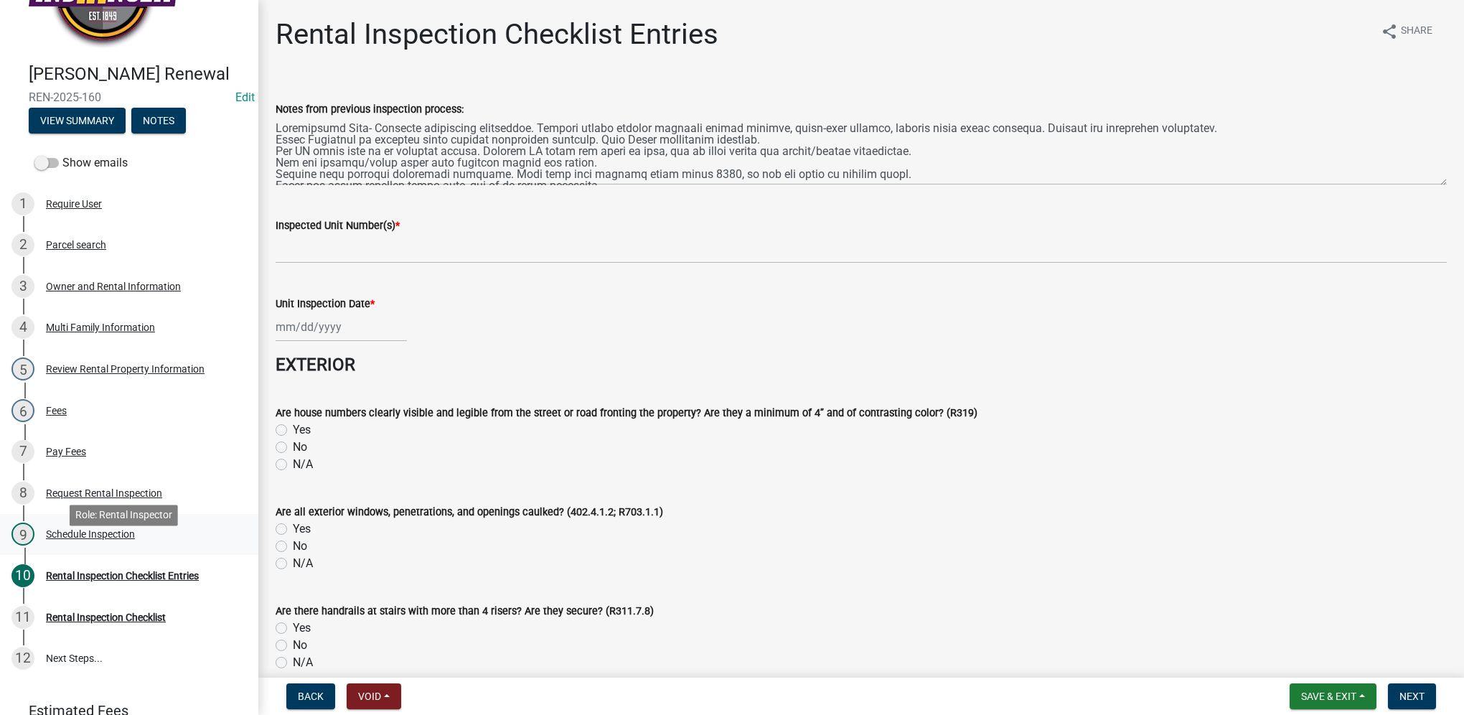
click at [112, 545] on div "9 Schedule Inspection" at bounding box center [123, 534] width 224 height 23
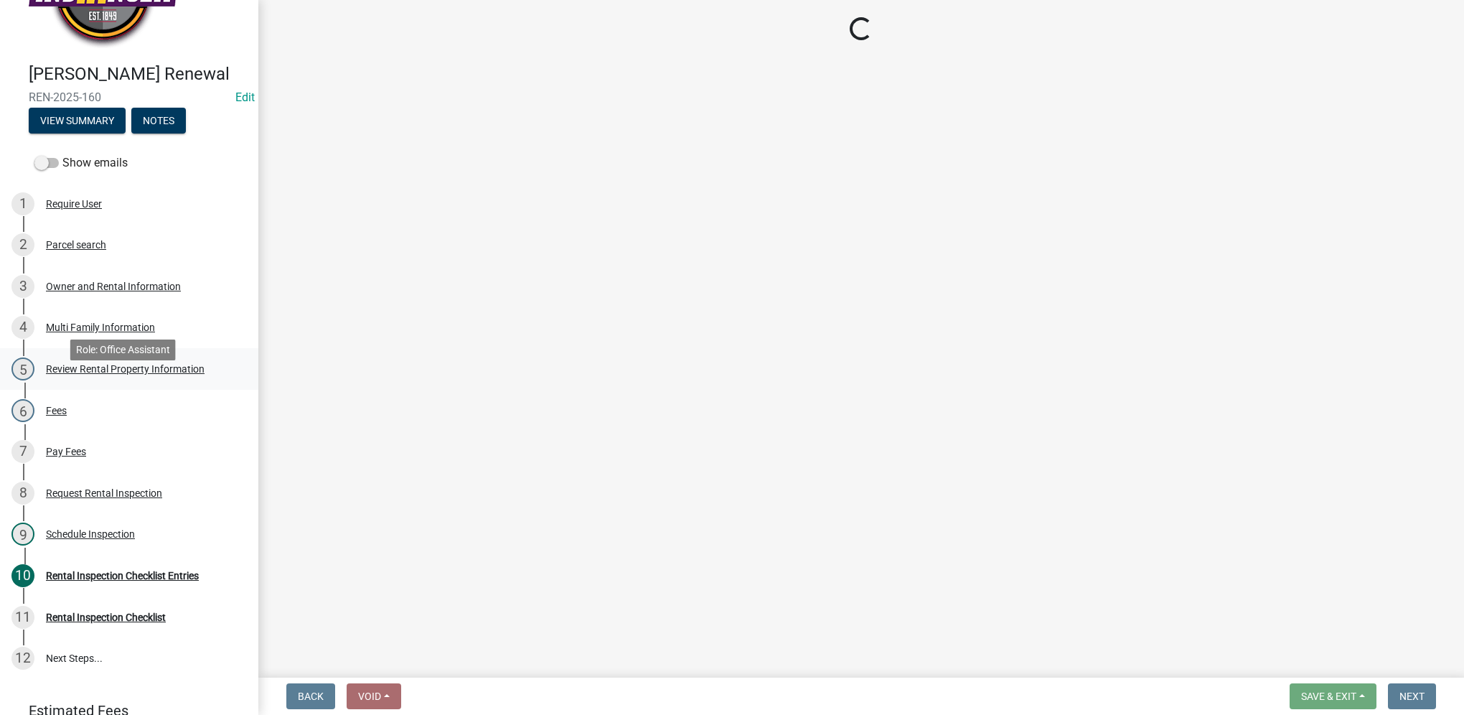
select select "252c9b68-f941-49e4-9705-8f6b19d23831"
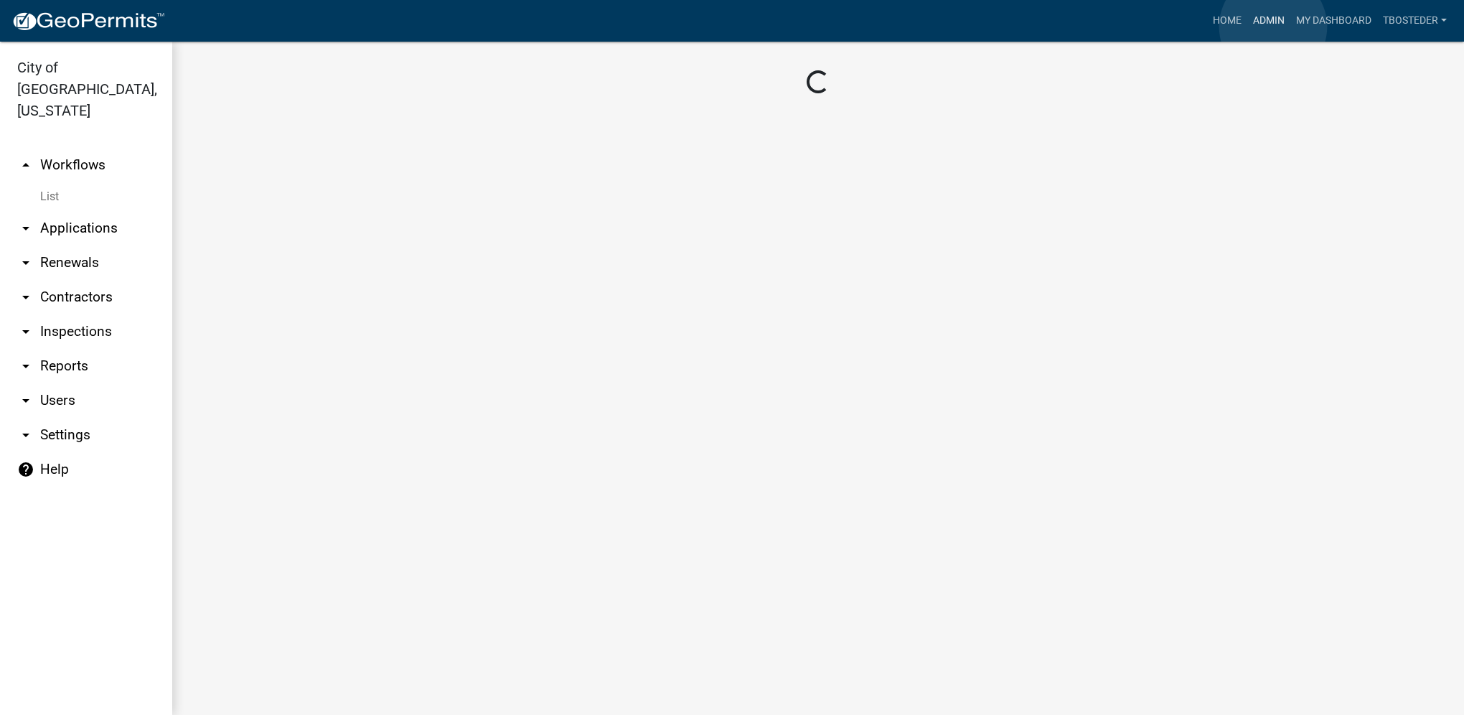
click at [1273, 27] on link "Admin" at bounding box center [1269, 20] width 43 height 27
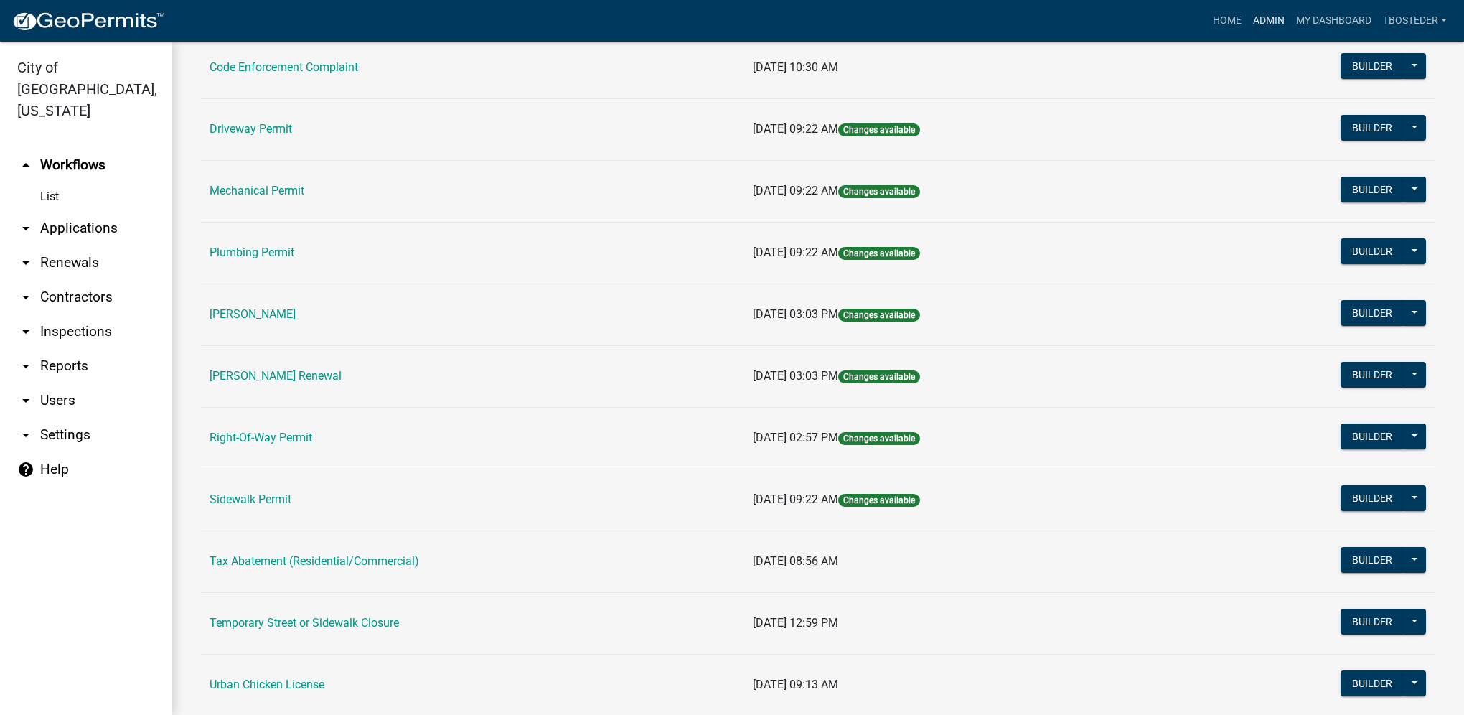
scroll to position [215, 0]
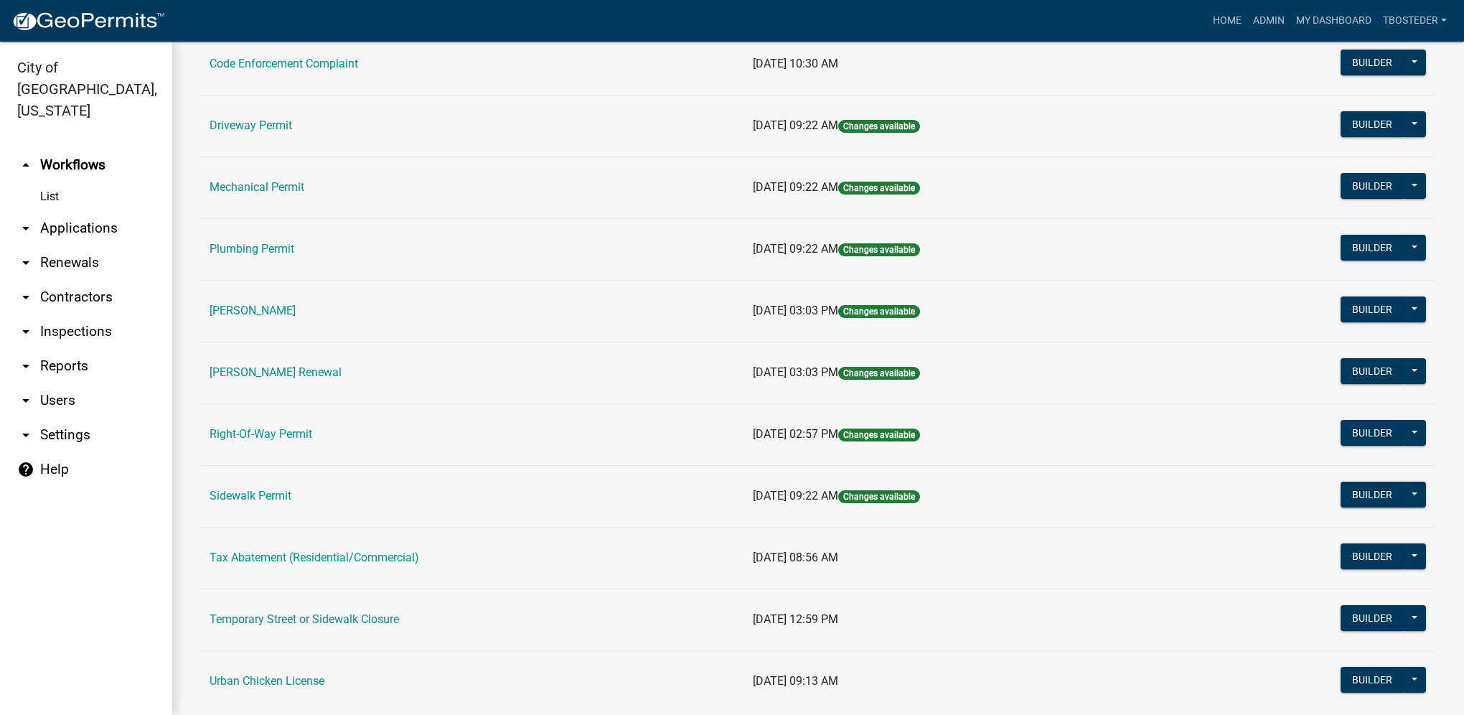
drag, startPoint x: 342, startPoint y: 370, endPoint x: 342, endPoint y: 363, distance: 7.9
click at [342, 370] on link "[PERSON_NAME] Renewal" at bounding box center [276, 372] width 132 height 14
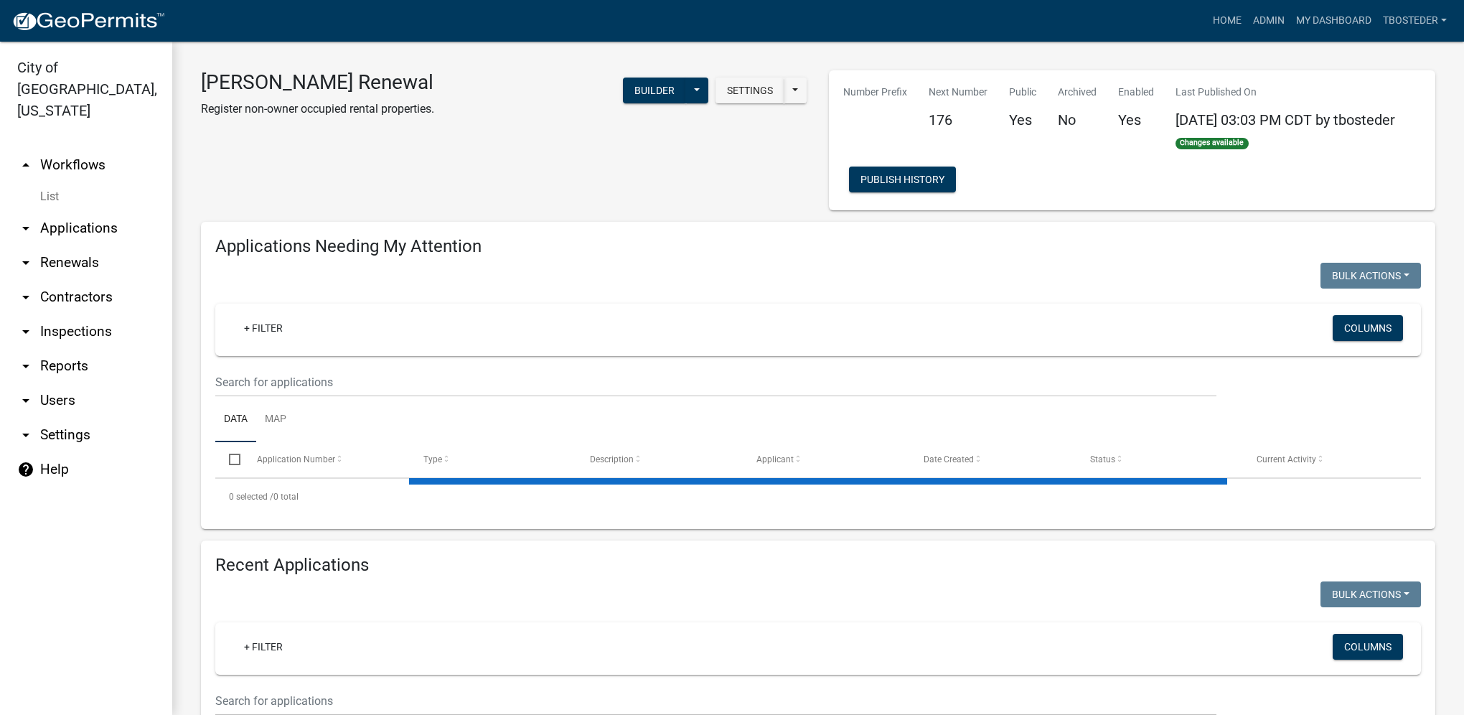
select select "1: 25"
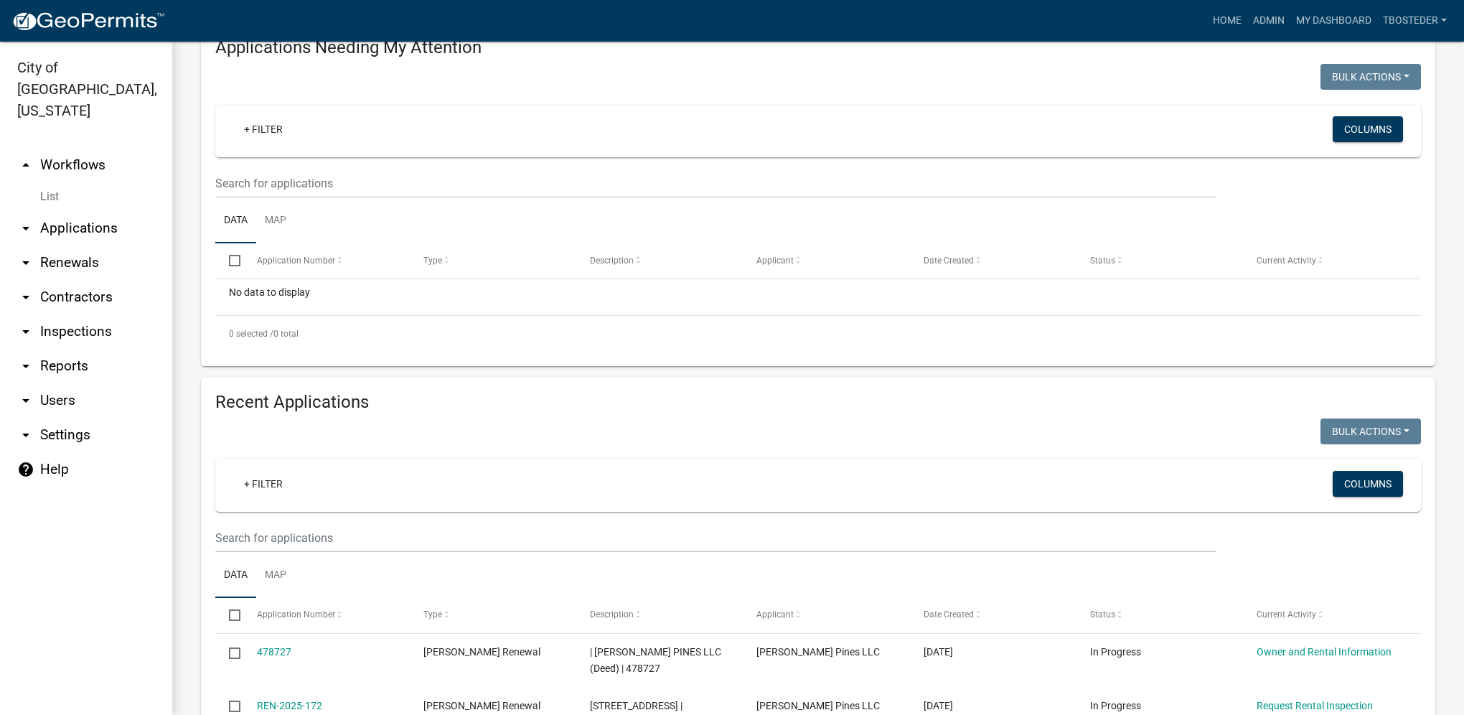
scroll to position [215, 0]
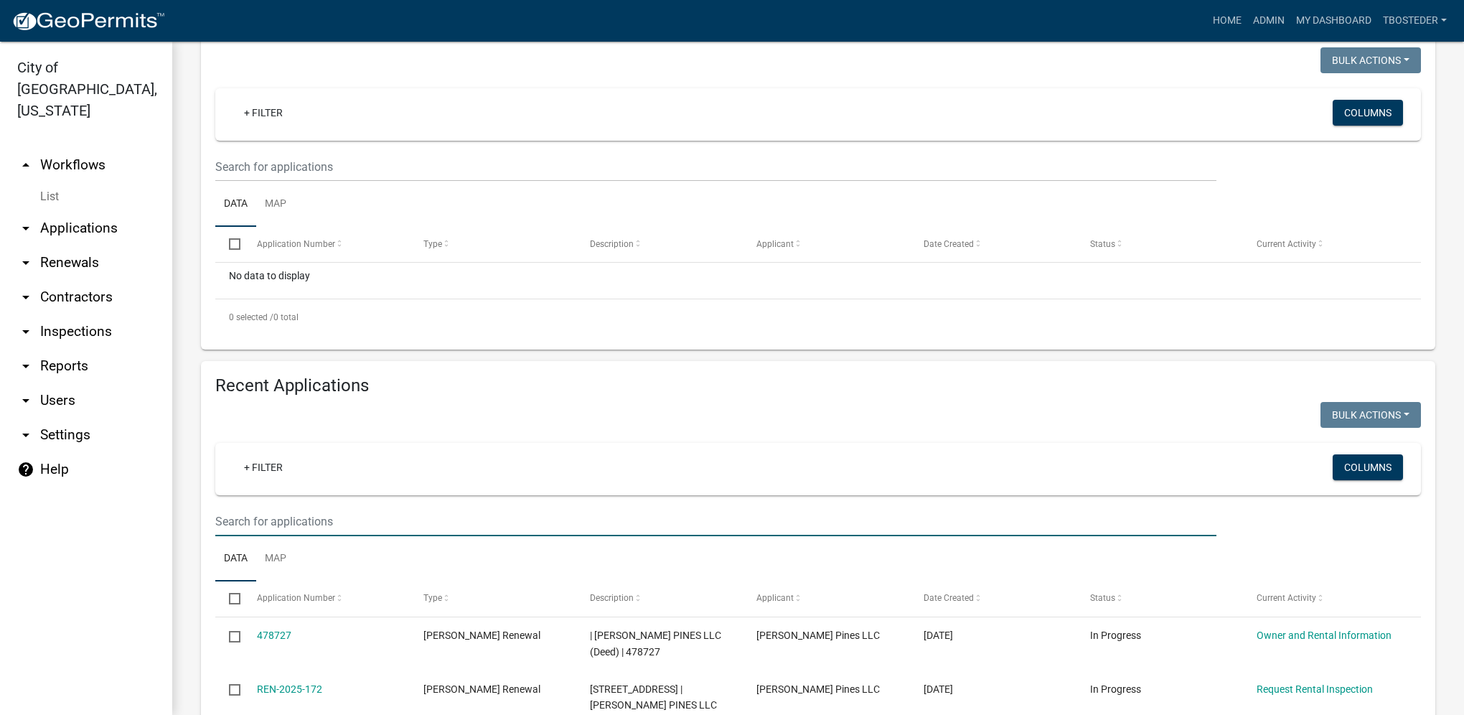
click at [276, 511] on input "text" at bounding box center [715, 521] width 1001 height 29
type input "208 s j"
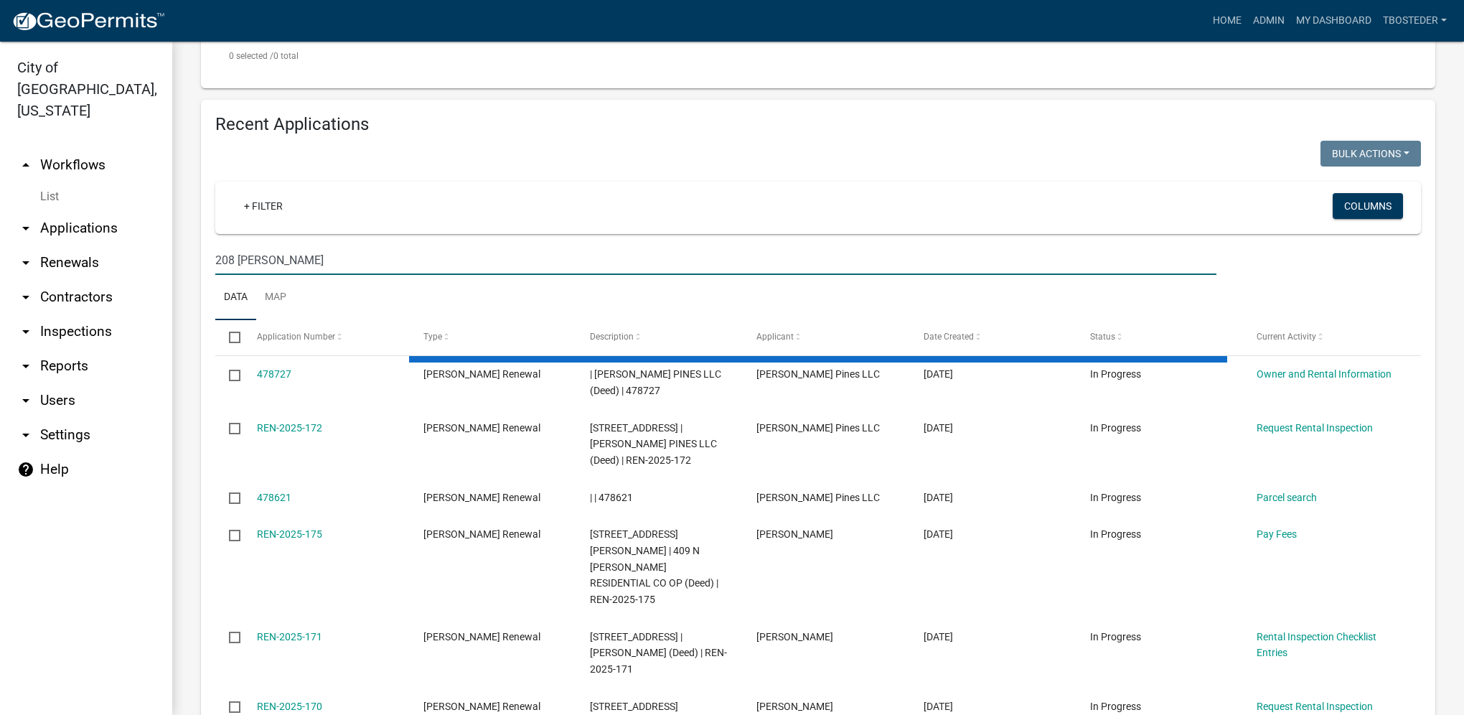
scroll to position [503, 0]
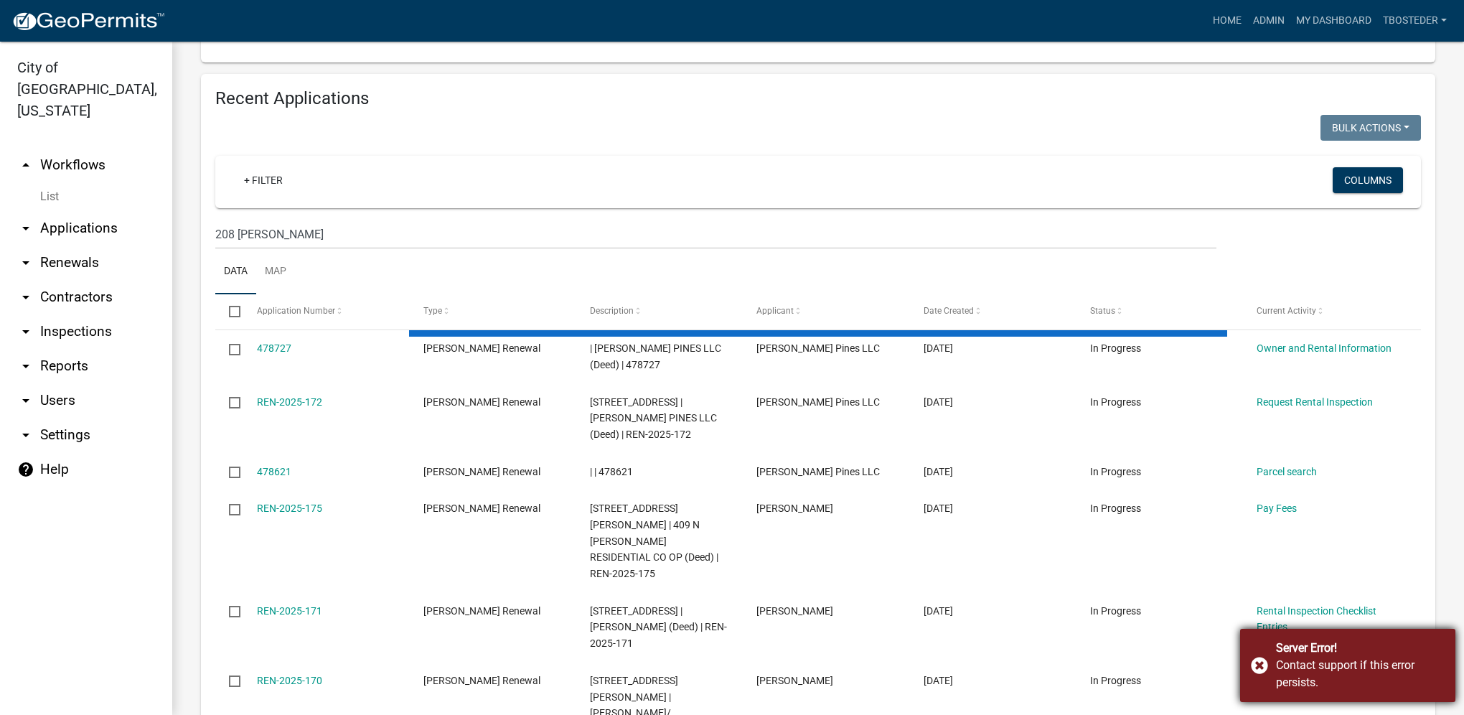
click at [1299, 641] on div "Server Error!" at bounding box center [1360, 648] width 169 height 17
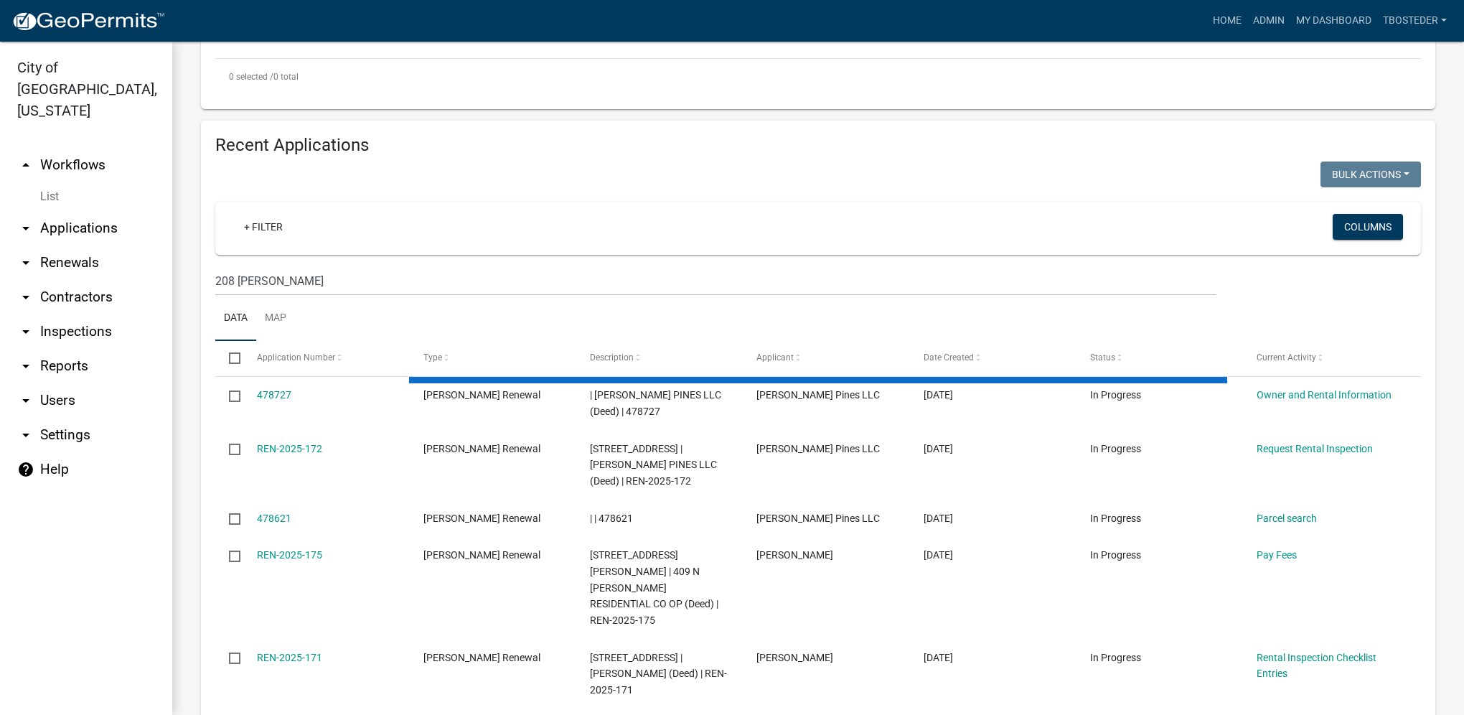
scroll to position [431, 0]
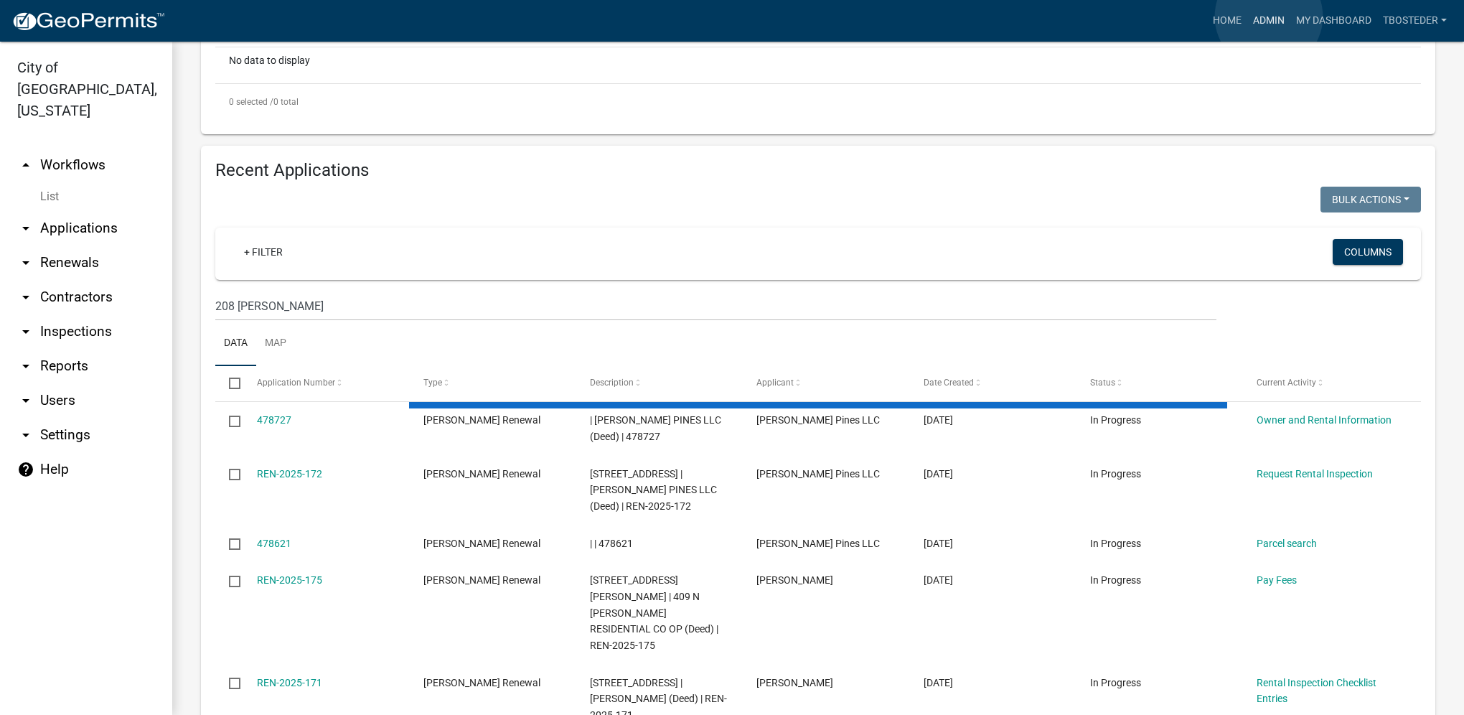
click at [1269, 17] on link "Admin" at bounding box center [1269, 20] width 43 height 27
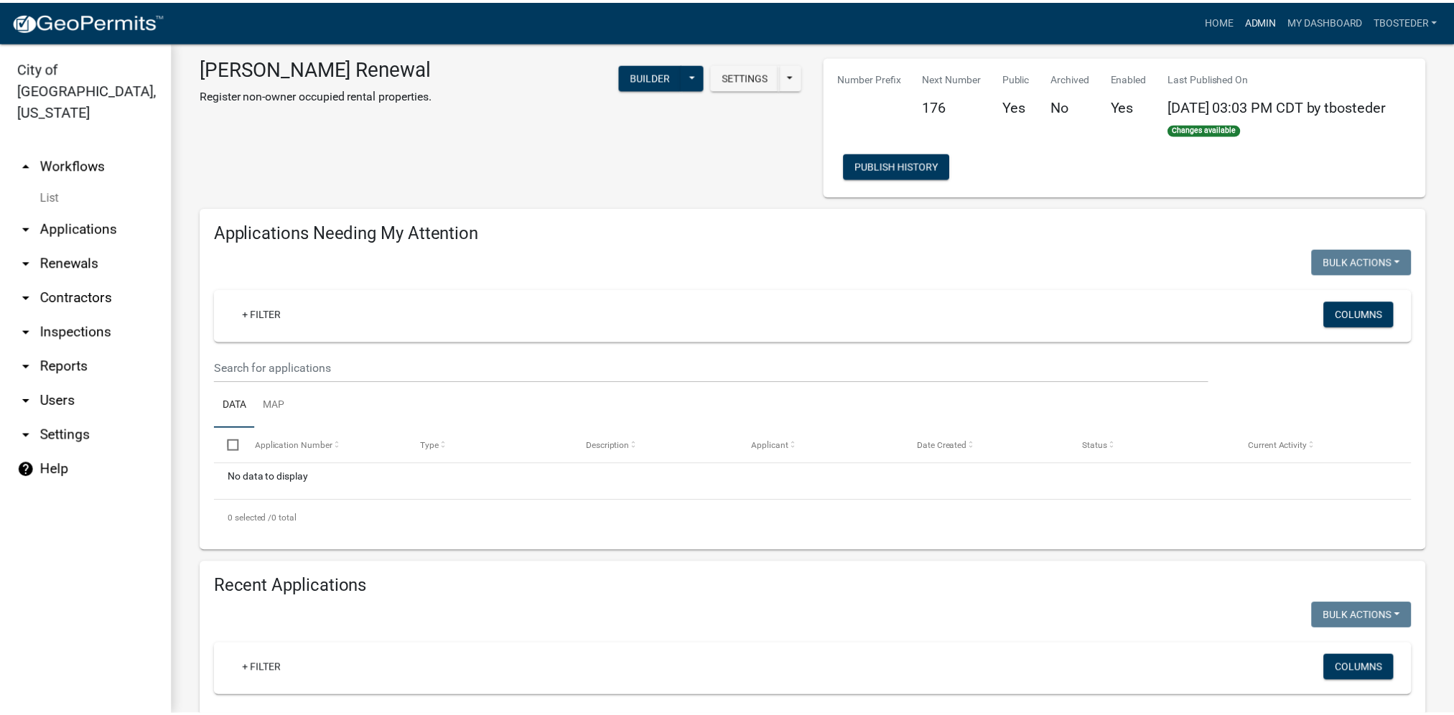
scroll to position [0, 0]
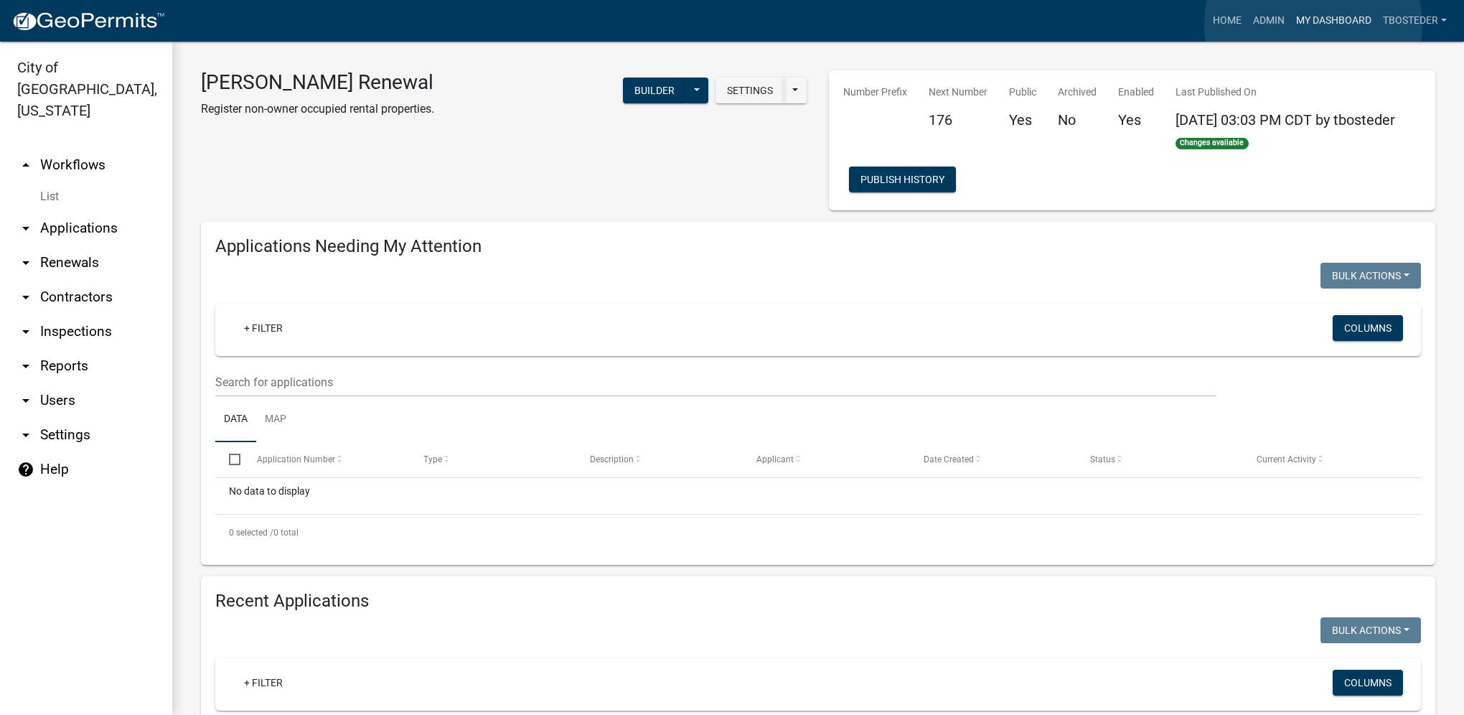
click at [1314, 24] on link "My Dashboard" at bounding box center [1334, 20] width 87 height 27
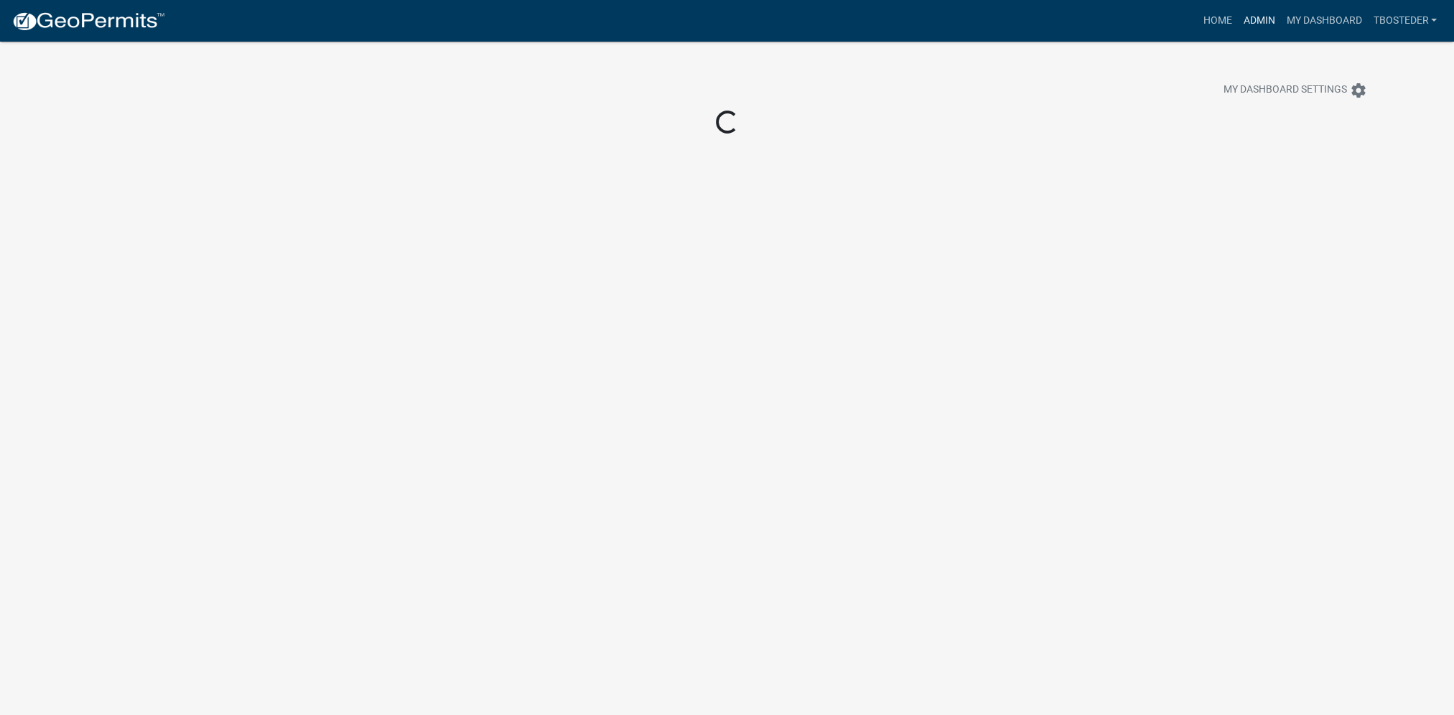
click at [1260, 20] on link "Admin" at bounding box center [1258, 20] width 43 height 27
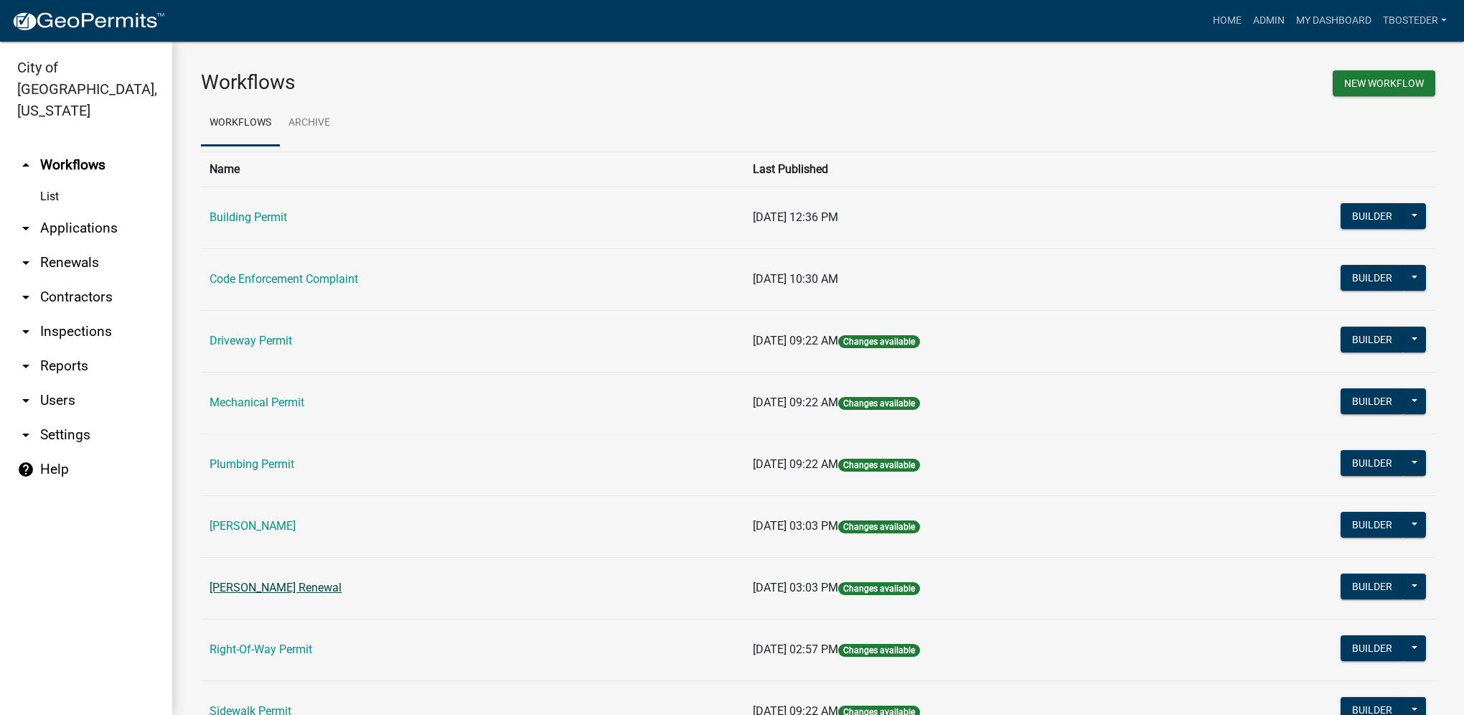
click at [327, 582] on link "[PERSON_NAME] Renewal" at bounding box center [276, 588] width 132 height 14
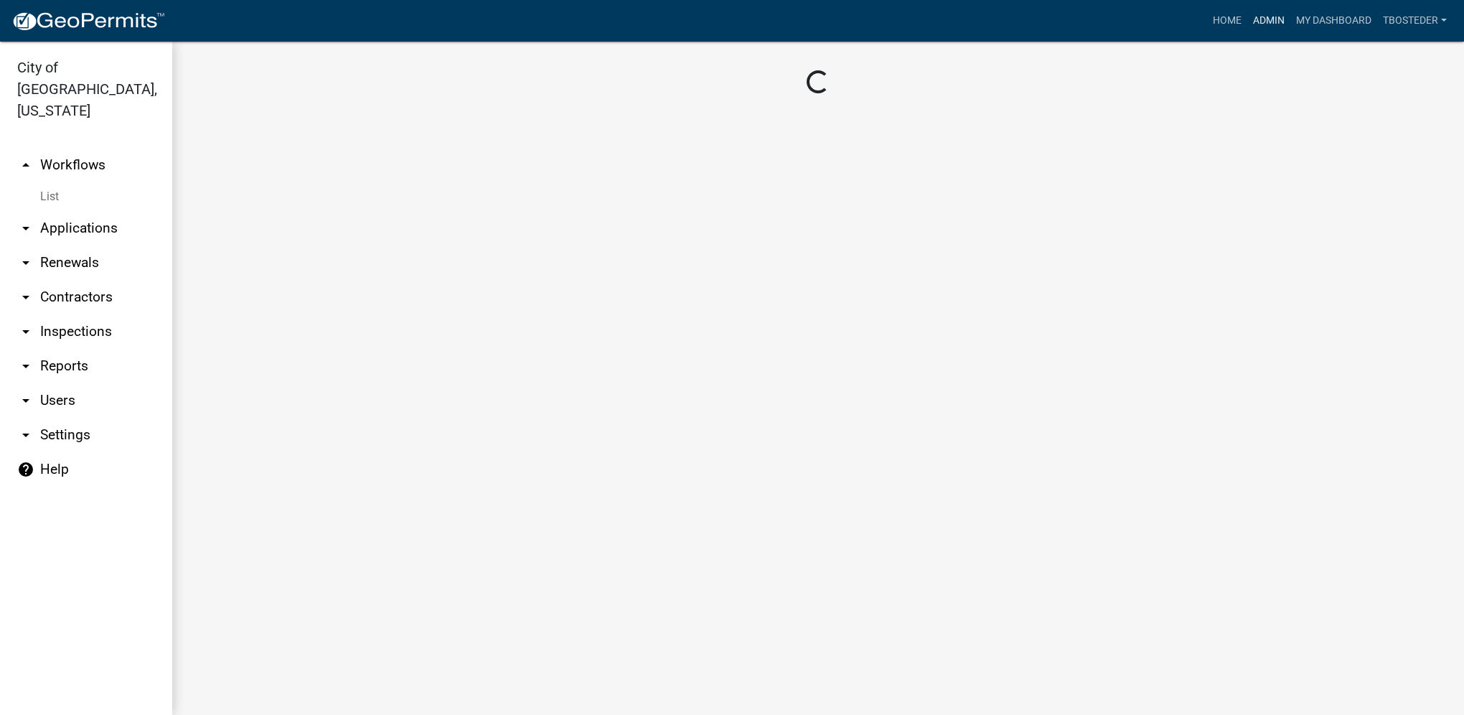
click at [1281, 25] on link "Admin" at bounding box center [1269, 20] width 43 height 27
click at [1353, 29] on link "My Dashboard" at bounding box center [1334, 20] width 87 height 27
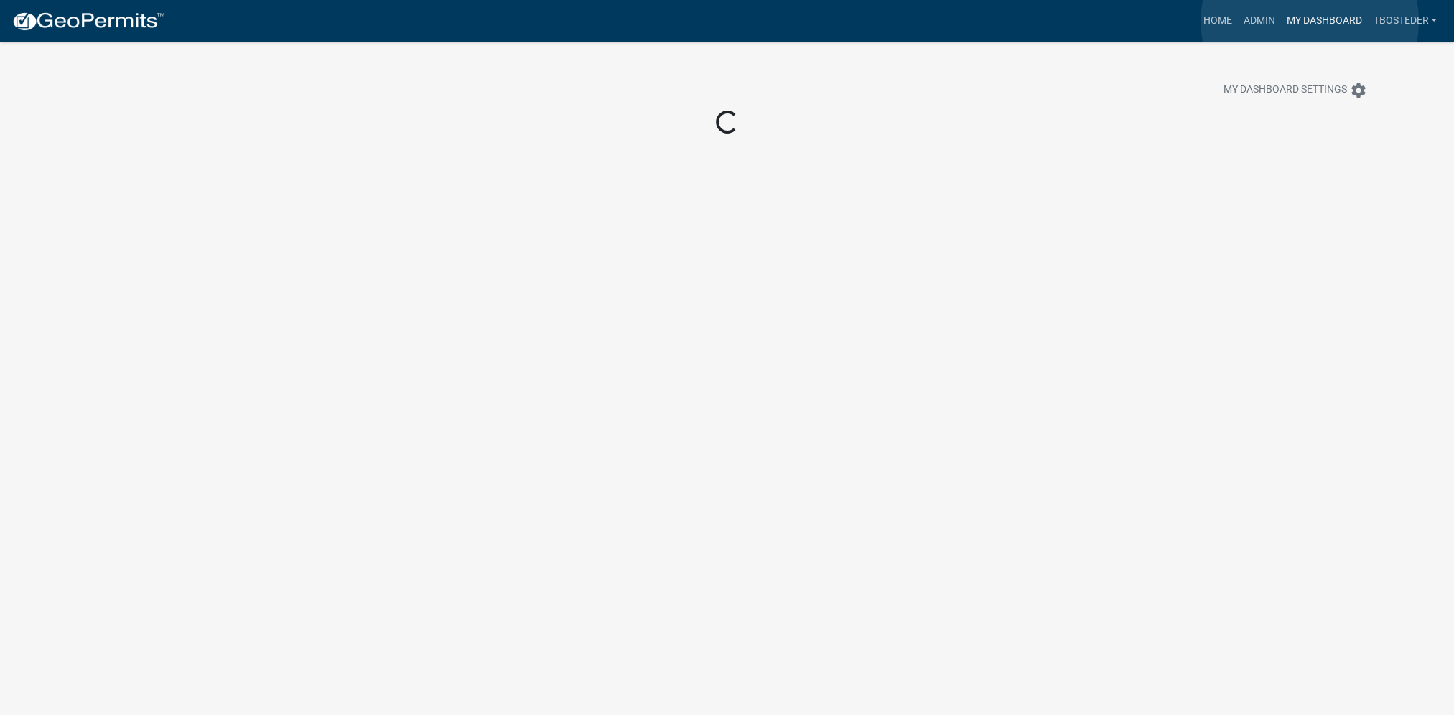
click at [1309, 22] on link "My Dashboard" at bounding box center [1323, 20] width 87 height 27
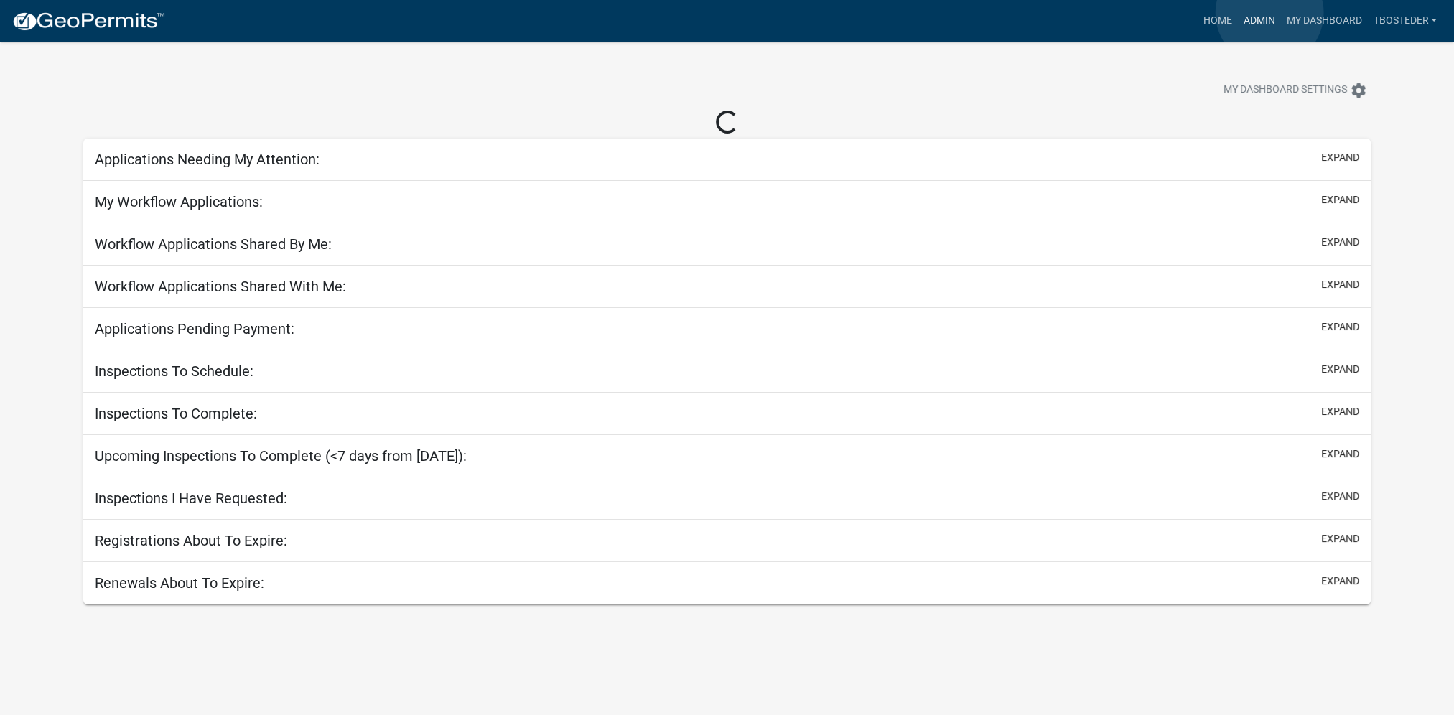
click at [1269, 13] on link "Admin" at bounding box center [1258, 20] width 43 height 27
click at [1260, 23] on link "Admin" at bounding box center [1258, 20] width 43 height 27
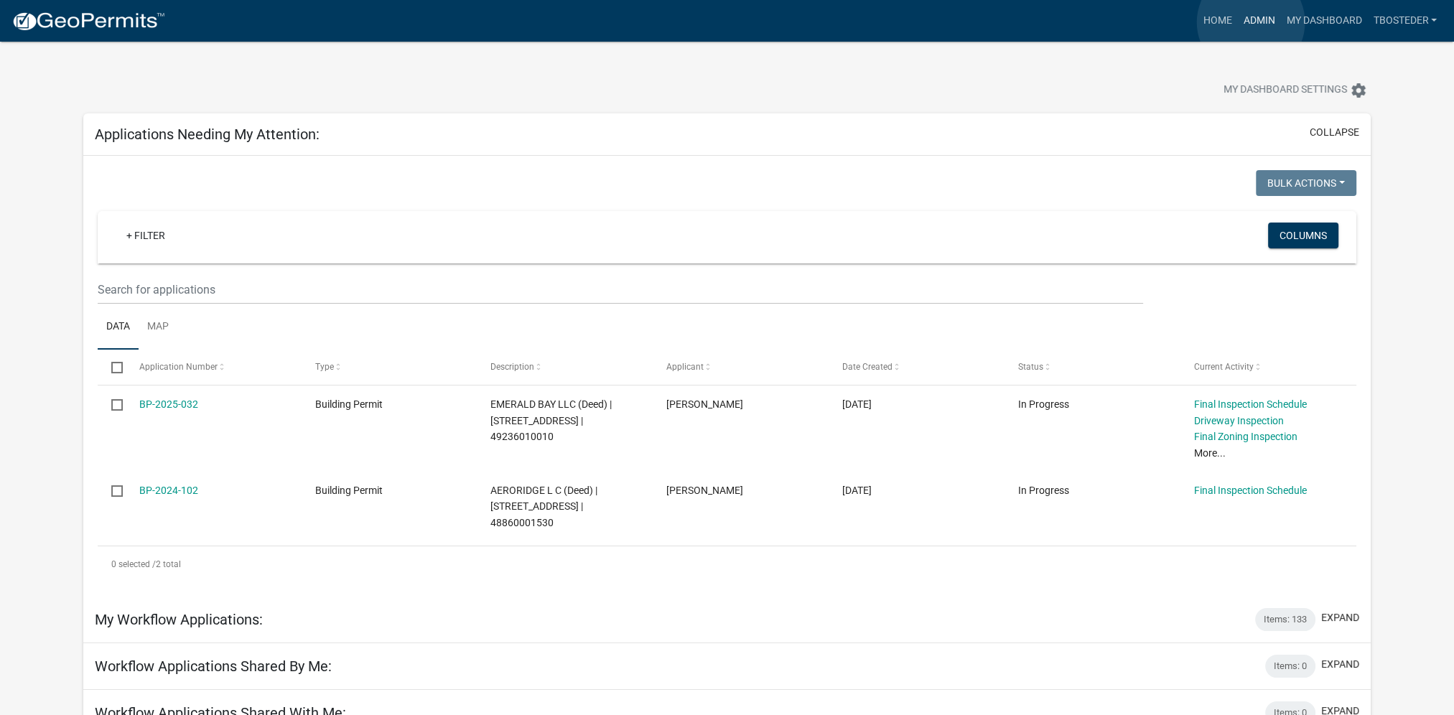
click at [1251, 22] on link "Admin" at bounding box center [1258, 20] width 43 height 27
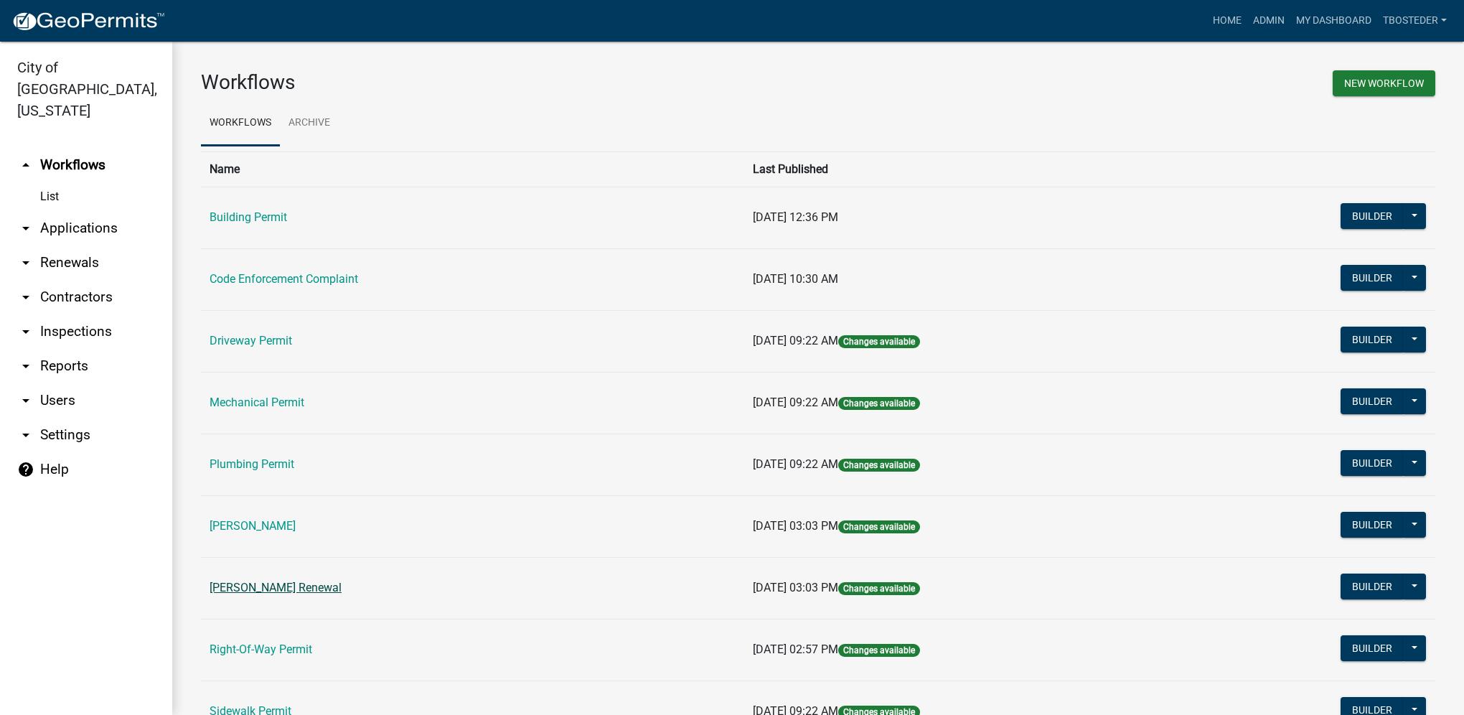
click at [278, 593] on link "[PERSON_NAME] Renewal" at bounding box center [276, 588] width 132 height 14
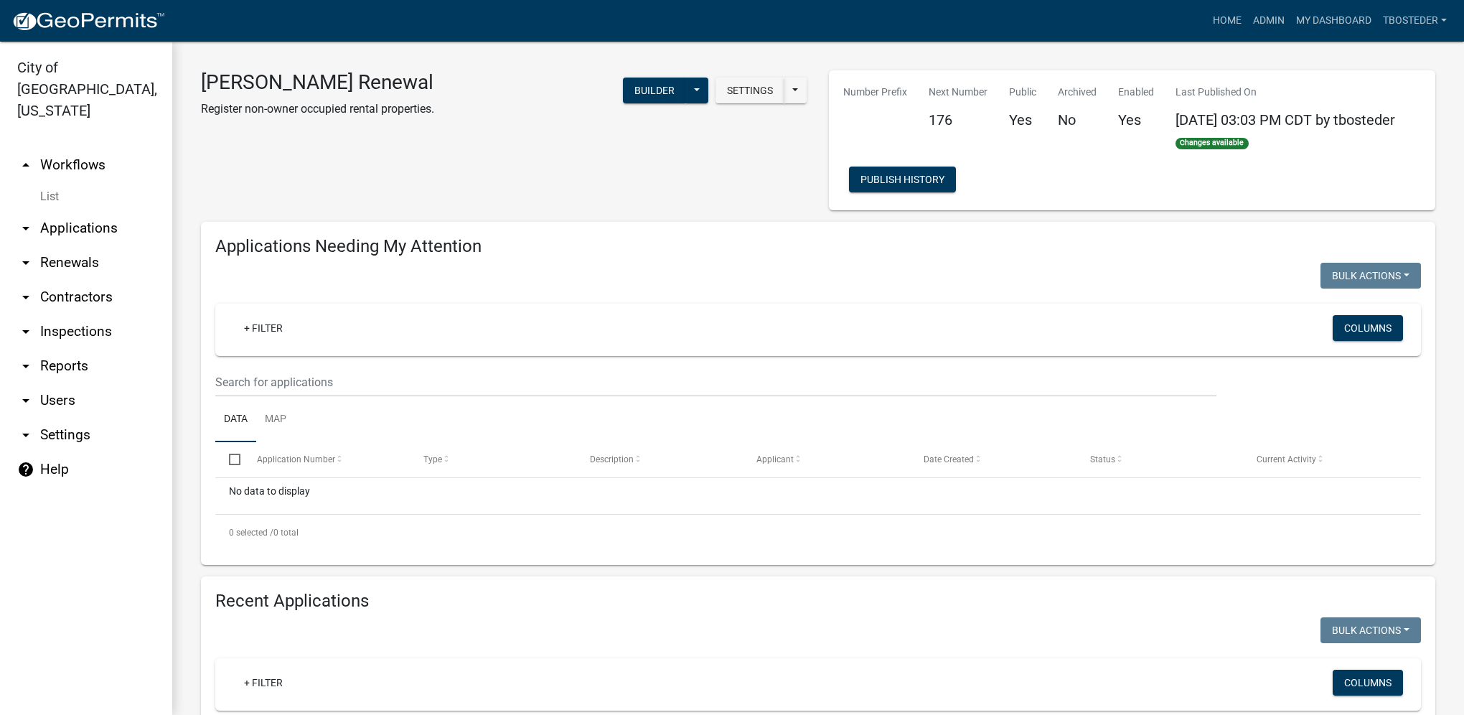
select select "1: 25"
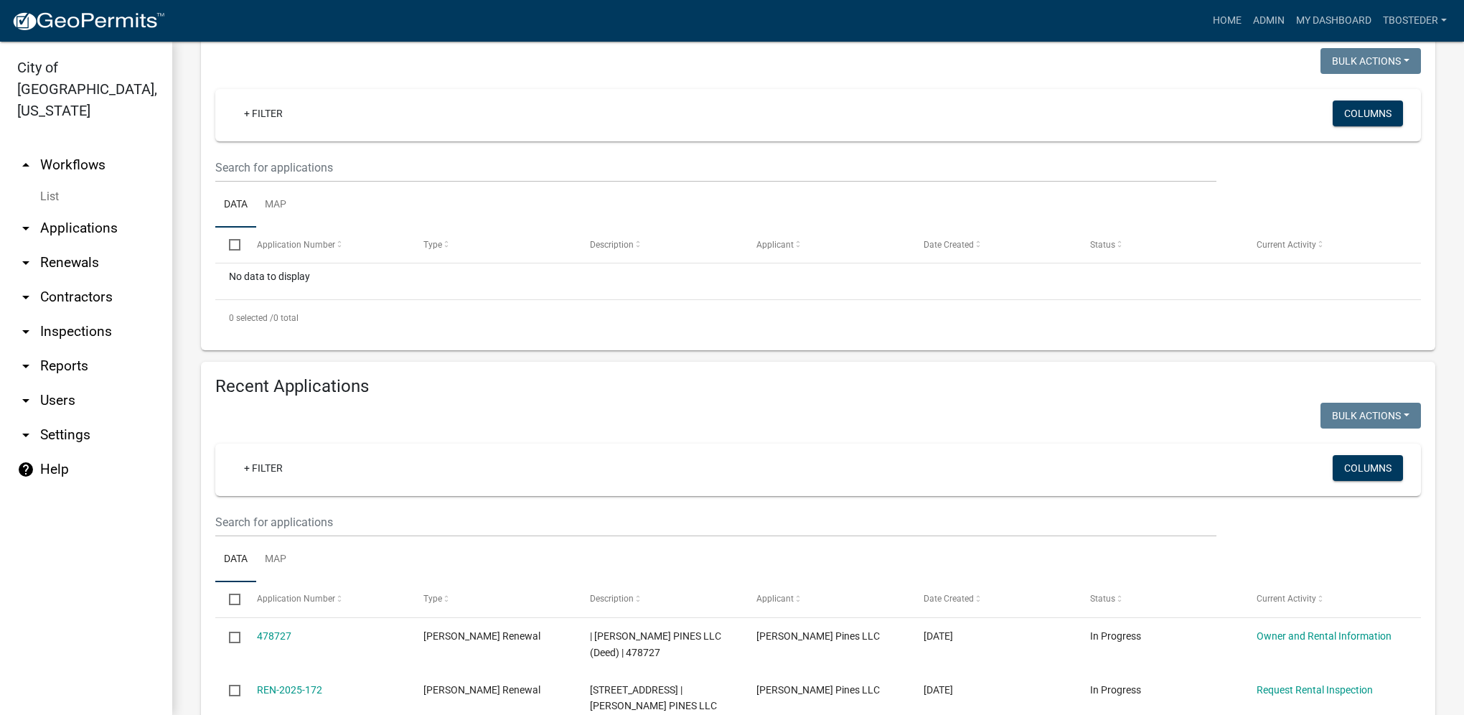
scroll to position [215, 0]
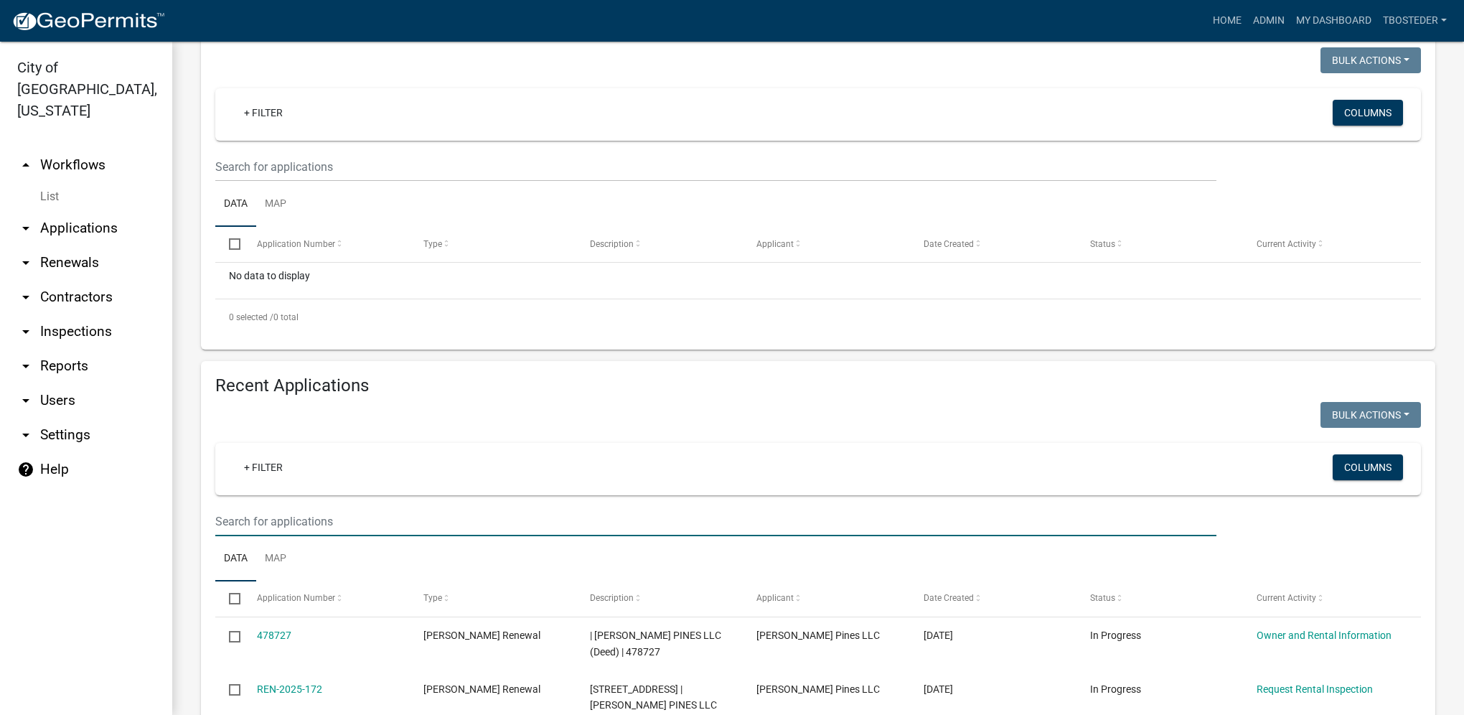
click at [310, 533] on input "text" at bounding box center [715, 521] width 1001 height 29
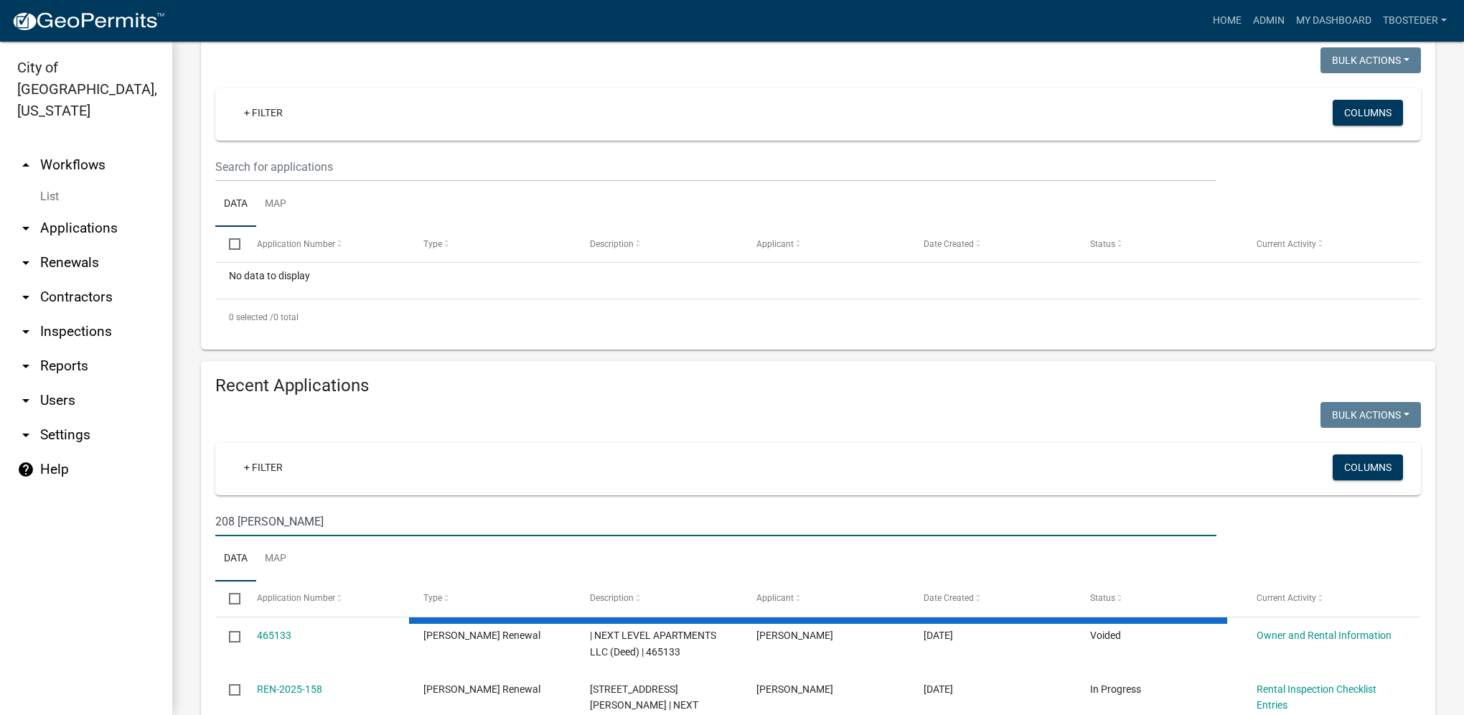
type input "208 s j"
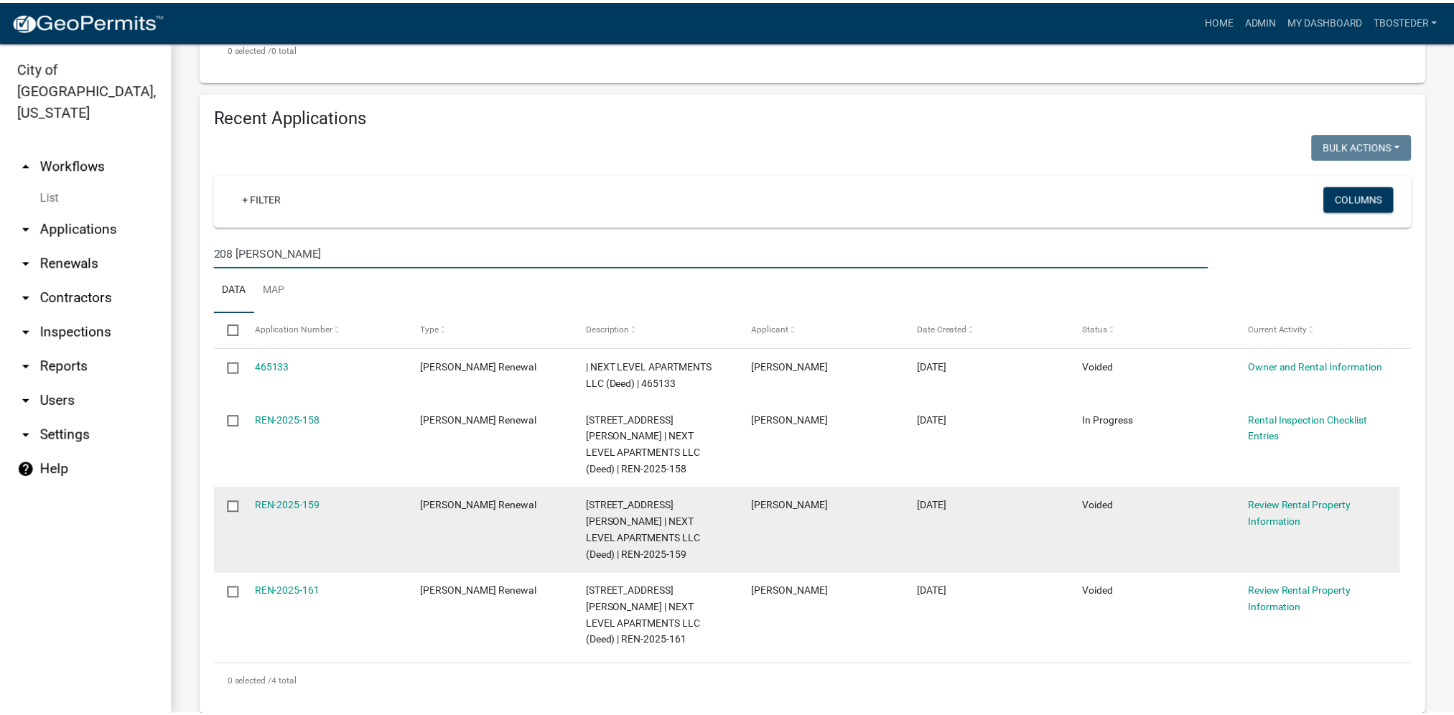
scroll to position [503, 0]
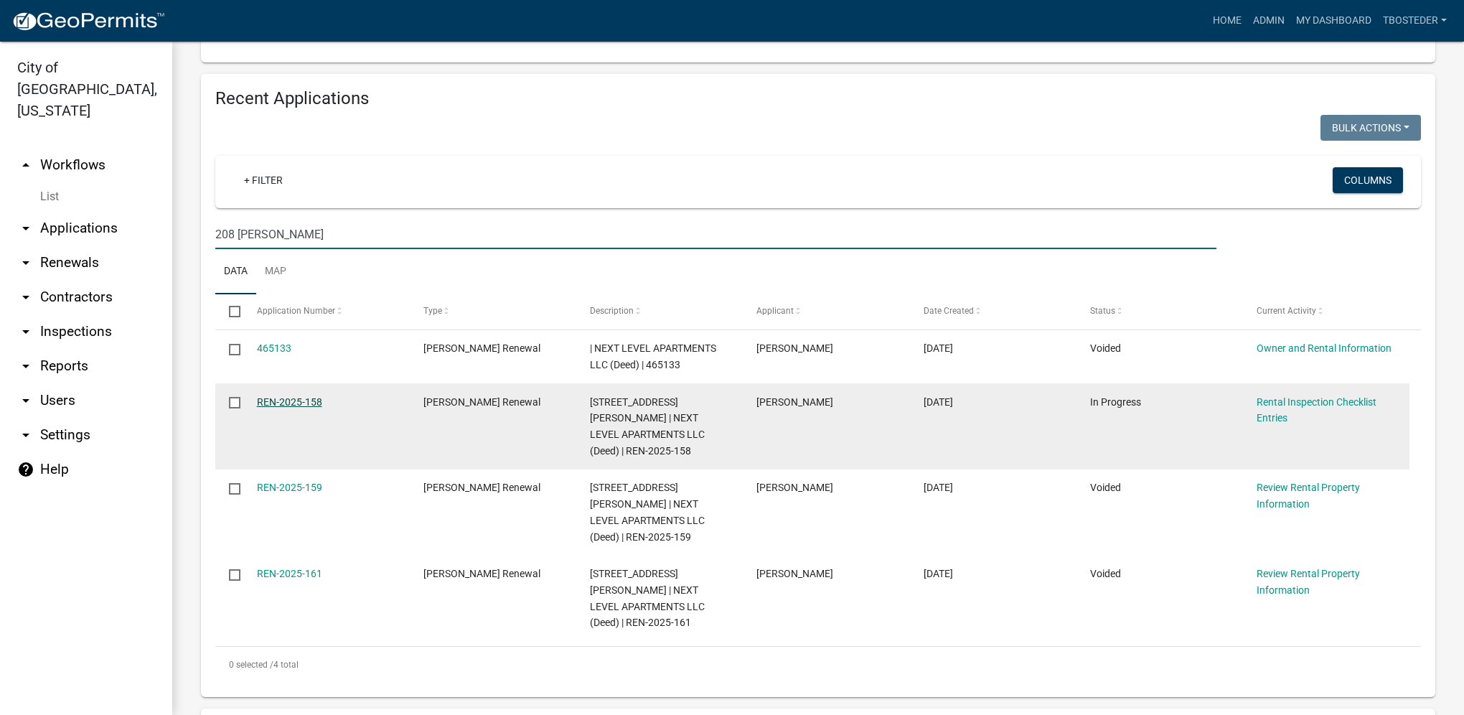
click at [313, 404] on link "REN-2025-158" at bounding box center [289, 401] width 65 height 11
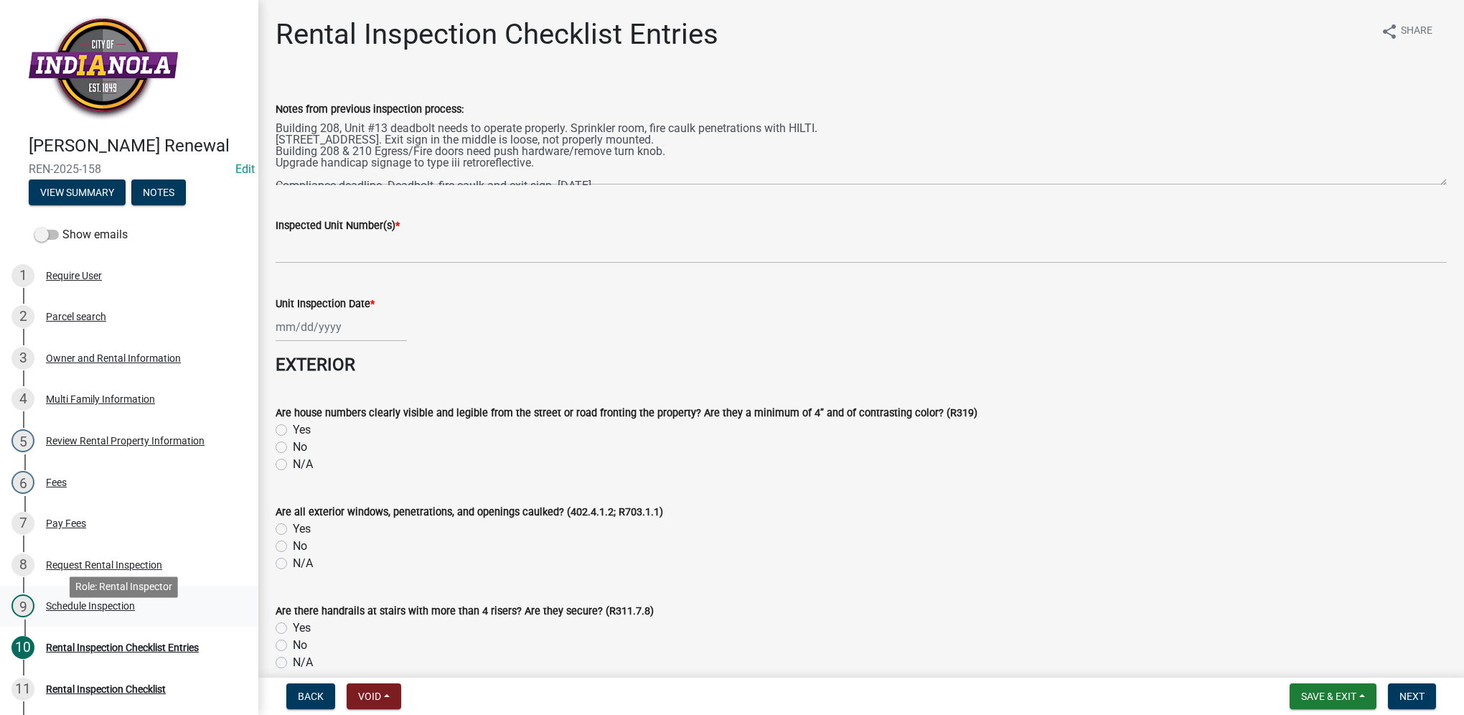
click at [118, 611] on div "Schedule Inspection" at bounding box center [90, 606] width 89 height 10
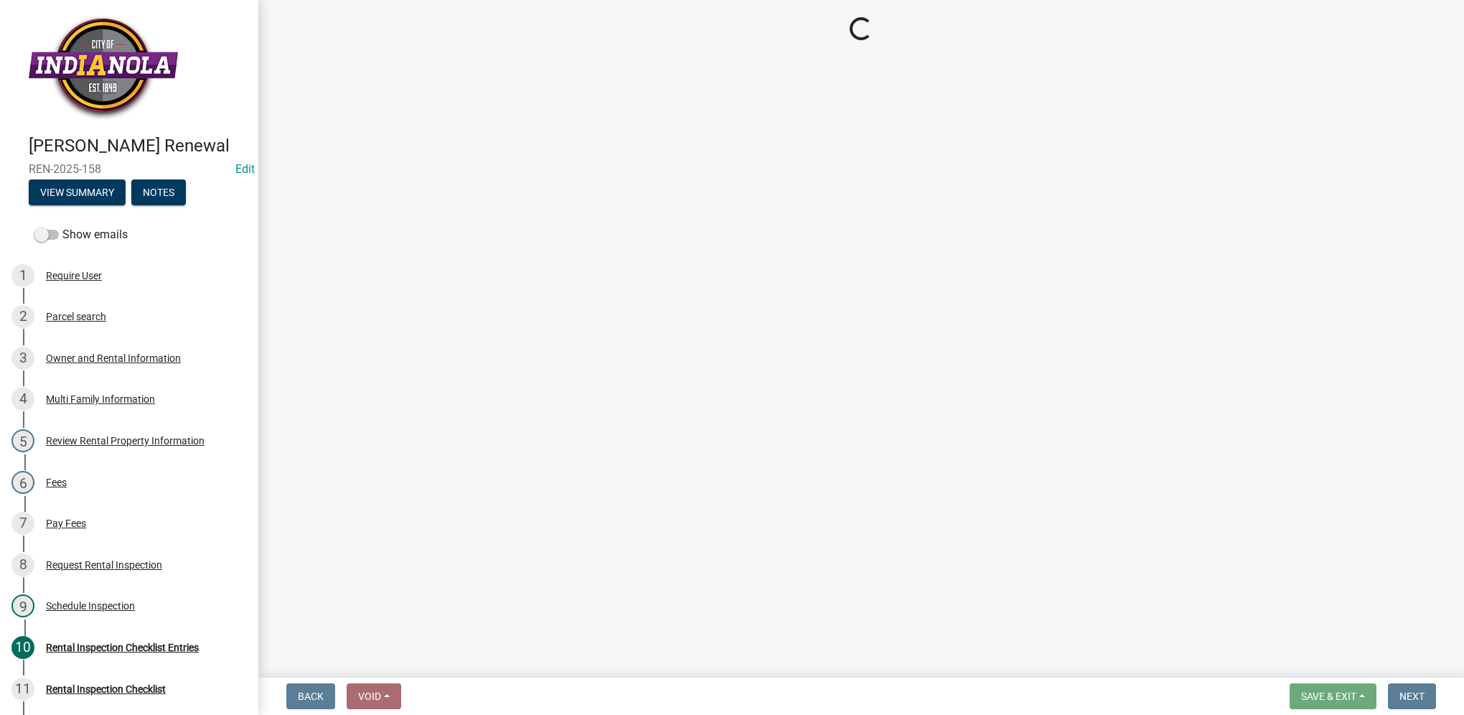
select select "252c9b68-f941-49e4-9705-8f6b19d23831"
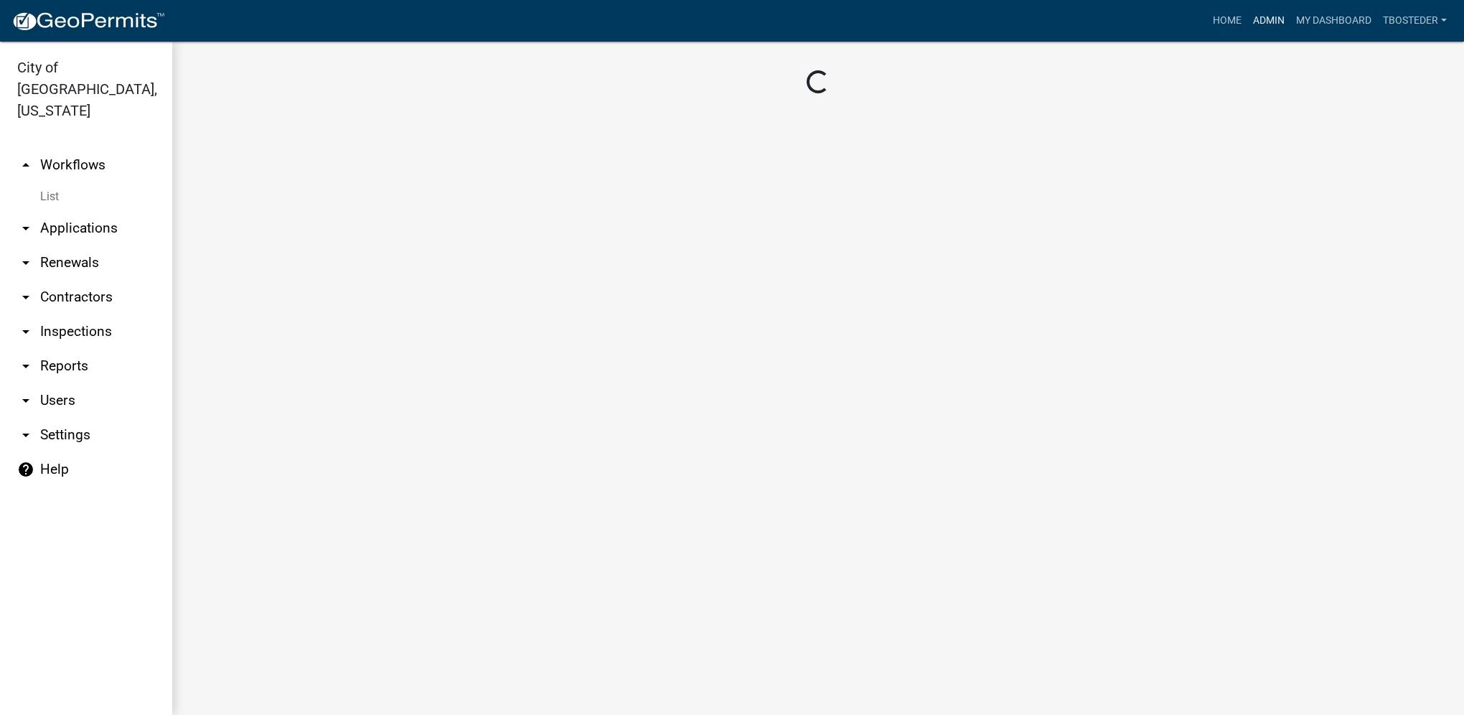
click at [1271, 19] on link "Admin" at bounding box center [1269, 20] width 43 height 27
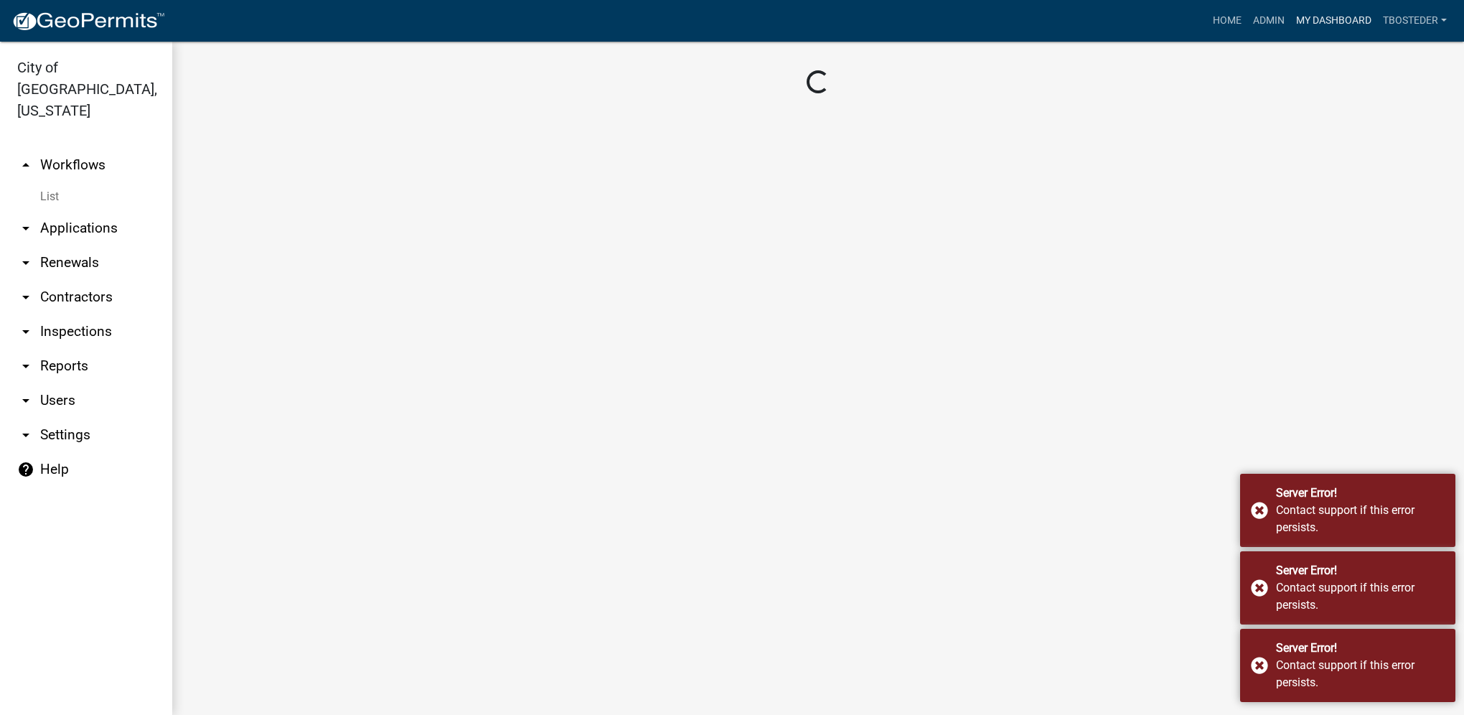
click at [1301, 17] on link "My Dashboard" at bounding box center [1334, 20] width 87 height 27
